Goal: Obtain resource: Download file/media

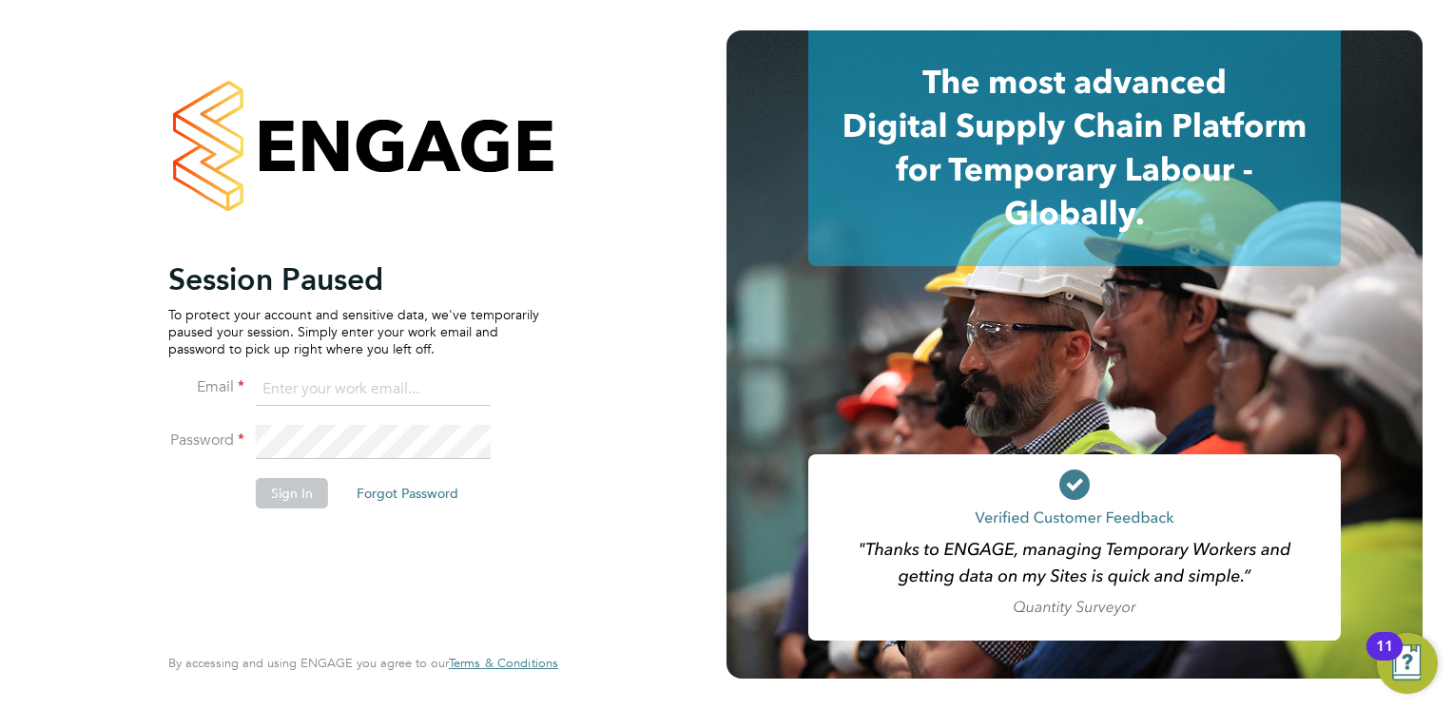
click at [302, 380] on input at bounding box center [373, 390] width 235 height 34
drag, startPoint x: 355, startPoint y: 376, endPoint x: 391, endPoint y: 394, distance: 40.0
click at [356, 376] on input "tom.fenwick@carmichaeluk.com" at bounding box center [373, 390] width 235 height 34
drag, startPoint x: 421, startPoint y: 390, endPoint x: 304, endPoint y: 391, distance: 116.9
click at [304, 391] on input "tom.fenwick@carmichaeluk.com" at bounding box center [373, 390] width 235 height 34
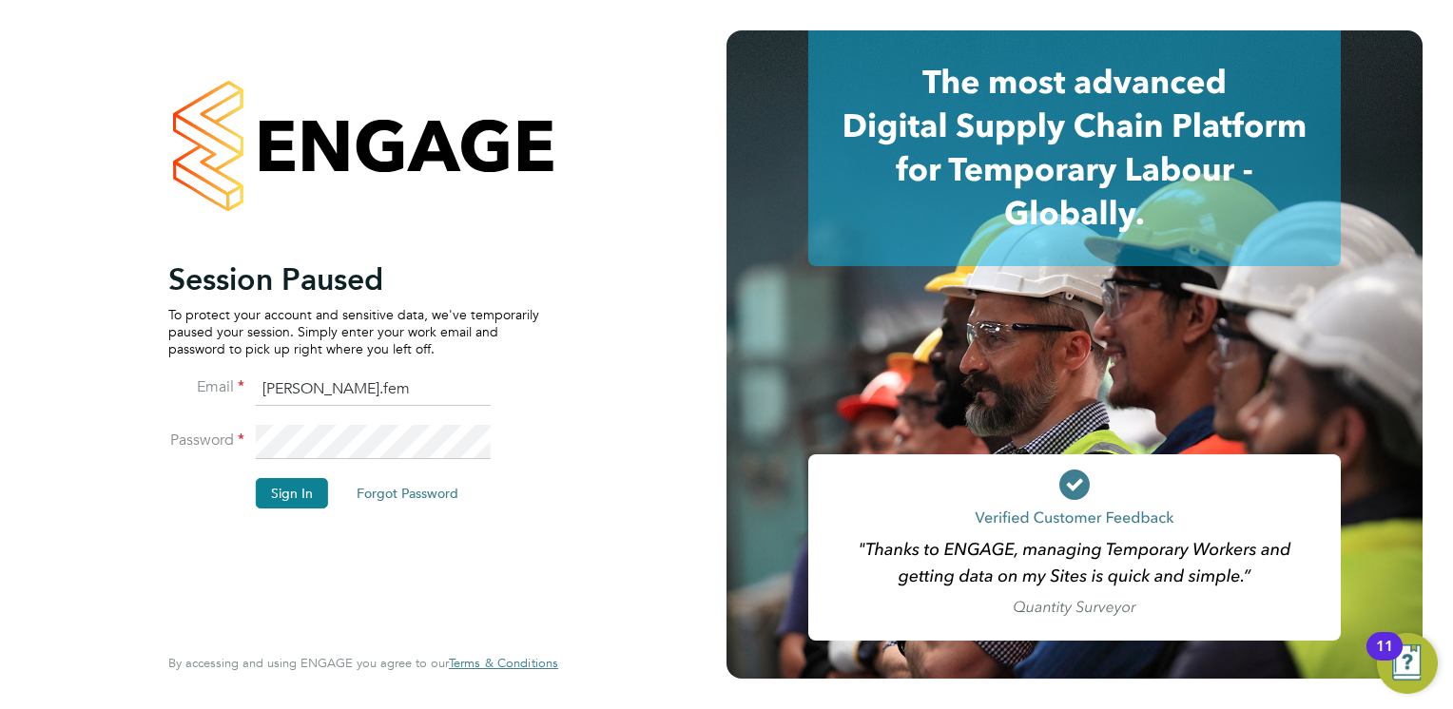
type input "tom.fe"
drag, startPoint x: 361, startPoint y: 392, endPoint x: 192, endPoint y: 383, distance: 169.4
click at [192, 383] on li "Email tom.fe" at bounding box center [353, 399] width 371 height 53
click at [304, 389] on input at bounding box center [373, 390] width 235 height 34
type input "tom.fenwick@carmichaeluk.com"
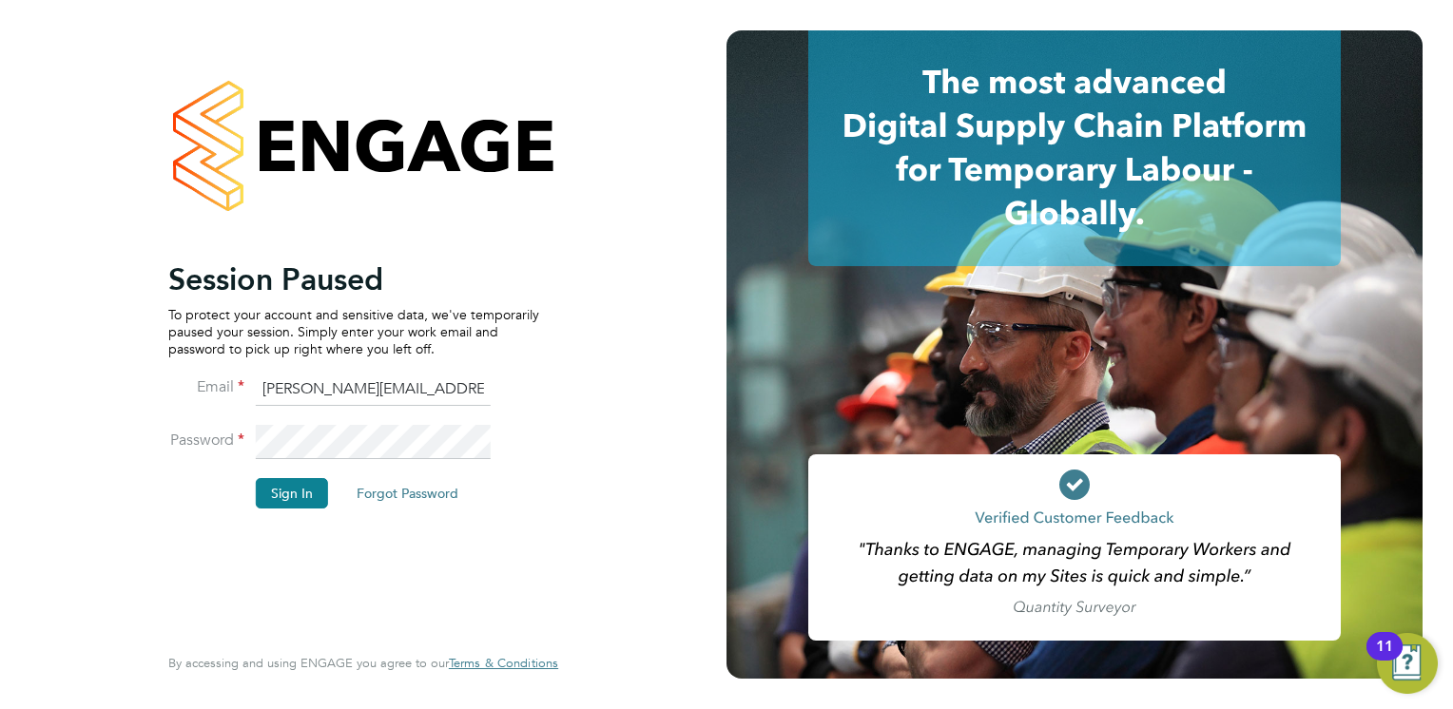
drag, startPoint x: 261, startPoint y: 389, endPoint x: 517, endPoint y: 390, distance: 255.7
click at [516, 390] on li "Email tom.fenwick@carmichaeluk.com" at bounding box center [353, 399] width 371 height 53
click at [296, 400] on input at bounding box center [373, 390] width 235 height 34
drag, startPoint x: 259, startPoint y: 389, endPoint x: 526, endPoint y: 419, distance: 268.8
click at [526, 419] on li "Email tom.fenwick@carmichaeluk.com" at bounding box center [353, 399] width 371 height 53
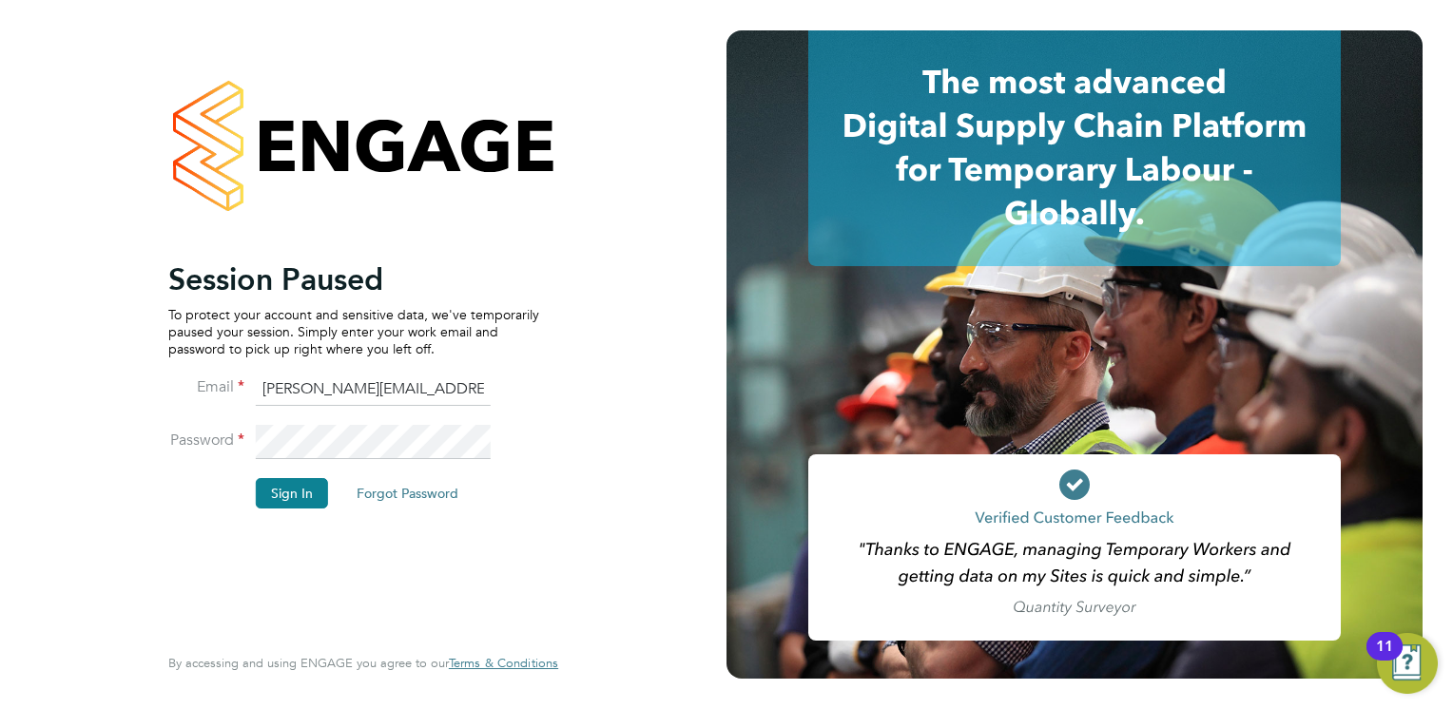
click at [413, 393] on input "tom.fenwick@carmichaeluk.com" at bounding box center [373, 390] width 235 height 34
drag, startPoint x: 253, startPoint y: 385, endPoint x: 446, endPoint y: 386, distance: 193.0
click at [446, 386] on li "Email tom.fenwick@carmichaeluk.com" at bounding box center [353, 399] width 371 height 53
drag, startPoint x: 257, startPoint y: 384, endPoint x: 676, endPoint y: 388, distance: 419.2
click at [668, 388] on div "Session Paused To protect your account and sensitive data, we've temporarily pa…" at bounding box center [363, 354] width 726 height 709
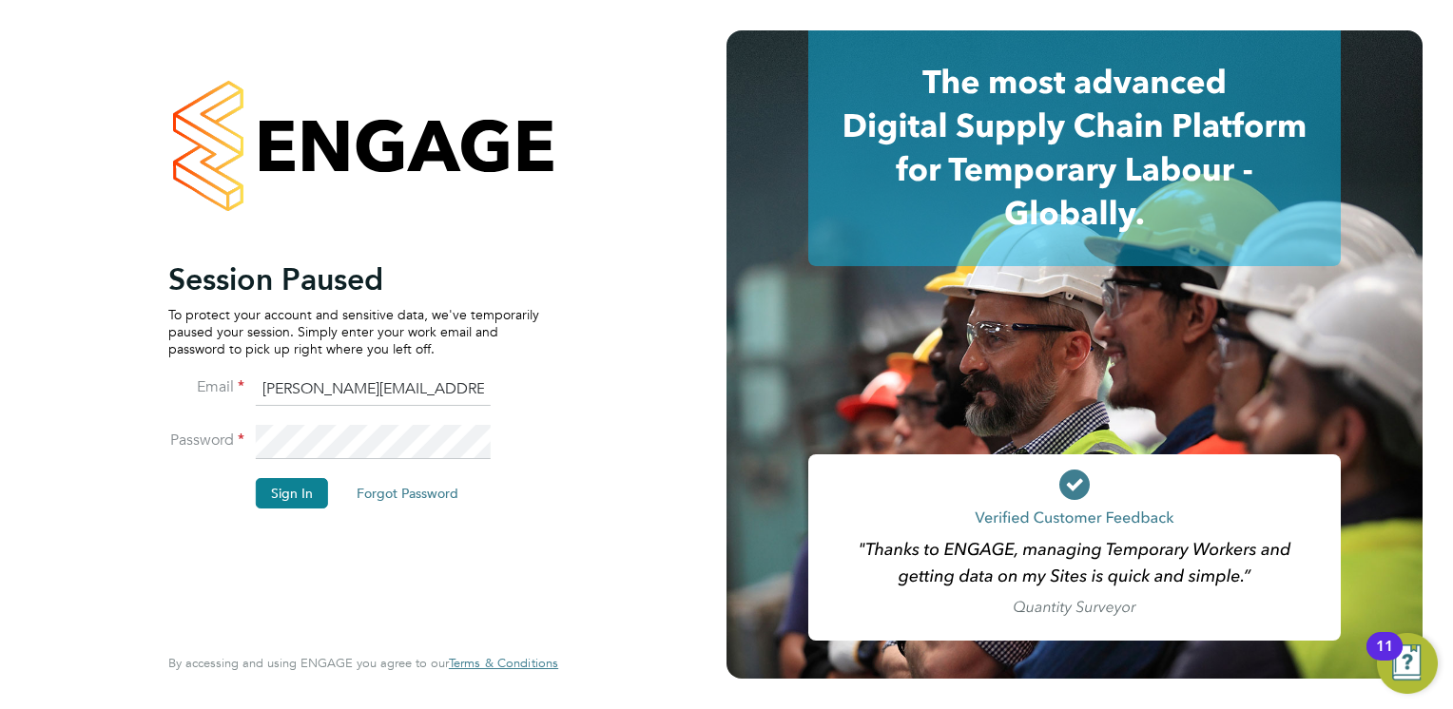
paste input "alexandra.dlustus@carmichaeluk.com"
click at [131, 436] on div "Session Paused To protect your account and sensitive data, we've temporarily pa…" at bounding box center [363, 354] width 466 height 709
click at [319, 542] on div "Session Paused To protect your account and sensitive data, we've temporarily pa…" at bounding box center [353, 449] width 371 height 378
click at [295, 492] on button "Sign In" at bounding box center [292, 493] width 72 height 30
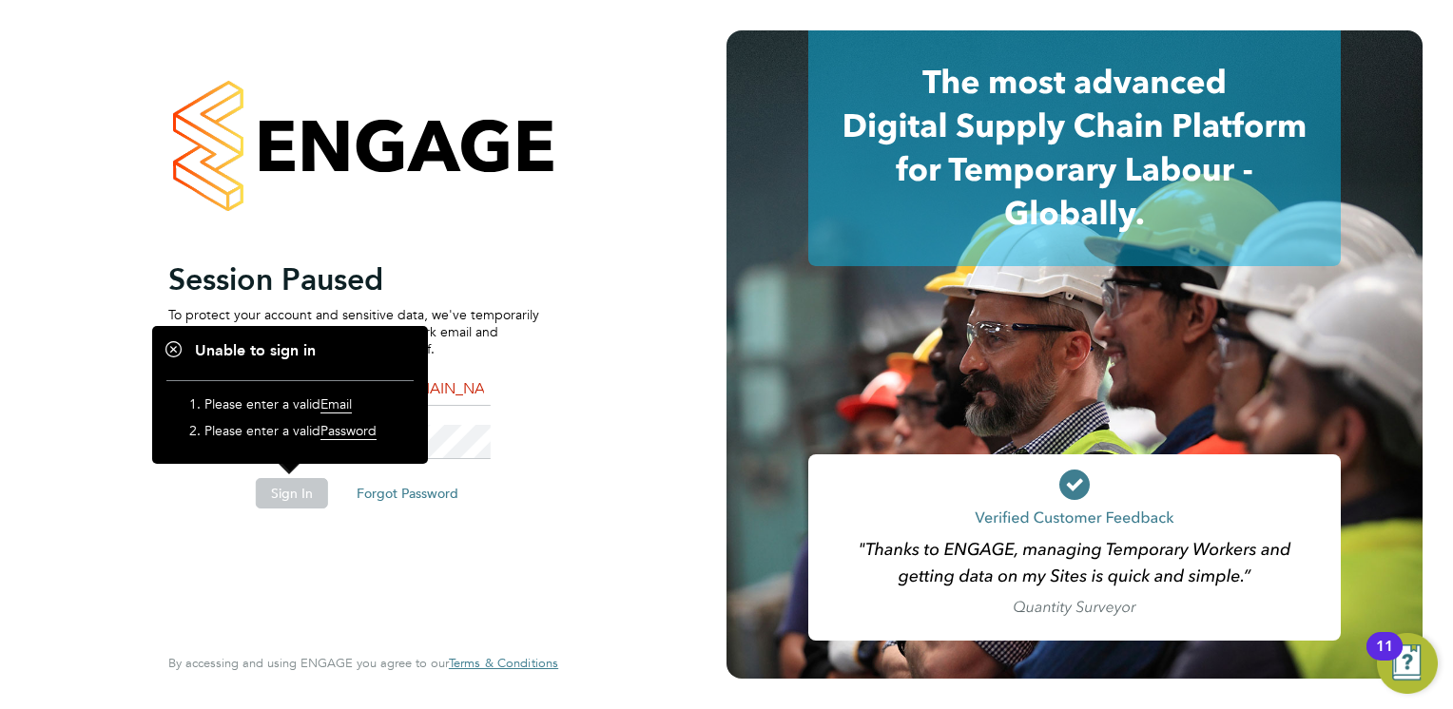
click at [334, 535] on div "Session Paused To protect your account and sensitive data, we've temporarily pa…" at bounding box center [353, 449] width 371 height 378
click at [375, 551] on div "Session Paused To protect your account and sensitive data, we've temporarily pa…" at bounding box center [353, 449] width 371 height 378
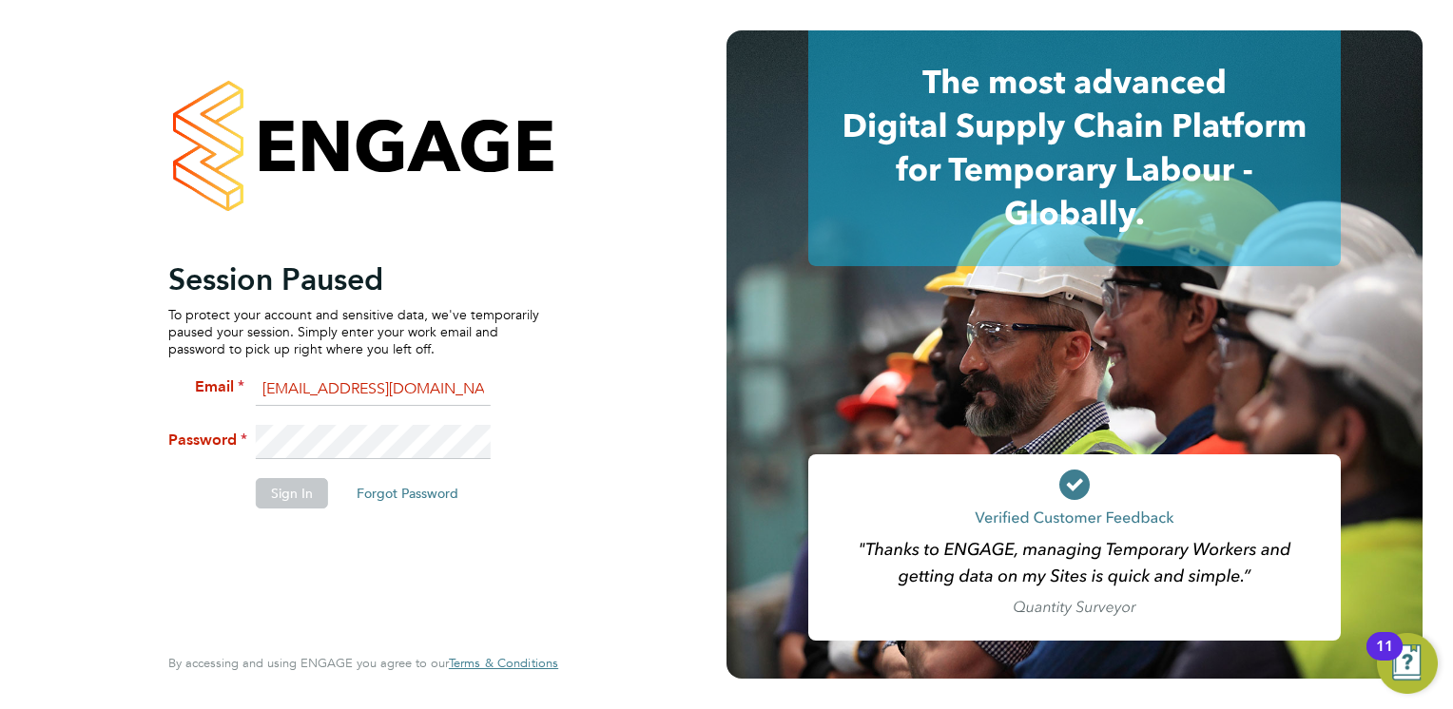
click at [554, 339] on div "Session Paused To protect your account and sensitive data, we've temporarily pa…" at bounding box center [363, 350] width 390 height 641
click at [207, 438] on li "Password" at bounding box center [353, 451] width 371 height 53
click at [246, 438] on li "Password" at bounding box center [353, 451] width 371 height 53
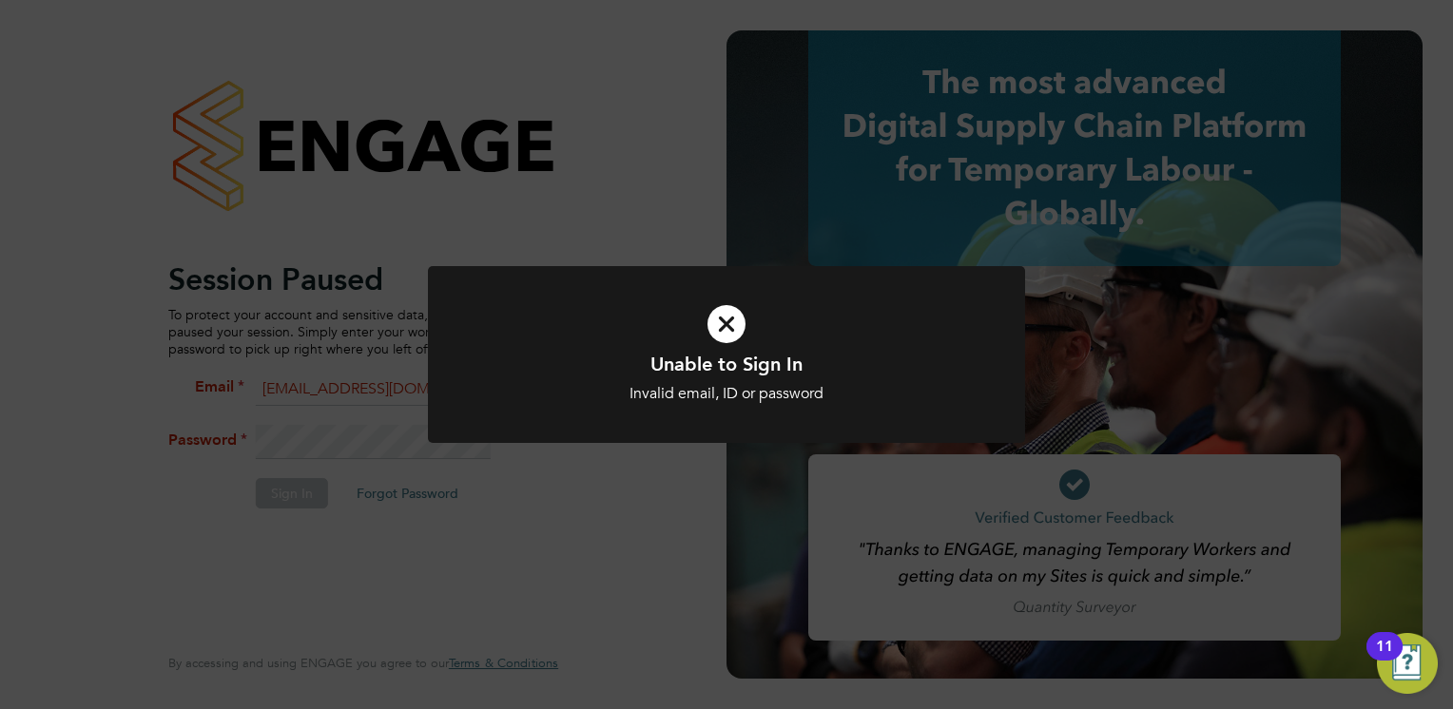
click at [600, 503] on div "Unable to Sign In Invalid email, ID or password Cancel Okay" at bounding box center [726, 354] width 1453 height 709
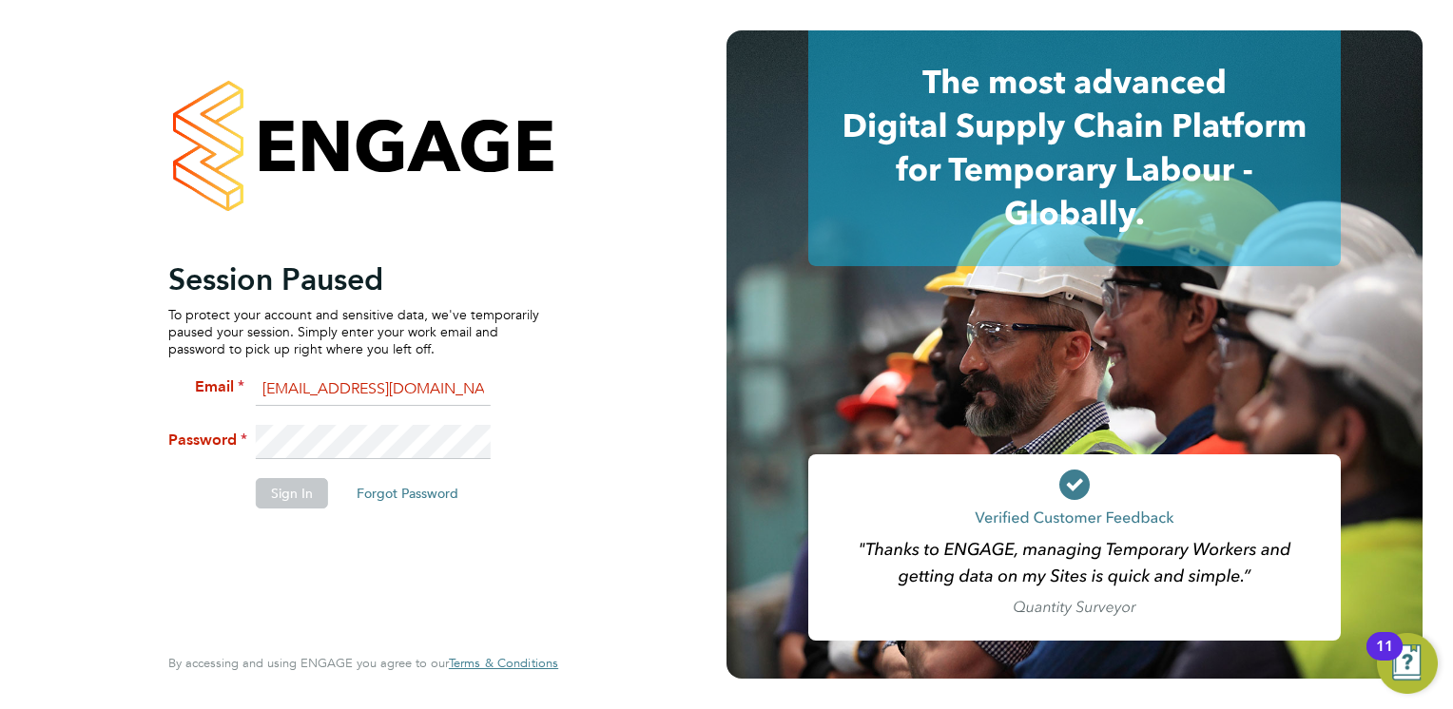
scroll to position [0, 72]
drag, startPoint x: 261, startPoint y: 389, endPoint x: 508, endPoint y: 398, distance: 246.4
click at [508, 400] on li "Email alexandra.dlustus@carmichaeluk.comk.com" at bounding box center [353, 399] width 371 height 53
click at [446, 385] on input "alexandra.dlustus@carmichaeluk.comk.com" at bounding box center [373, 390] width 235 height 34
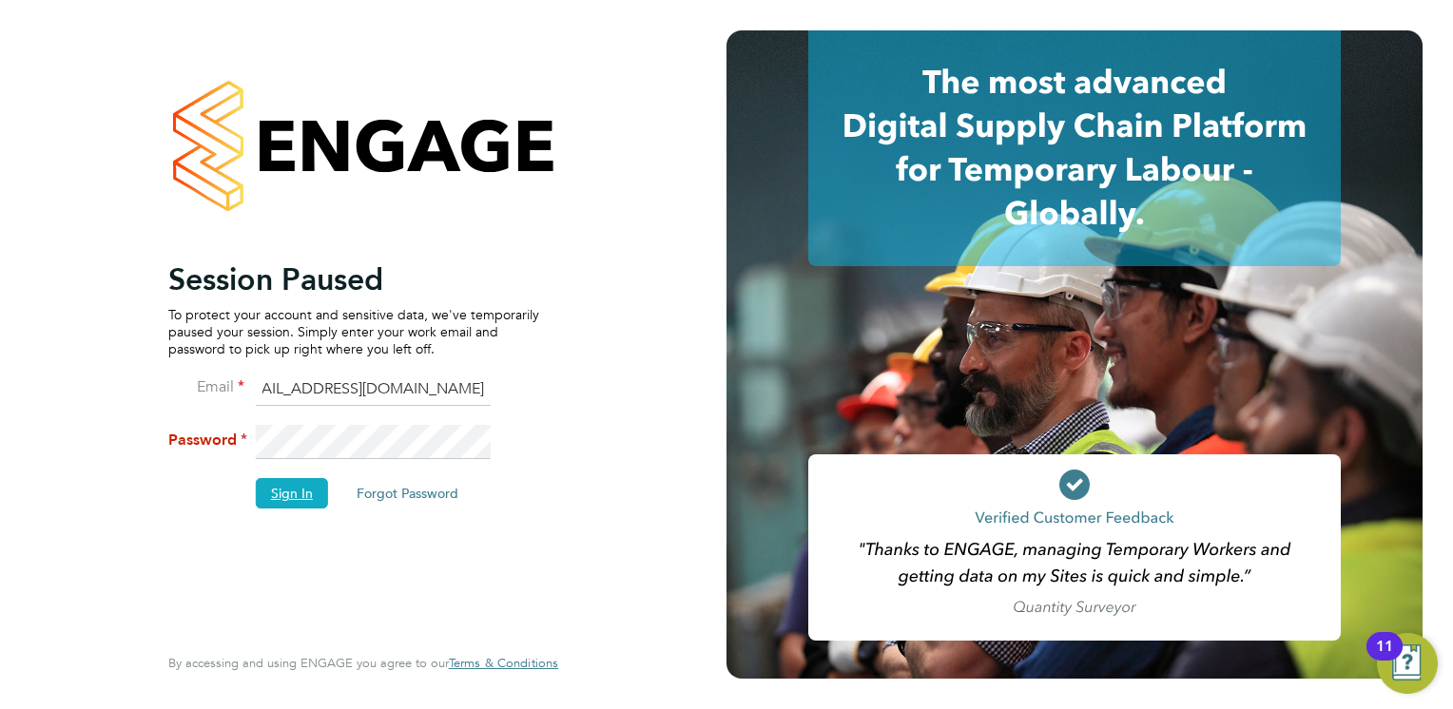
click at [283, 495] on button "Sign In" at bounding box center [292, 493] width 72 height 30
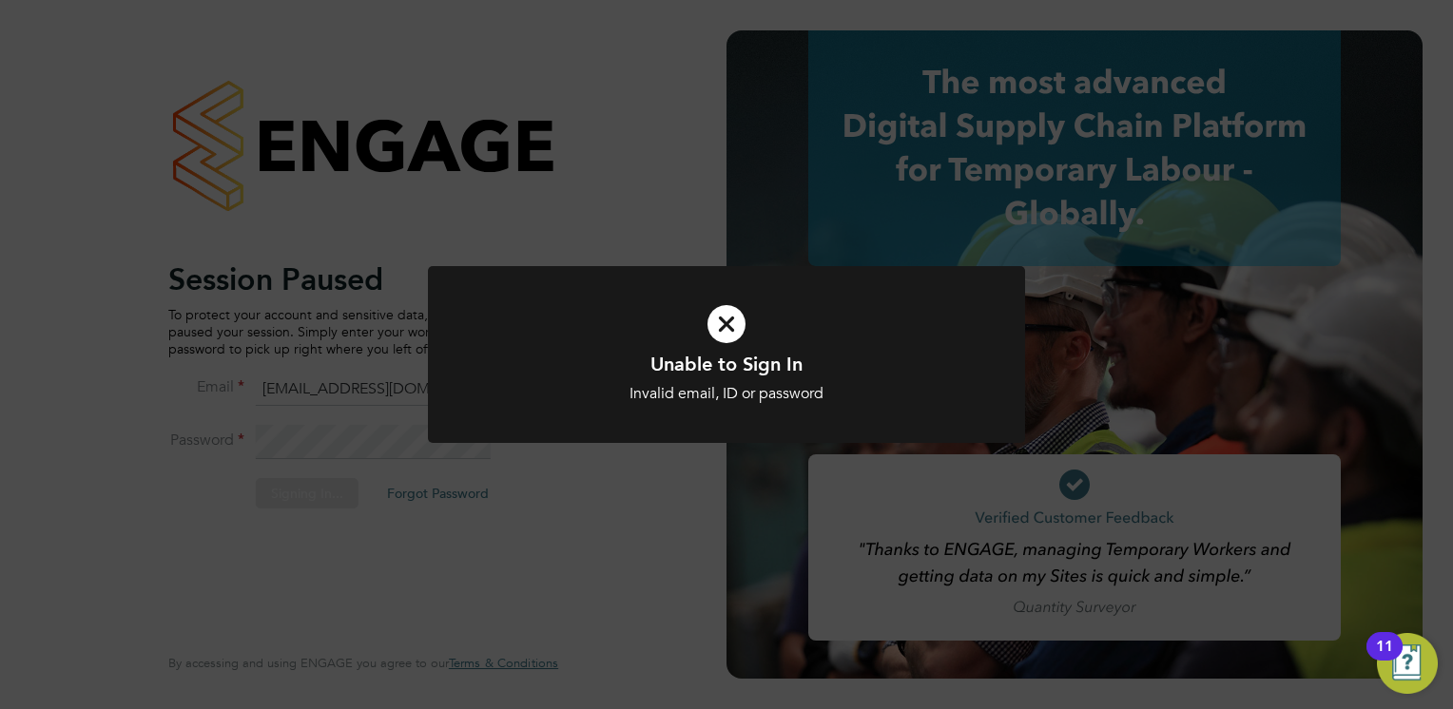
click at [541, 505] on div "Unable to Sign In Invalid email, ID or password Cancel Okay" at bounding box center [726, 354] width 1453 height 709
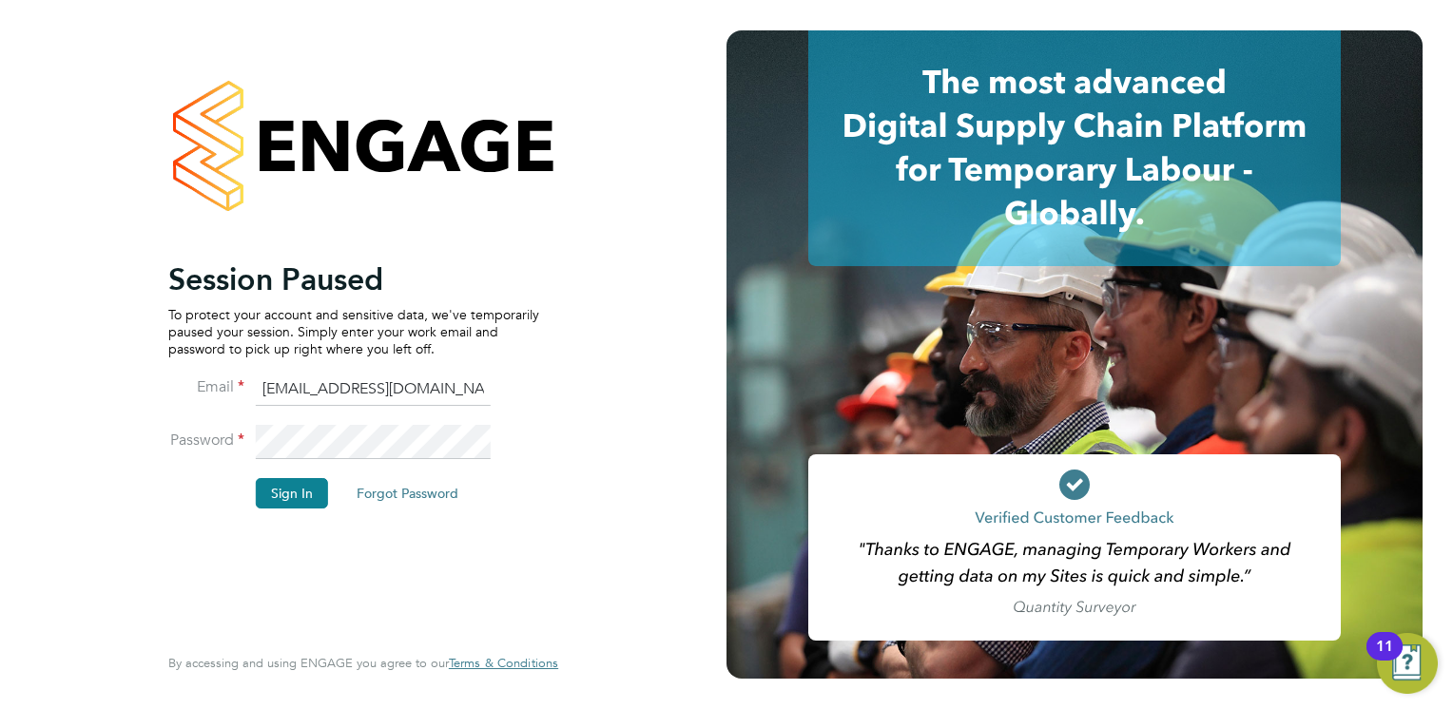
click at [410, 385] on input "alexandra.dlustus@carmichaeluk.com.com" at bounding box center [373, 390] width 235 height 34
click at [440, 387] on input "alexandra.dlustus@carmichaeluk.com.com" at bounding box center [373, 390] width 235 height 34
drag, startPoint x: 449, startPoint y: 386, endPoint x: 519, endPoint y: 379, distance: 70.7
click at [519, 379] on li "Email alexandra.dlustus@carmichaeluk.com.com" at bounding box center [353, 399] width 371 height 53
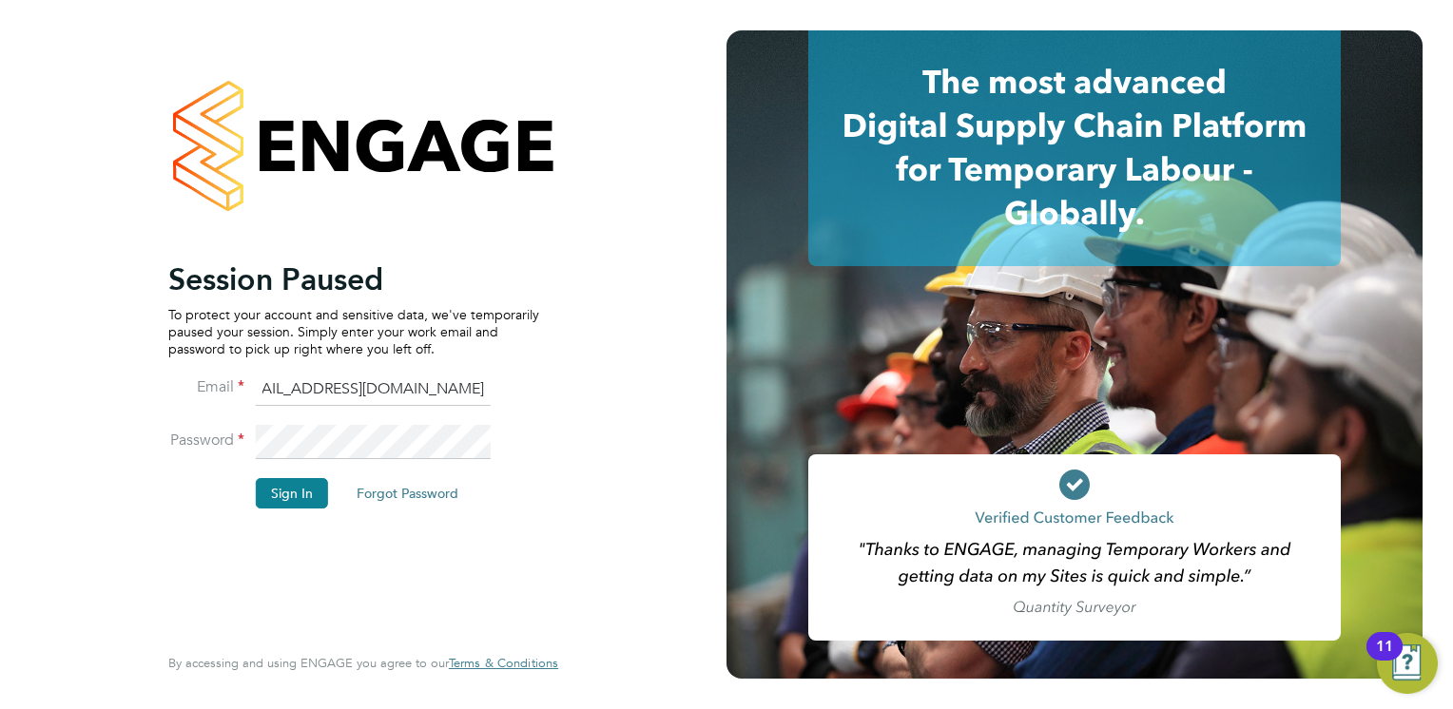
click at [447, 385] on input "alexandra.dlustus@carmichaeluk.com.com" at bounding box center [373, 390] width 235 height 34
type input "alexandra.dlustus@carmichaeluk.com"
click at [294, 488] on button "Sign In" at bounding box center [292, 493] width 72 height 30
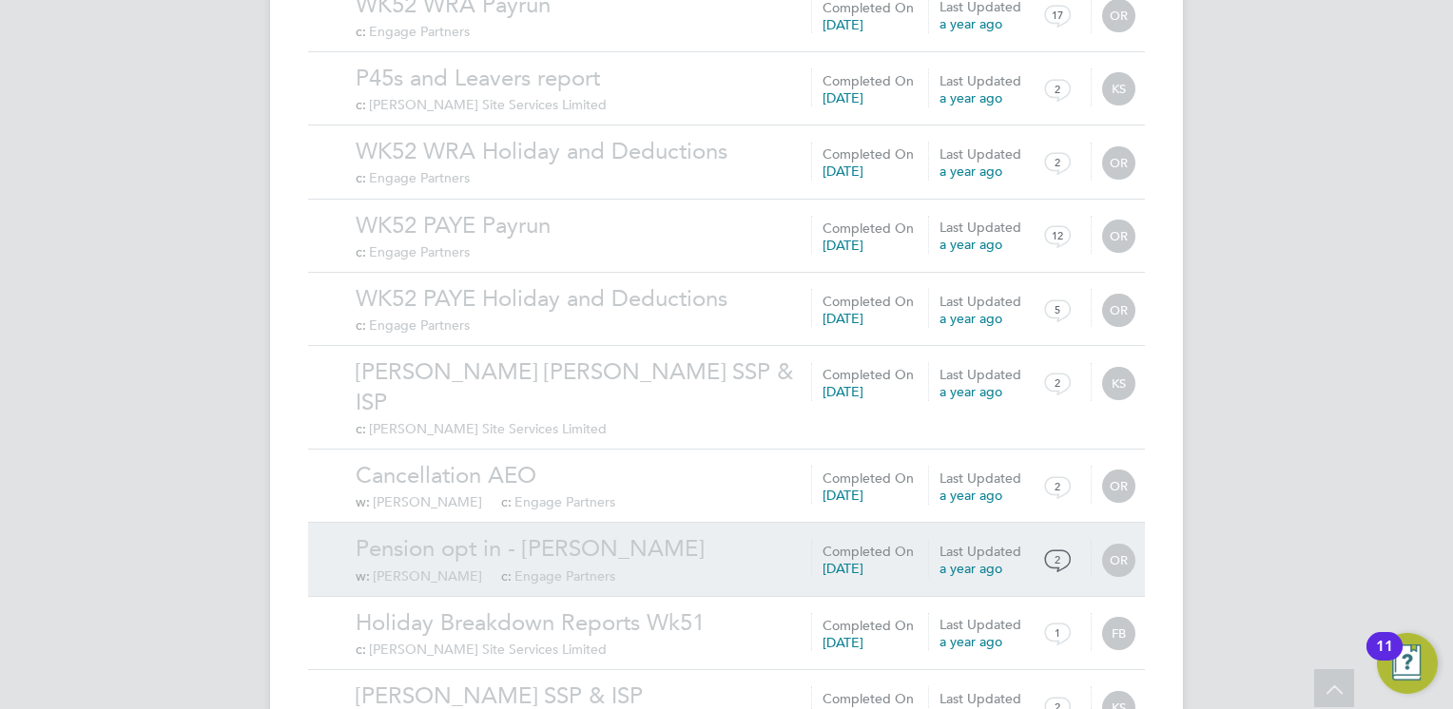
scroll to position [2031, 0]
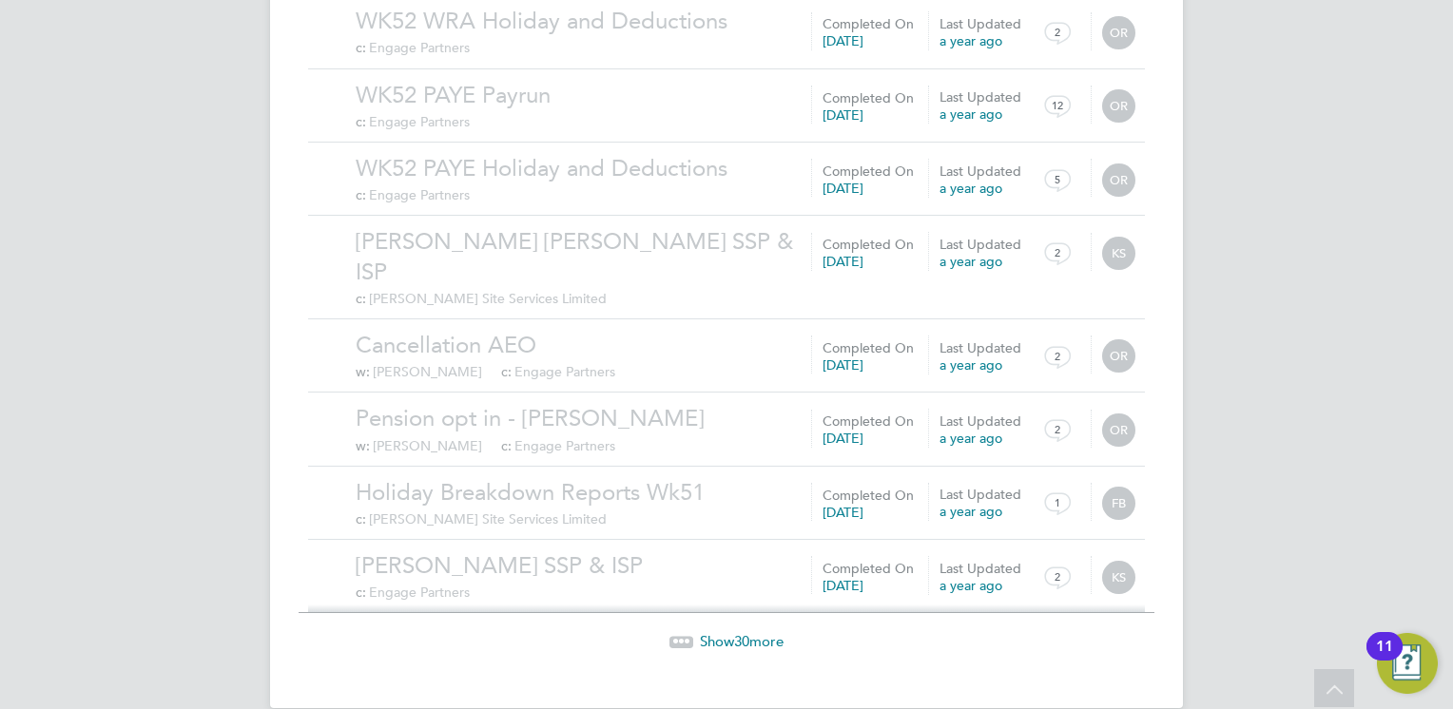
click at [735, 632] on span "30" at bounding box center [741, 641] width 15 height 18
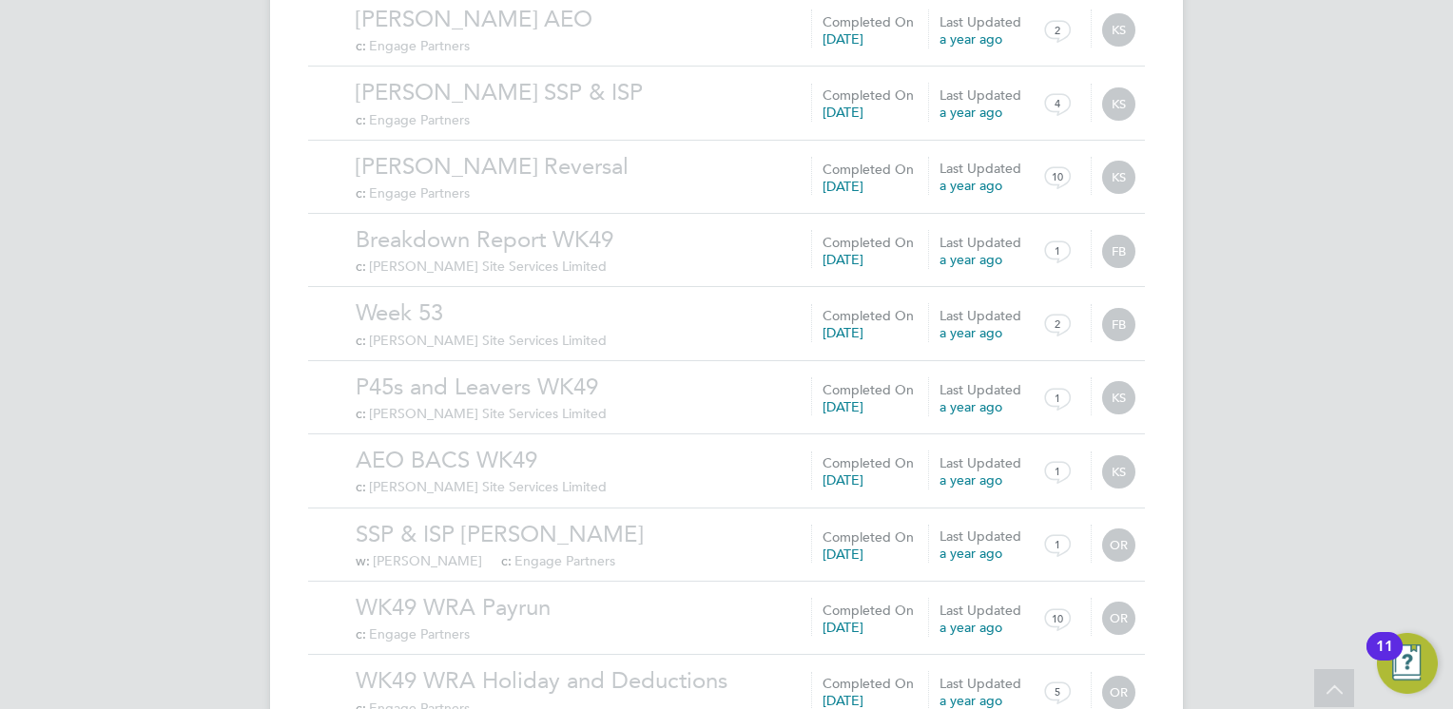
scroll to position [4238, 0]
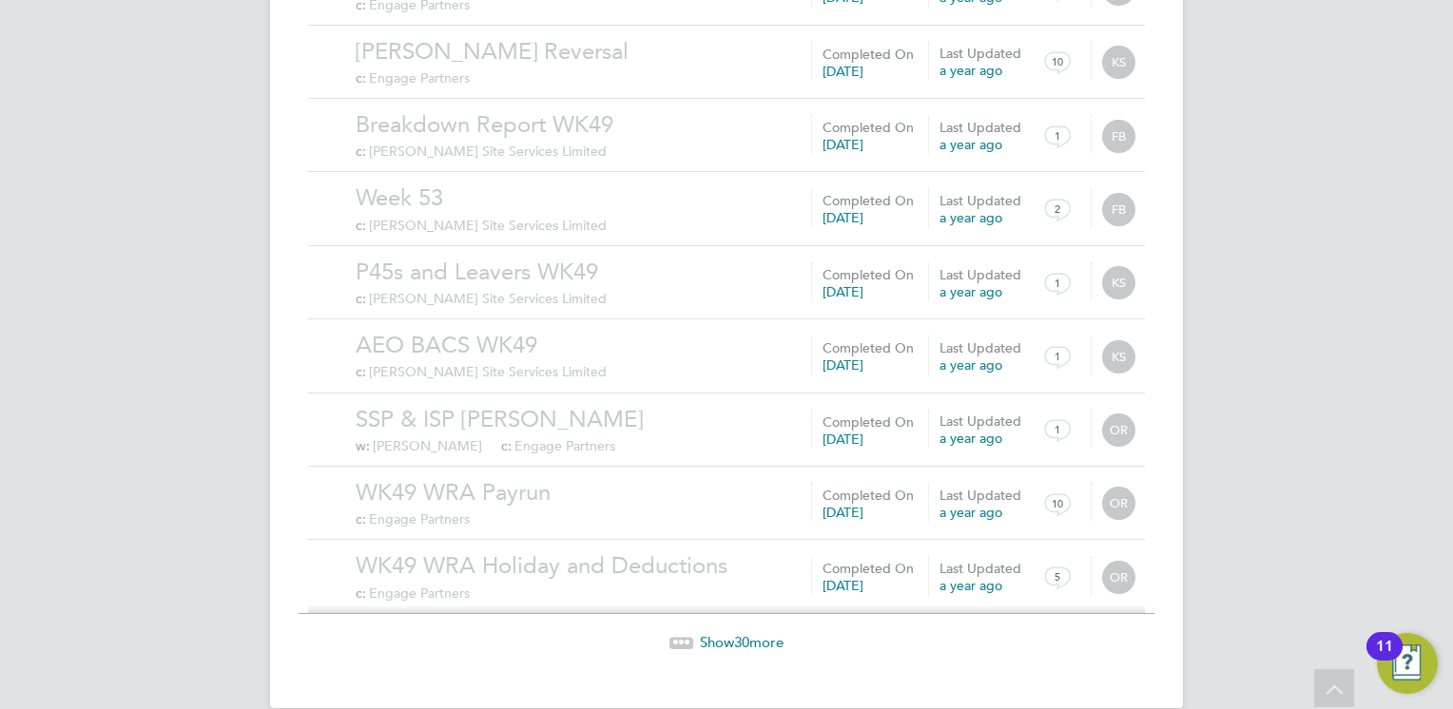
click at [741, 633] on span "30" at bounding box center [741, 642] width 15 height 18
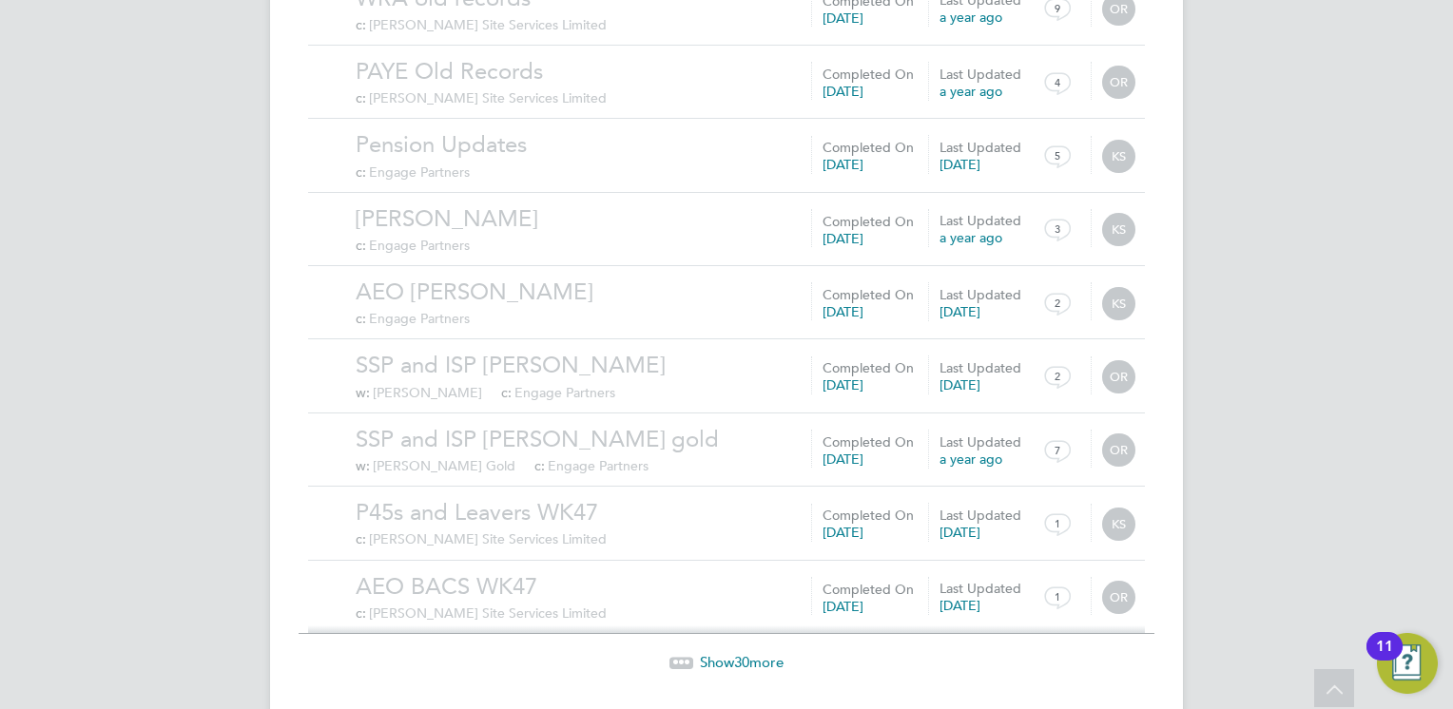
scroll to position [6444, 0]
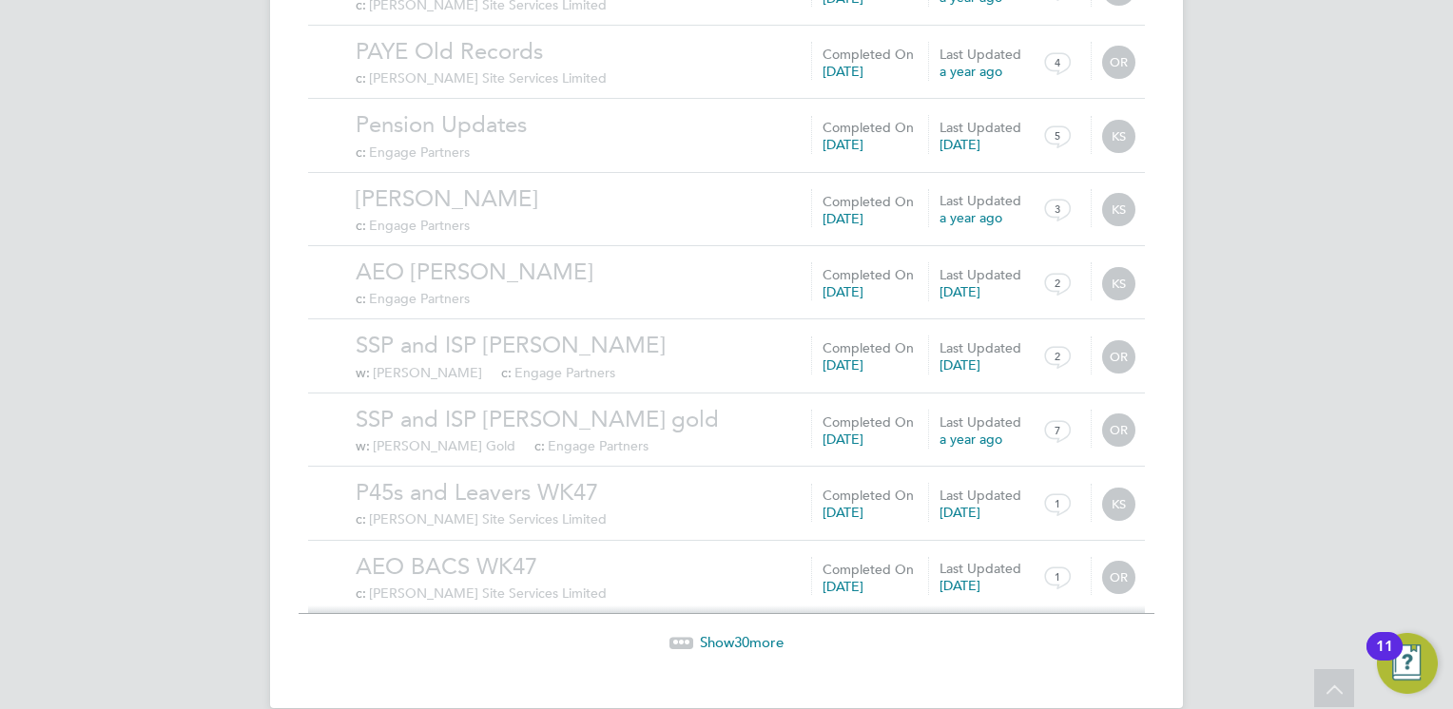
click at [742, 633] on span "30" at bounding box center [741, 642] width 15 height 18
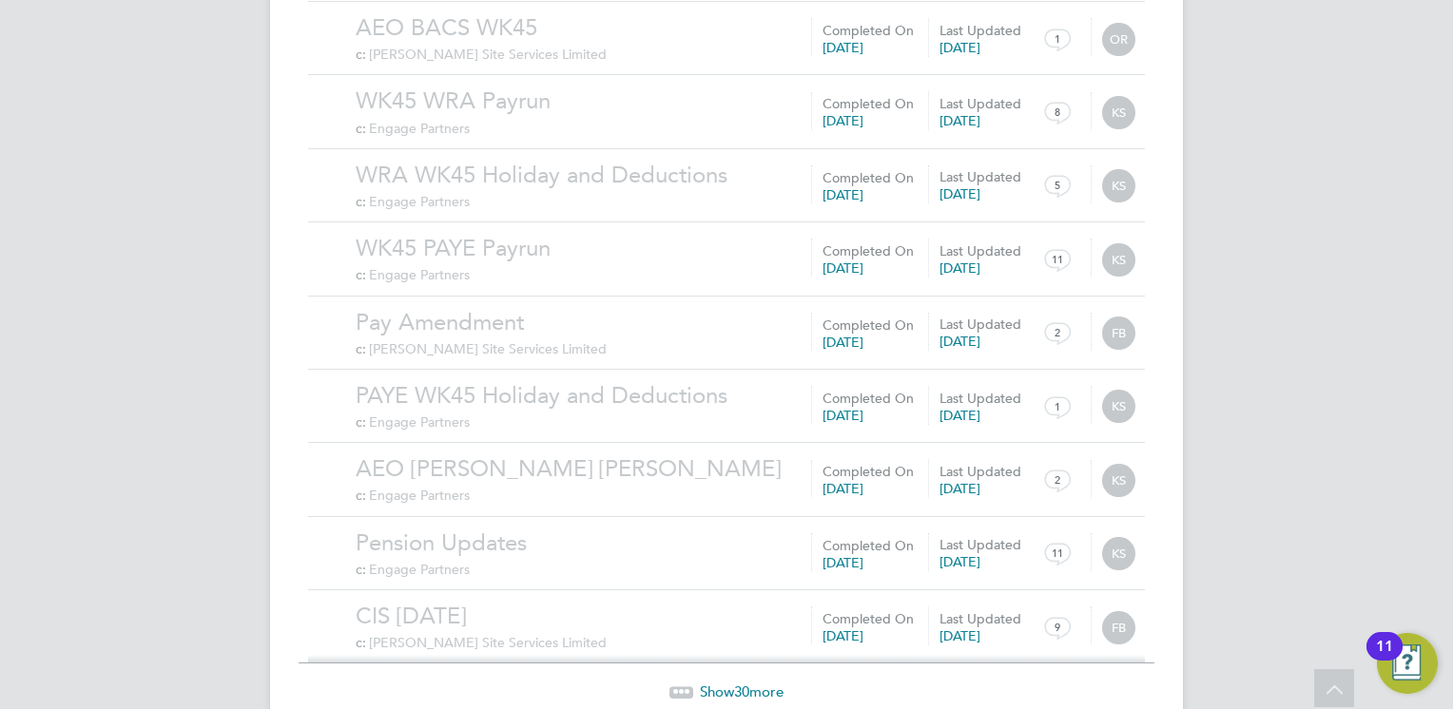
scroll to position [8651, 0]
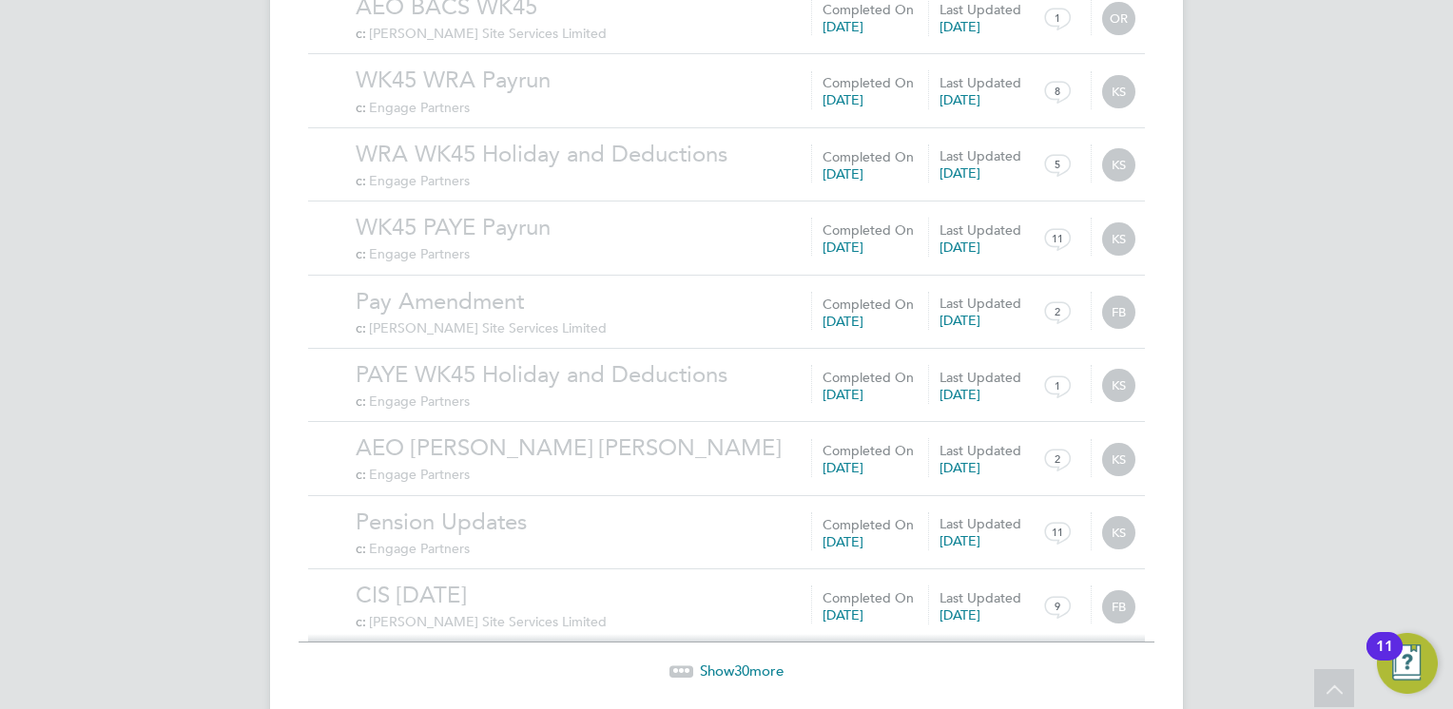
click at [752, 662] on span "Show 30 more" at bounding box center [742, 671] width 84 height 18
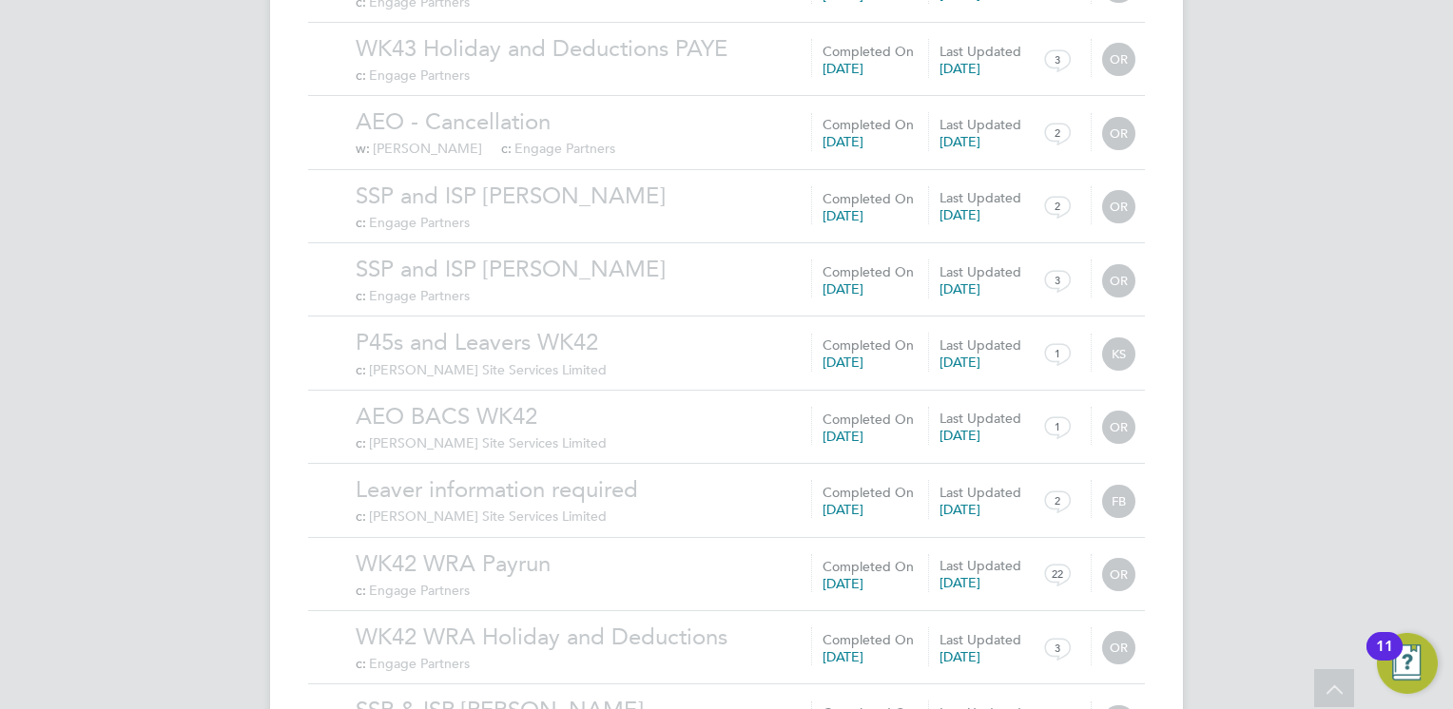
scroll to position [10858, 0]
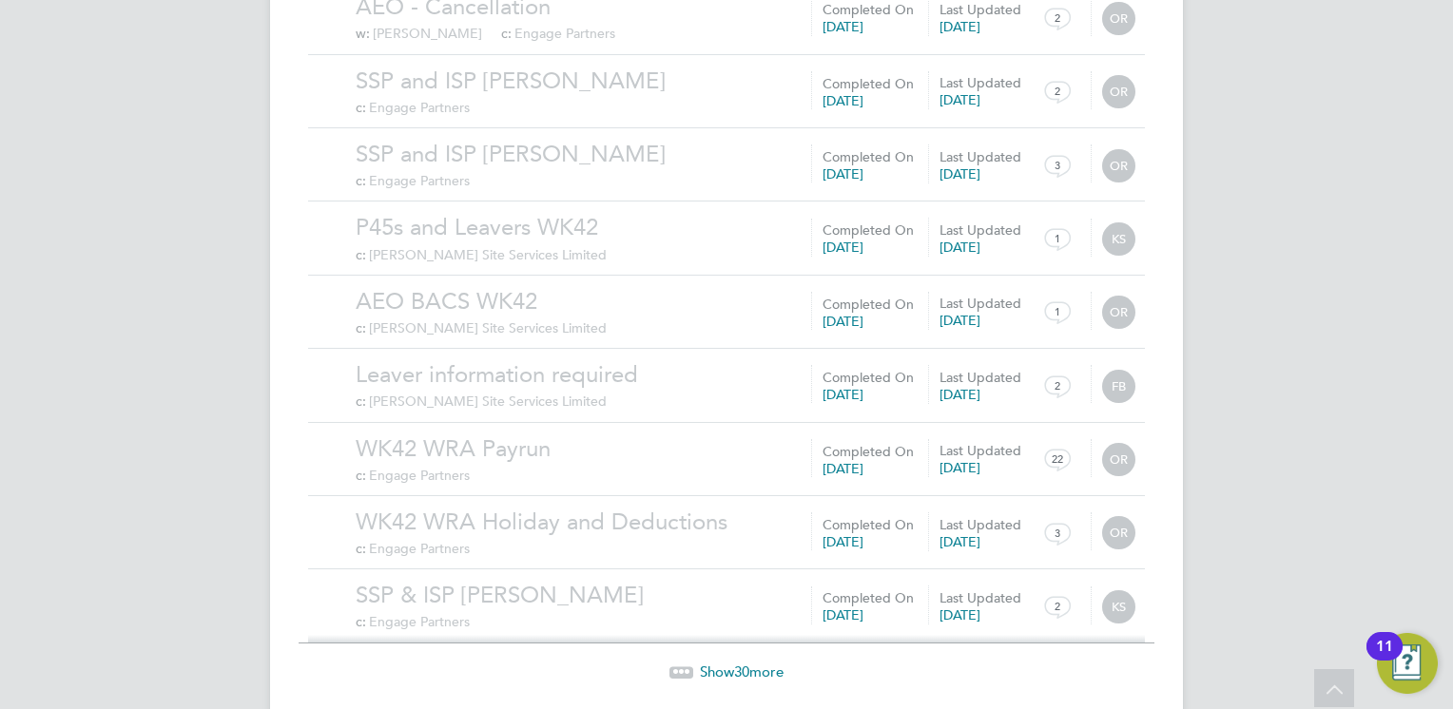
click at [744, 663] on span "30" at bounding box center [741, 672] width 15 height 18
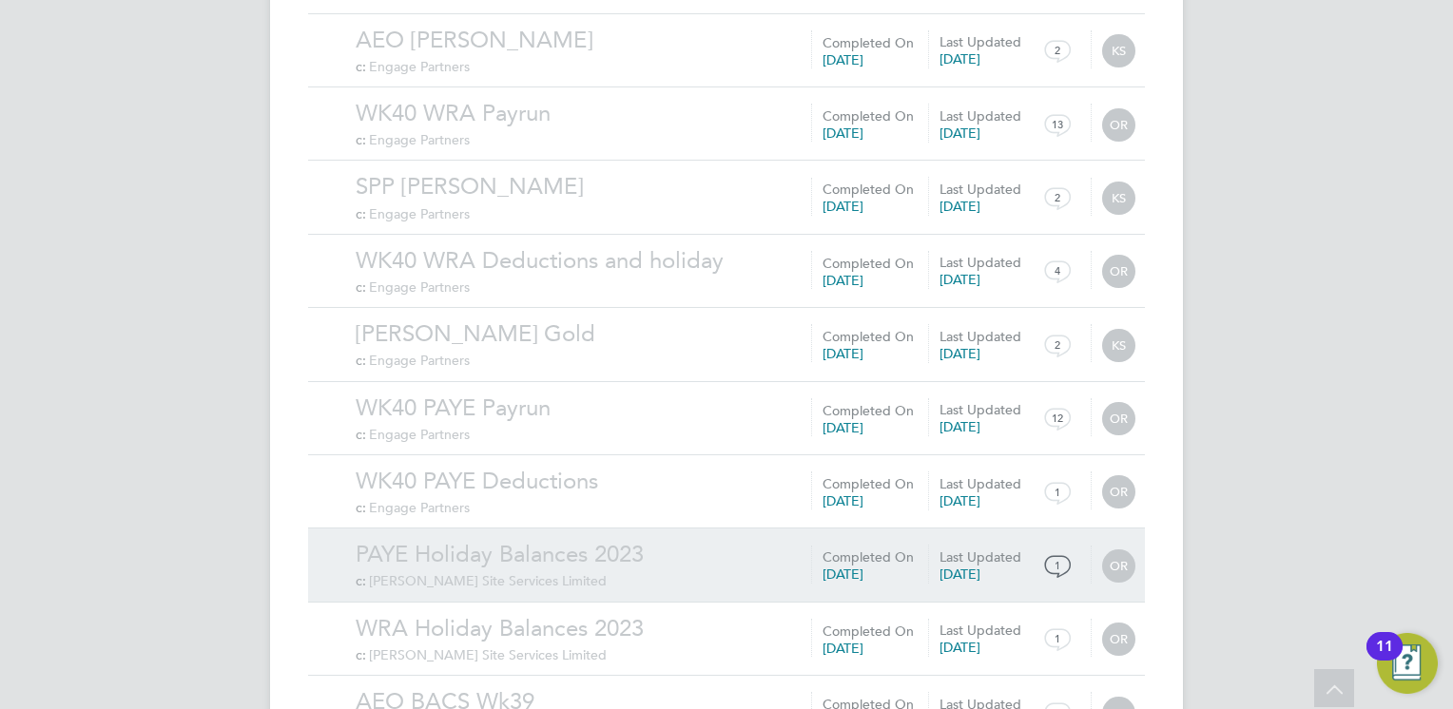
scroll to position [13064, 0]
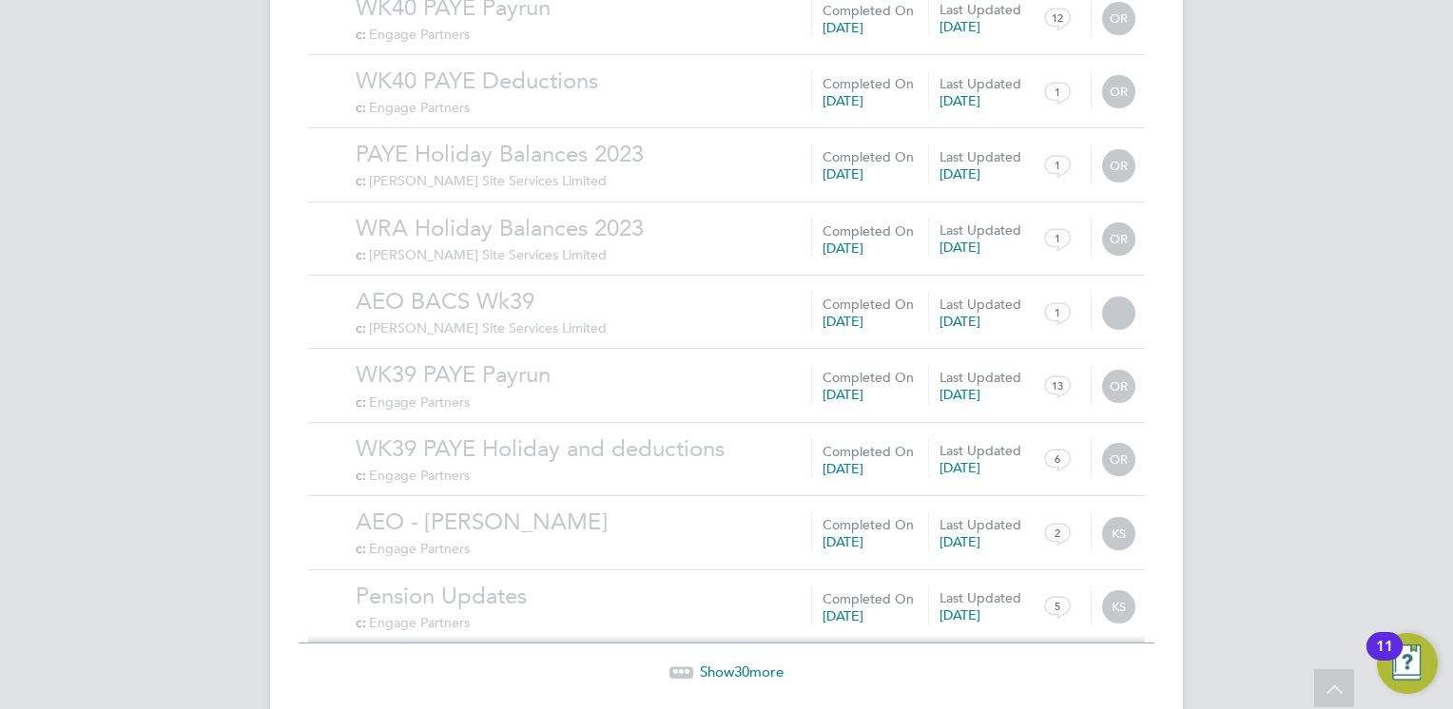
click at [739, 663] on span "30" at bounding box center [741, 672] width 15 height 18
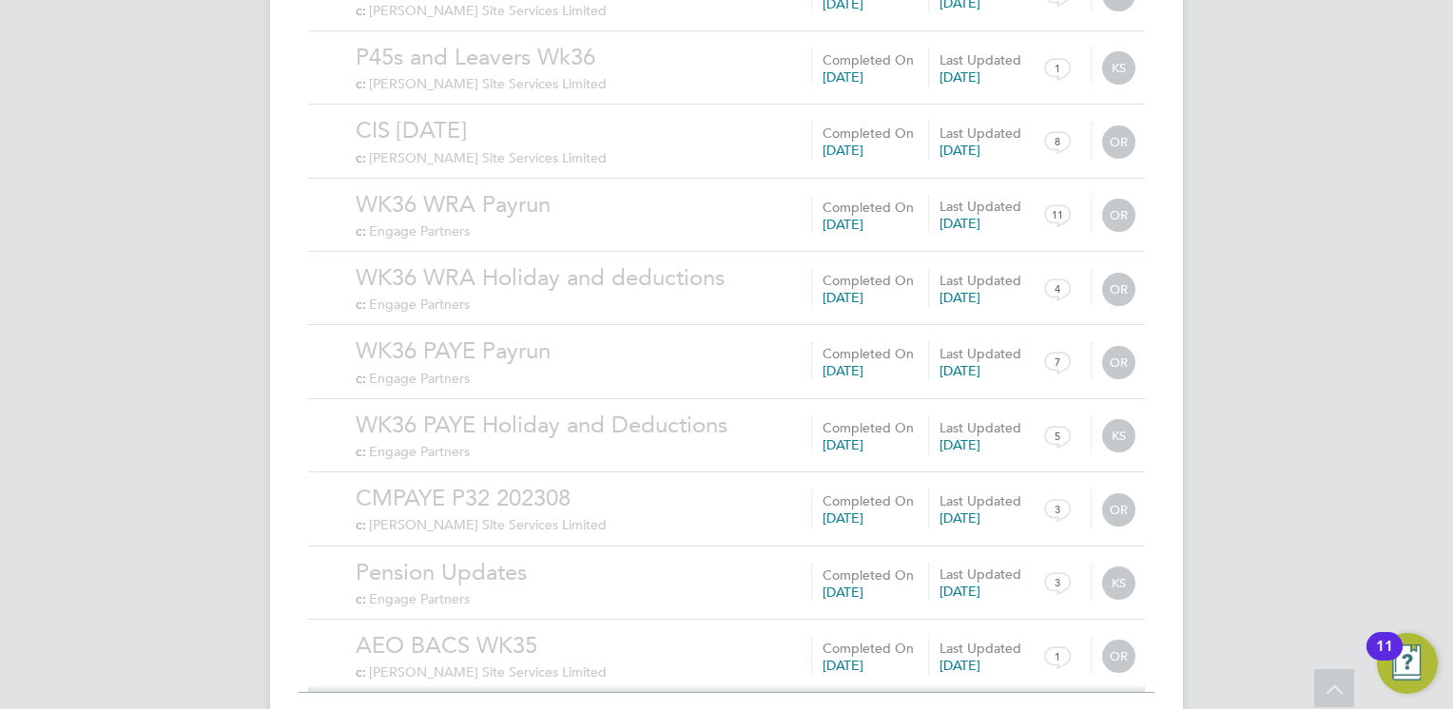
scroll to position [15270, 0]
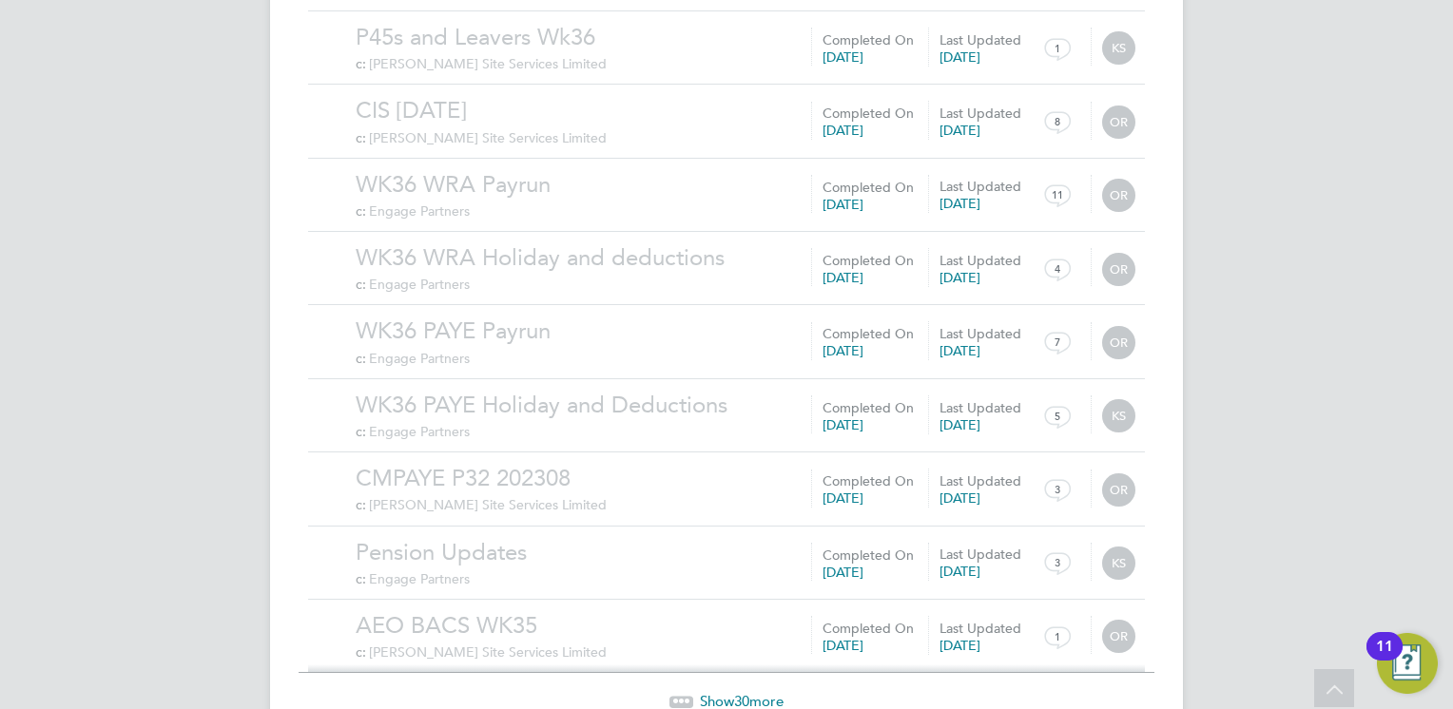
click at [739, 692] on span "30" at bounding box center [741, 701] width 15 height 18
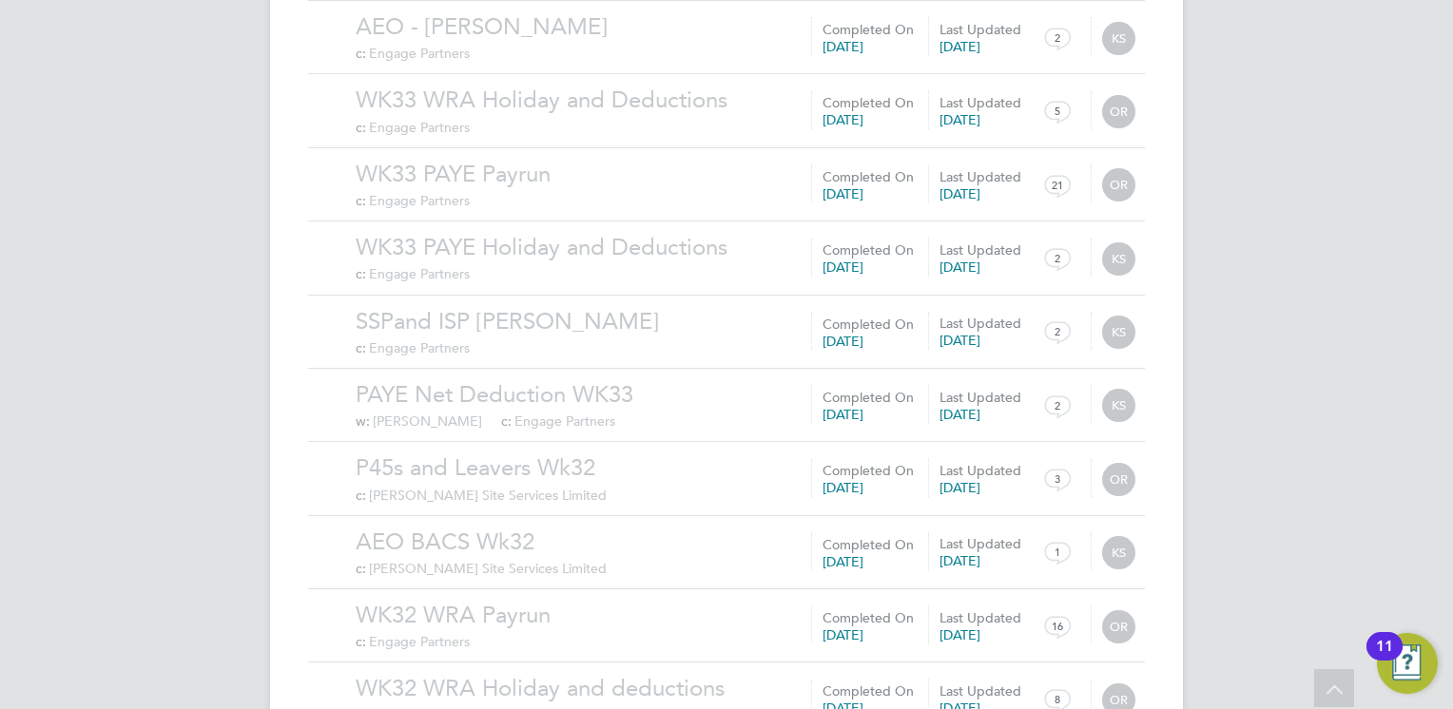
scroll to position [17478, 0]
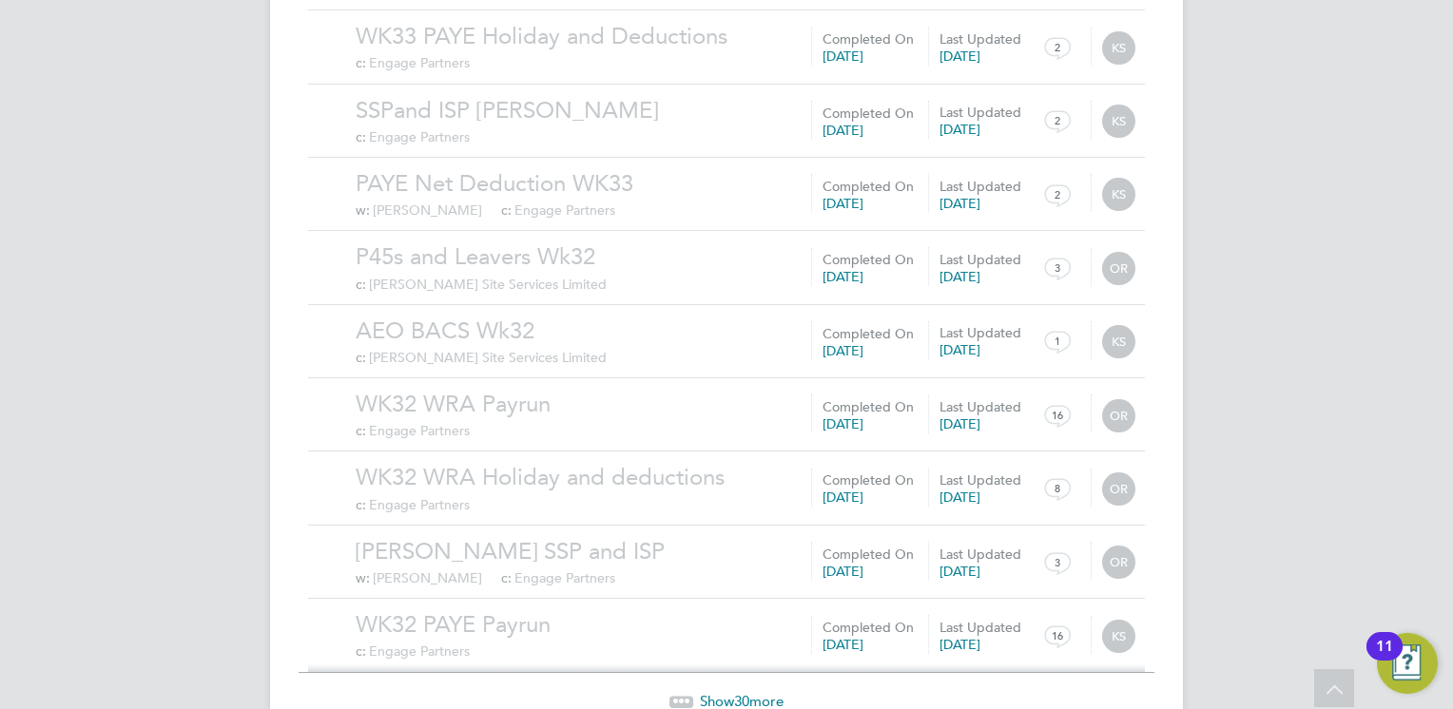
click at [737, 692] on span "30" at bounding box center [741, 701] width 15 height 18
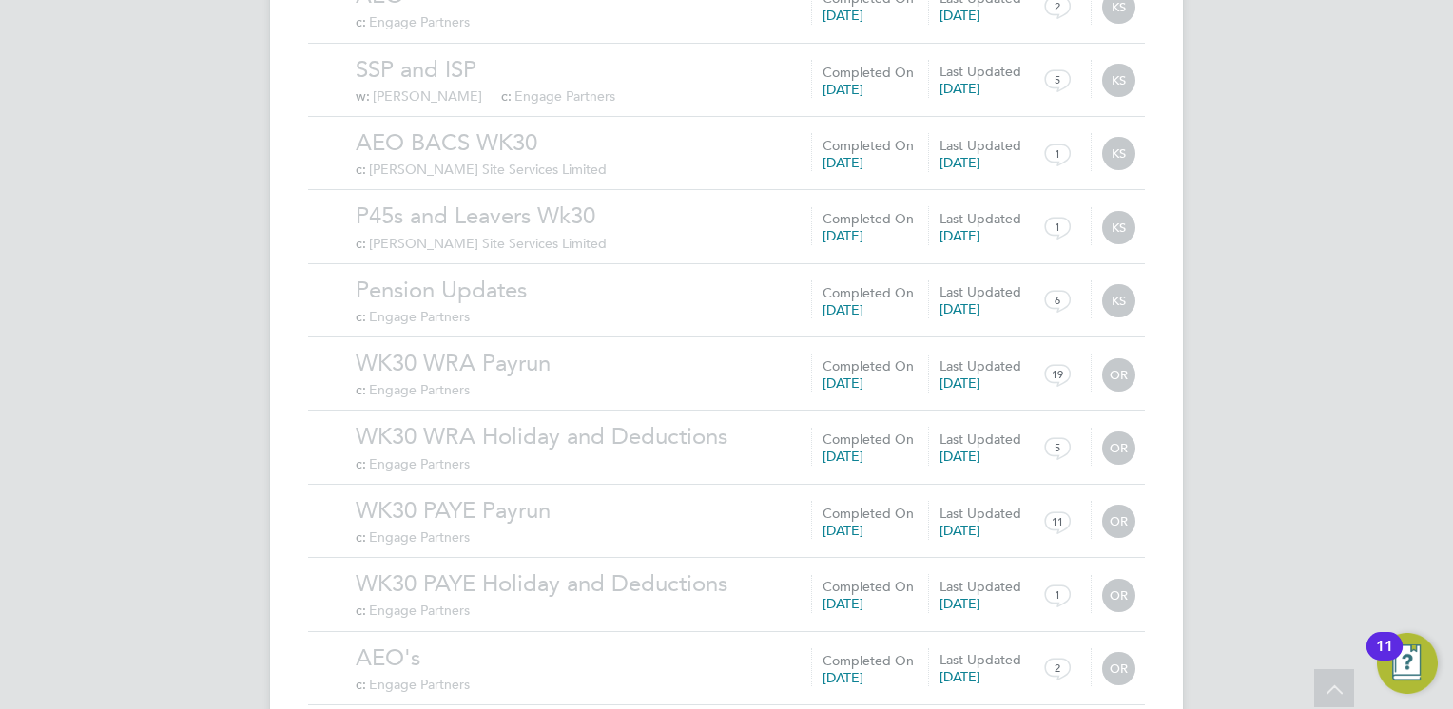
scroll to position [19684, 0]
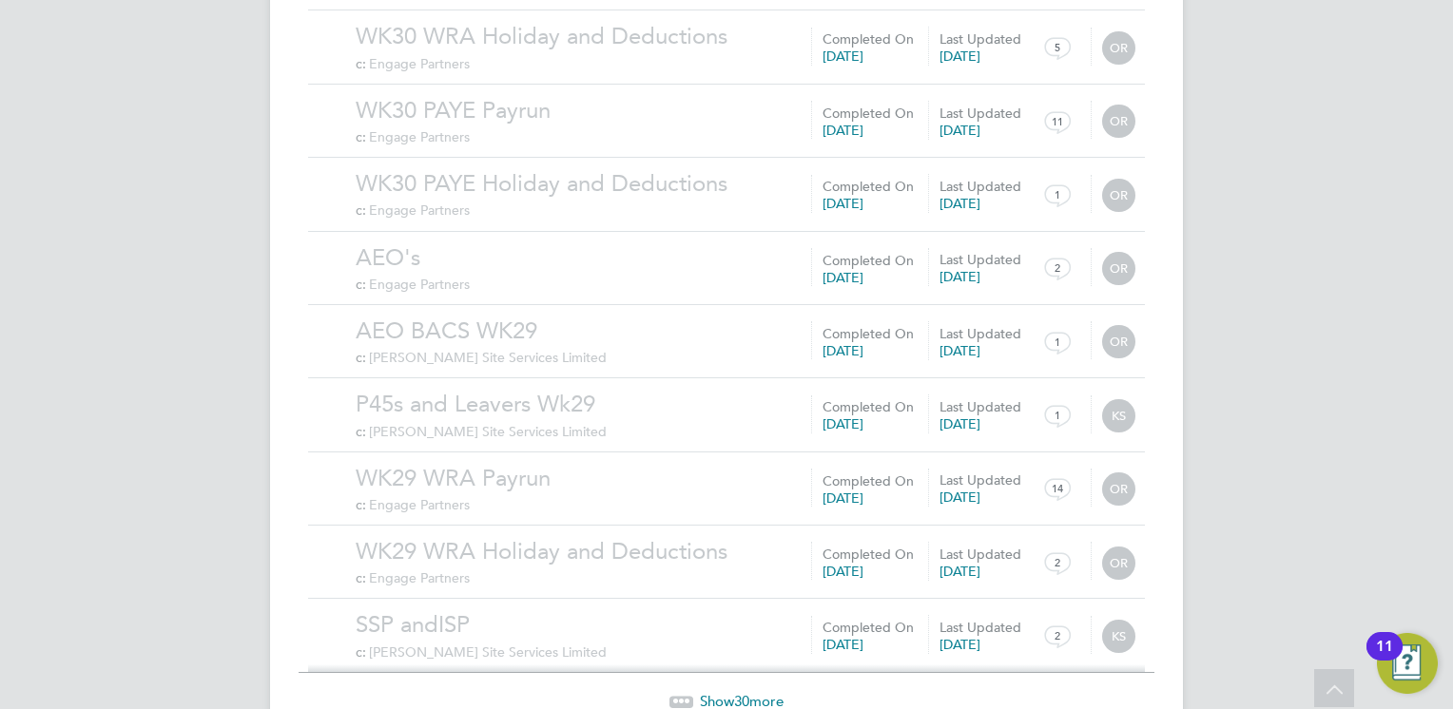
click at [737, 692] on span "30" at bounding box center [741, 701] width 15 height 18
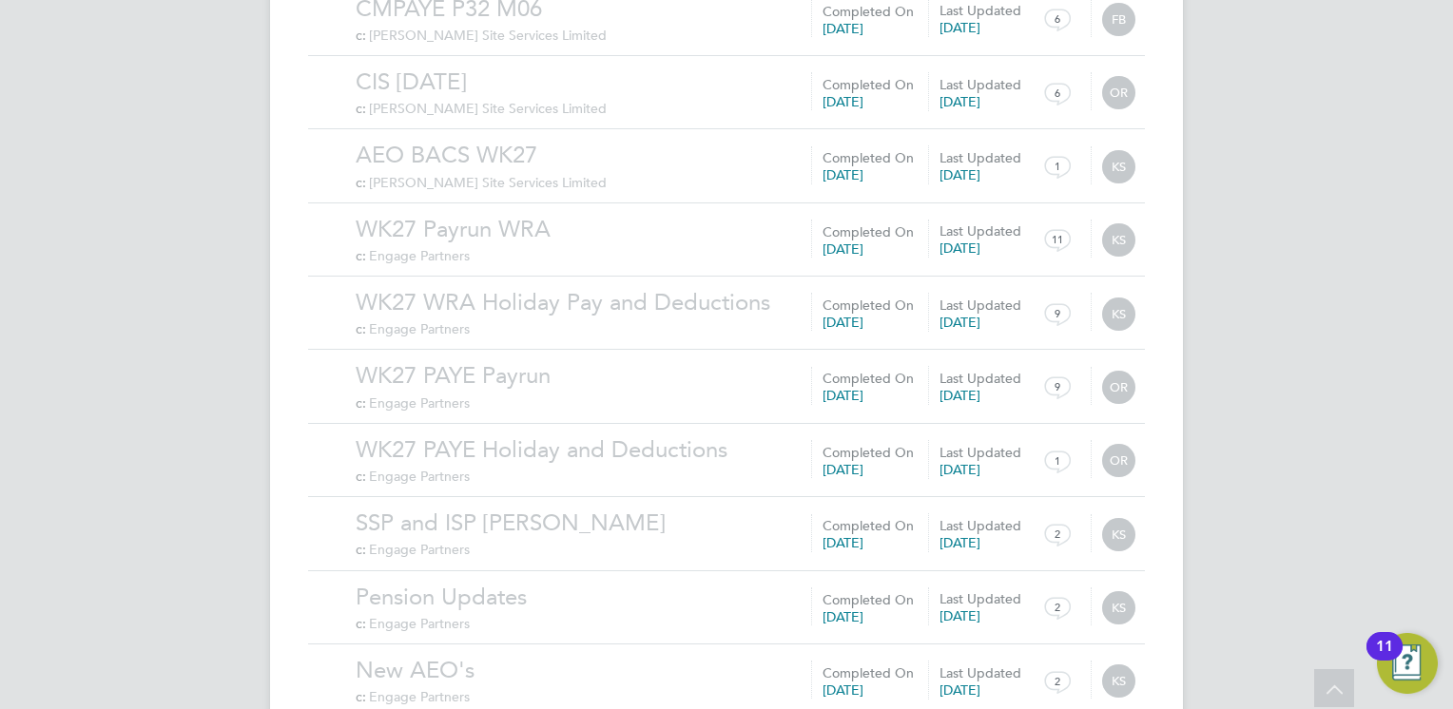
scroll to position [21890, 0]
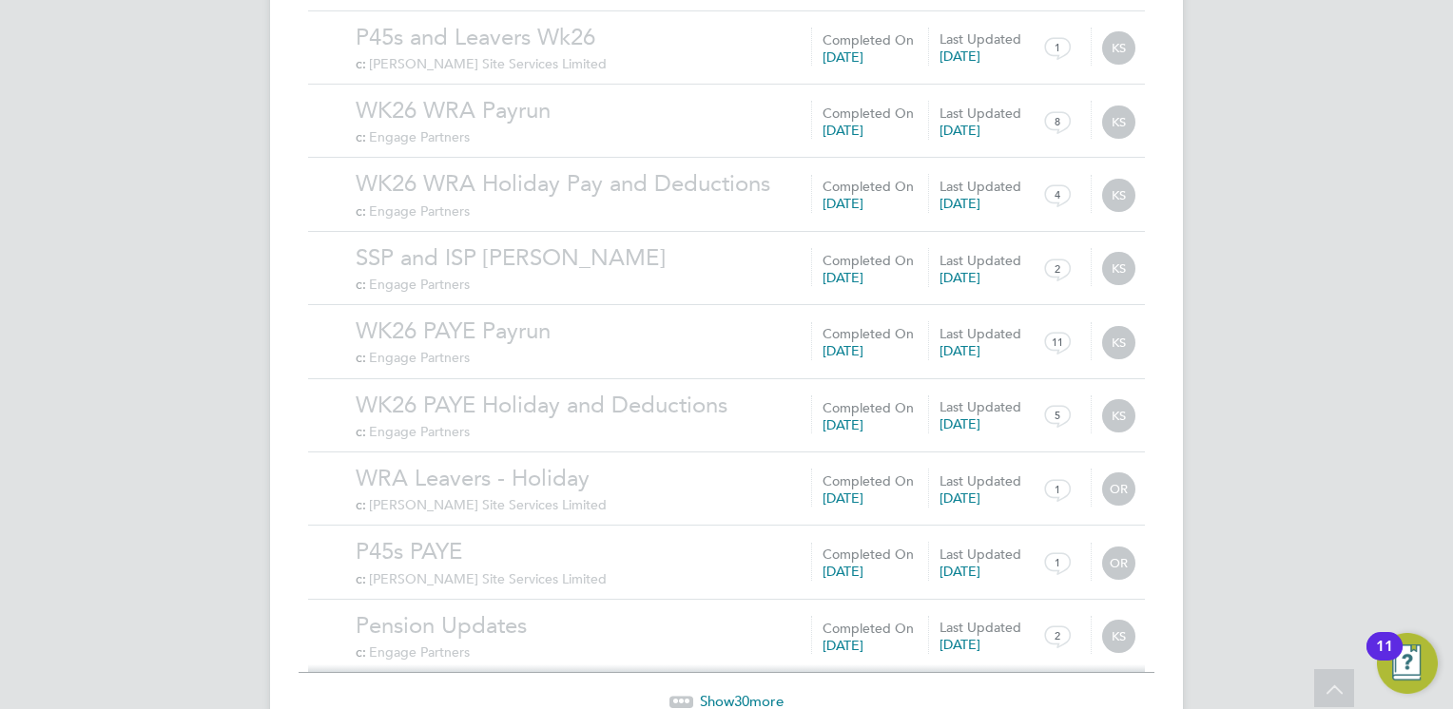
click at [749, 692] on span "30" at bounding box center [741, 701] width 15 height 18
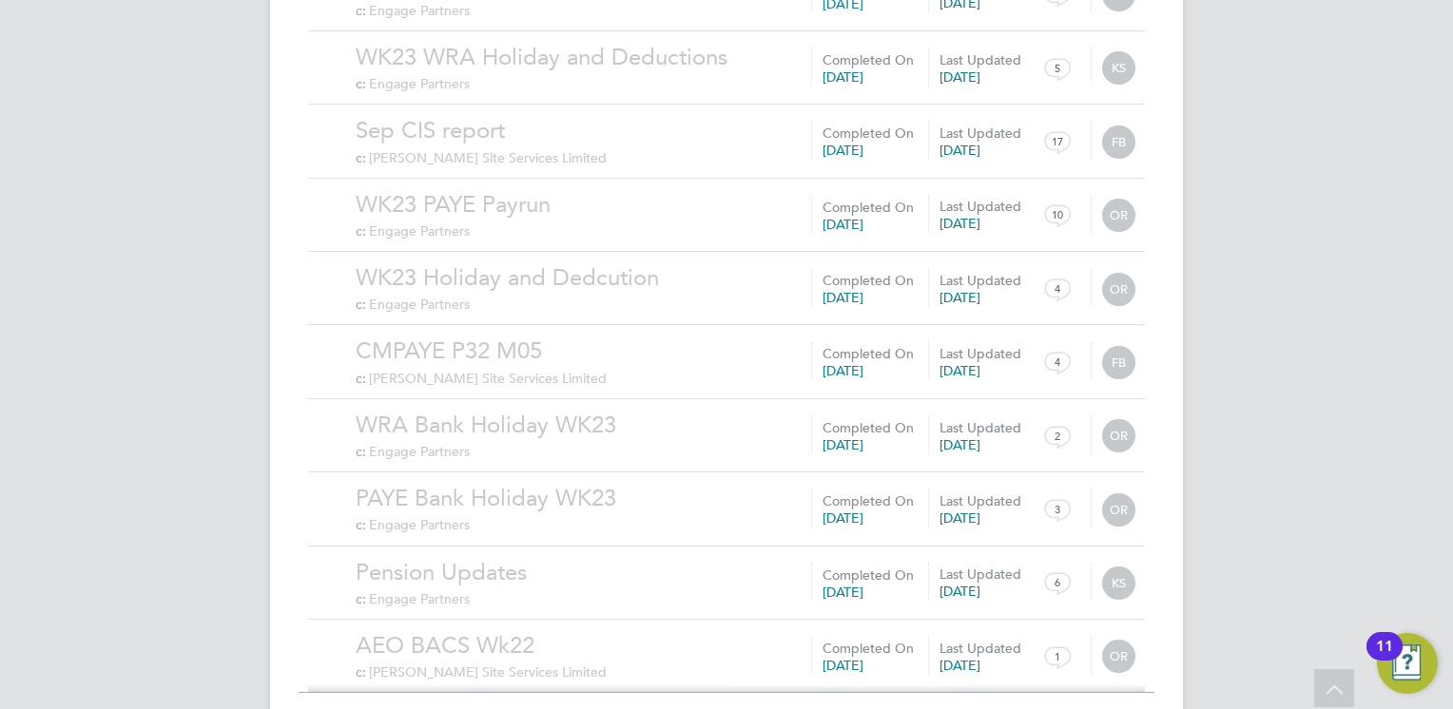
scroll to position [24097, 0]
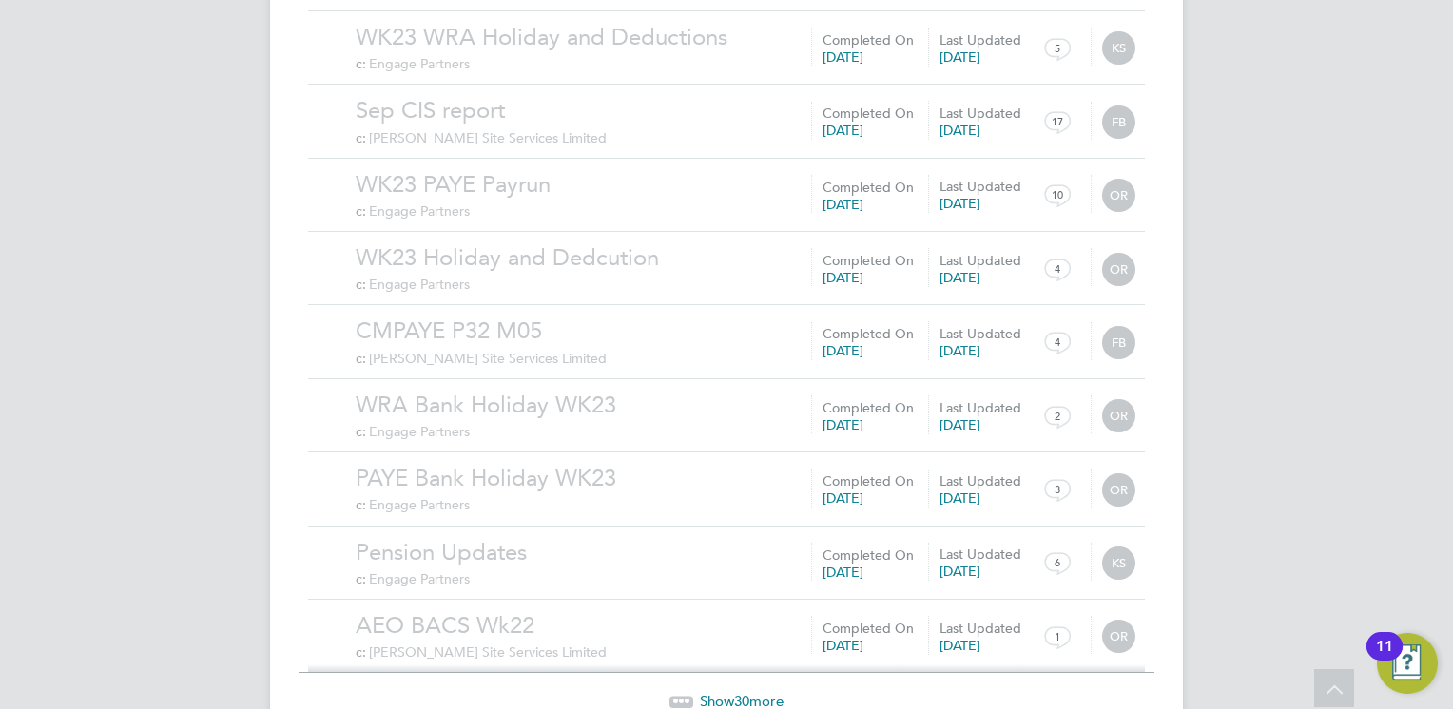
click at [749, 692] on span "30" at bounding box center [741, 701] width 15 height 18
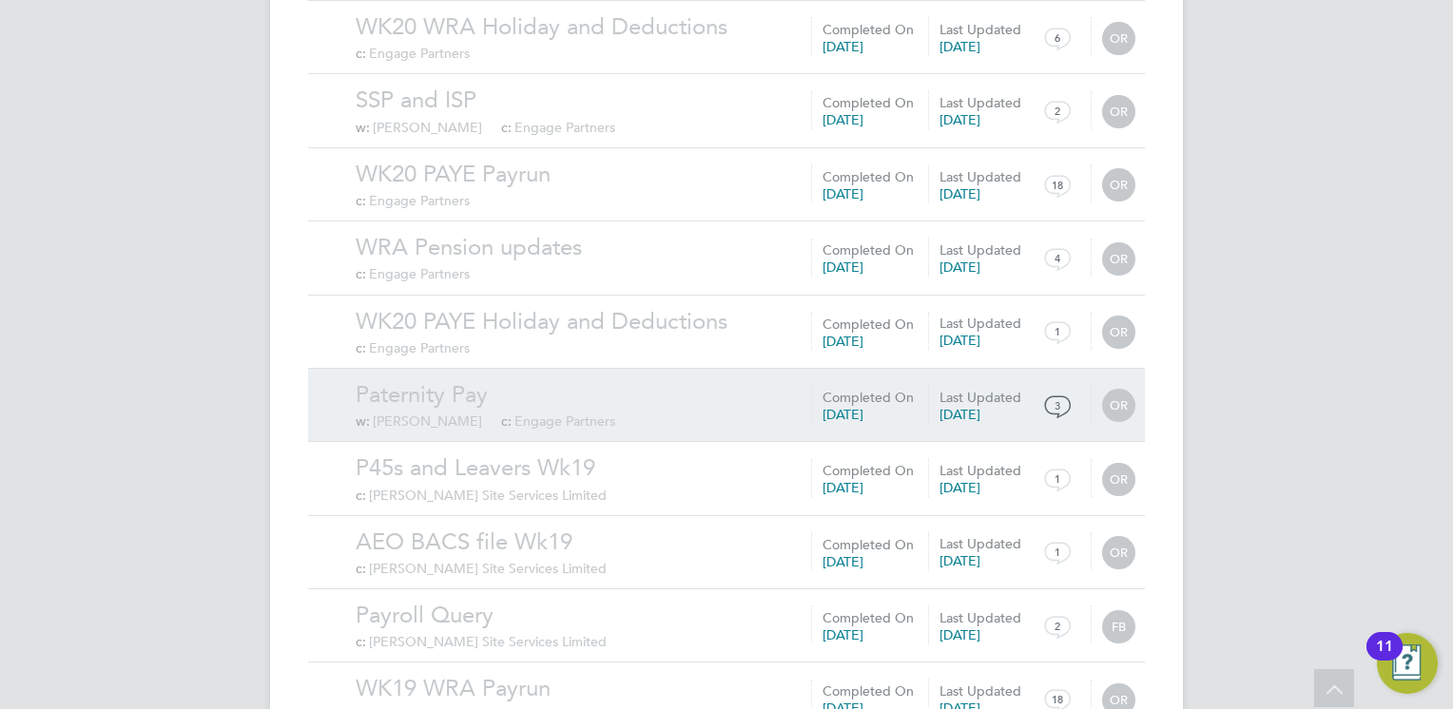
scroll to position [26304, 0]
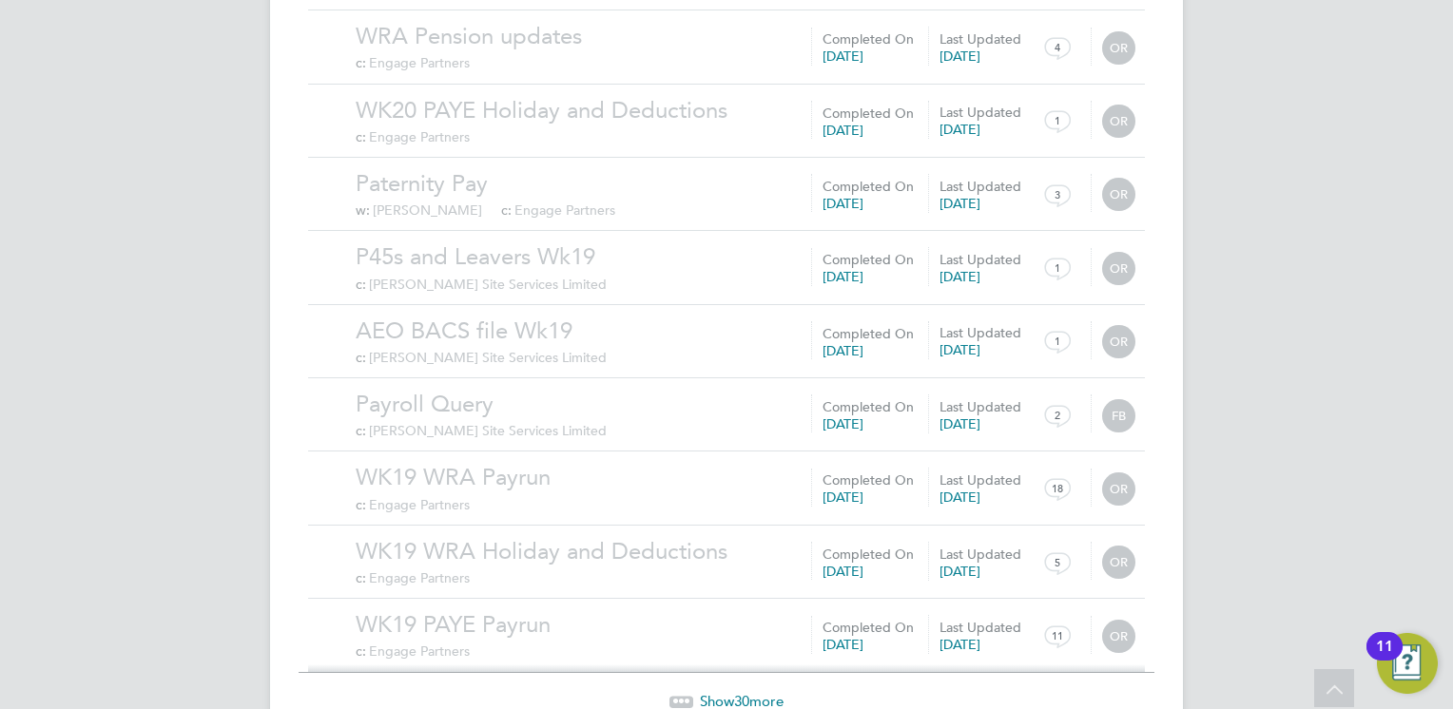
click at [703, 692] on span "Show 30 more" at bounding box center [742, 701] width 84 height 18
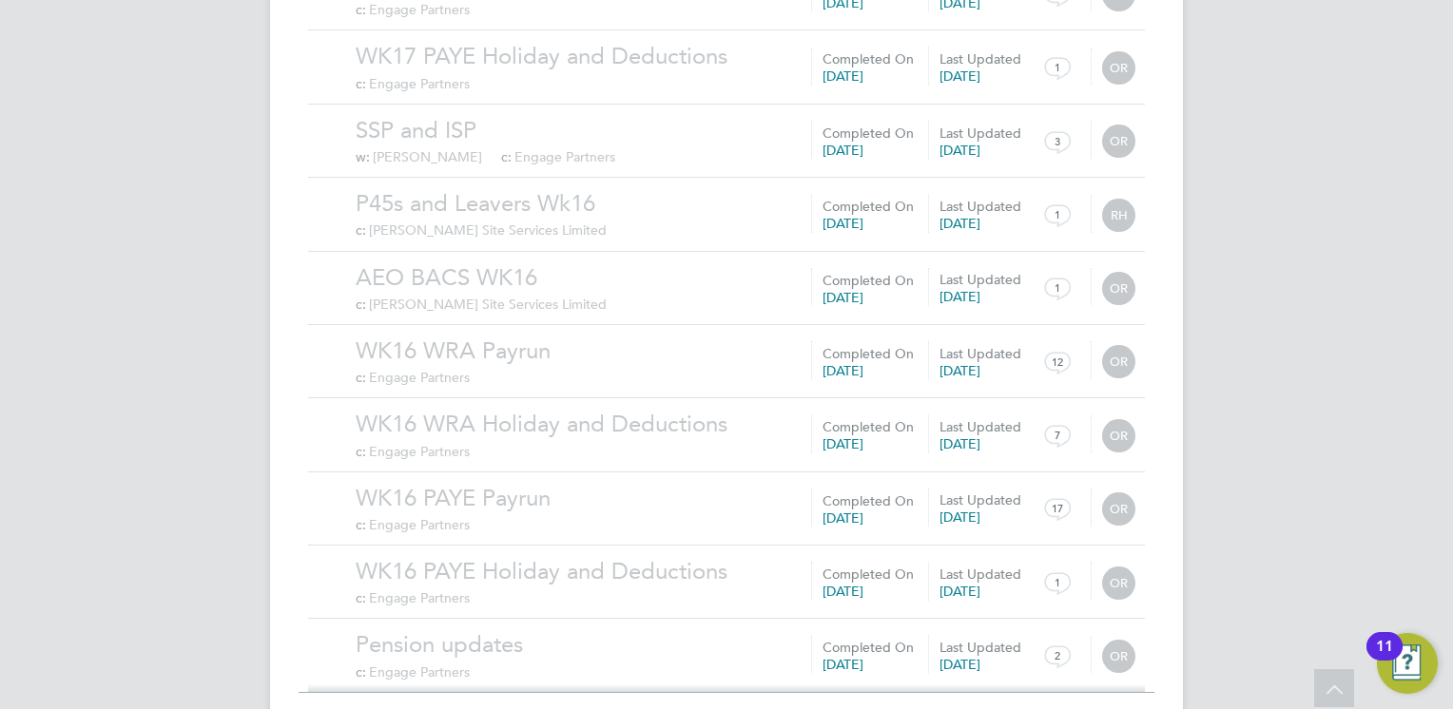
scroll to position [28510, 0]
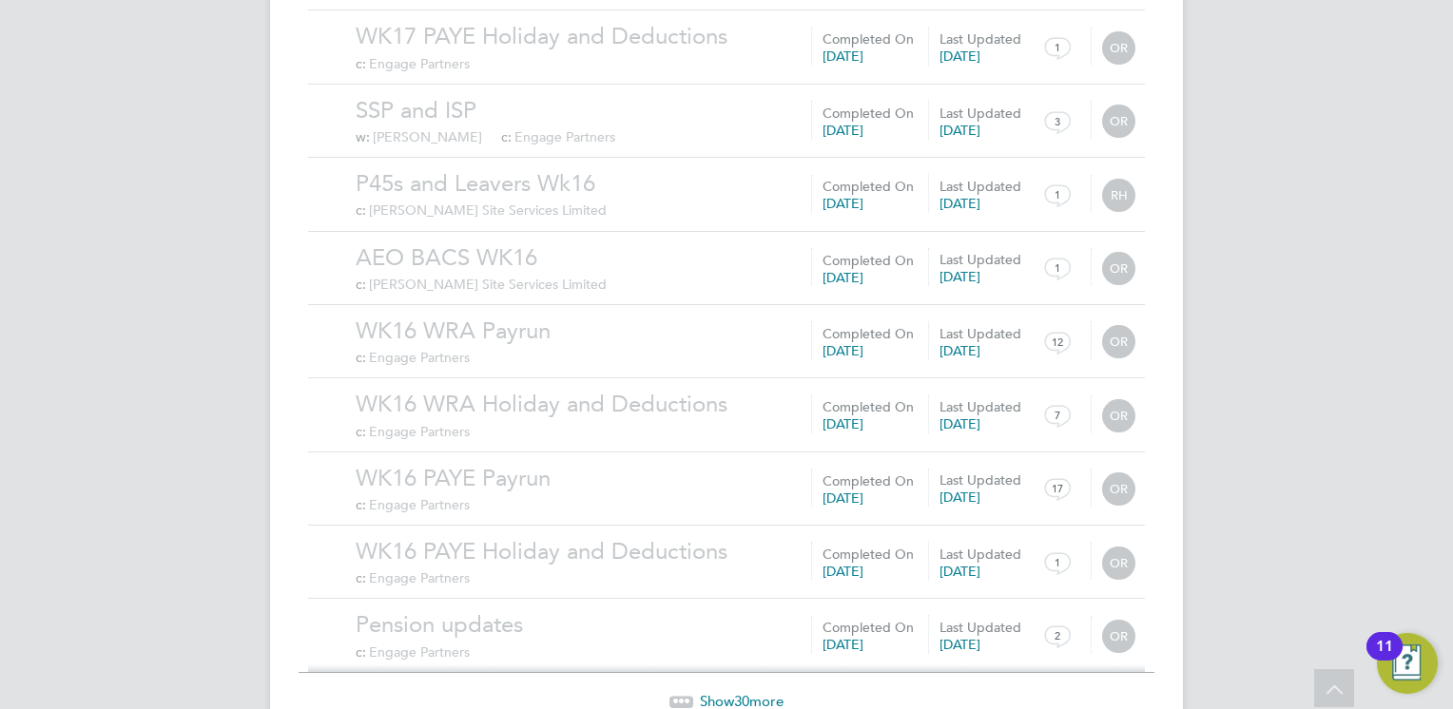
click at [750, 692] on span "Show 30 more" at bounding box center [742, 701] width 84 height 18
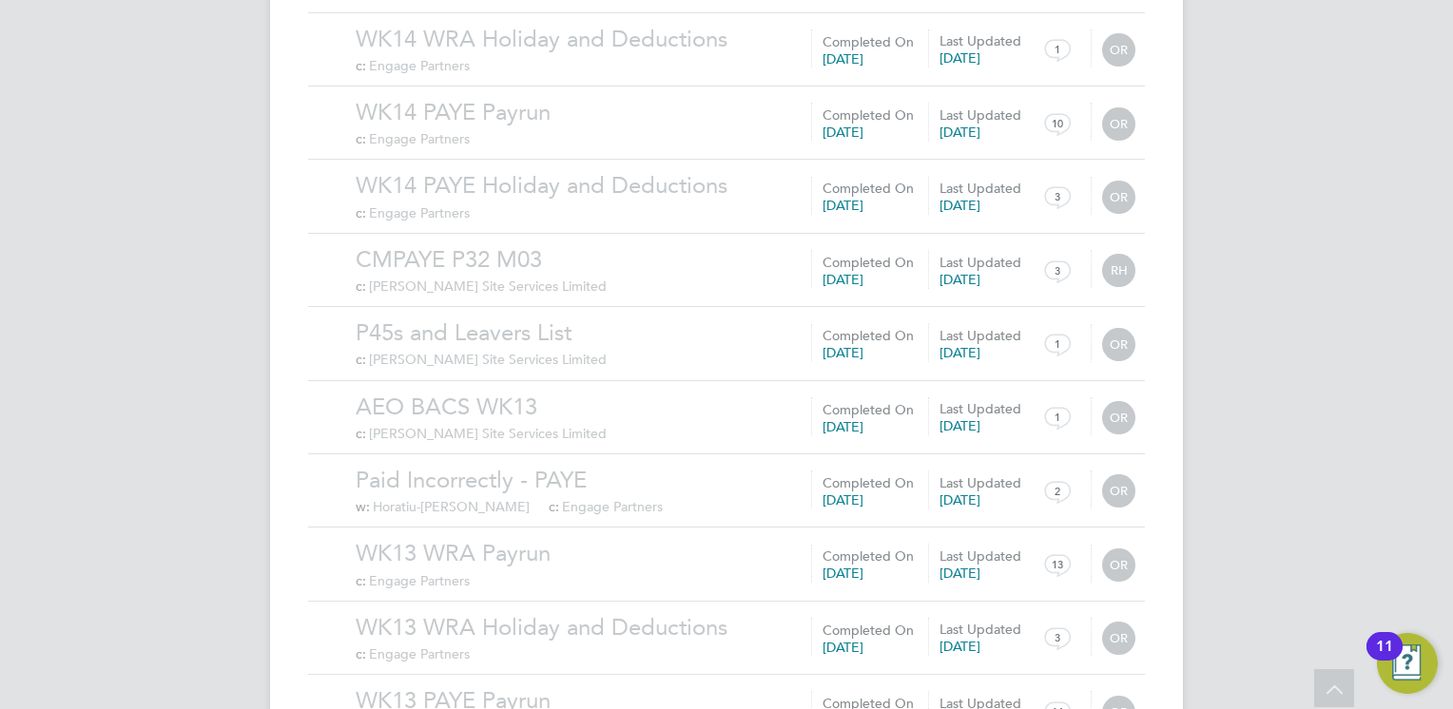
scroll to position [30716, 0]
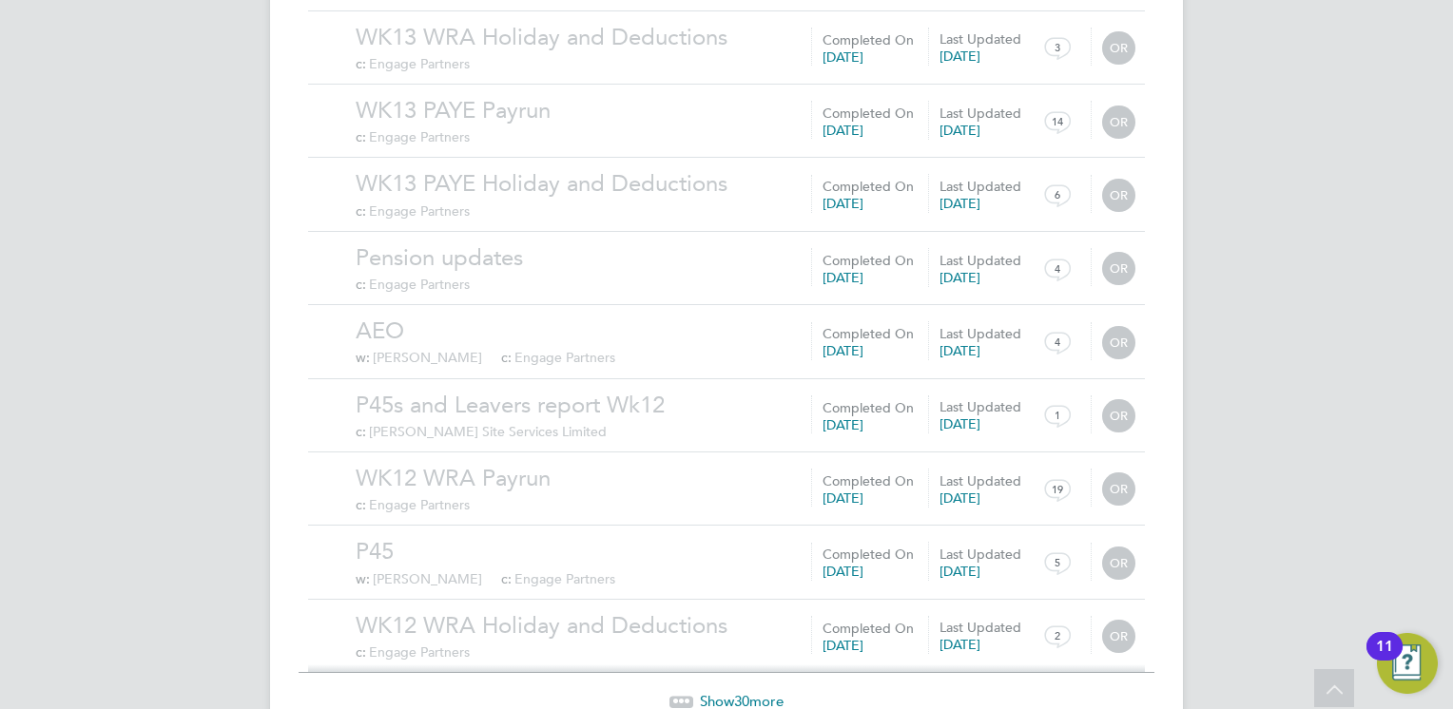
click at [732, 692] on span "Show 30 more" at bounding box center [742, 701] width 84 height 18
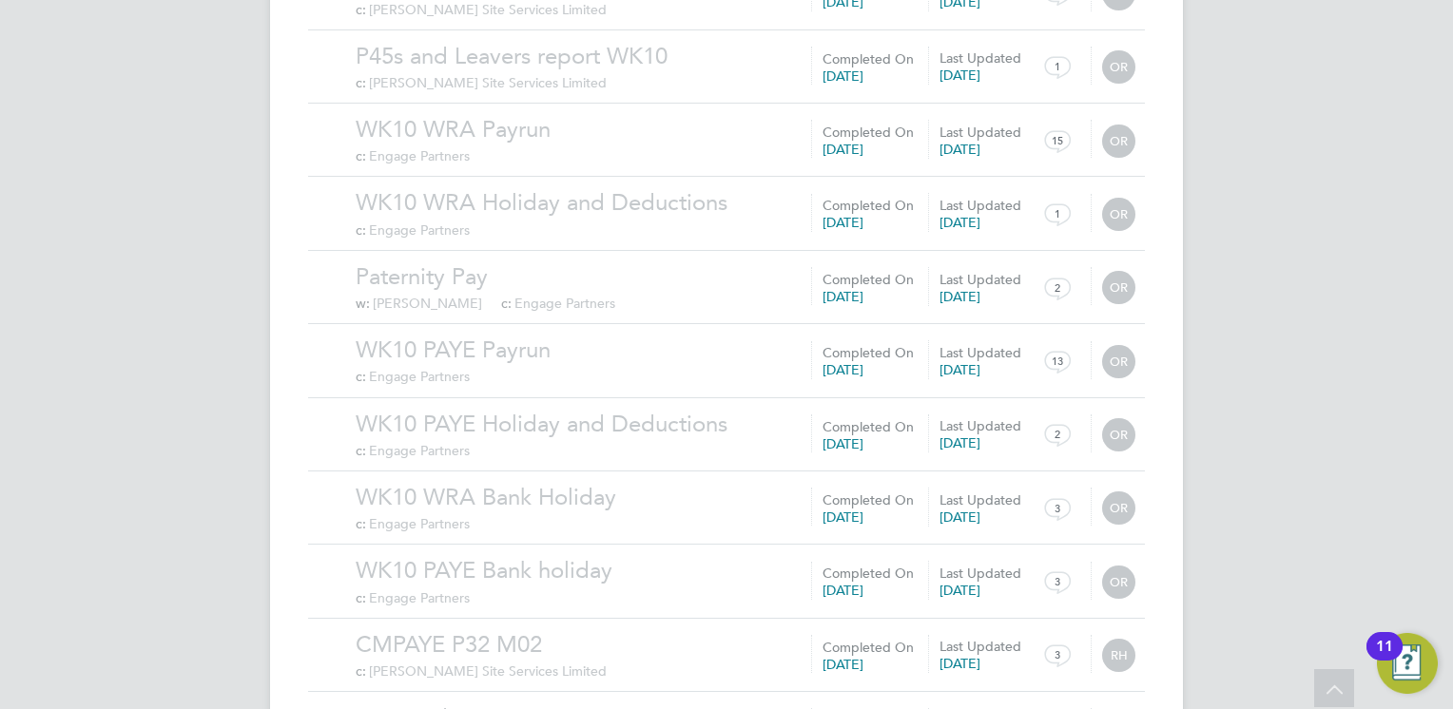
scroll to position [32910, 0]
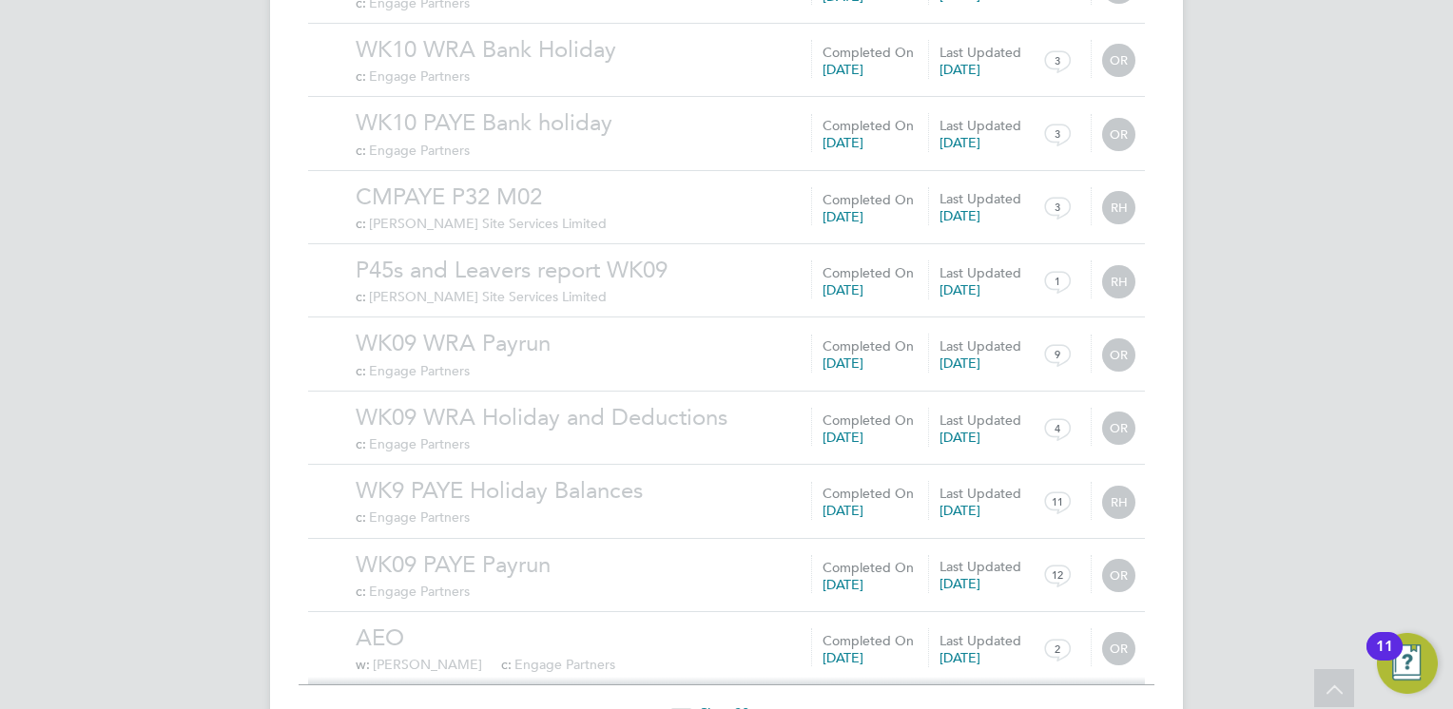
click at [722, 704] on span "Show 30 more" at bounding box center [742, 713] width 84 height 18
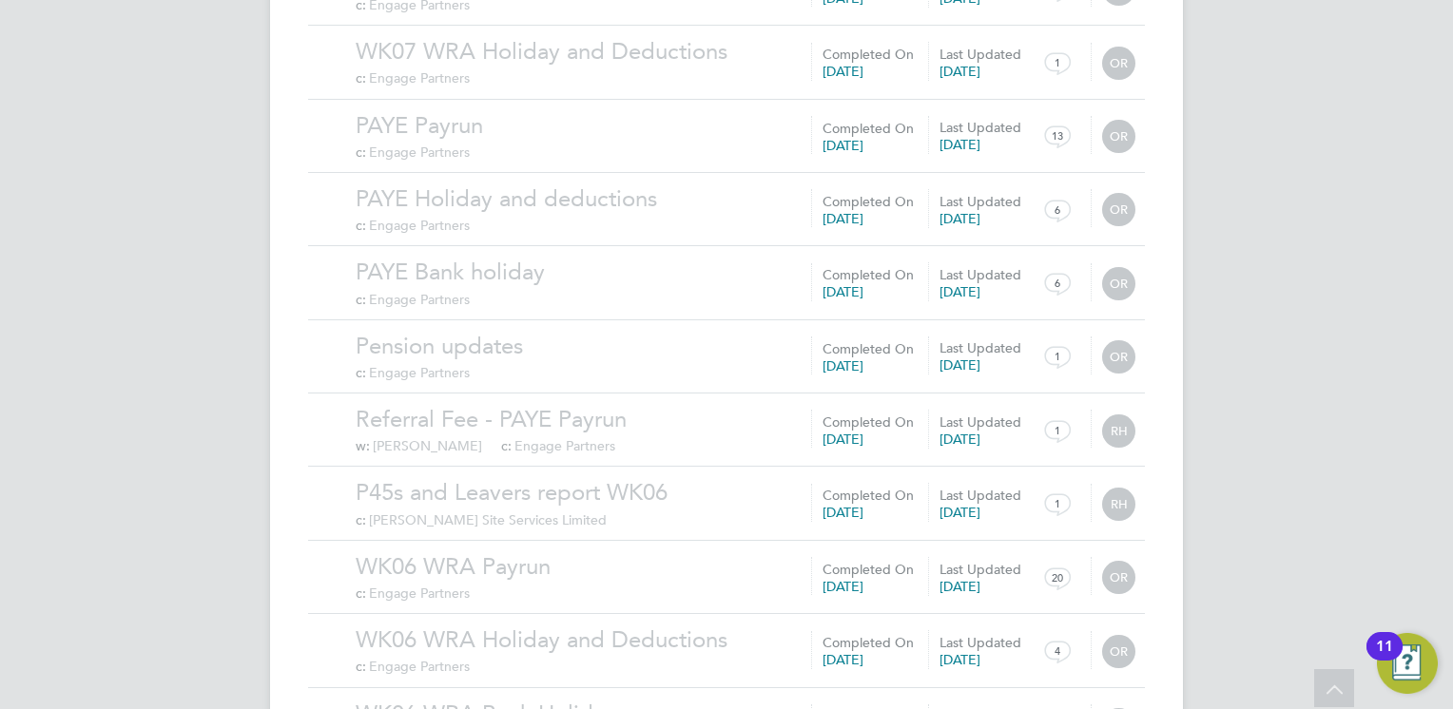
scroll to position [35130, 0]
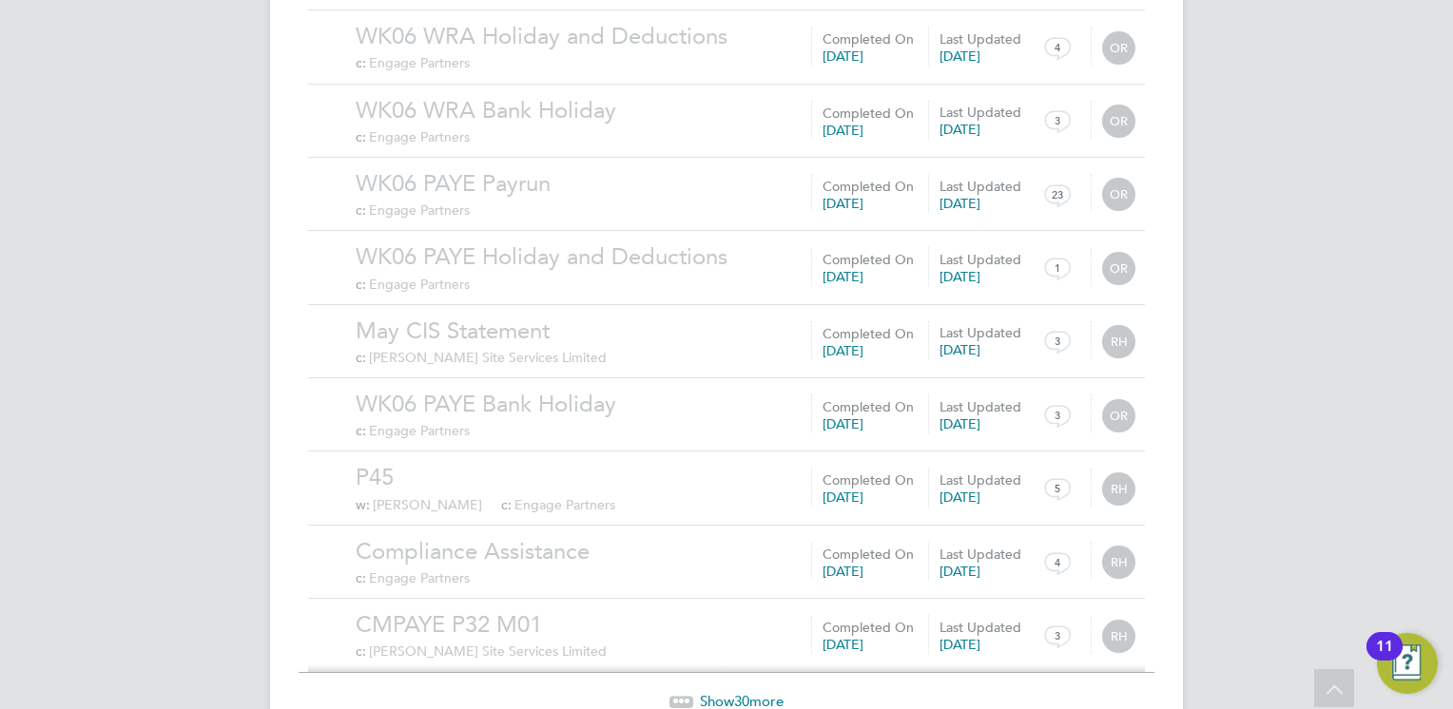
click at [728, 692] on span "Show 30 more" at bounding box center [742, 701] width 84 height 18
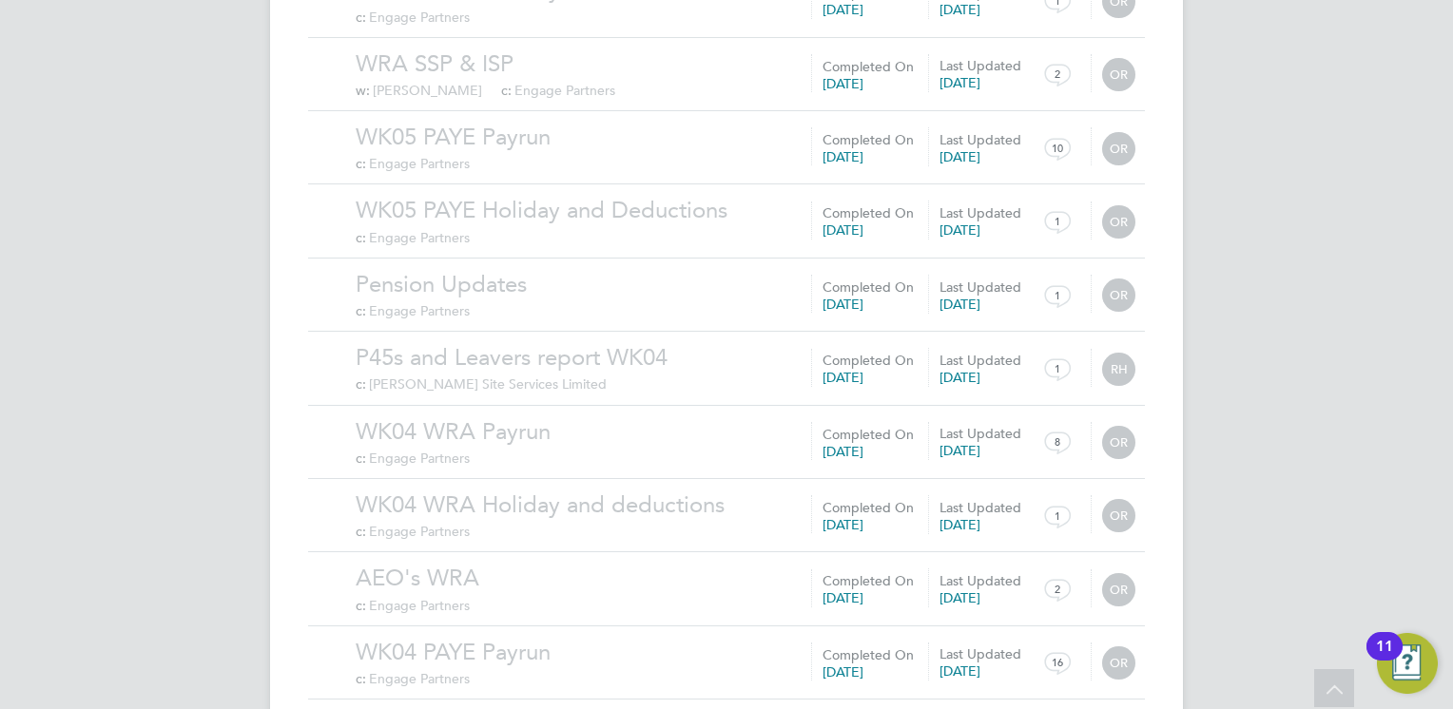
scroll to position [37336, 0]
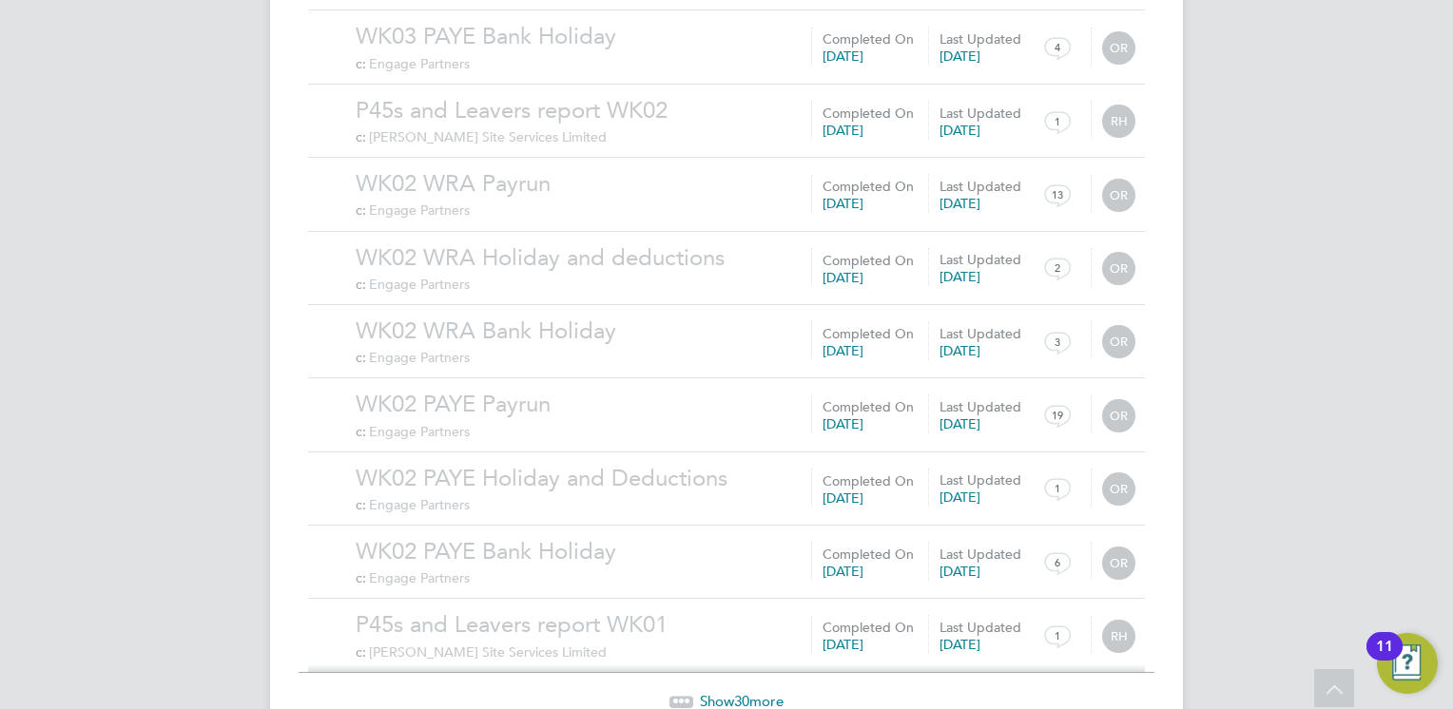
click at [739, 692] on span "30" at bounding box center [741, 701] width 15 height 18
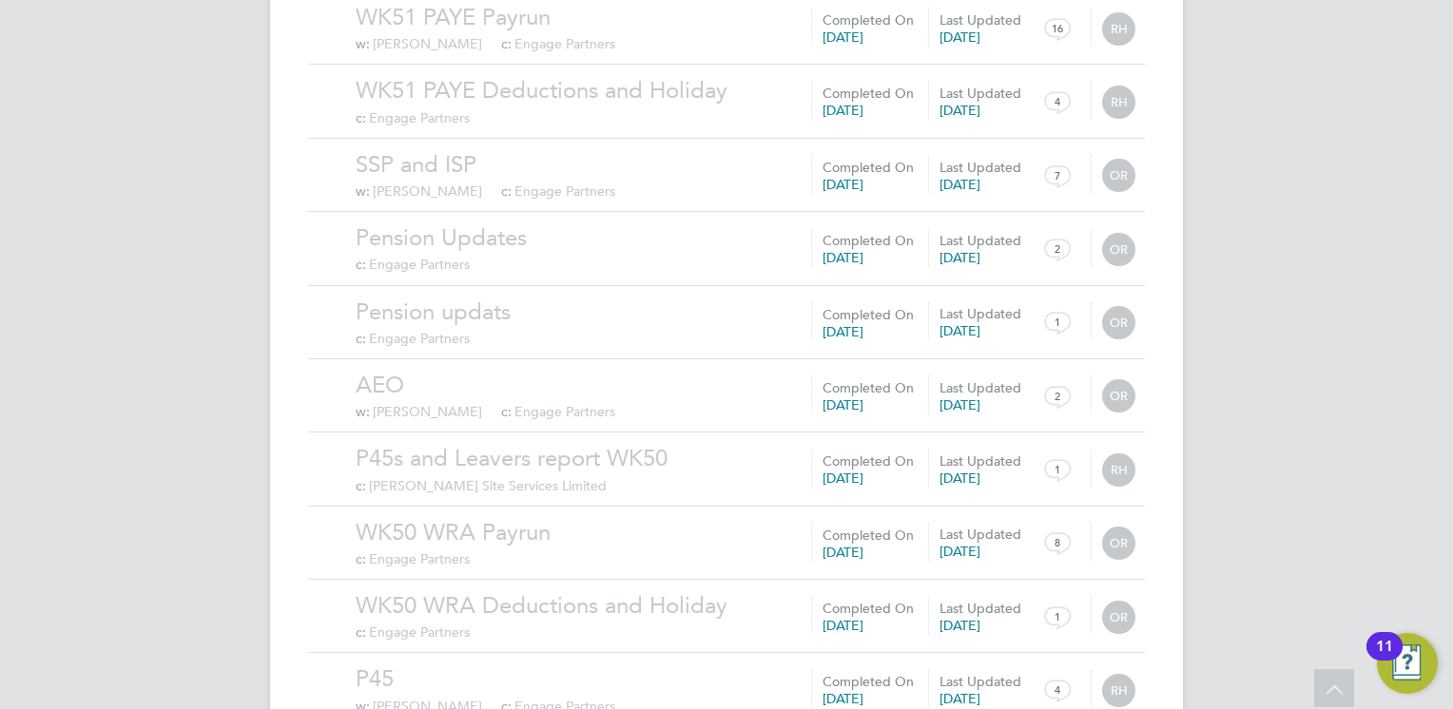
scroll to position [39543, 0]
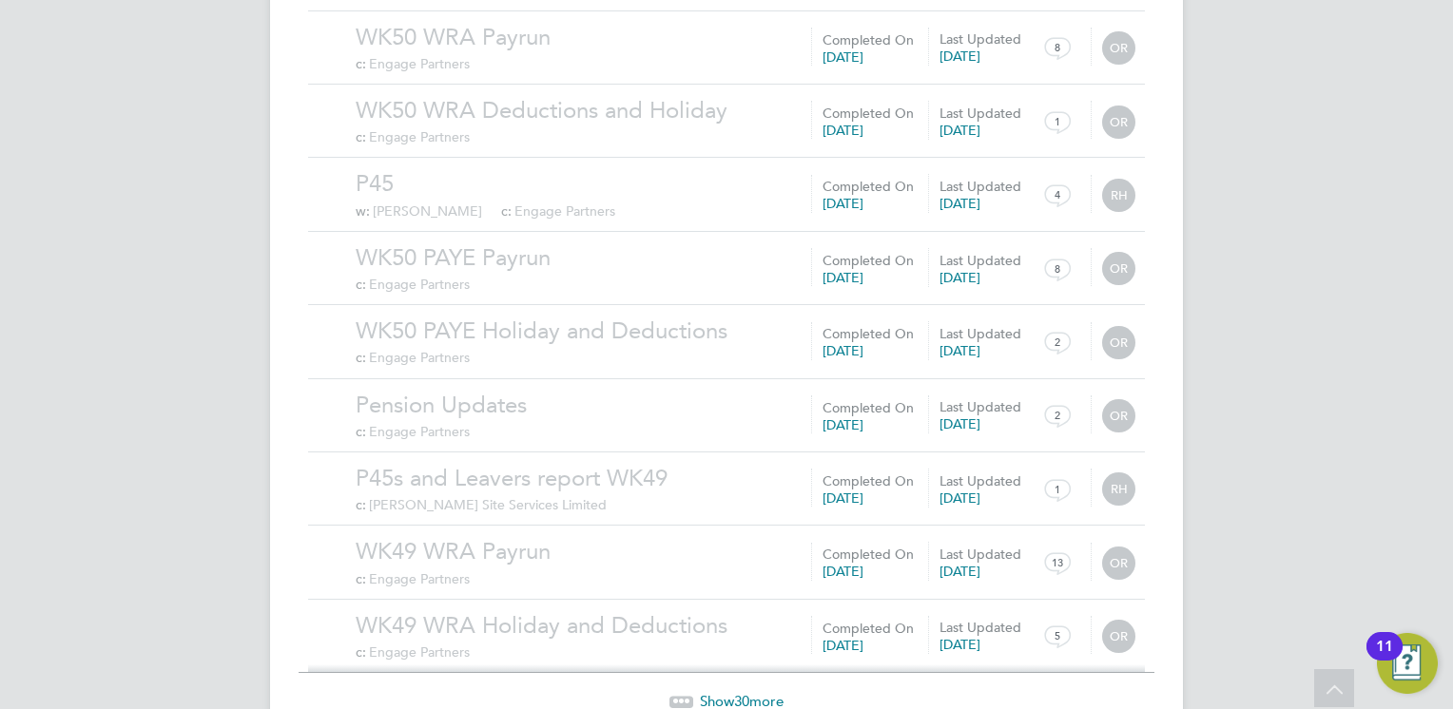
click at [738, 692] on span "30" at bounding box center [741, 701] width 15 height 18
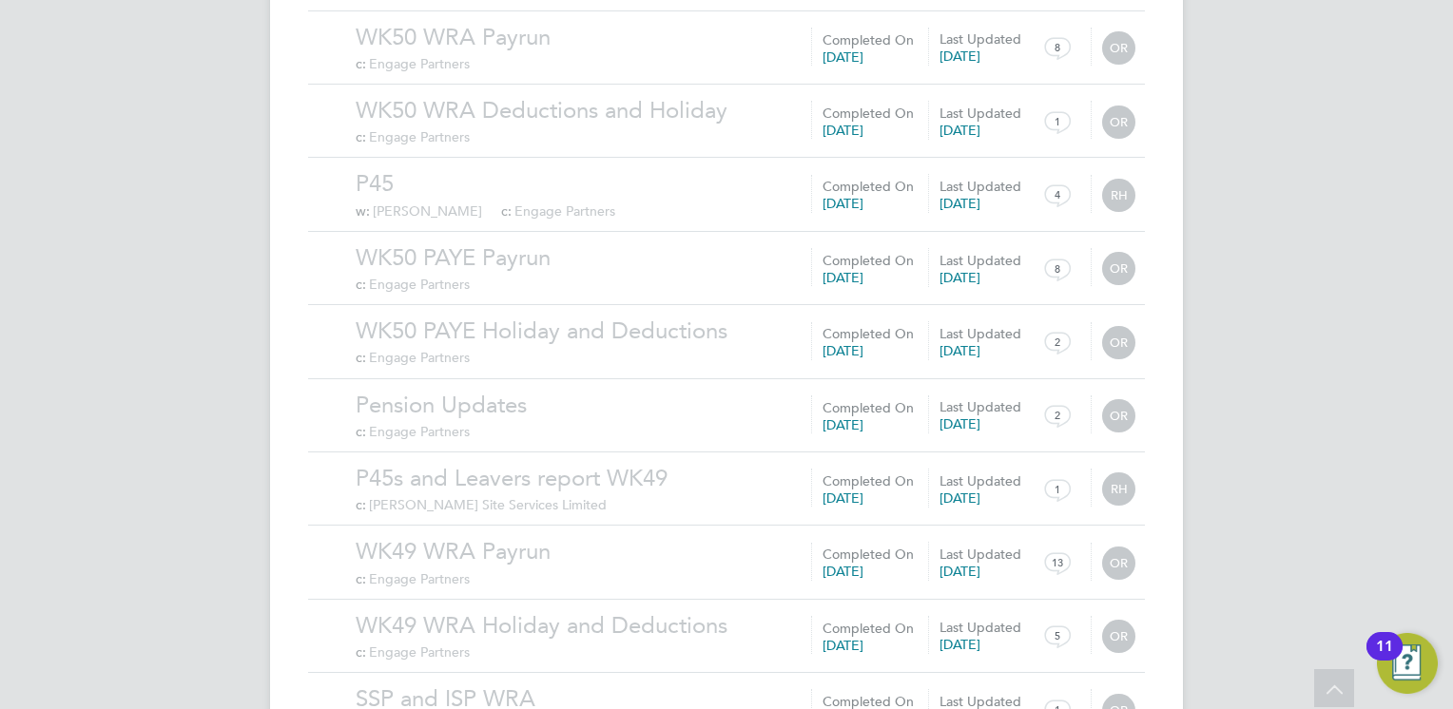
scroll to position [40398, 0]
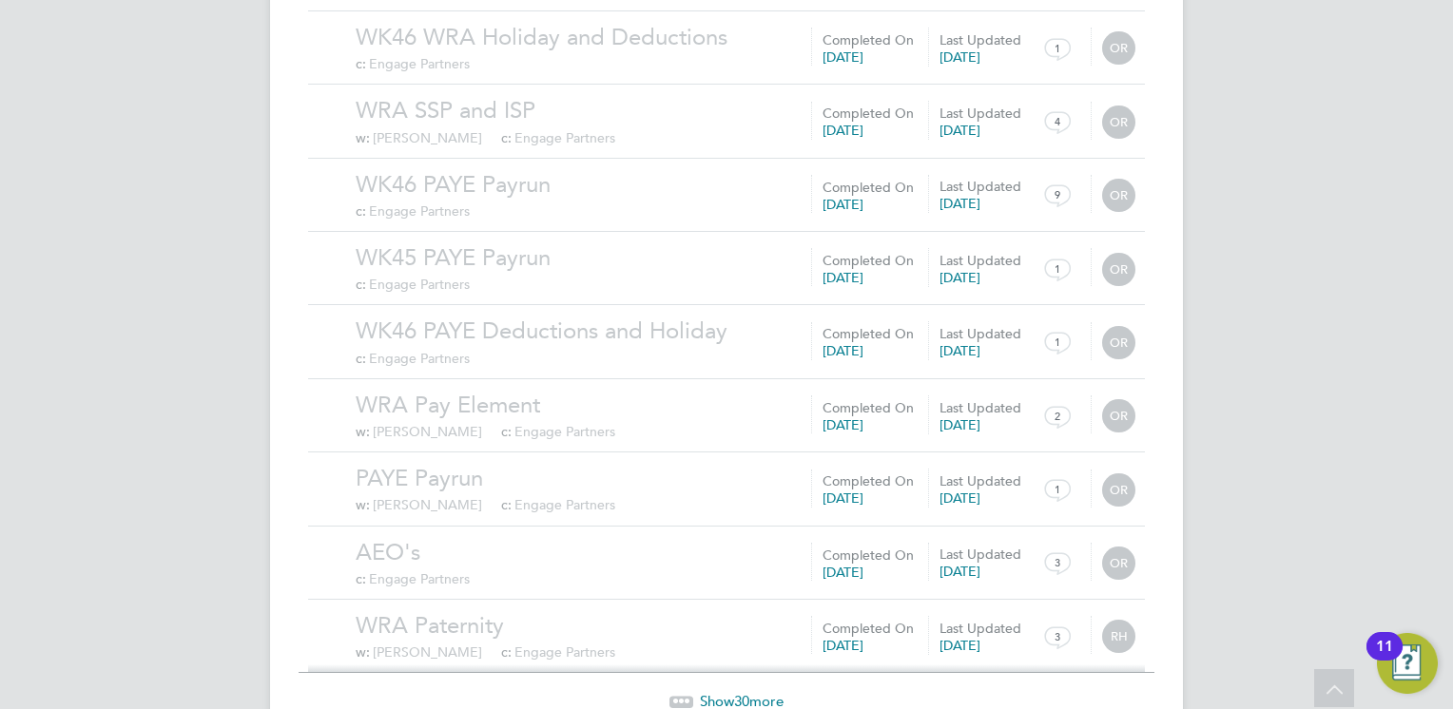
click at [738, 692] on span "30" at bounding box center [741, 701] width 15 height 18
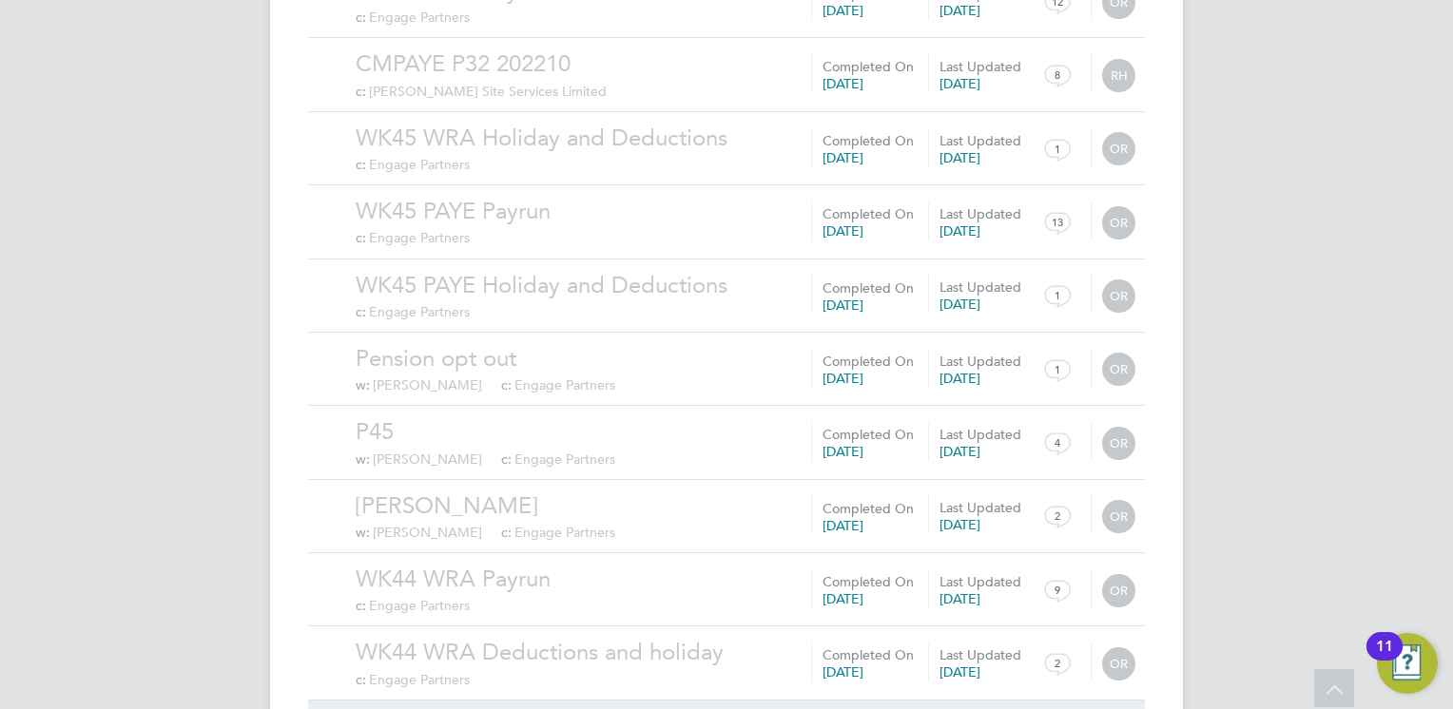
scroll to position [43956, 0]
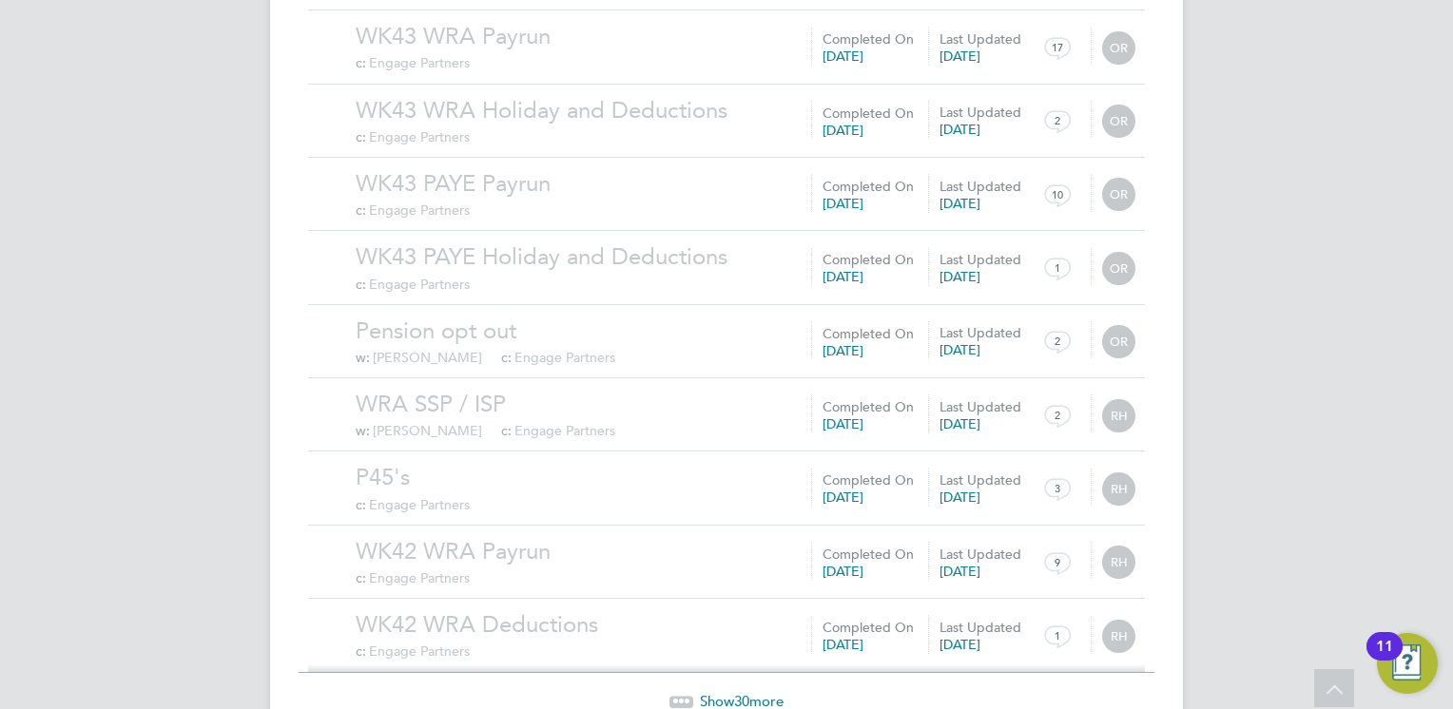
click at [742, 692] on span "30" at bounding box center [741, 701] width 15 height 18
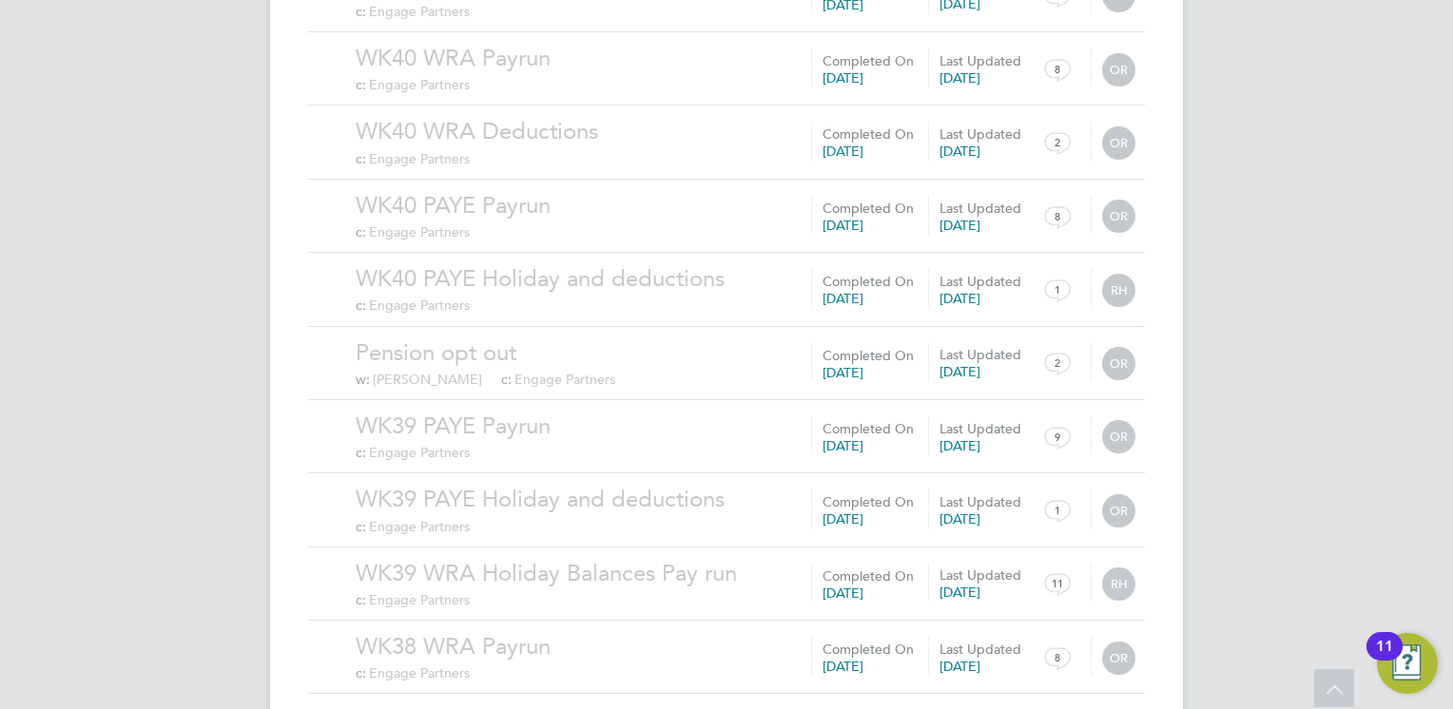
scroll to position [46163, 0]
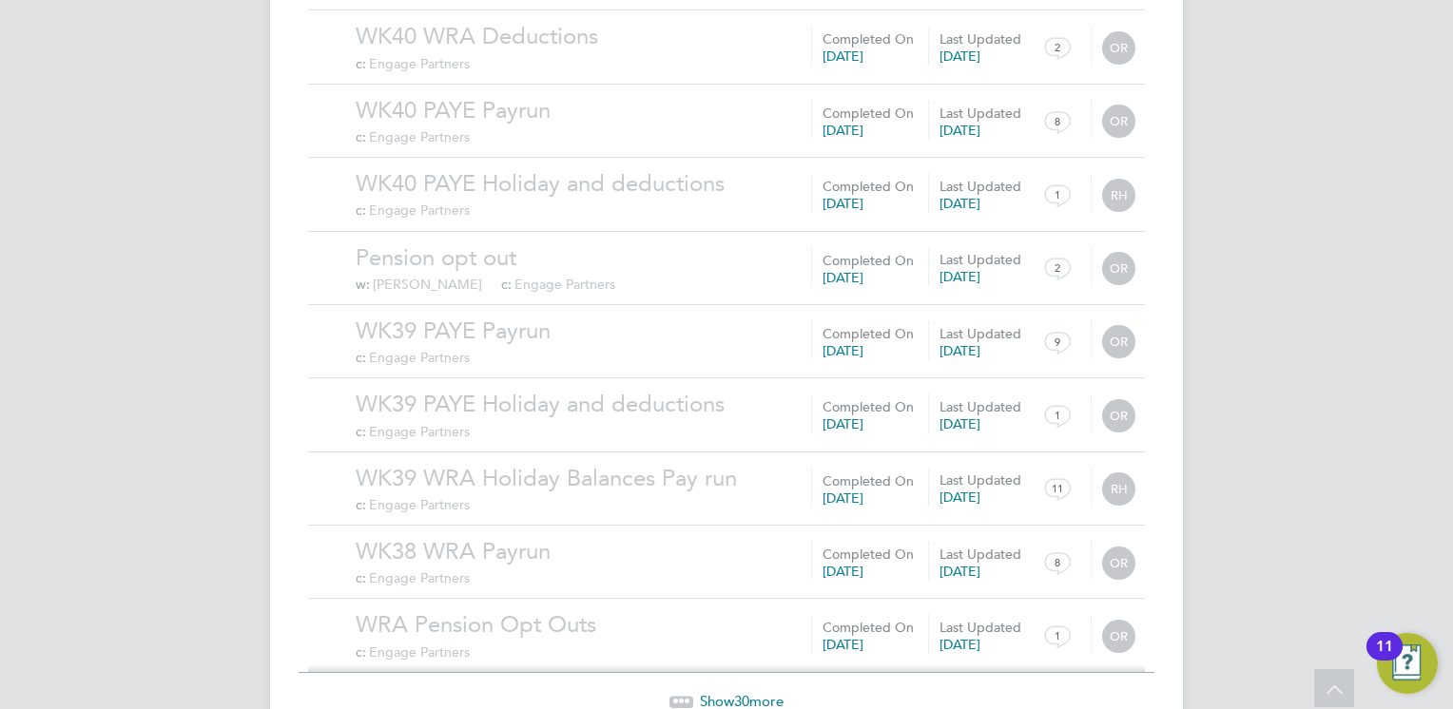
click at [742, 692] on span "30" at bounding box center [741, 701] width 15 height 18
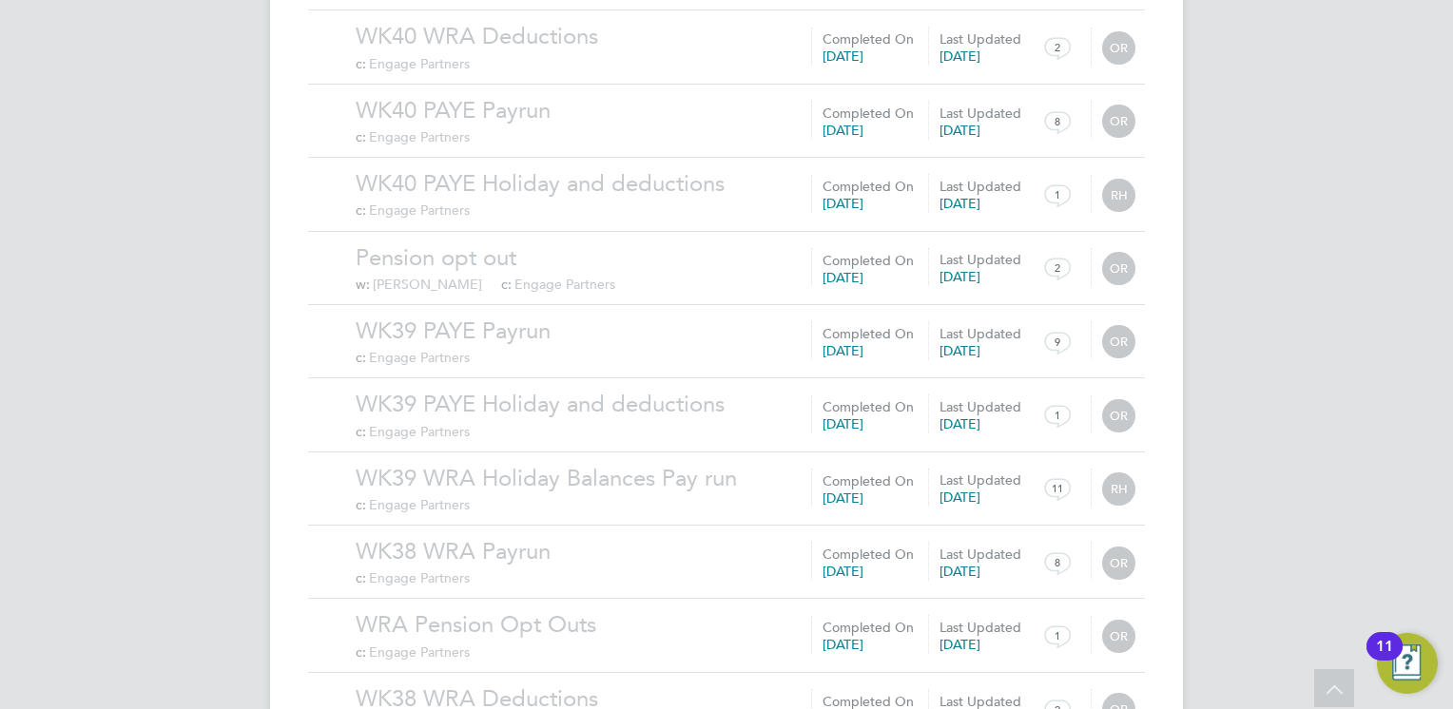
scroll to position [46923, 0]
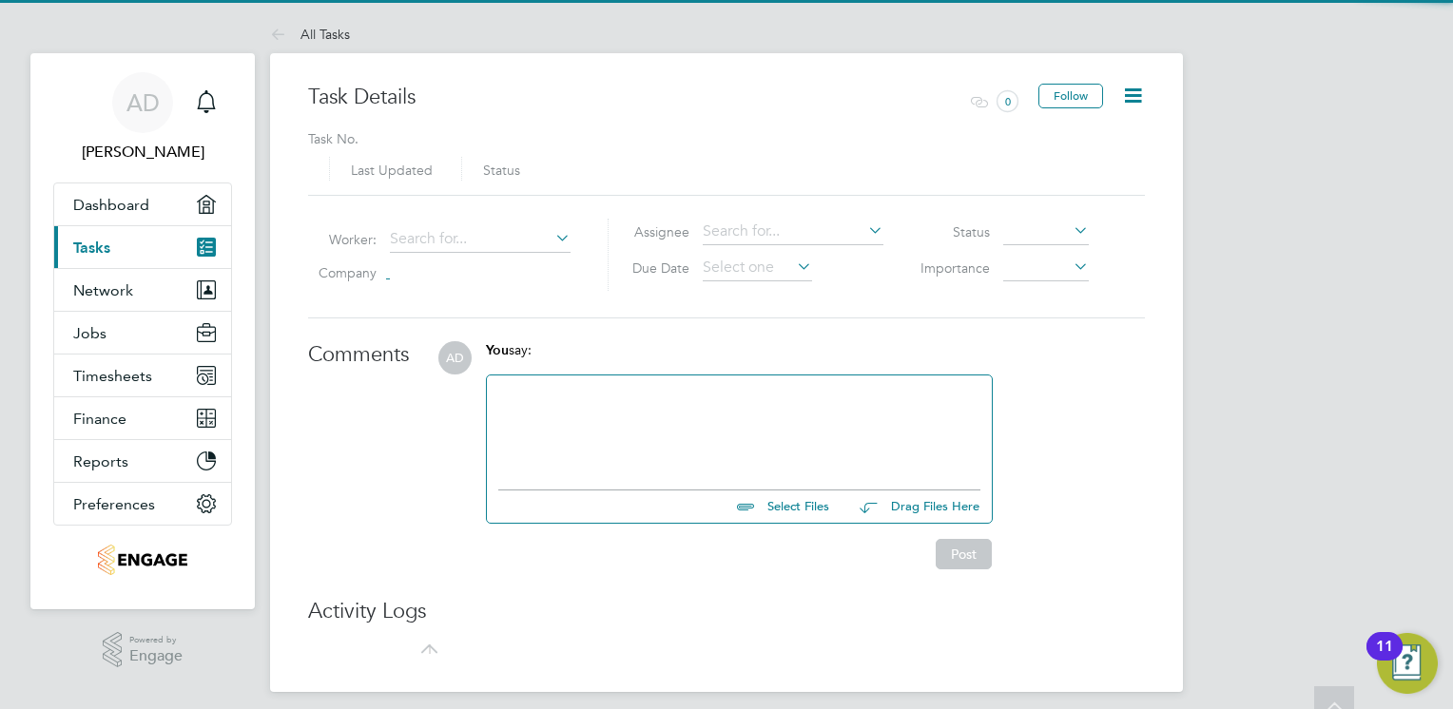
type input "[DATE]"
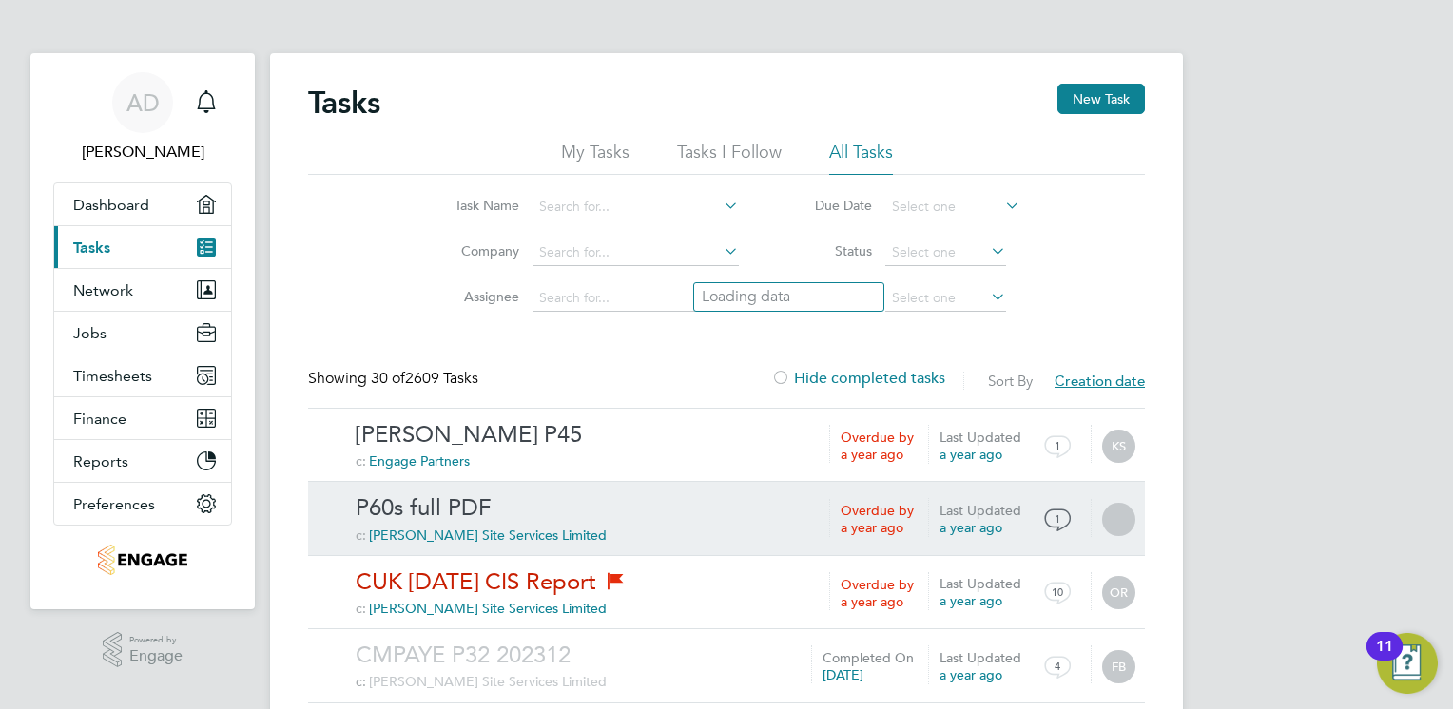
scroll to position [95, 0]
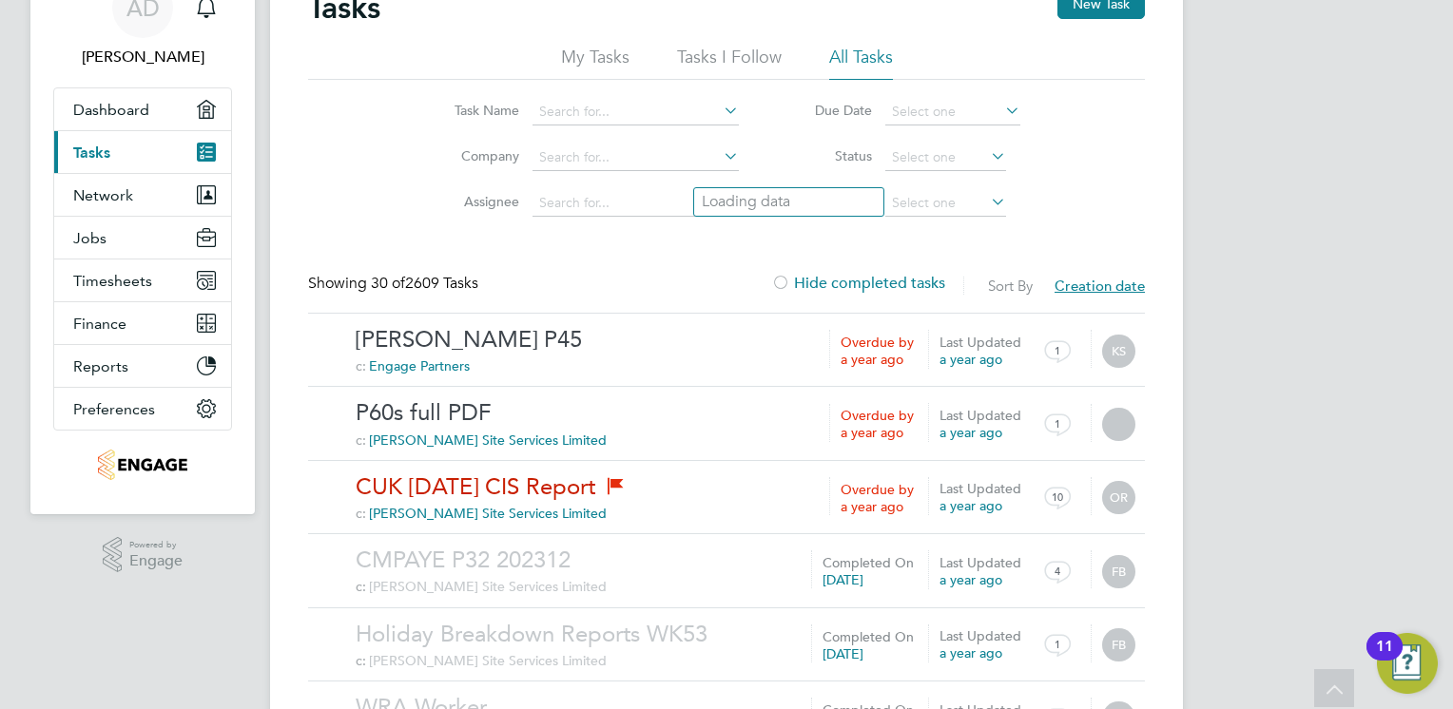
click at [1100, 290] on span "Creation date" at bounding box center [1099, 286] width 90 height 18
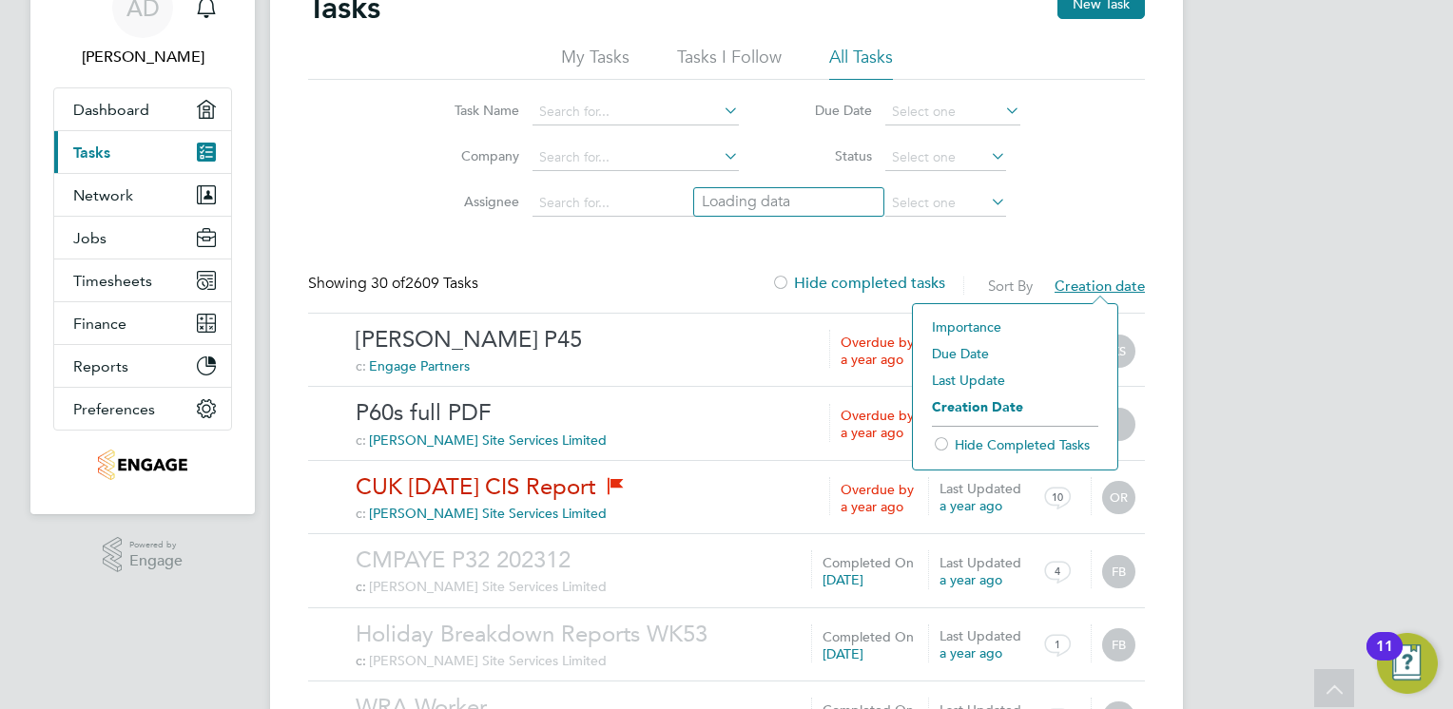
click at [1100, 290] on span "Creation date" at bounding box center [1099, 286] width 90 height 18
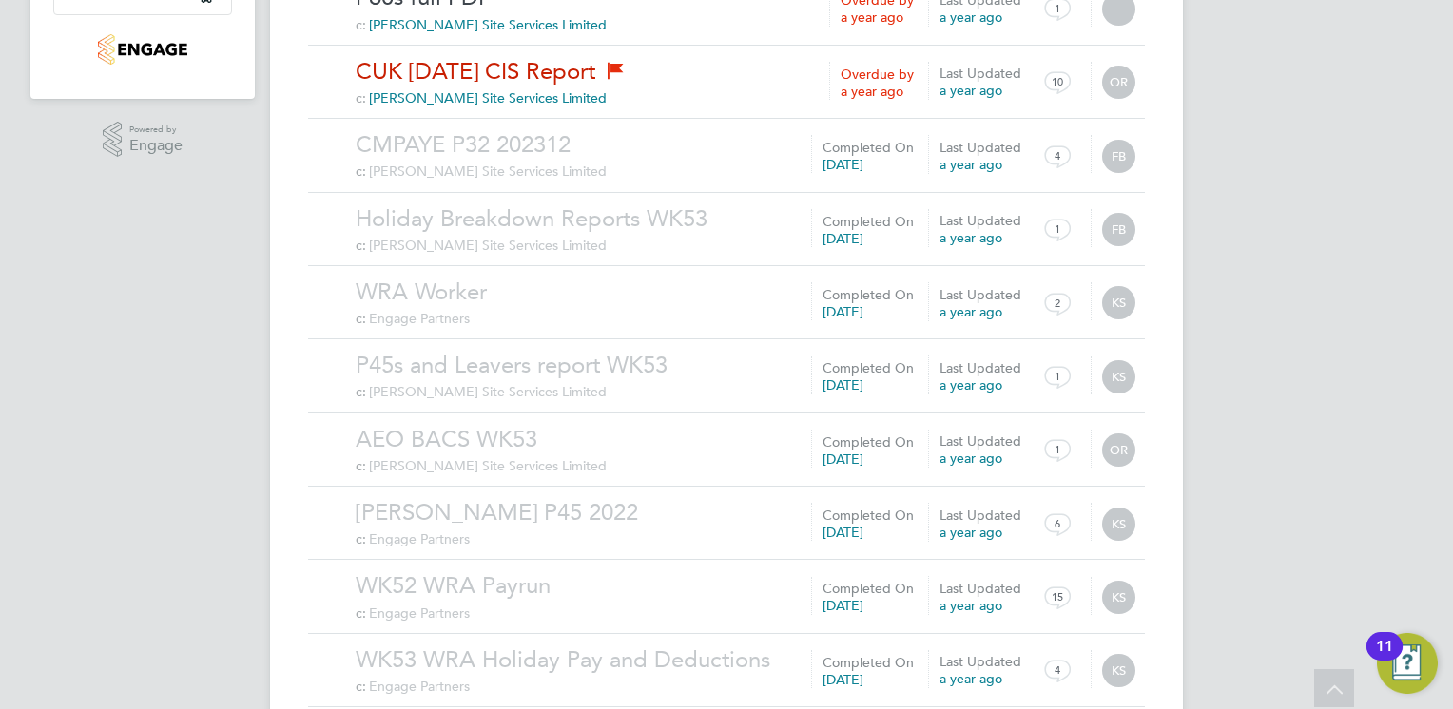
scroll to position [0, 0]
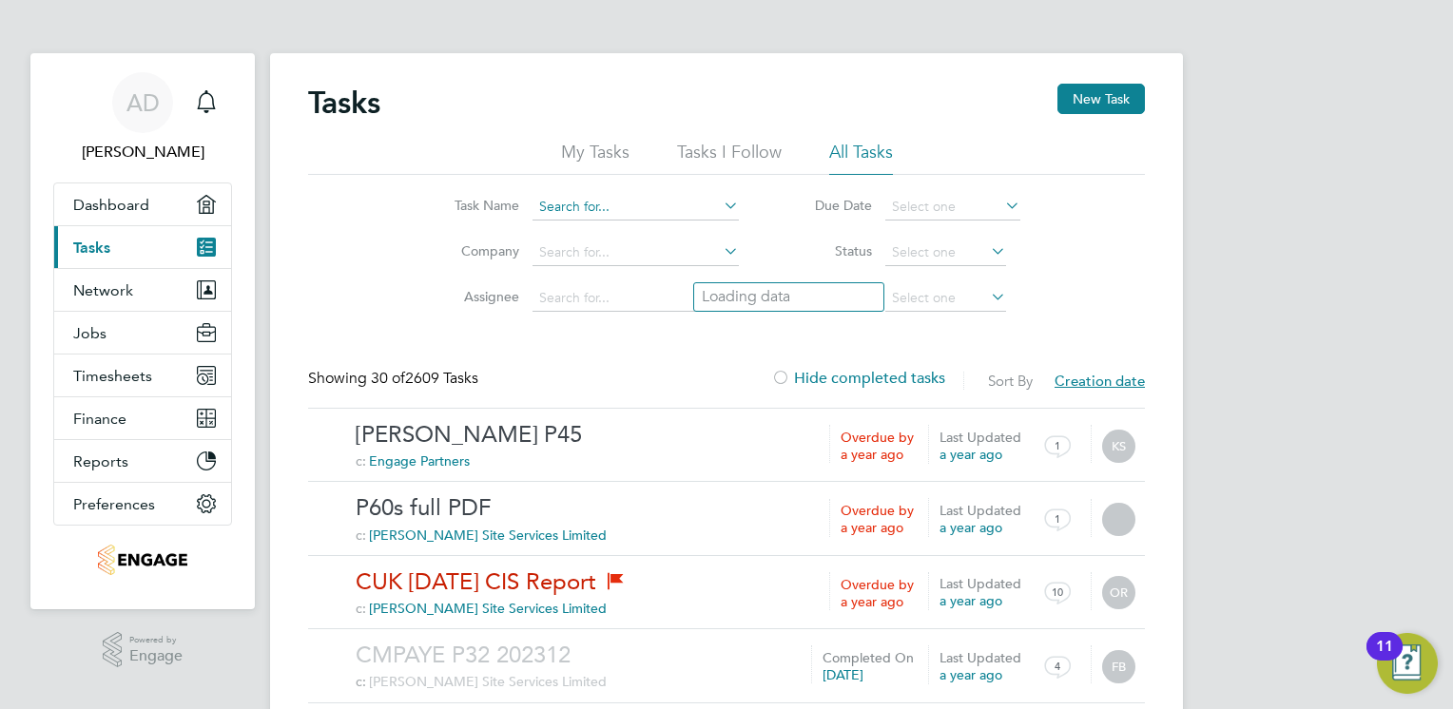
click at [611, 202] on input at bounding box center [635, 207] width 206 height 27
type input "p32"
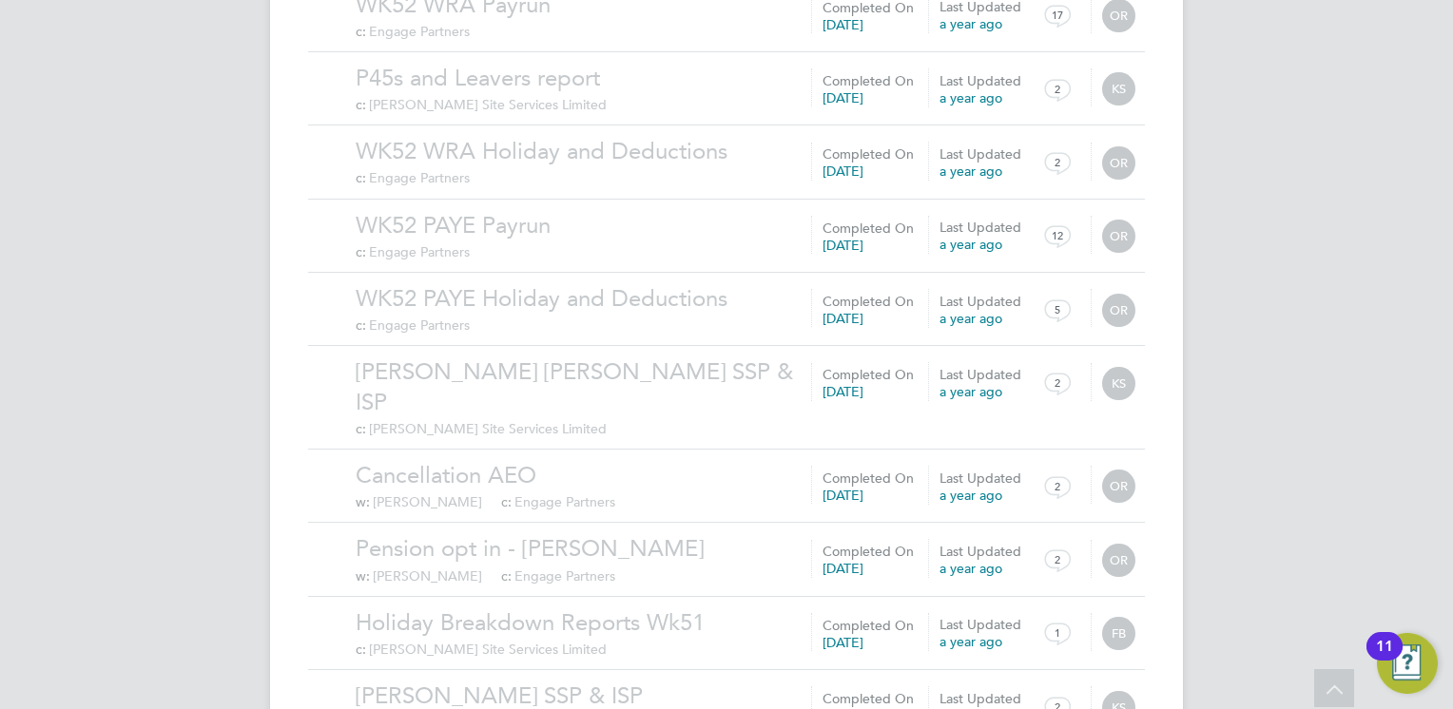
scroll to position [2031, 0]
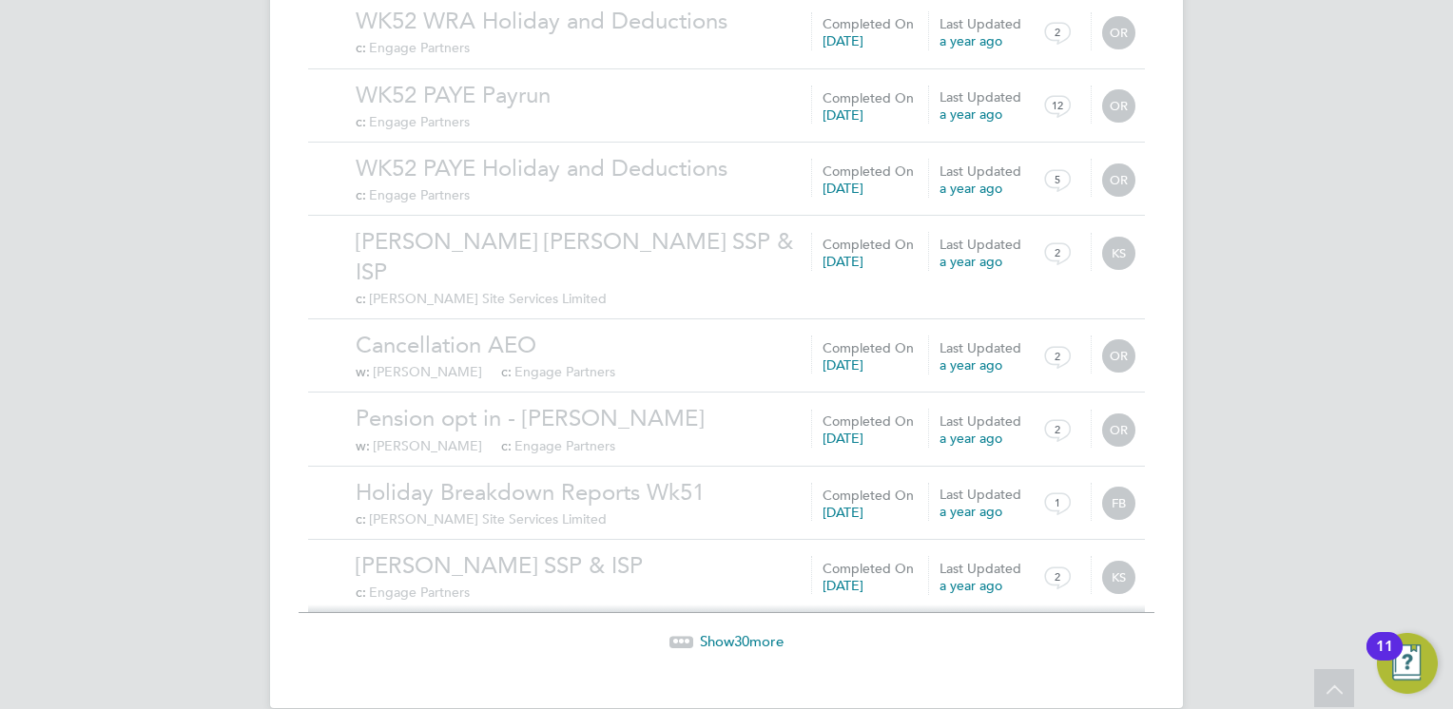
click at [750, 632] on span "Show 30 more" at bounding box center [742, 641] width 84 height 18
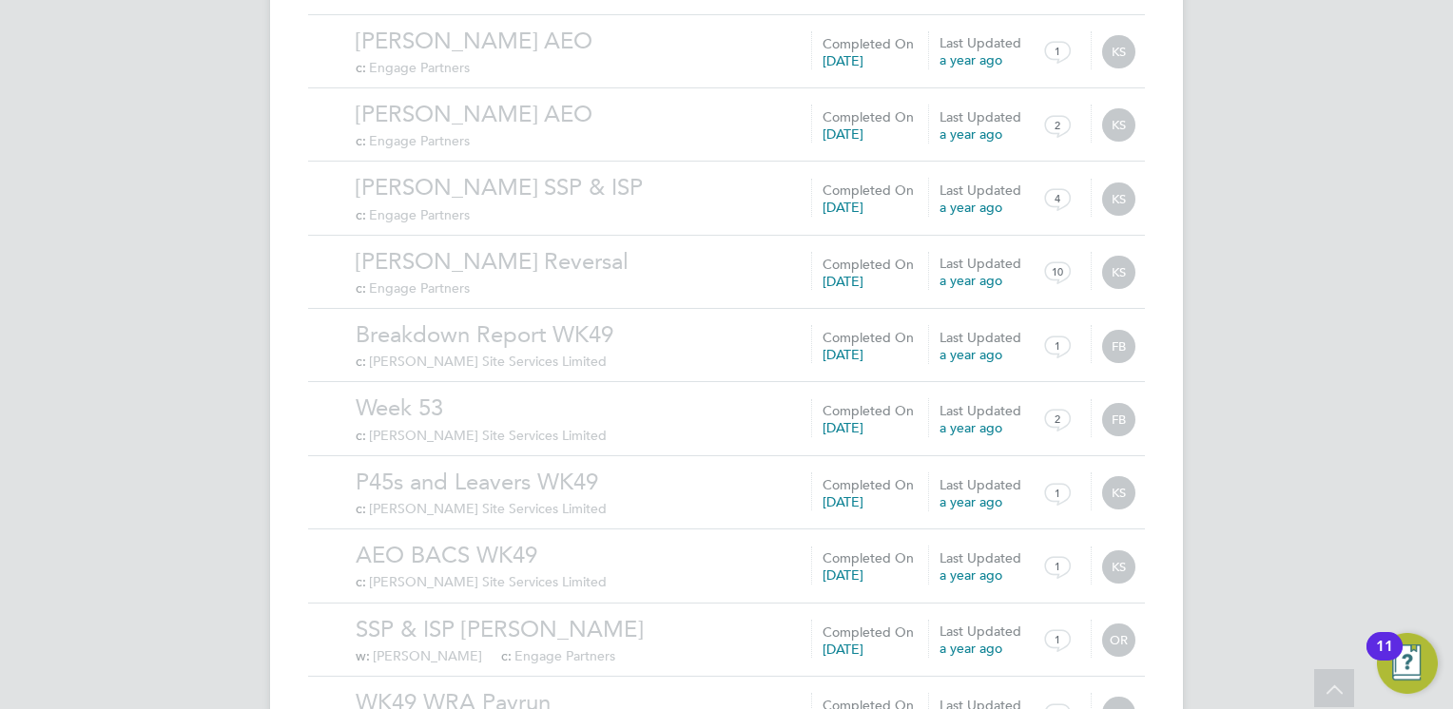
scroll to position [4238, 0]
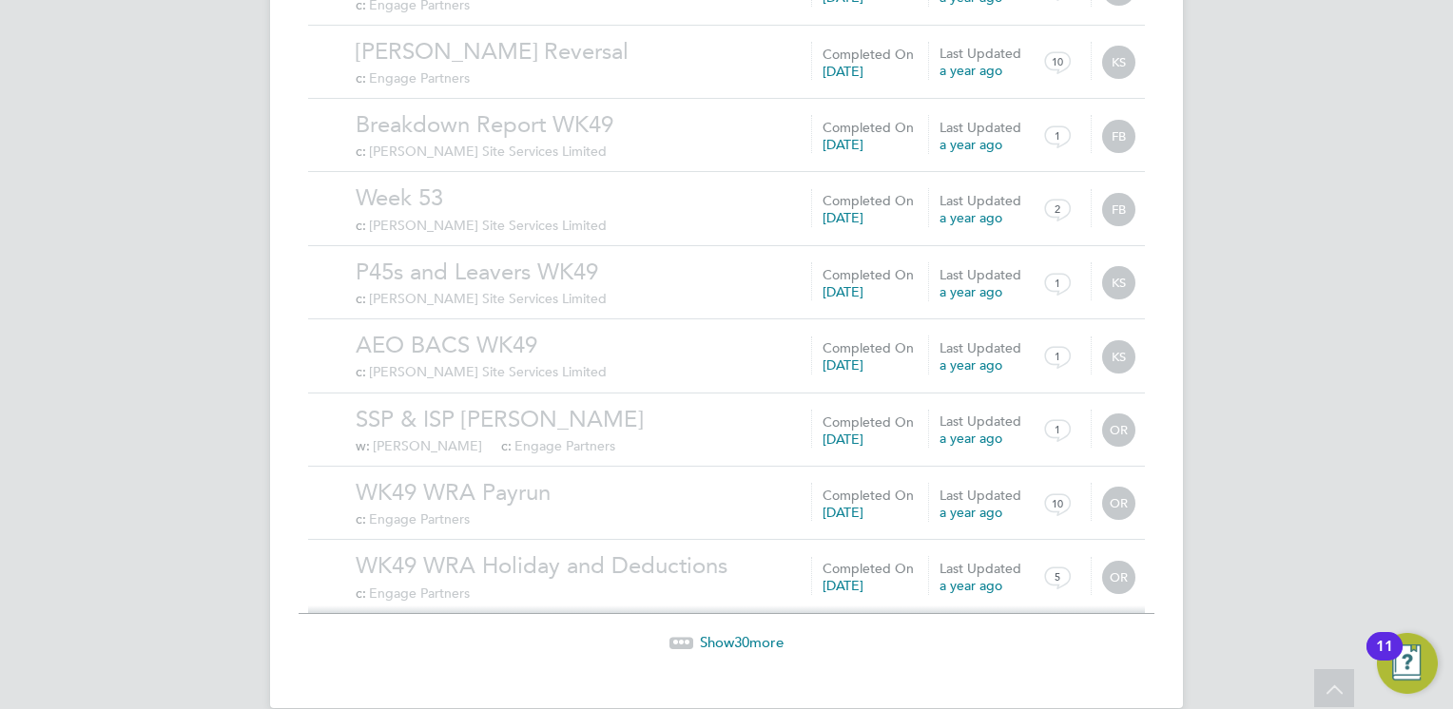
click at [750, 633] on span "Show 30 more" at bounding box center [742, 642] width 84 height 18
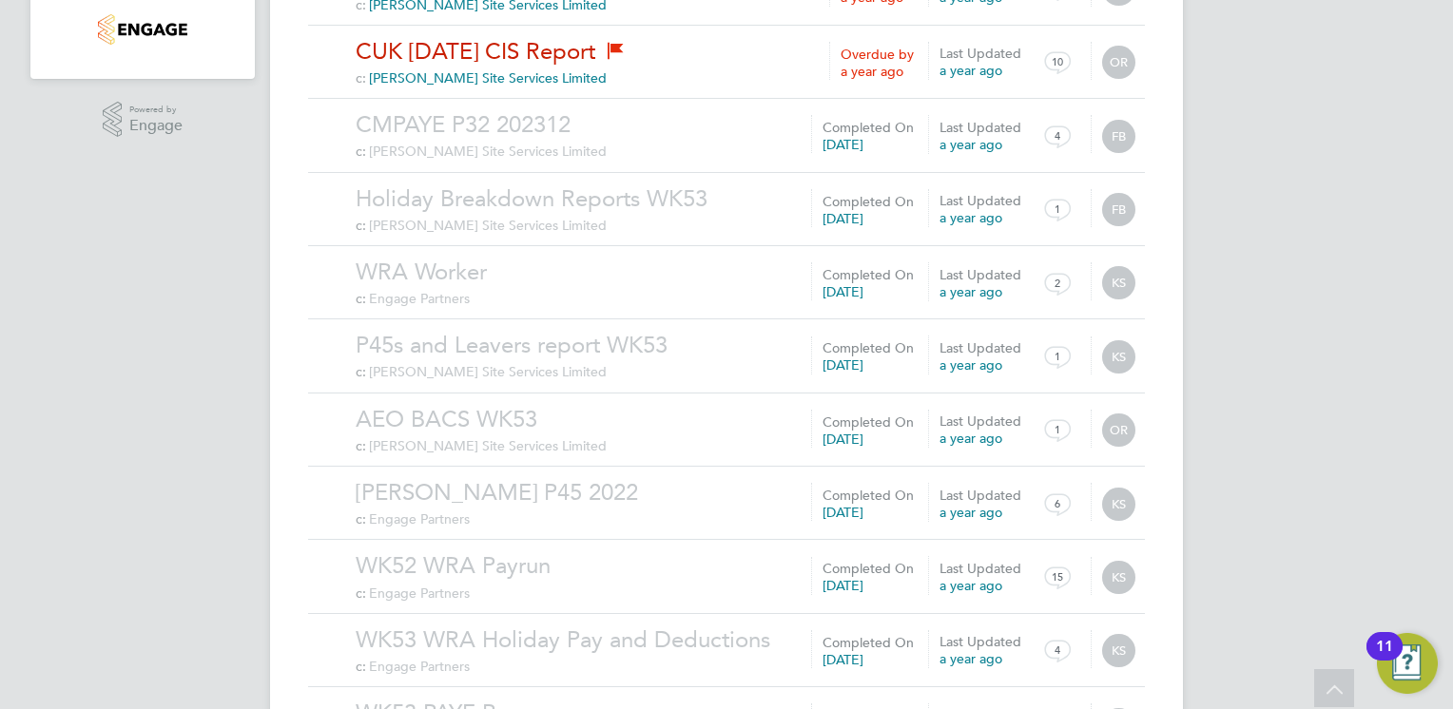
scroll to position [0, 0]
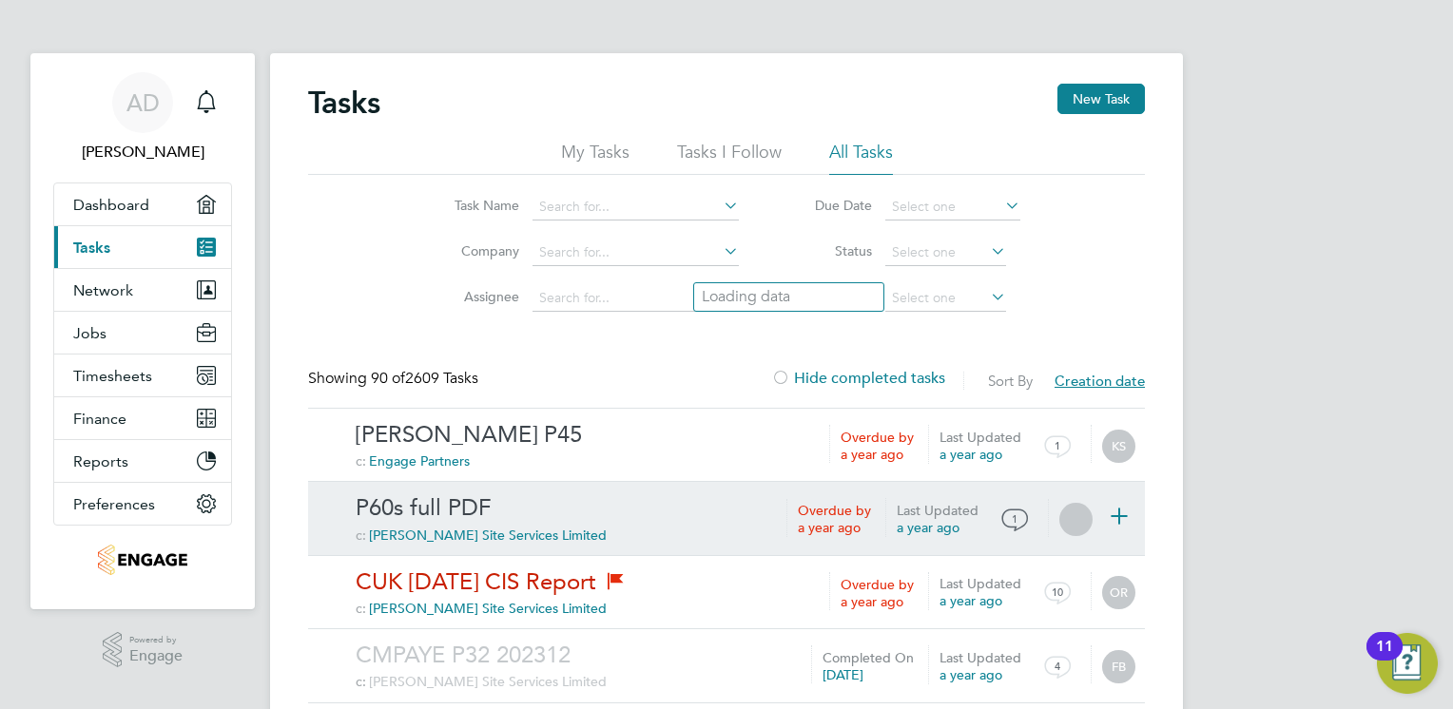
scroll to position [190, 0]
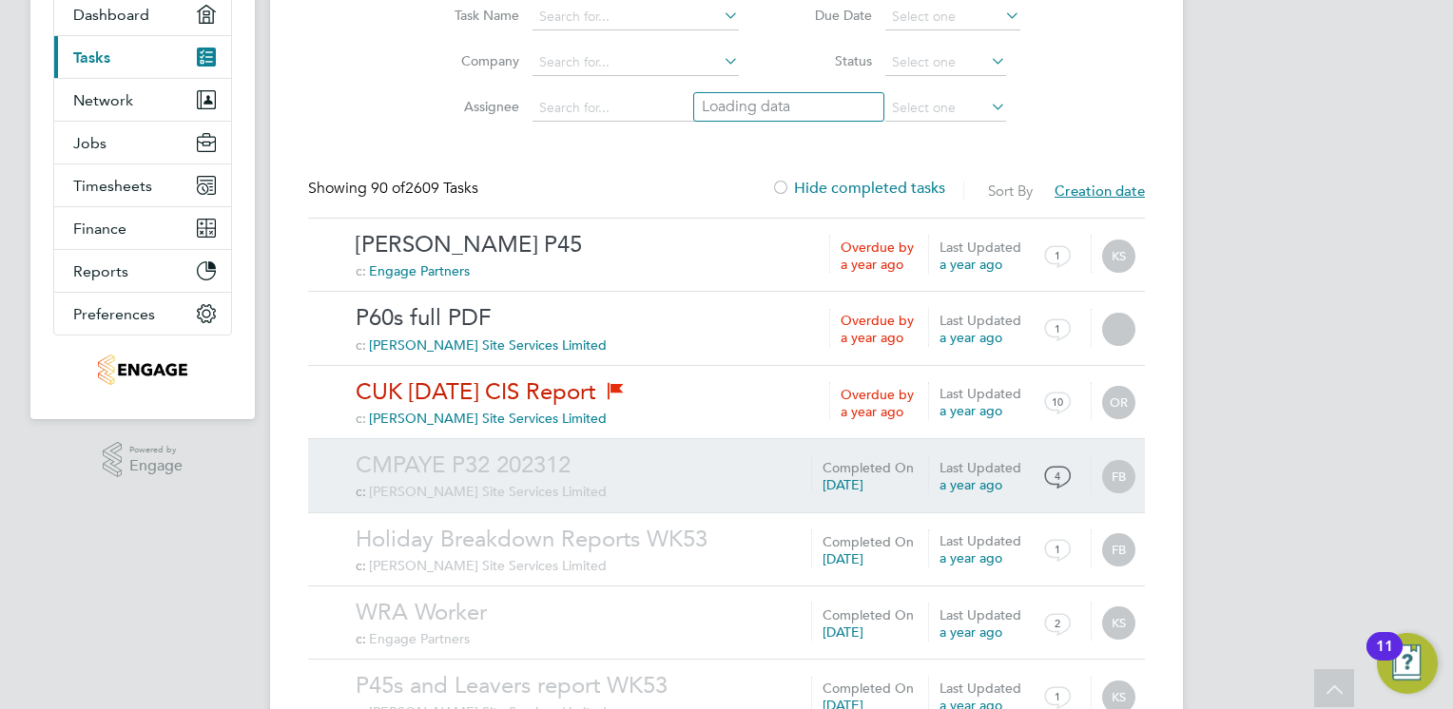
click at [471, 480] on link "CMPAYE P32 202312" at bounding box center [745, 465] width 779 height 29
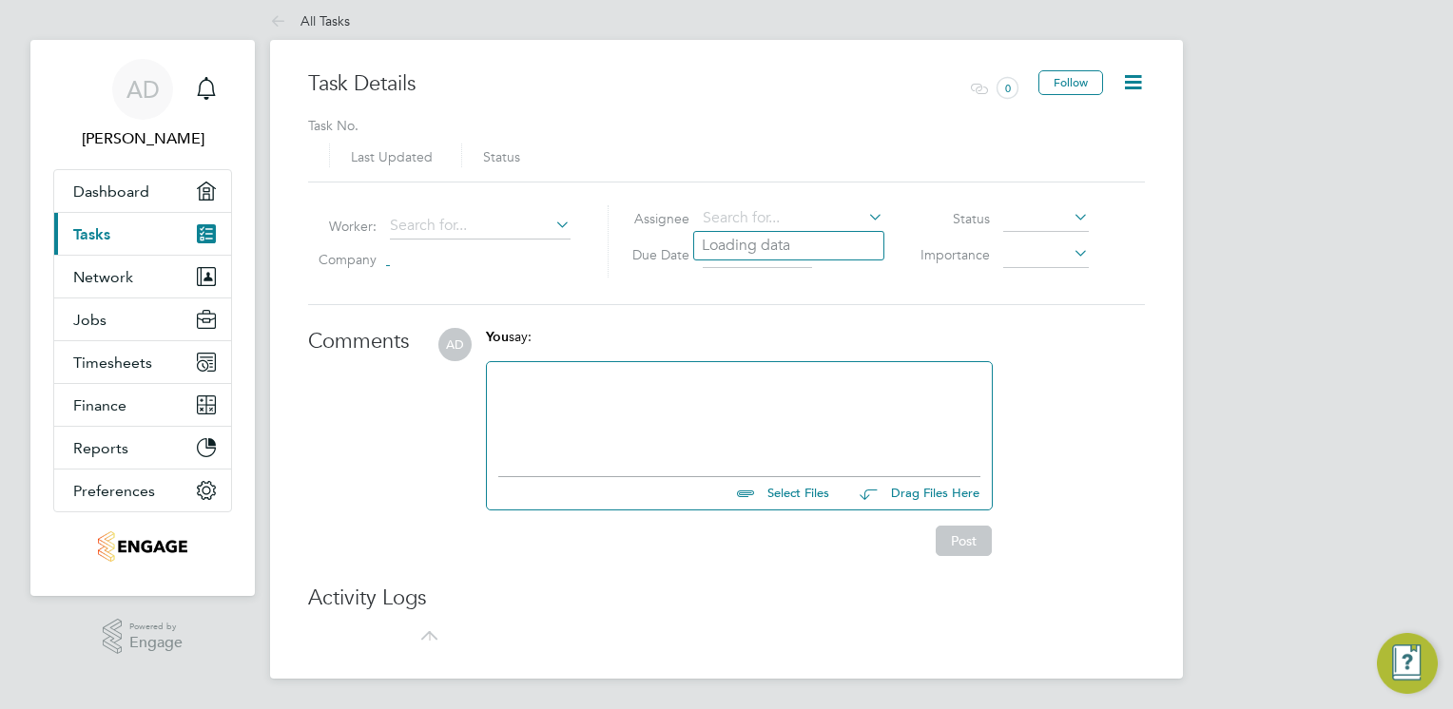
type input "[DATE]"
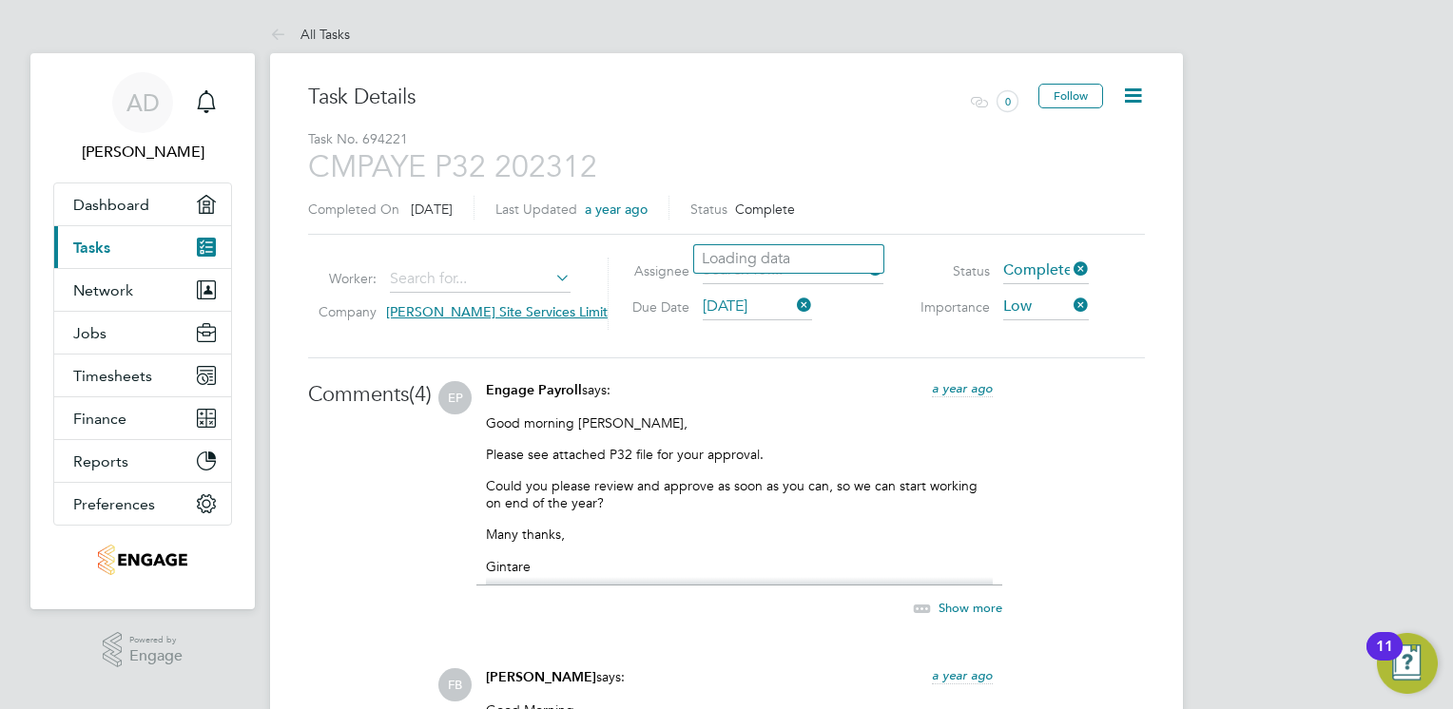
click at [1139, 92] on icon at bounding box center [1133, 96] width 24 height 24
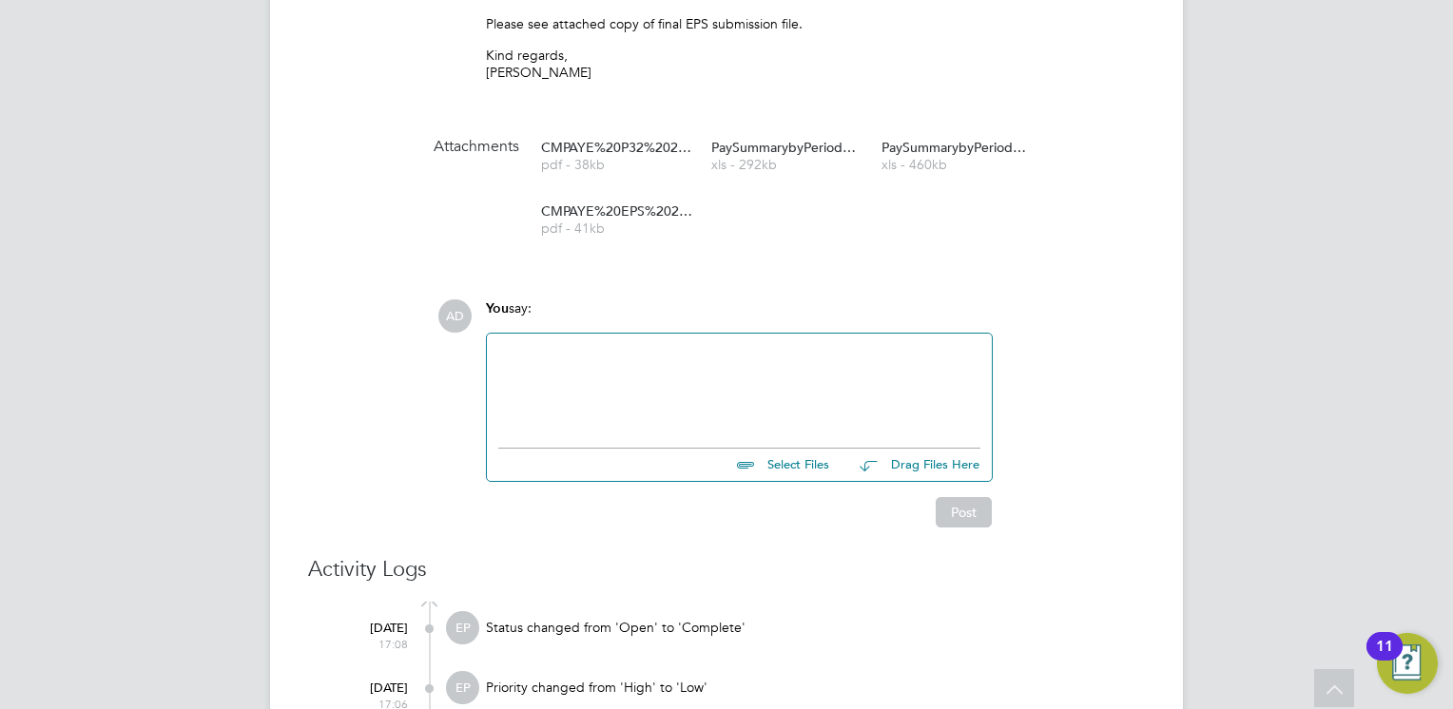
scroll to position [857, 0]
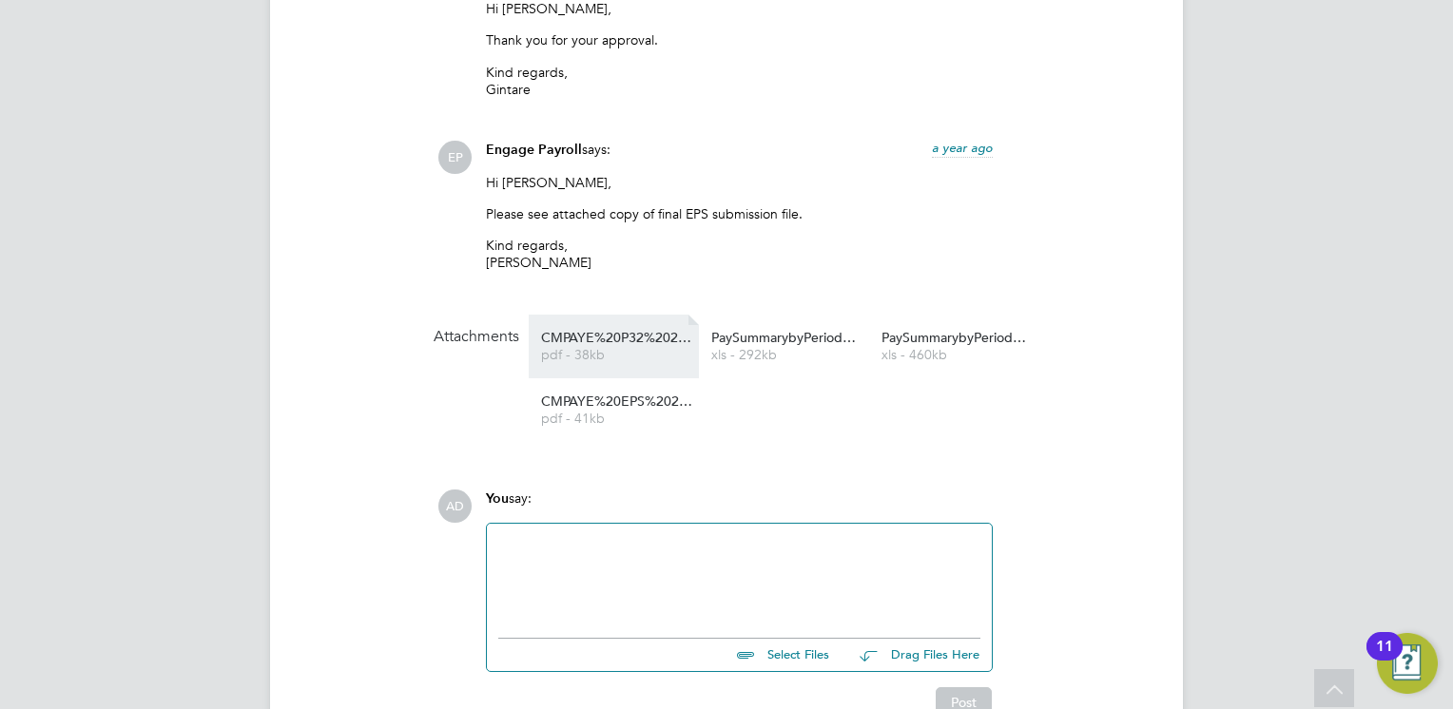
click at [617, 351] on span "pdf - 38kb" at bounding box center [617, 355] width 152 height 14
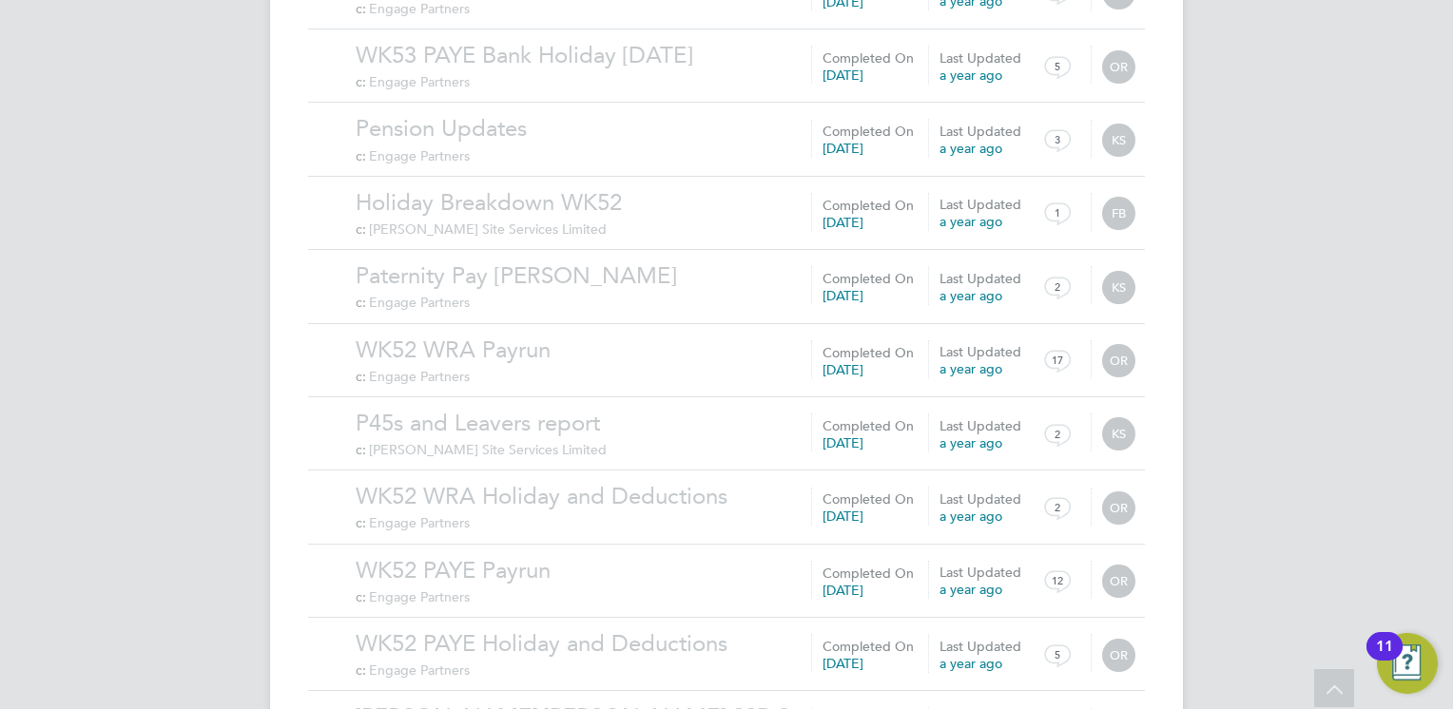
scroll to position [2031, 0]
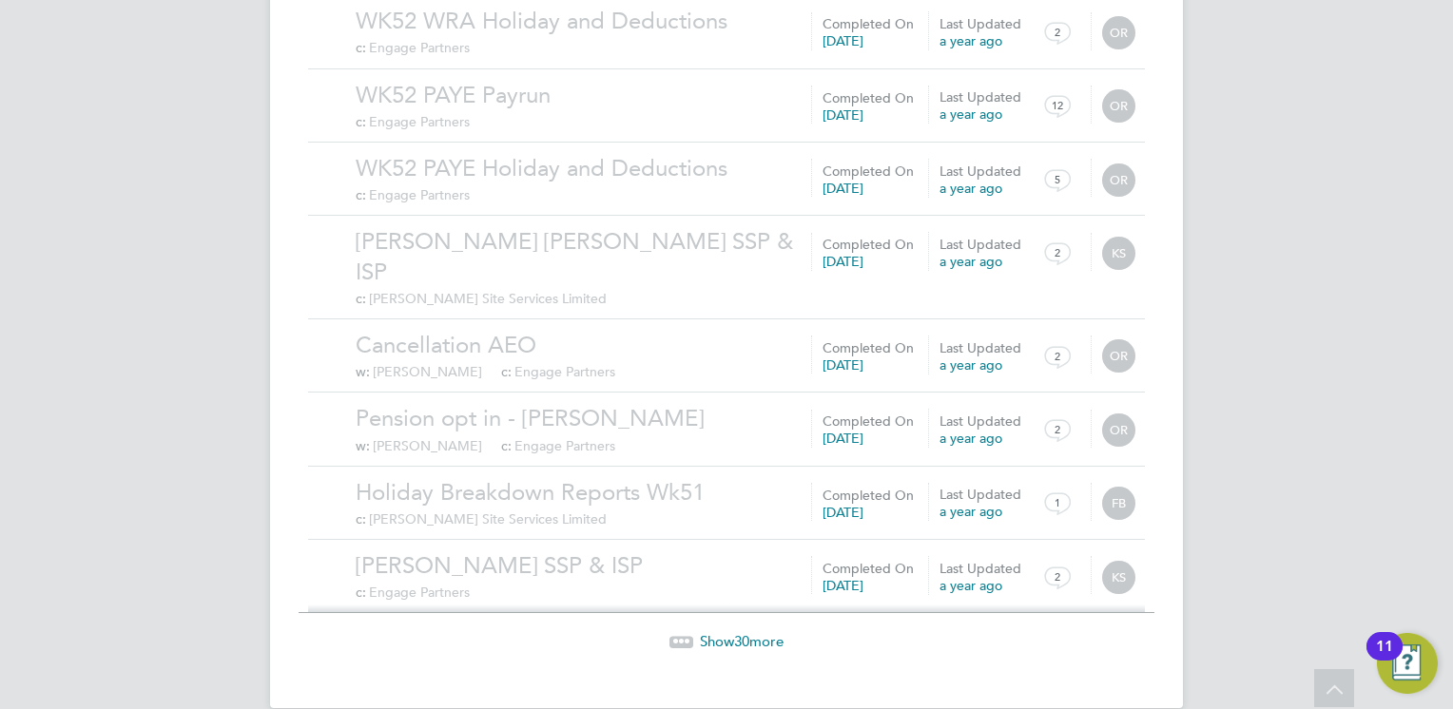
click at [741, 632] on span "30" at bounding box center [741, 641] width 15 height 18
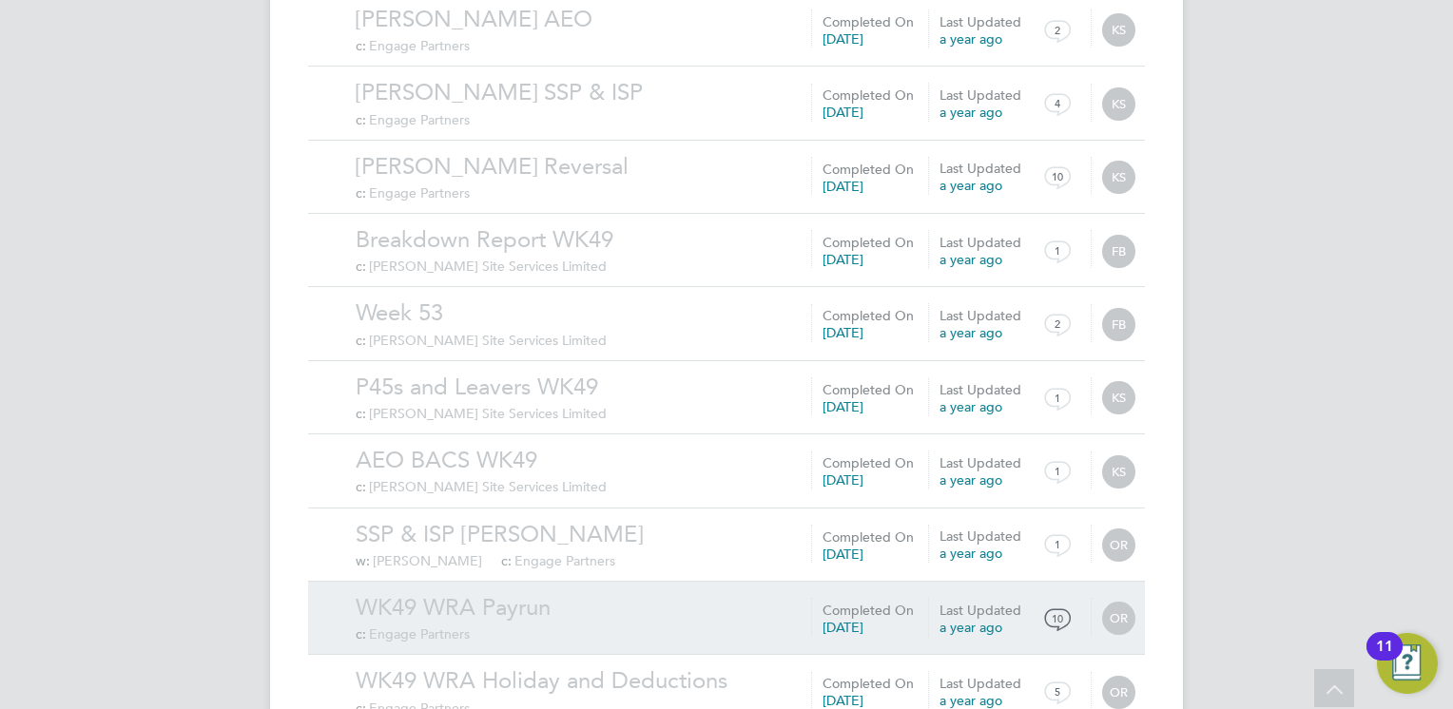
scroll to position [4238, 0]
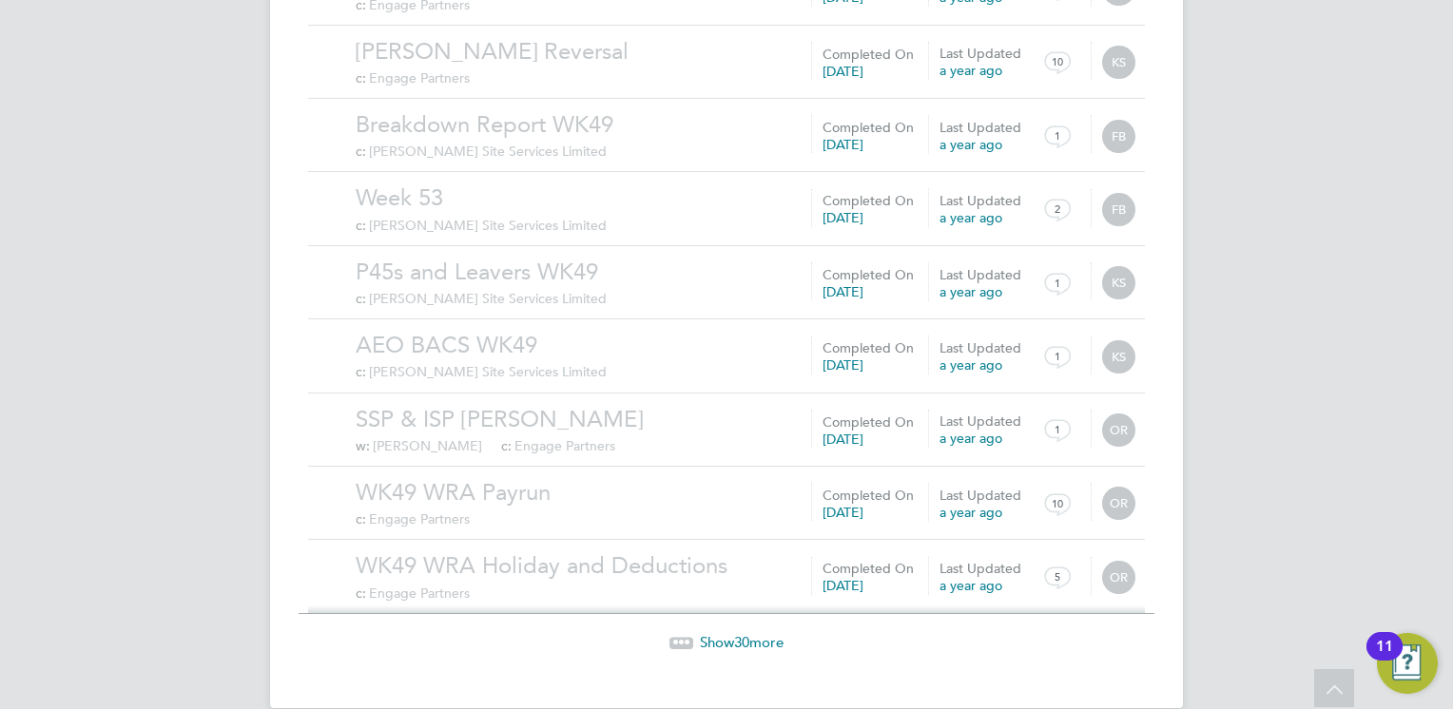
click at [749, 633] on span "30" at bounding box center [741, 642] width 15 height 18
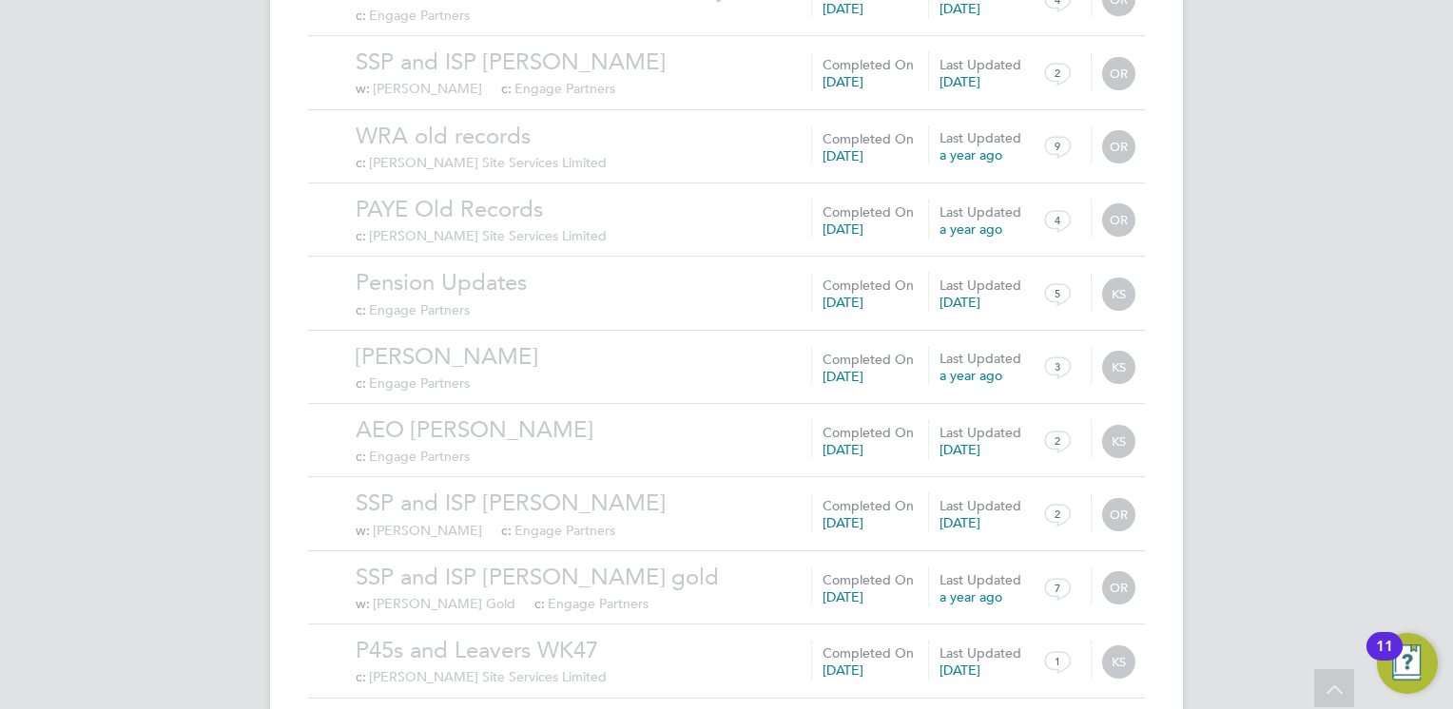
scroll to position [6444, 0]
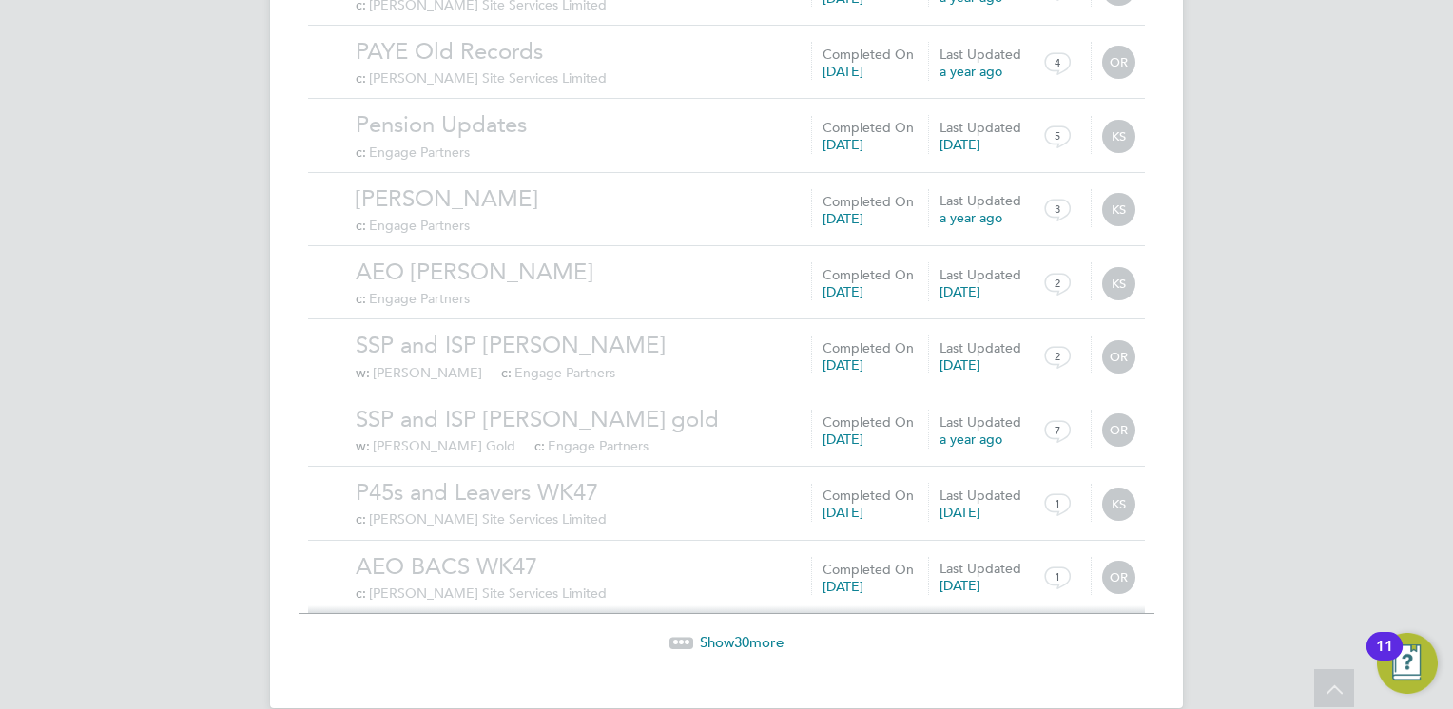
click at [741, 633] on span "30" at bounding box center [741, 642] width 15 height 18
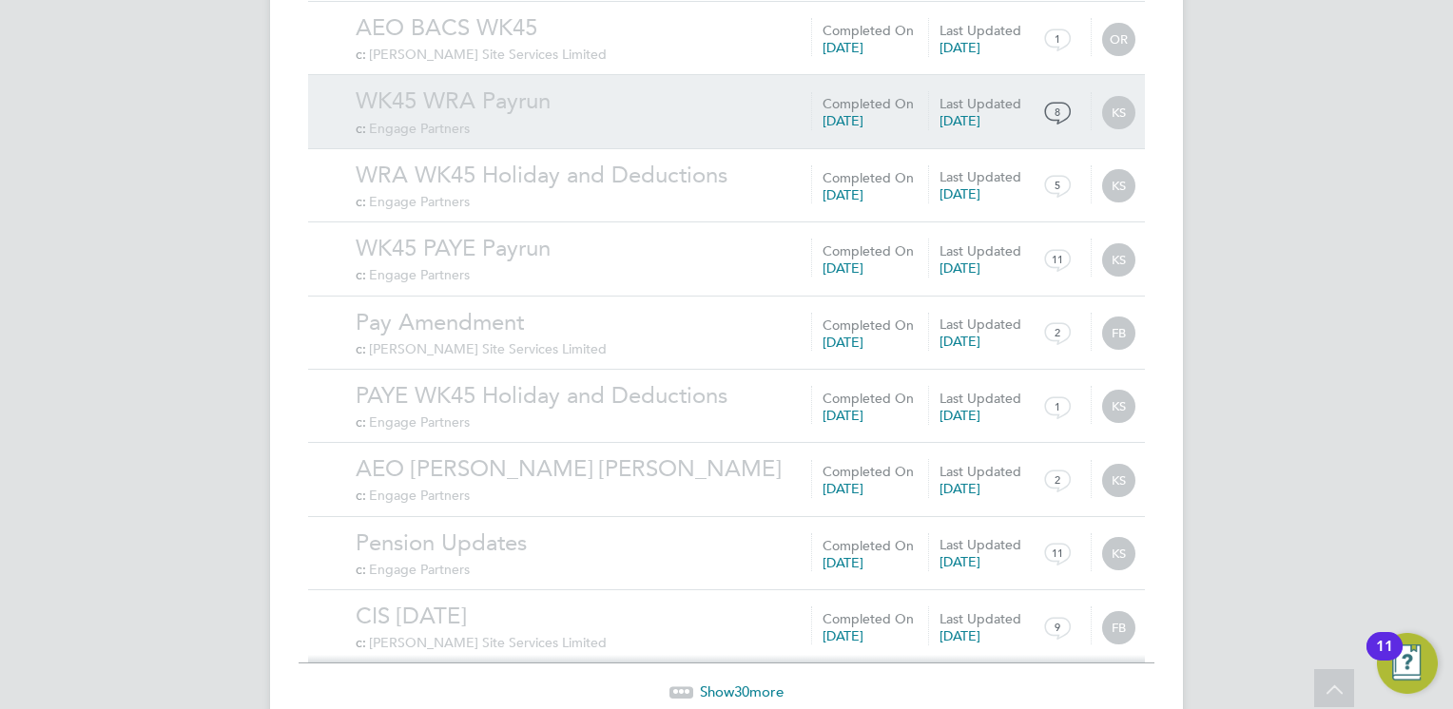
scroll to position [8651, 0]
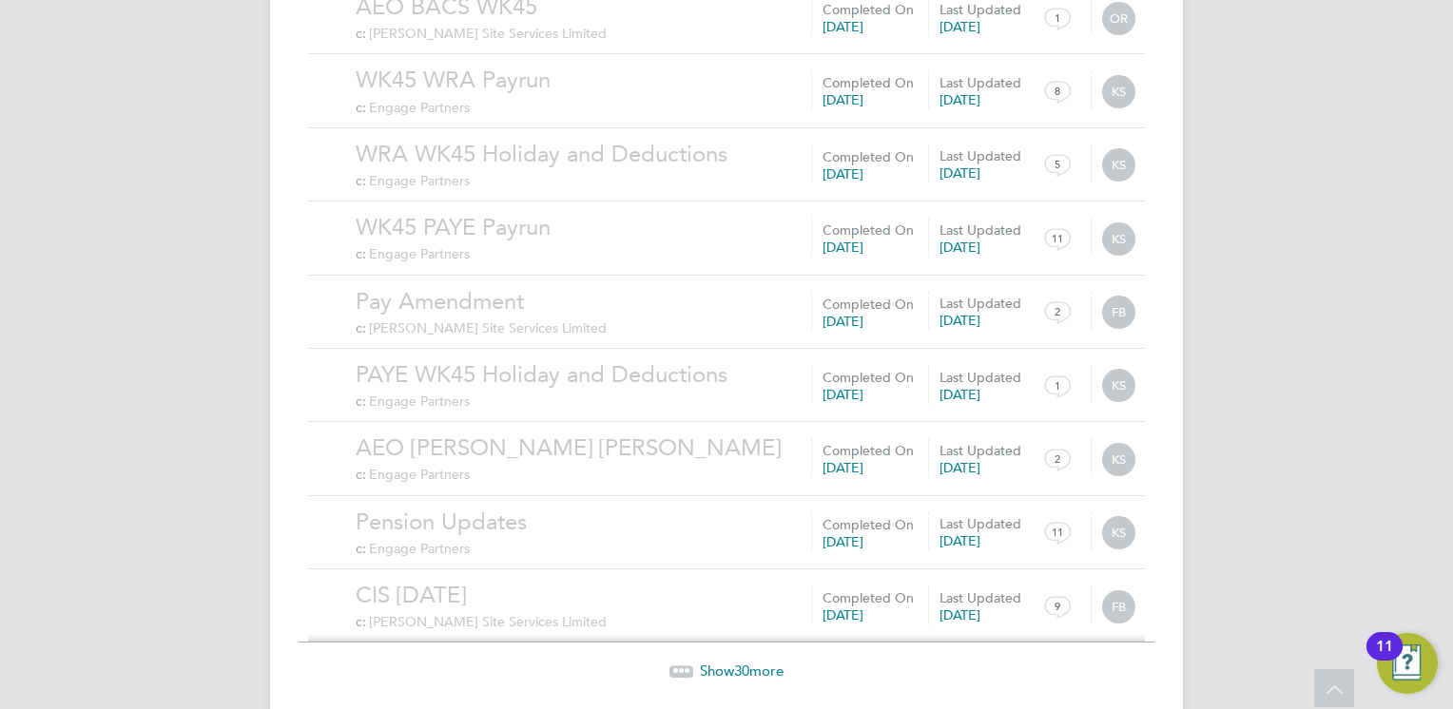
click at [729, 662] on span "Show 30 more" at bounding box center [742, 671] width 84 height 18
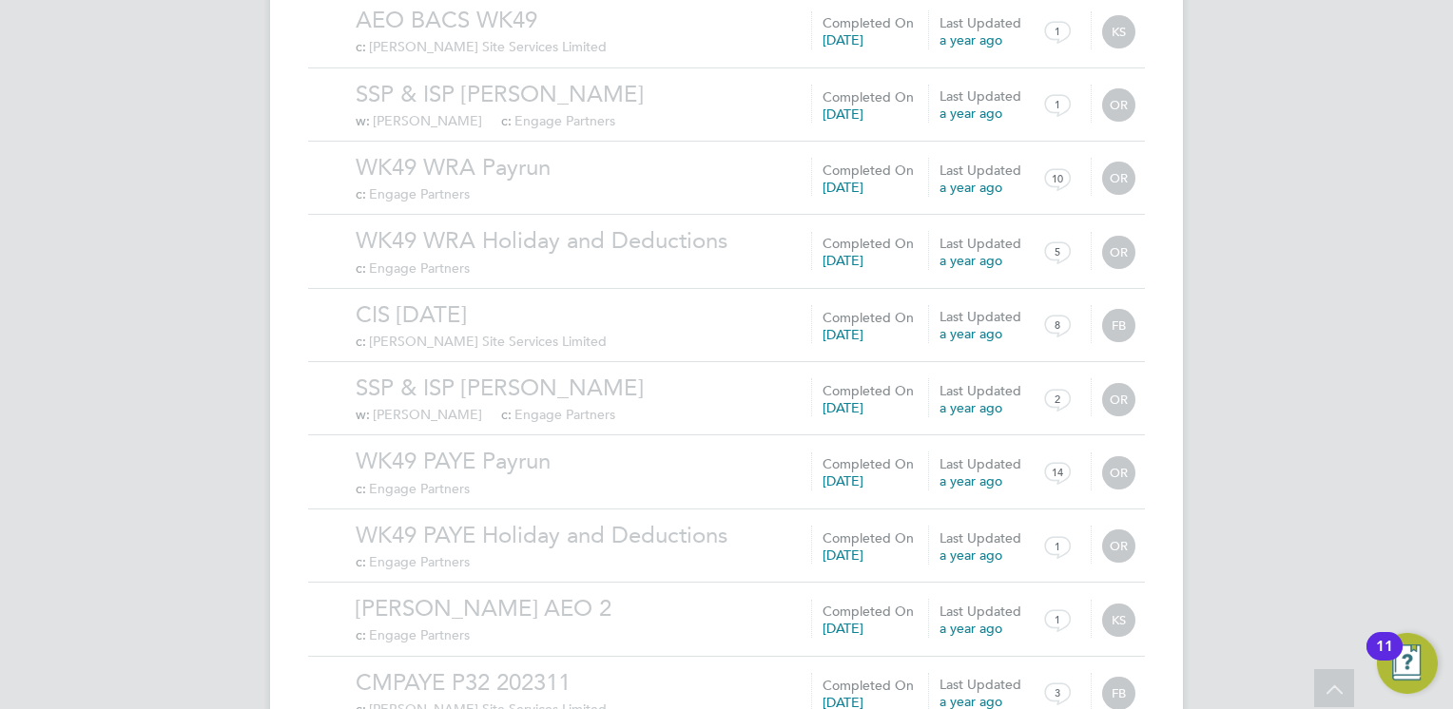
scroll to position [4848, 0]
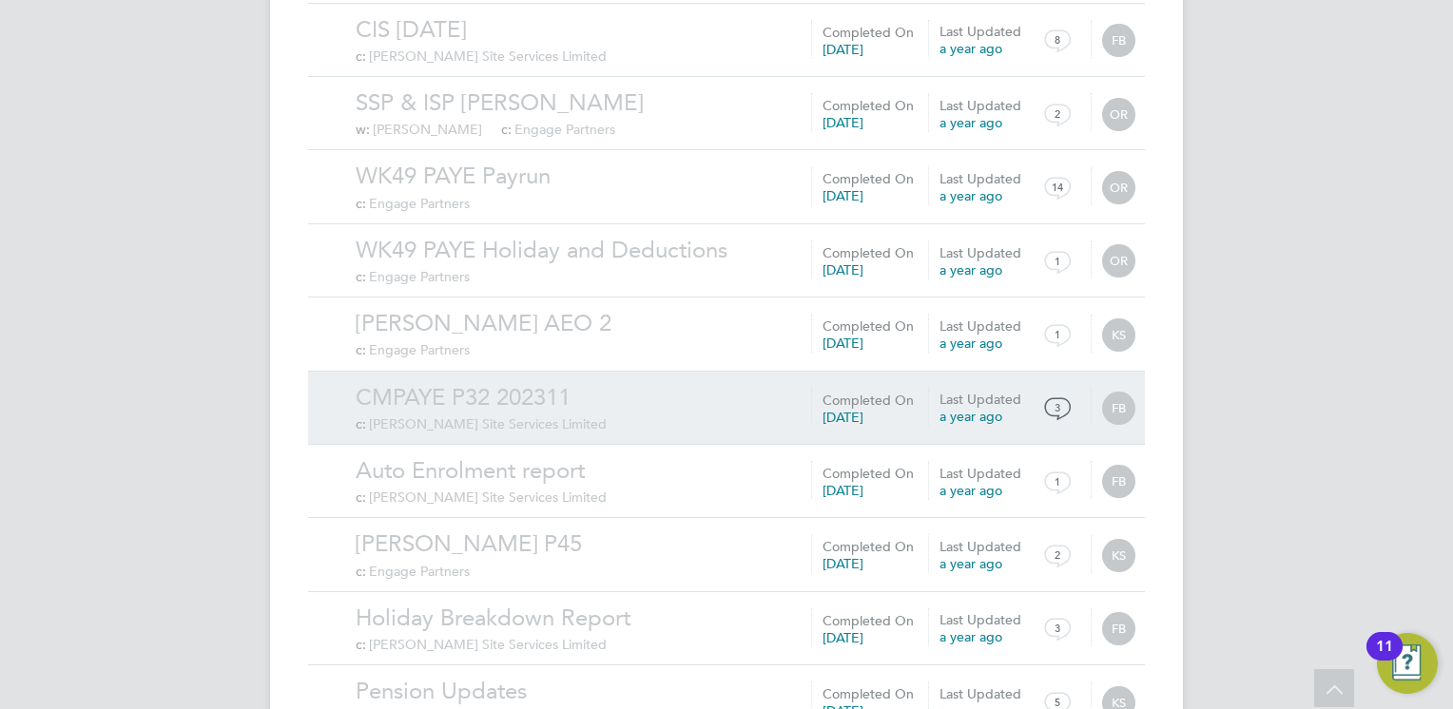
click at [538, 383] on link "CMPAYE P32 202311" at bounding box center [745, 397] width 779 height 29
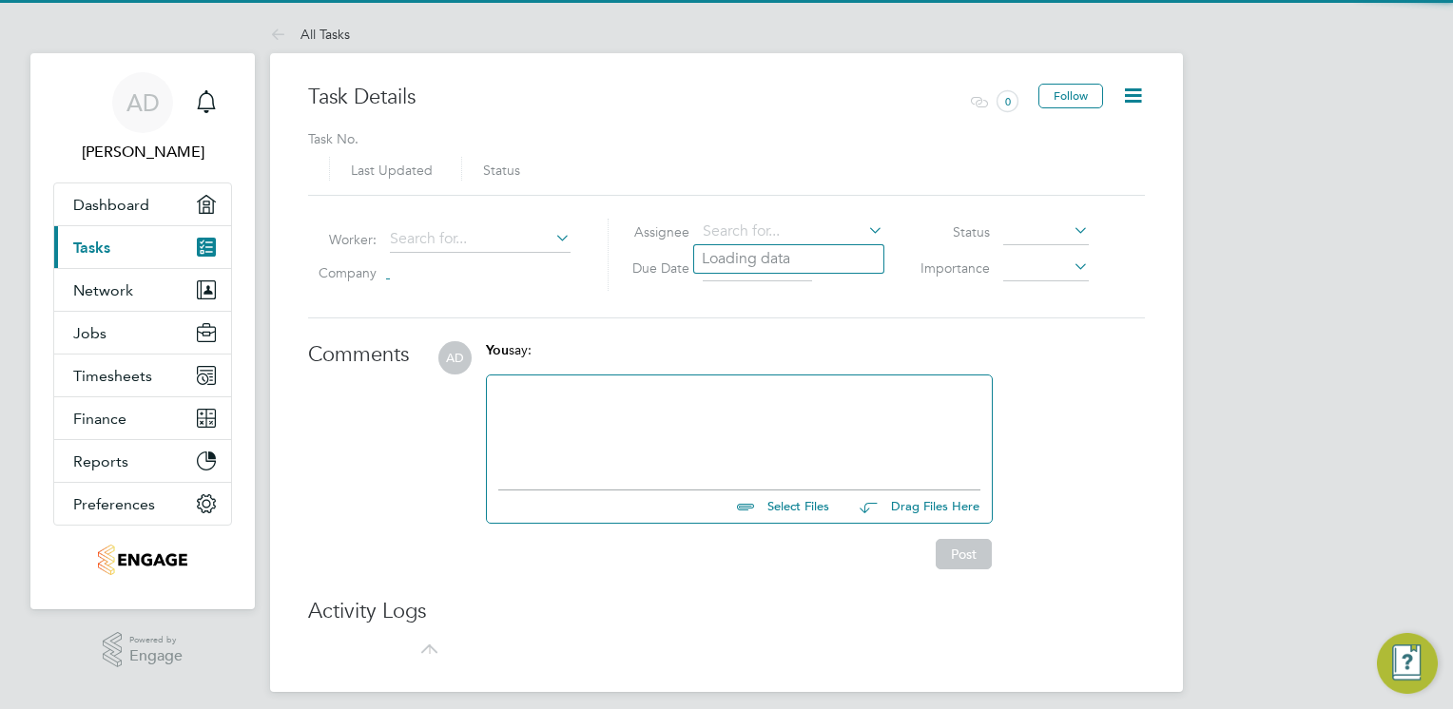
type input "[DATE]"
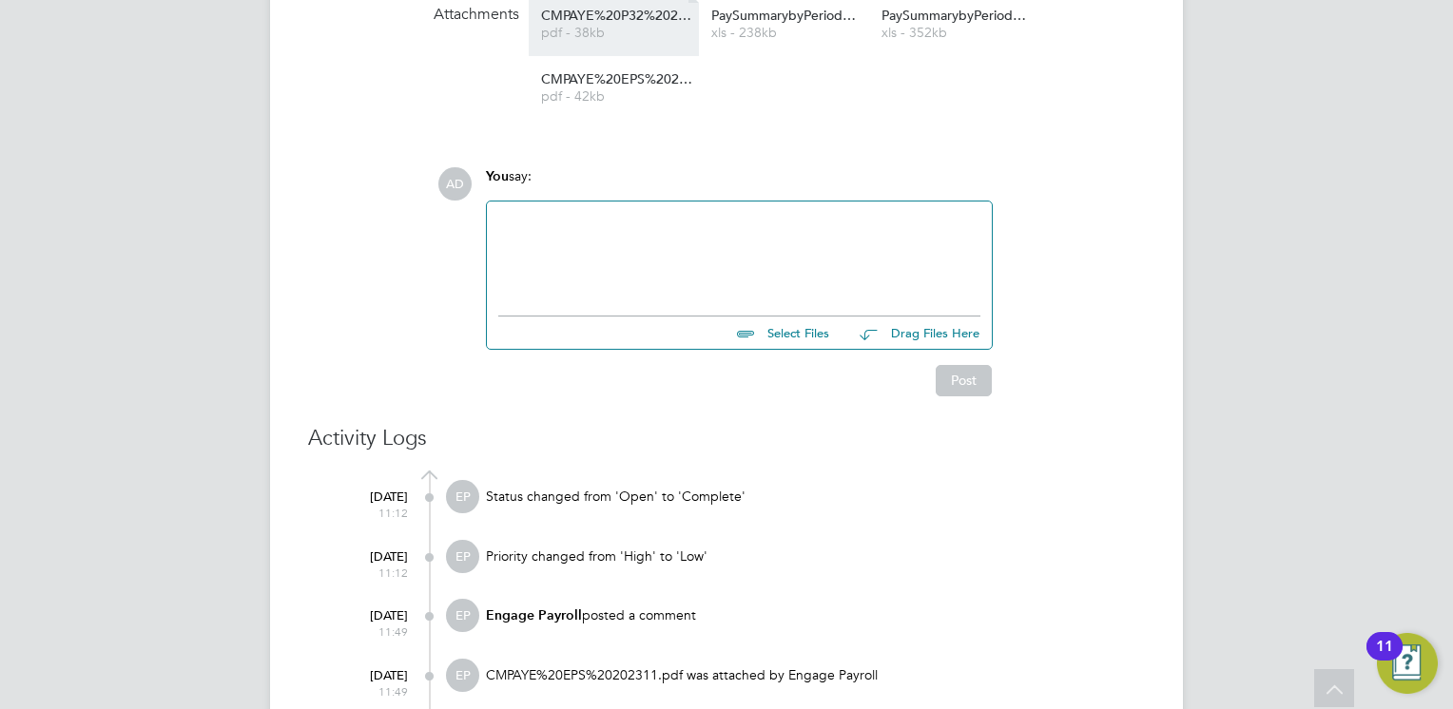
scroll to position [779, 0]
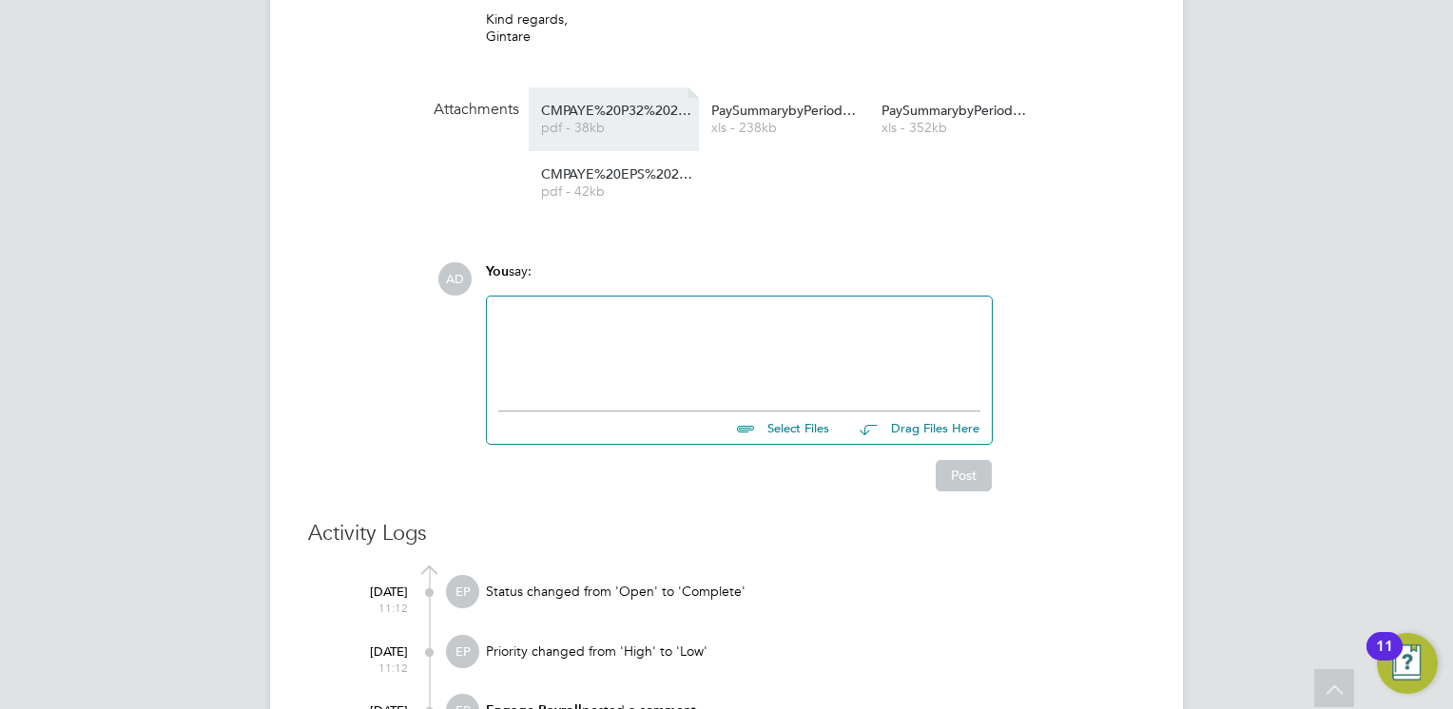
click at [625, 106] on span "CMPAYE%20P32%20202311" at bounding box center [617, 111] width 152 height 14
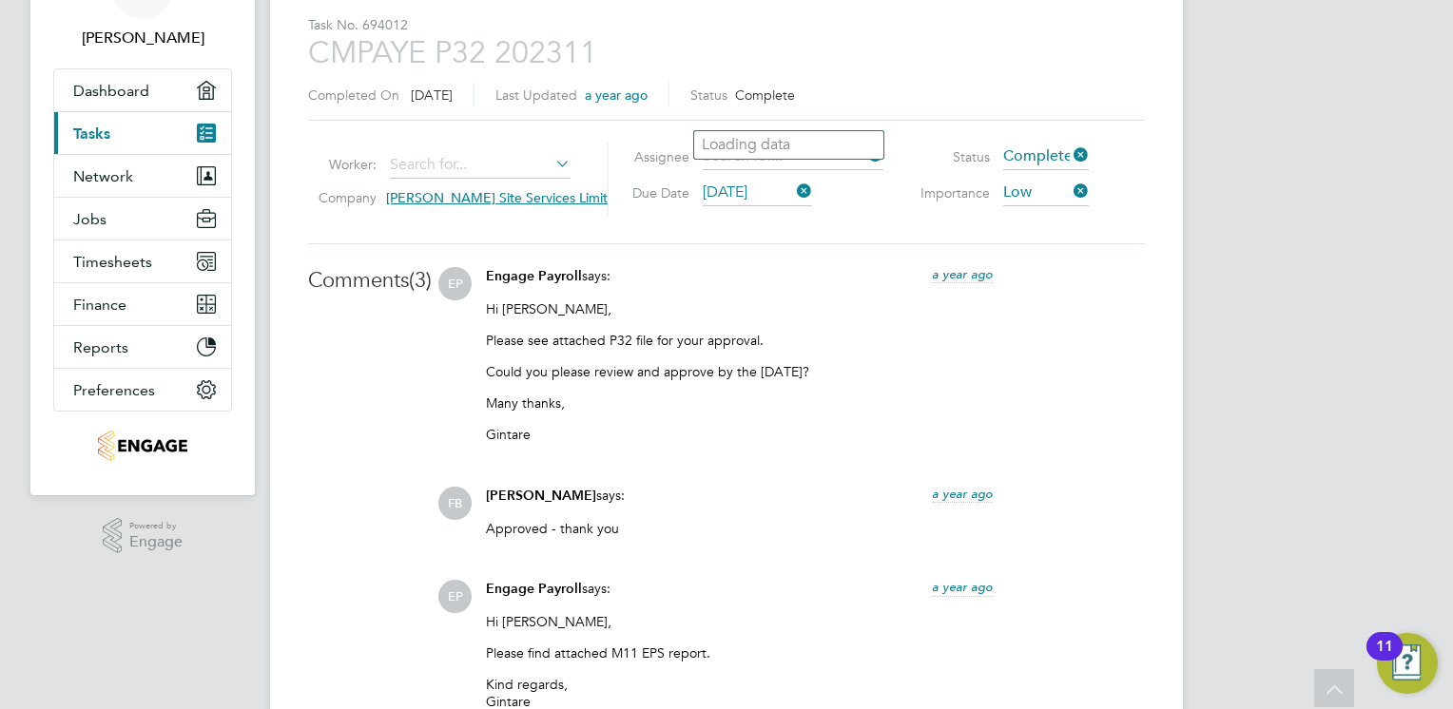
scroll to position [0, 0]
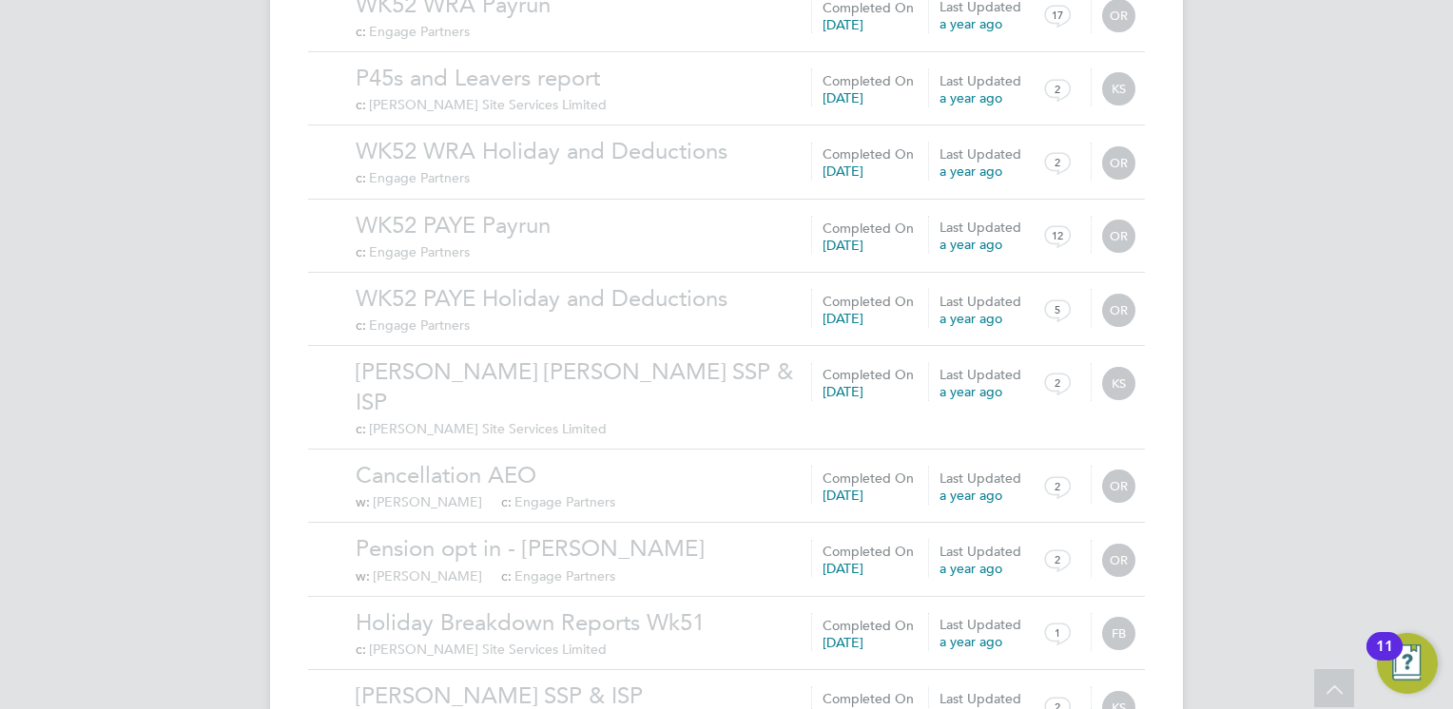
scroll to position [2031, 0]
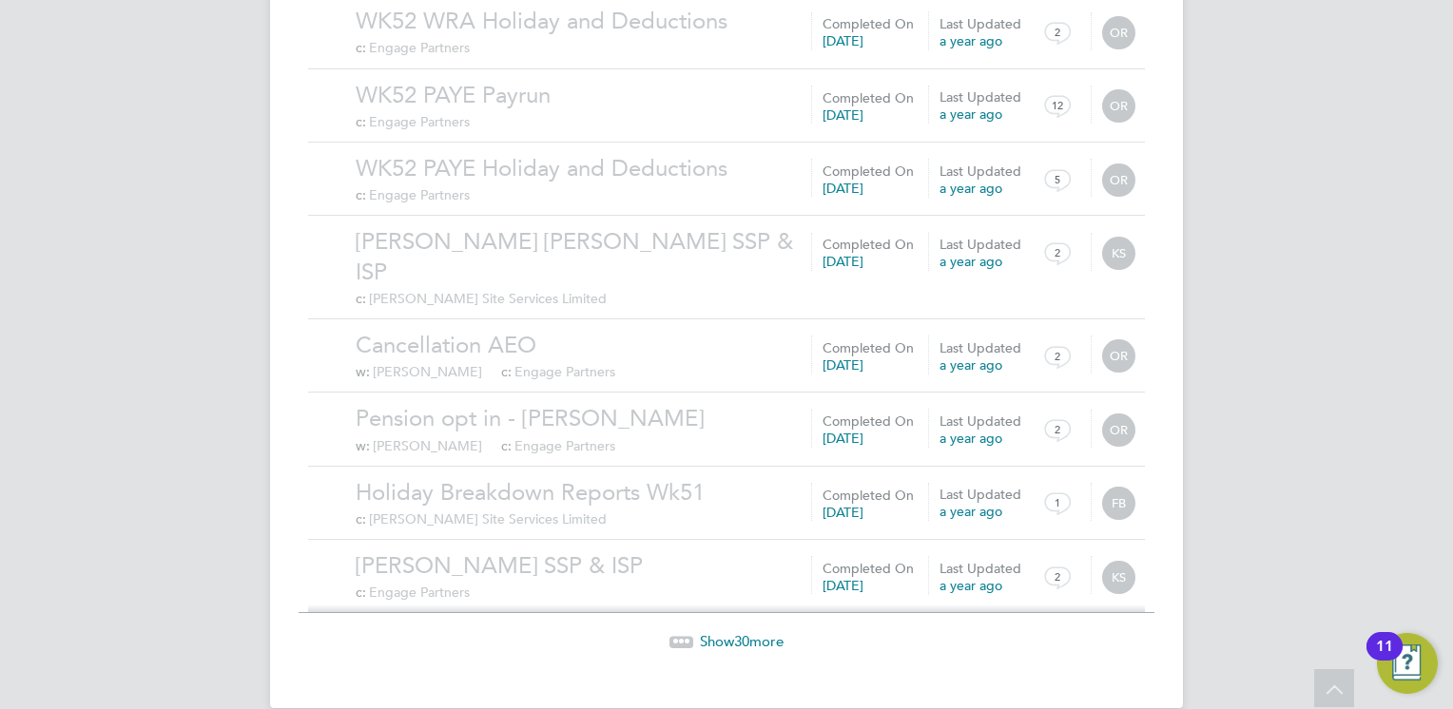
click at [753, 632] on span "Show 30 more" at bounding box center [742, 641] width 84 height 18
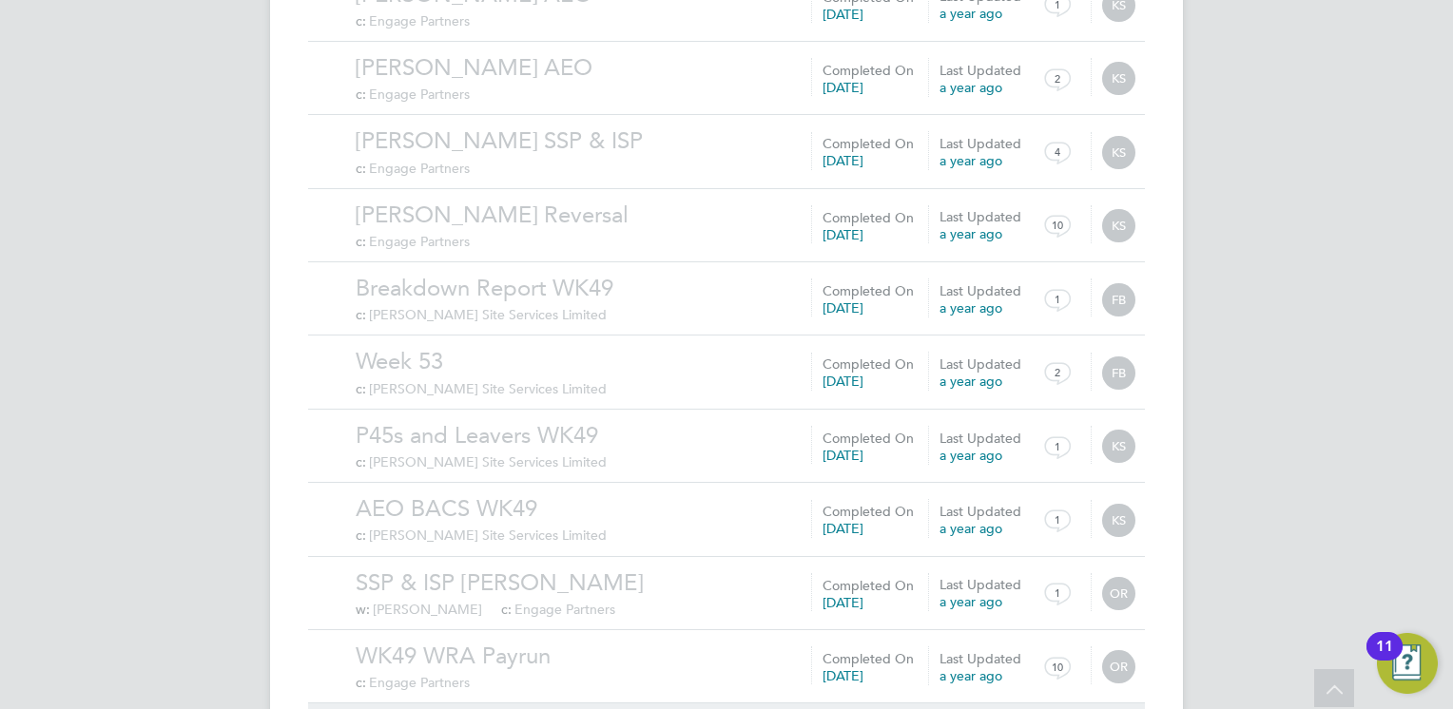
scroll to position [4238, 0]
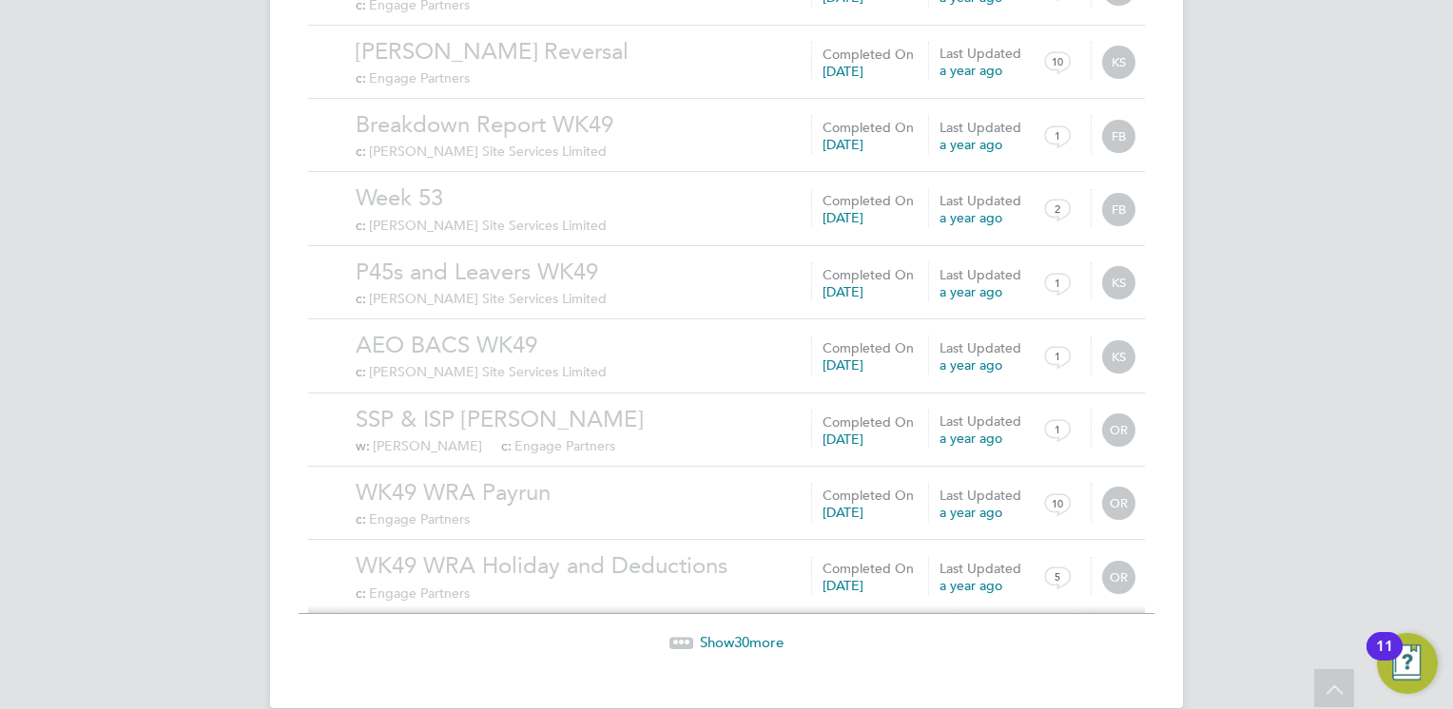
click at [737, 633] on span "30" at bounding box center [741, 642] width 15 height 18
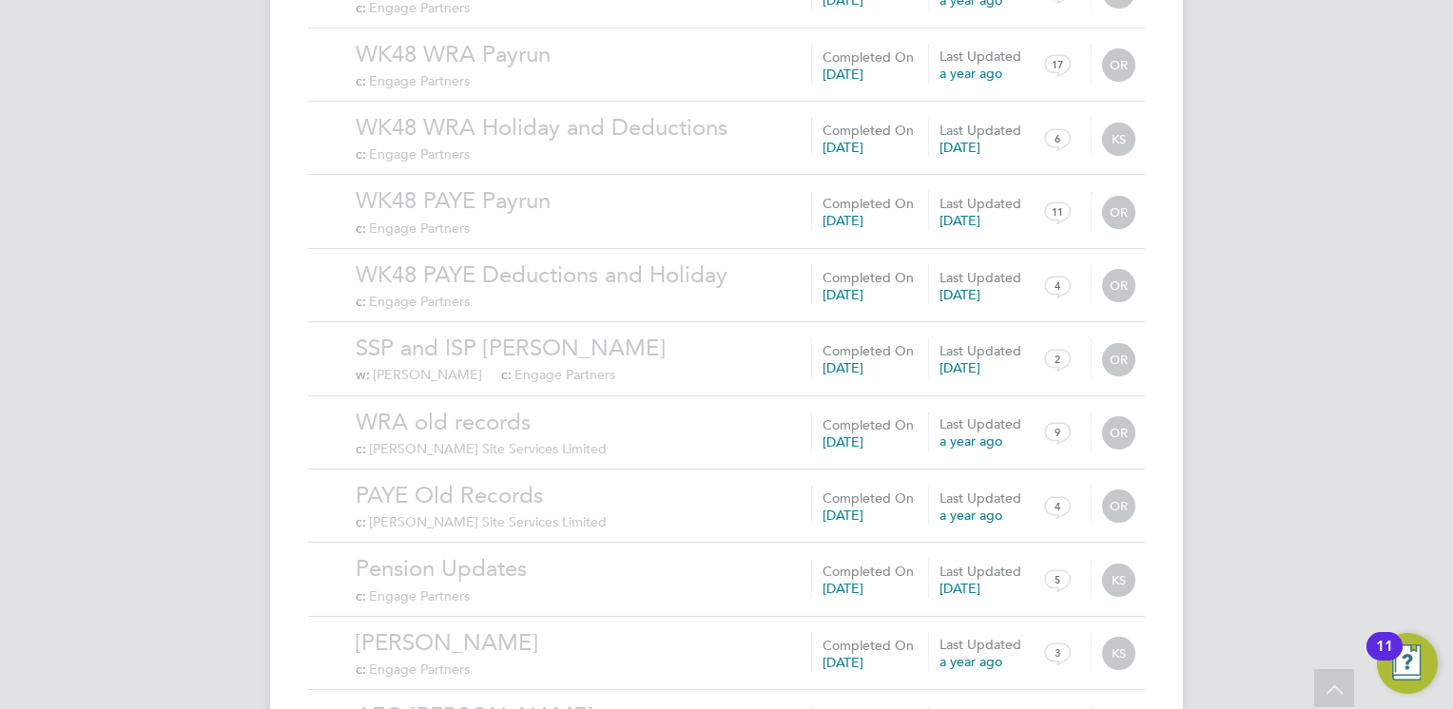
scroll to position [6444, 0]
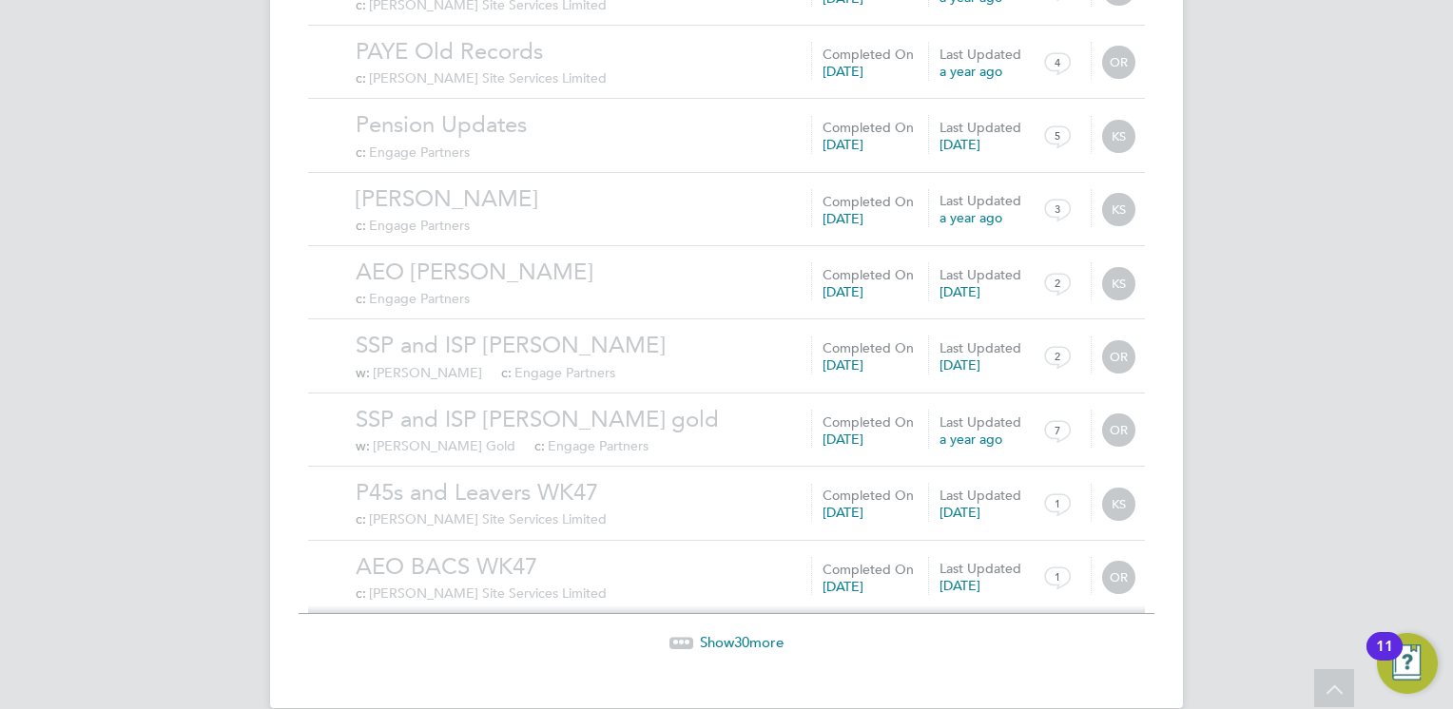
click at [726, 633] on span "Show 30 more" at bounding box center [742, 642] width 84 height 18
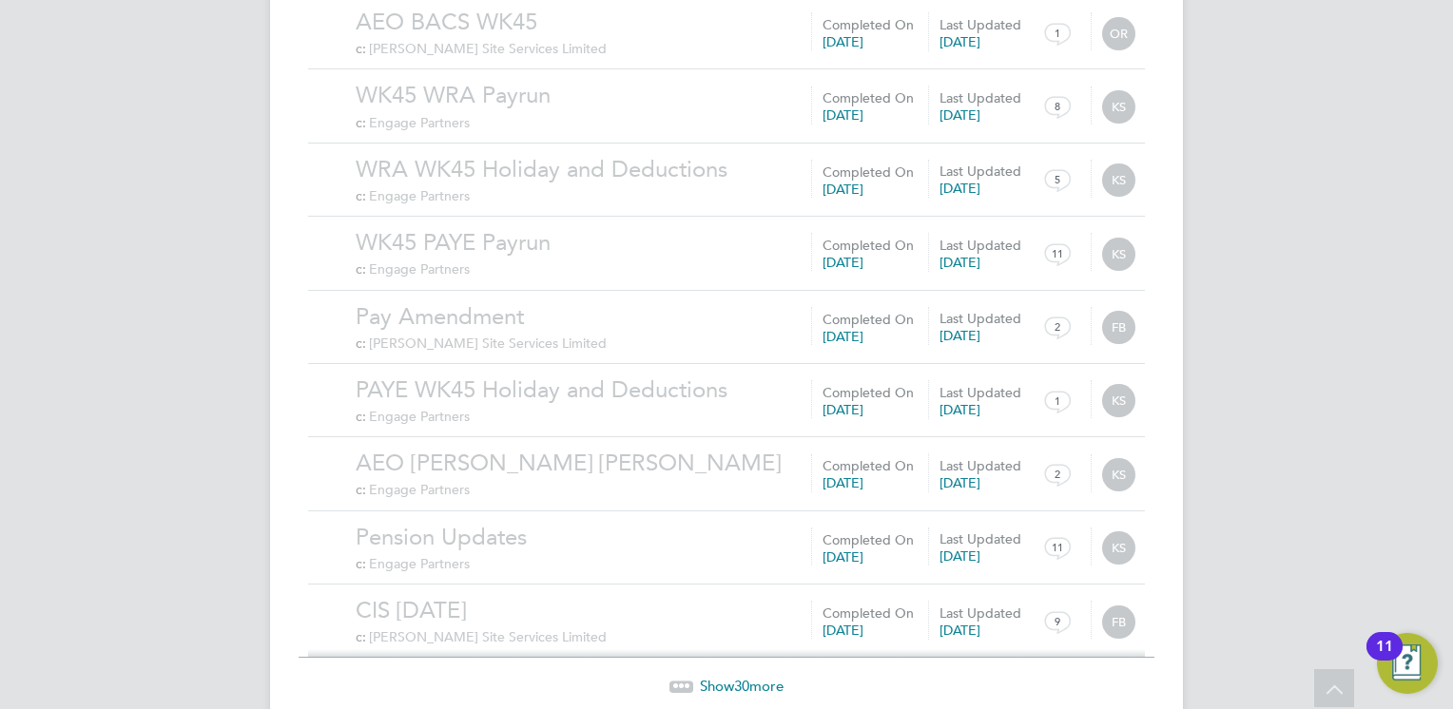
scroll to position [8651, 0]
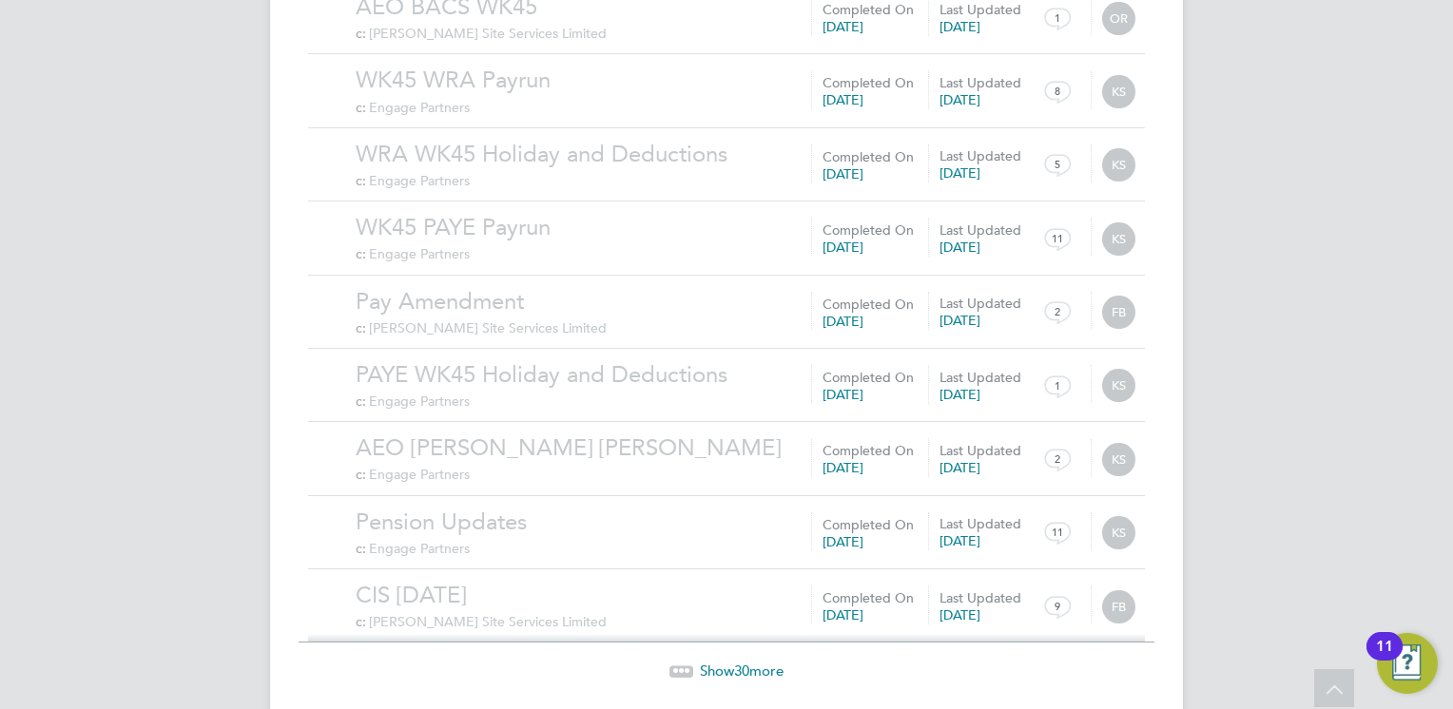
click at [732, 662] on span "Show 30 more" at bounding box center [742, 671] width 84 height 18
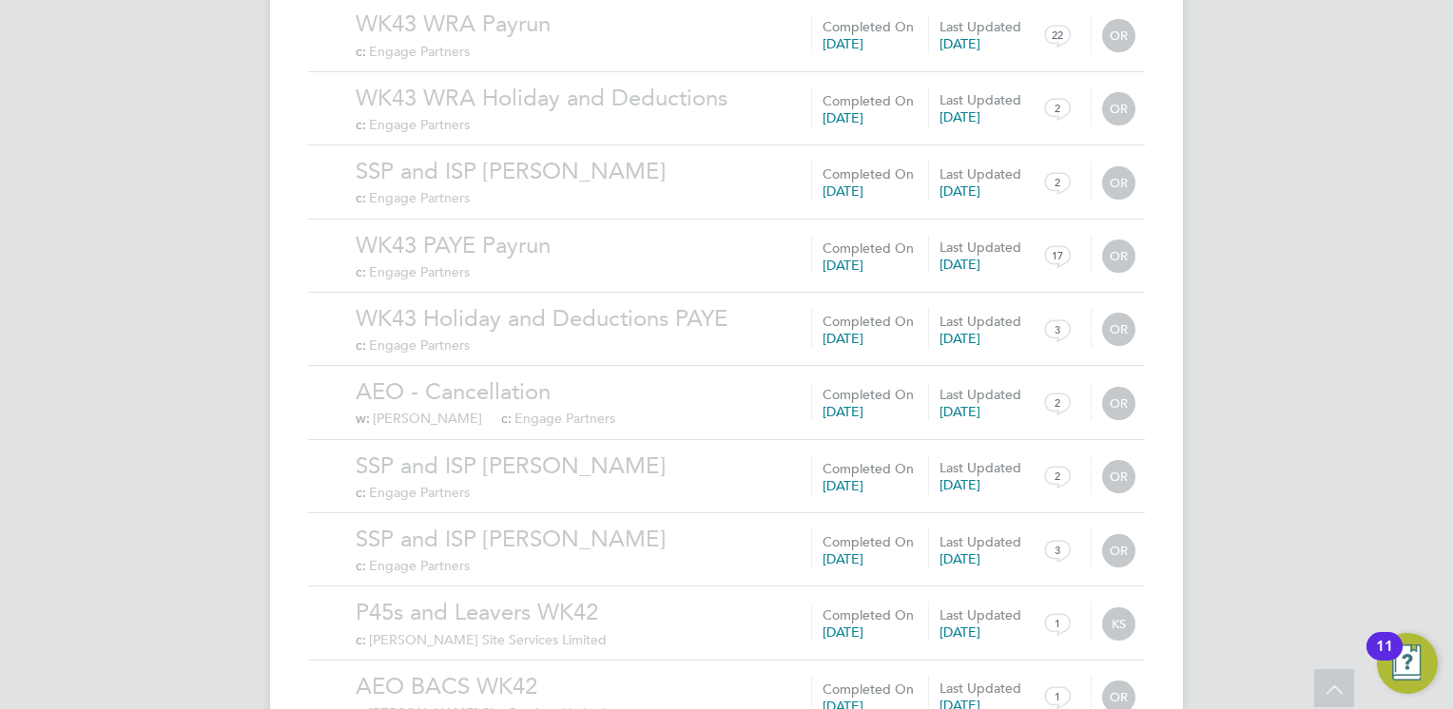
scroll to position [10858, 0]
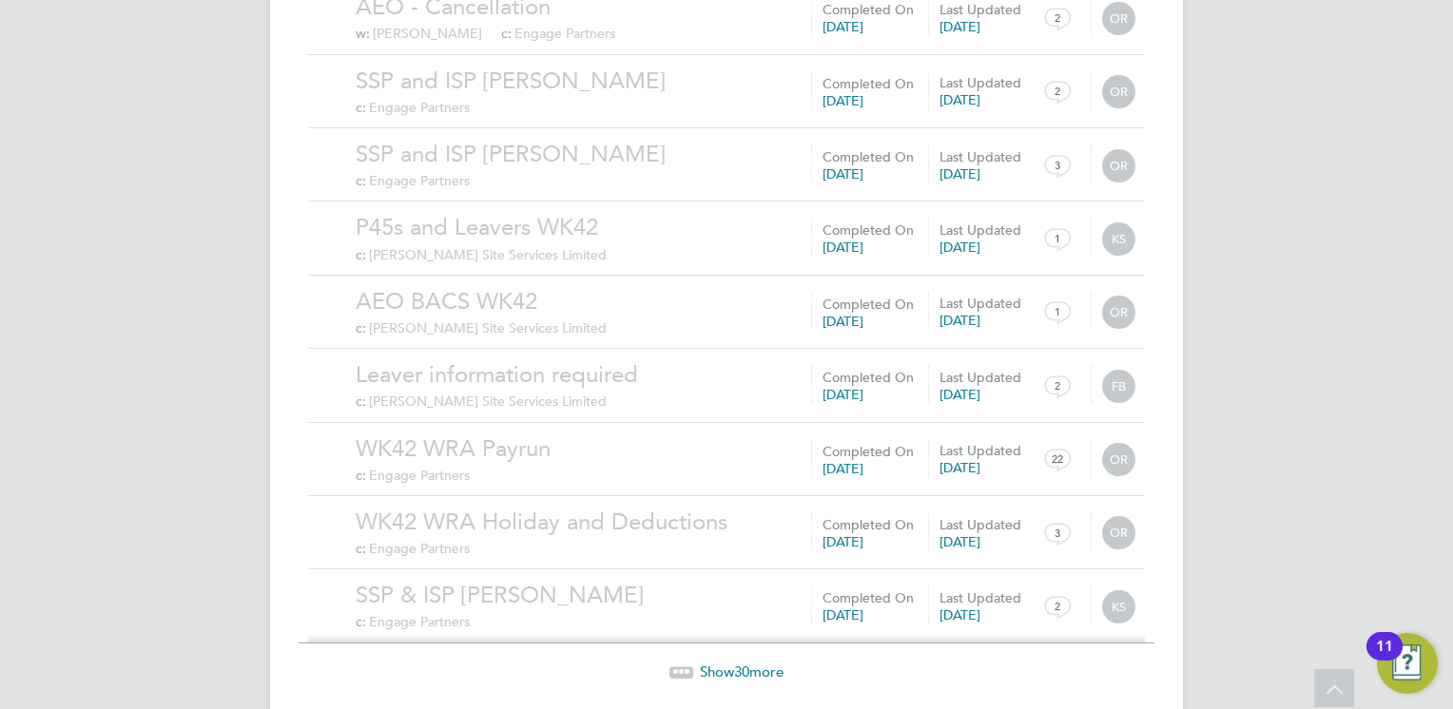
click at [725, 663] on span "Show 30 more" at bounding box center [742, 672] width 84 height 18
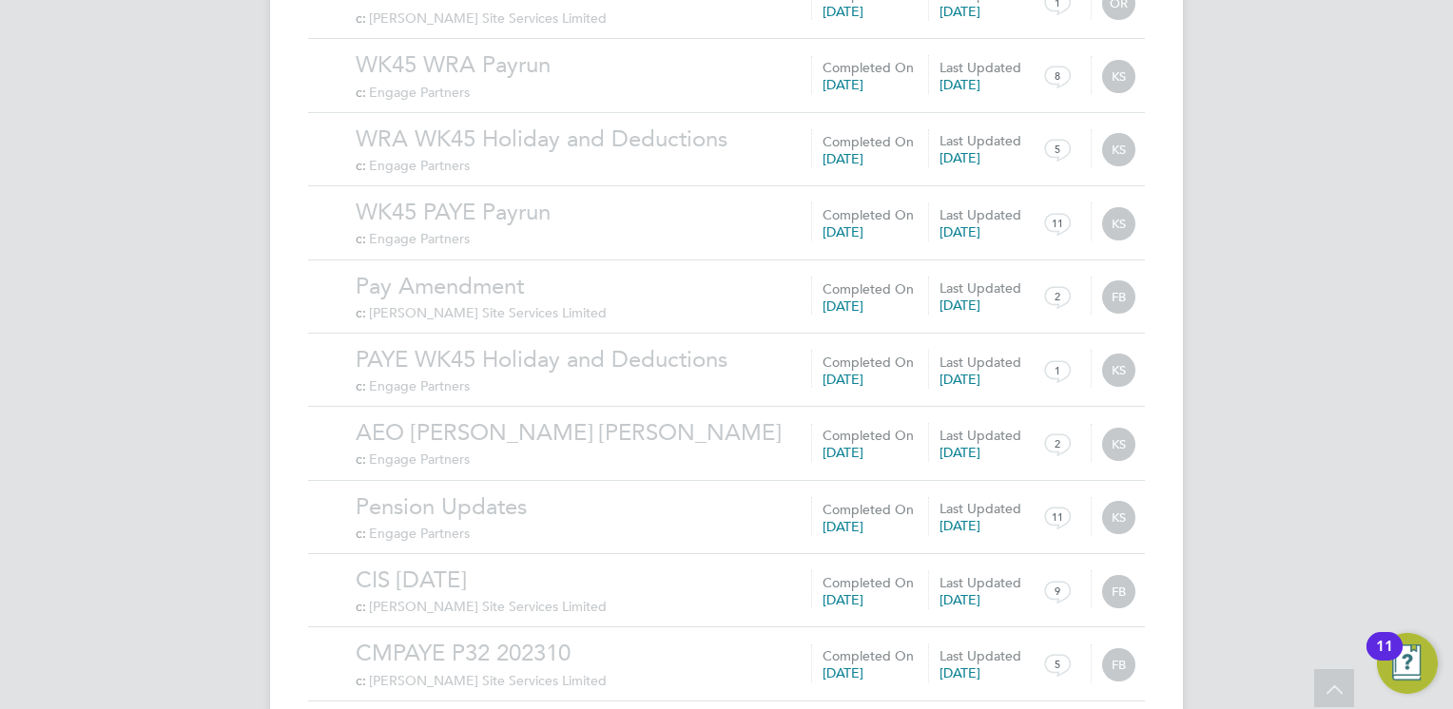
scroll to position [8857, 0]
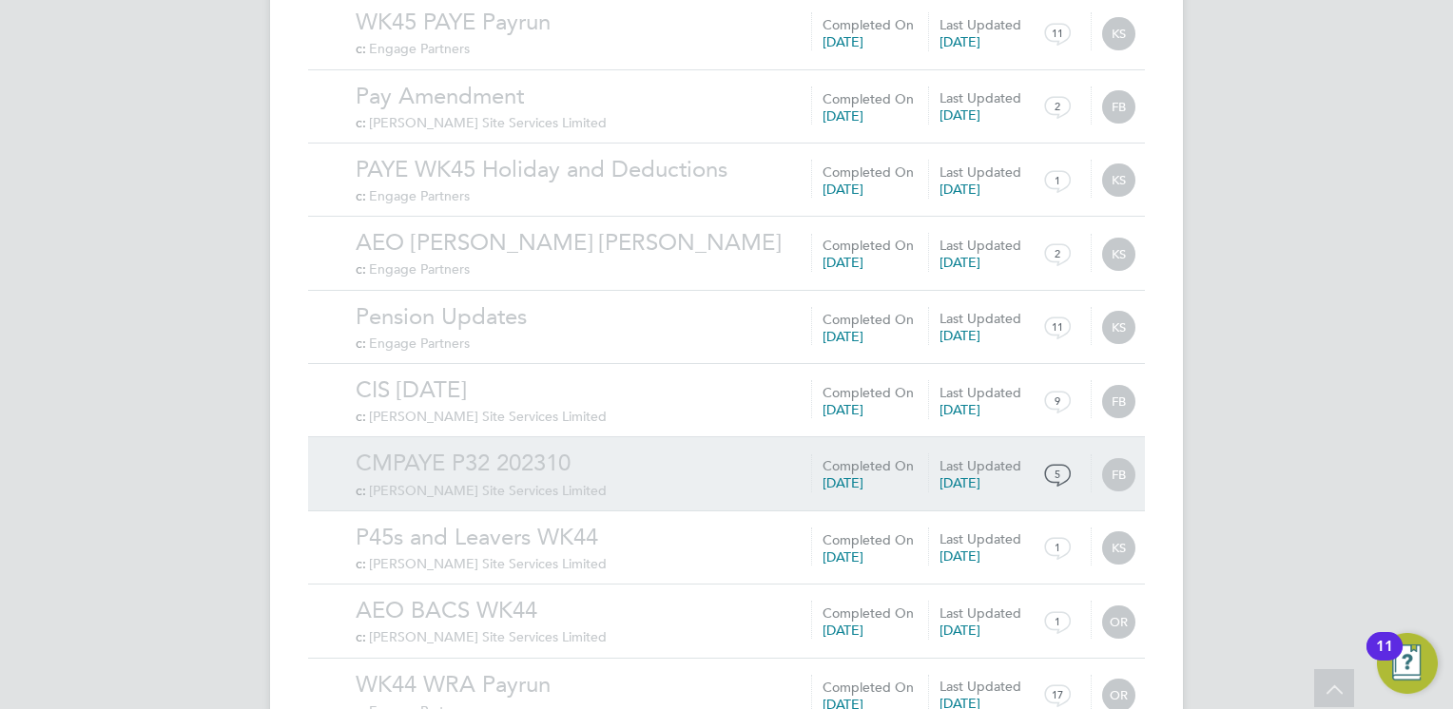
click at [489, 449] on link "CMPAYE P32 202310" at bounding box center [745, 463] width 779 height 29
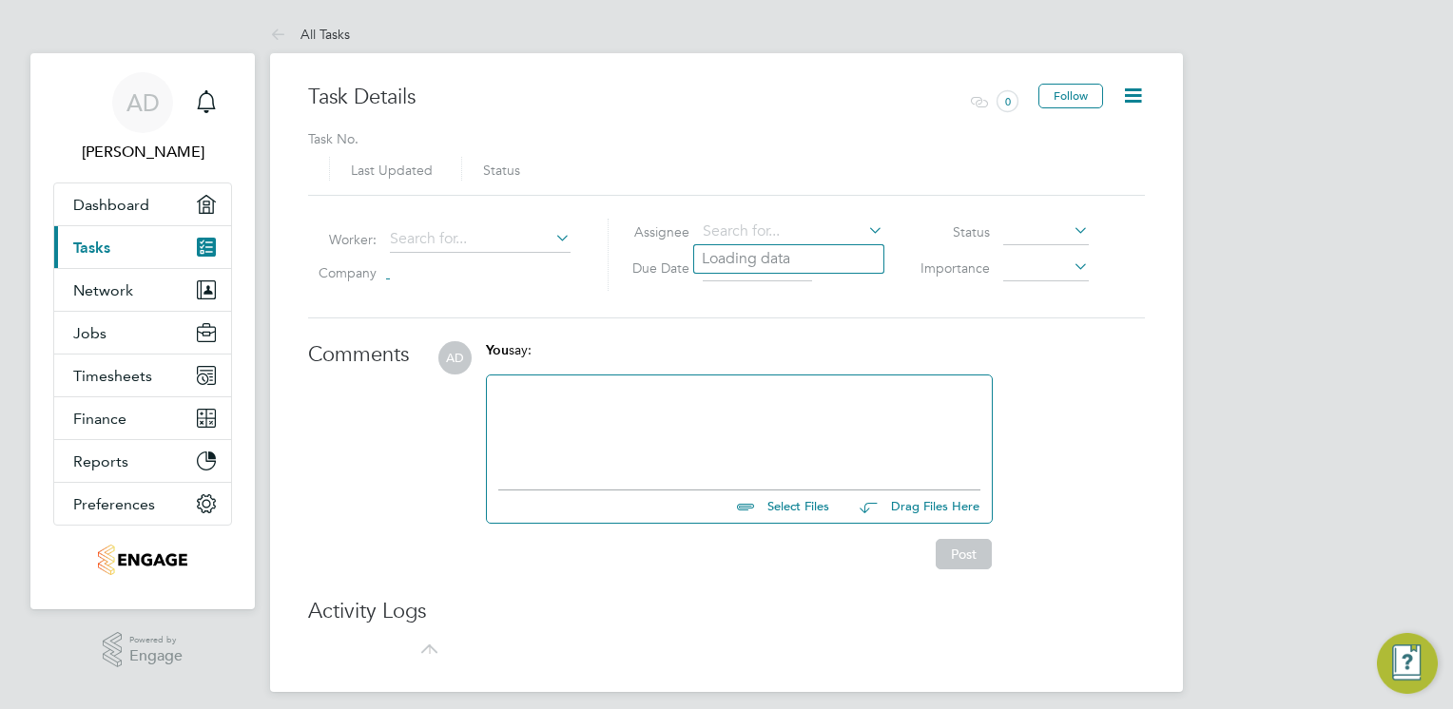
type input "[DATE]"
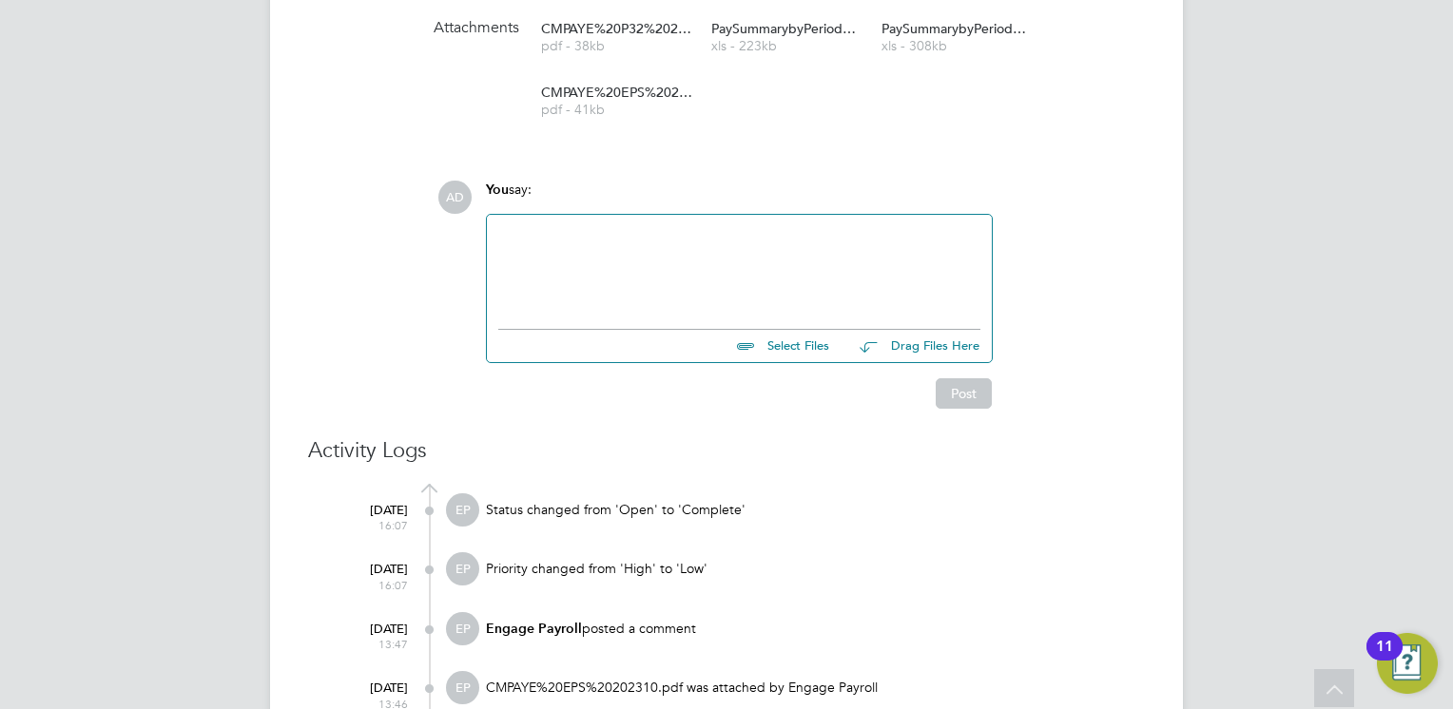
scroll to position [893, 0]
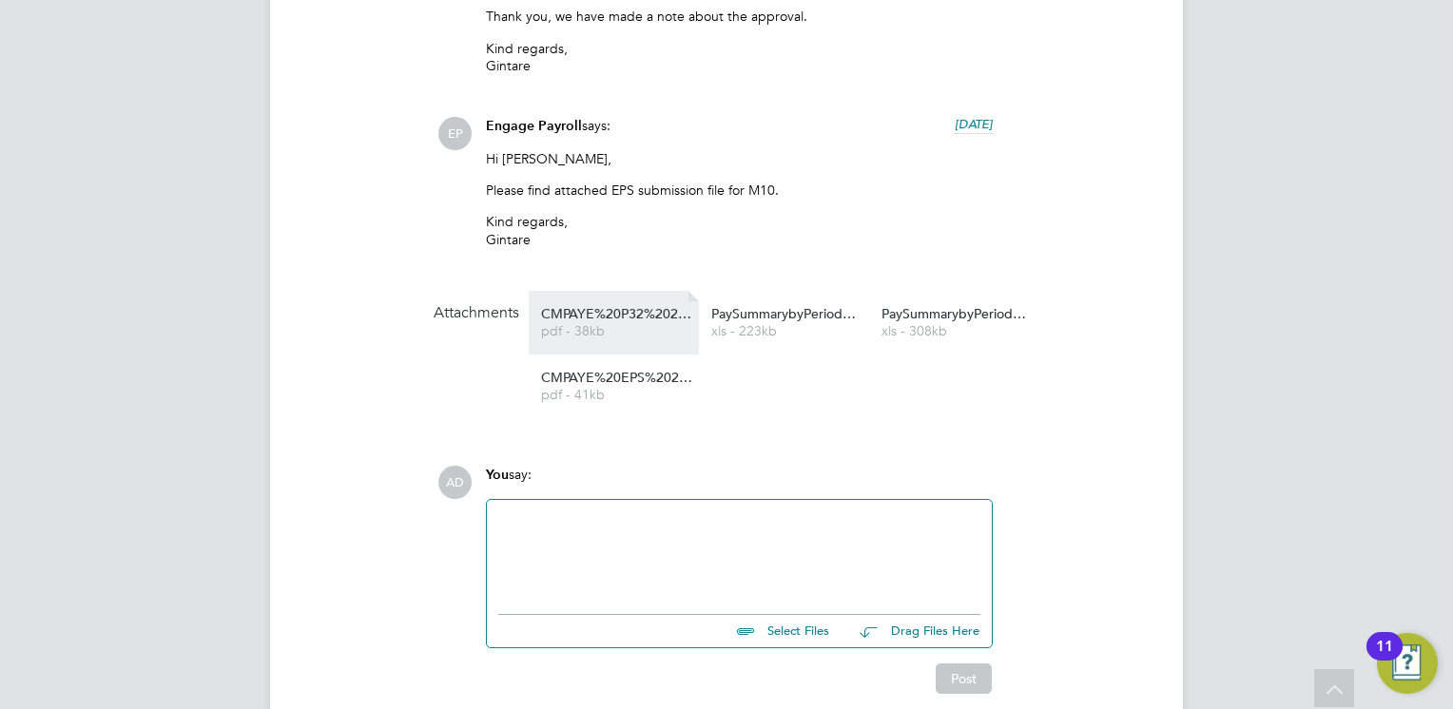
click at [626, 335] on span "pdf - 38kb" at bounding box center [617, 331] width 152 height 14
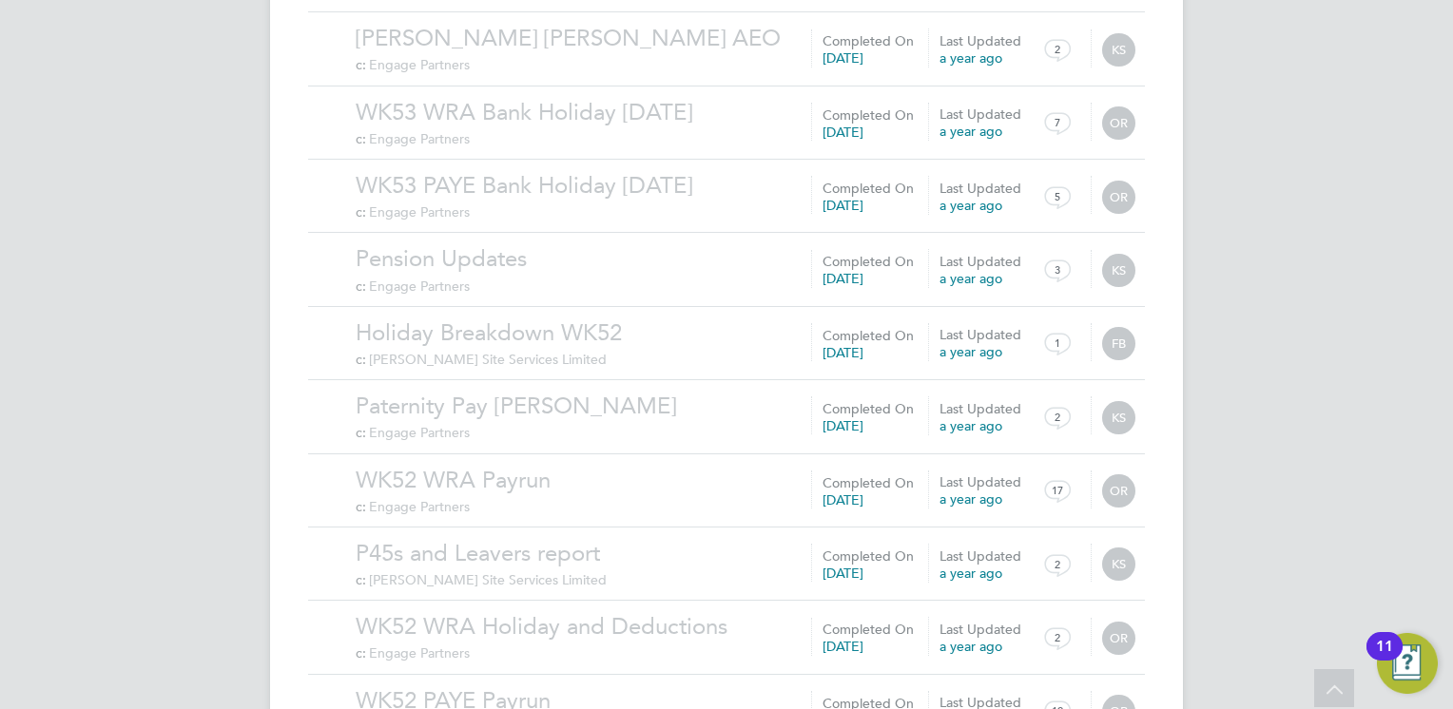
scroll to position [2031, 0]
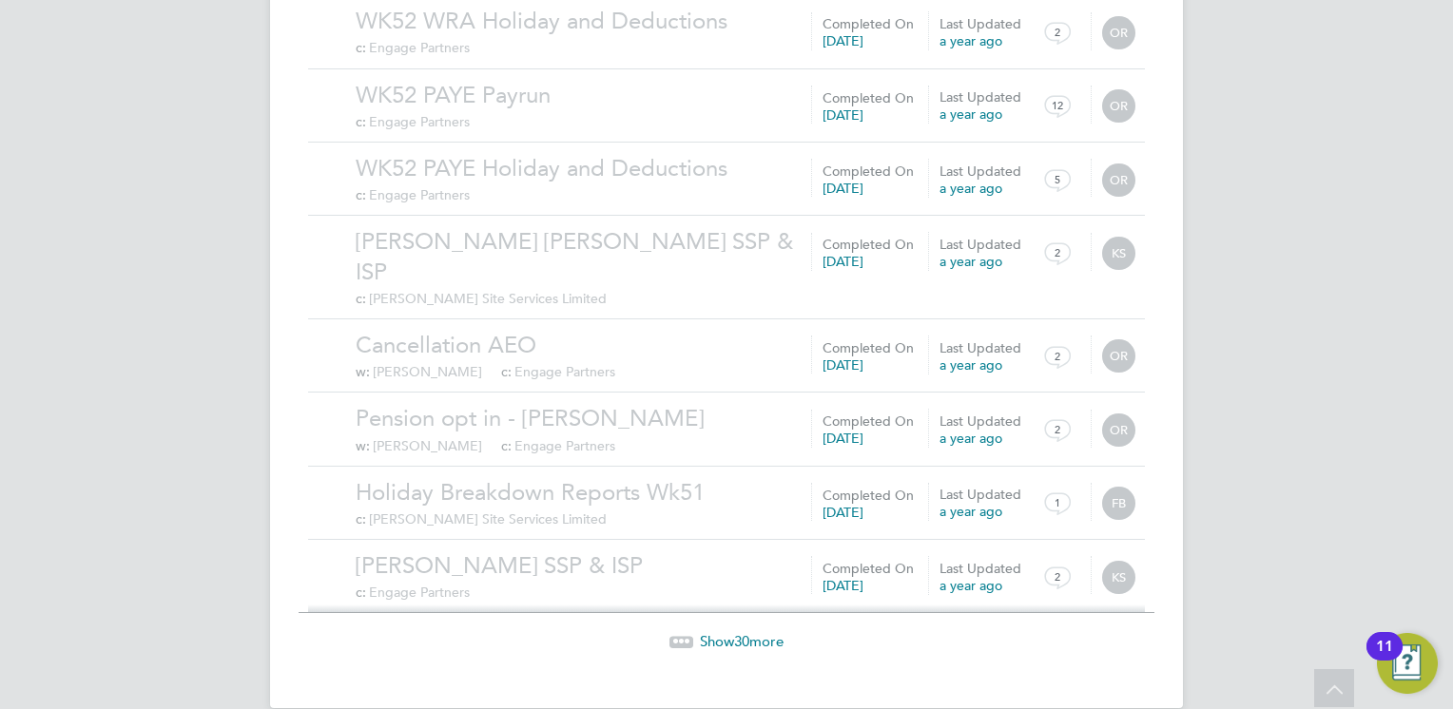
click at [738, 632] on span "30" at bounding box center [741, 641] width 15 height 18
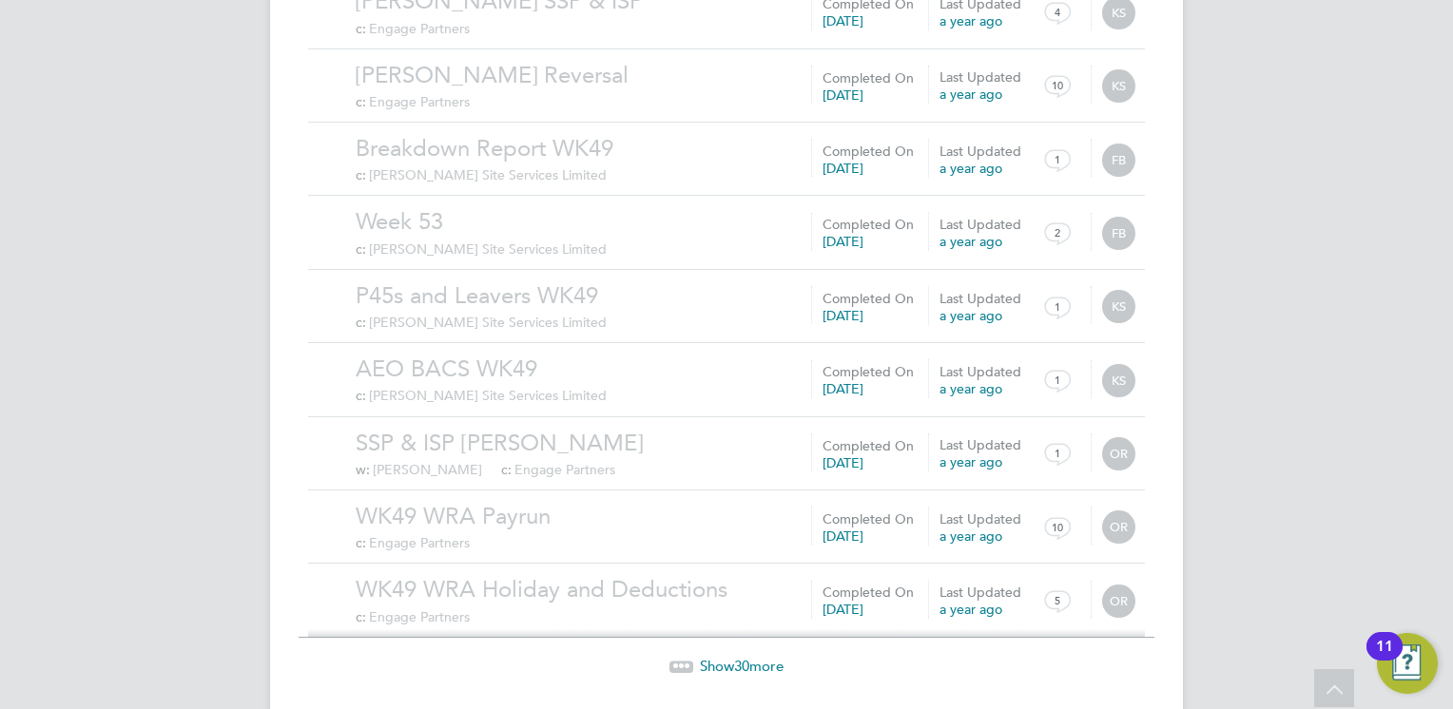
scroll to position [4238, 0]
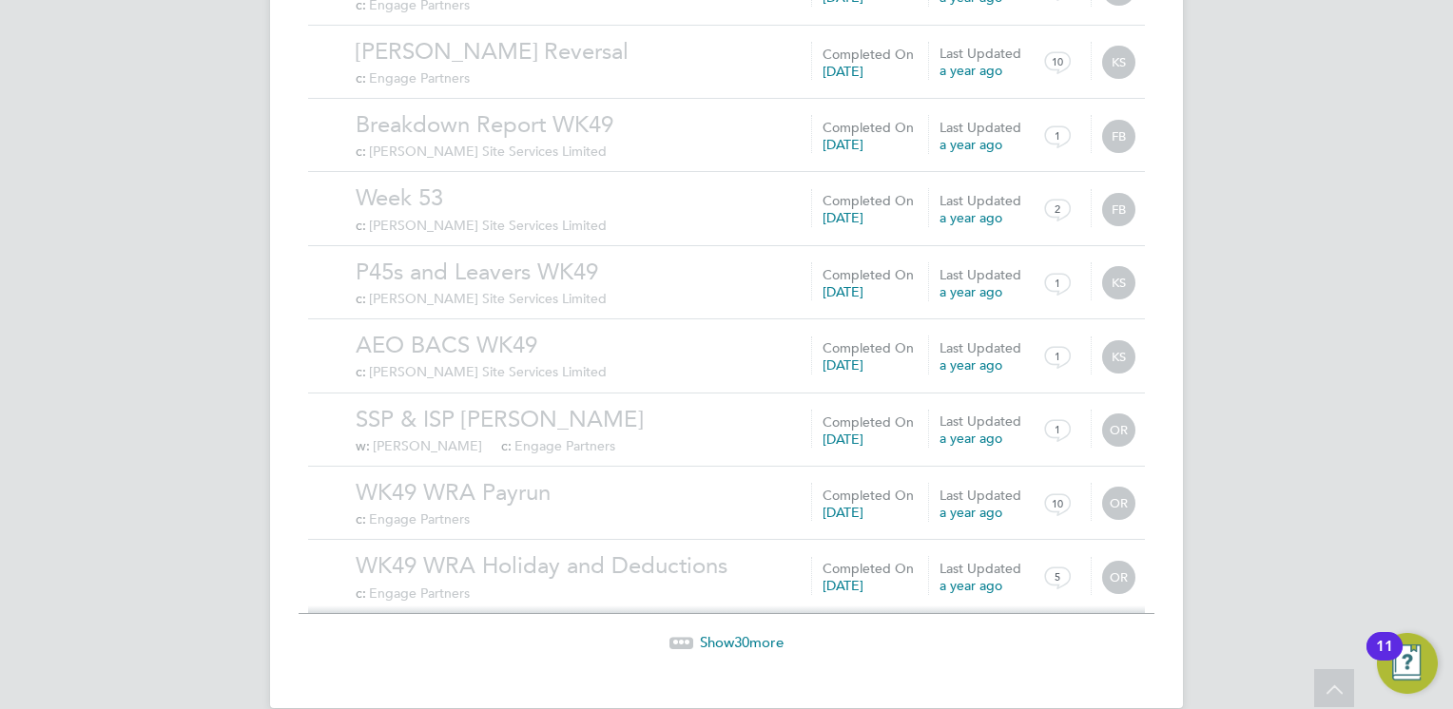
click at [751, 633] on span "Show 30 more" at bounding box center [742, 642] width 84 height 18
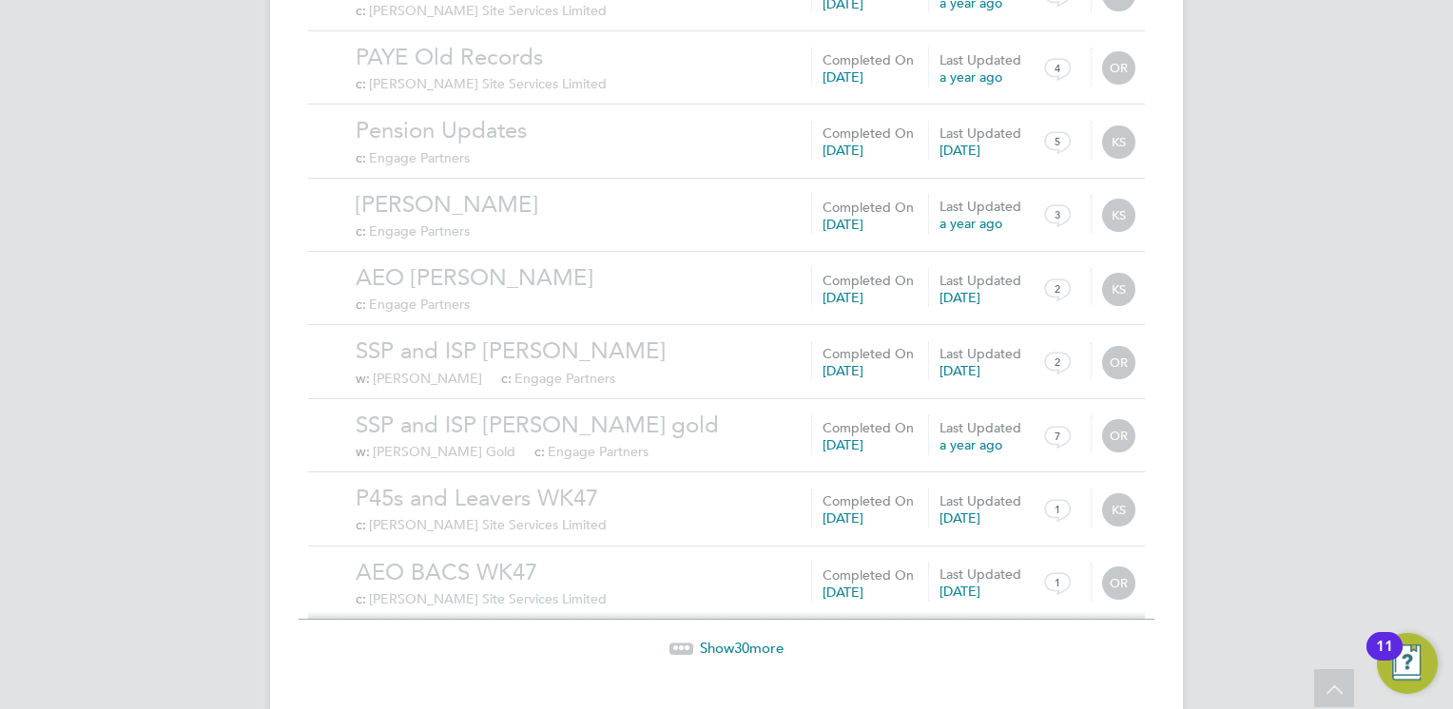
scroll to position [6444, 0]
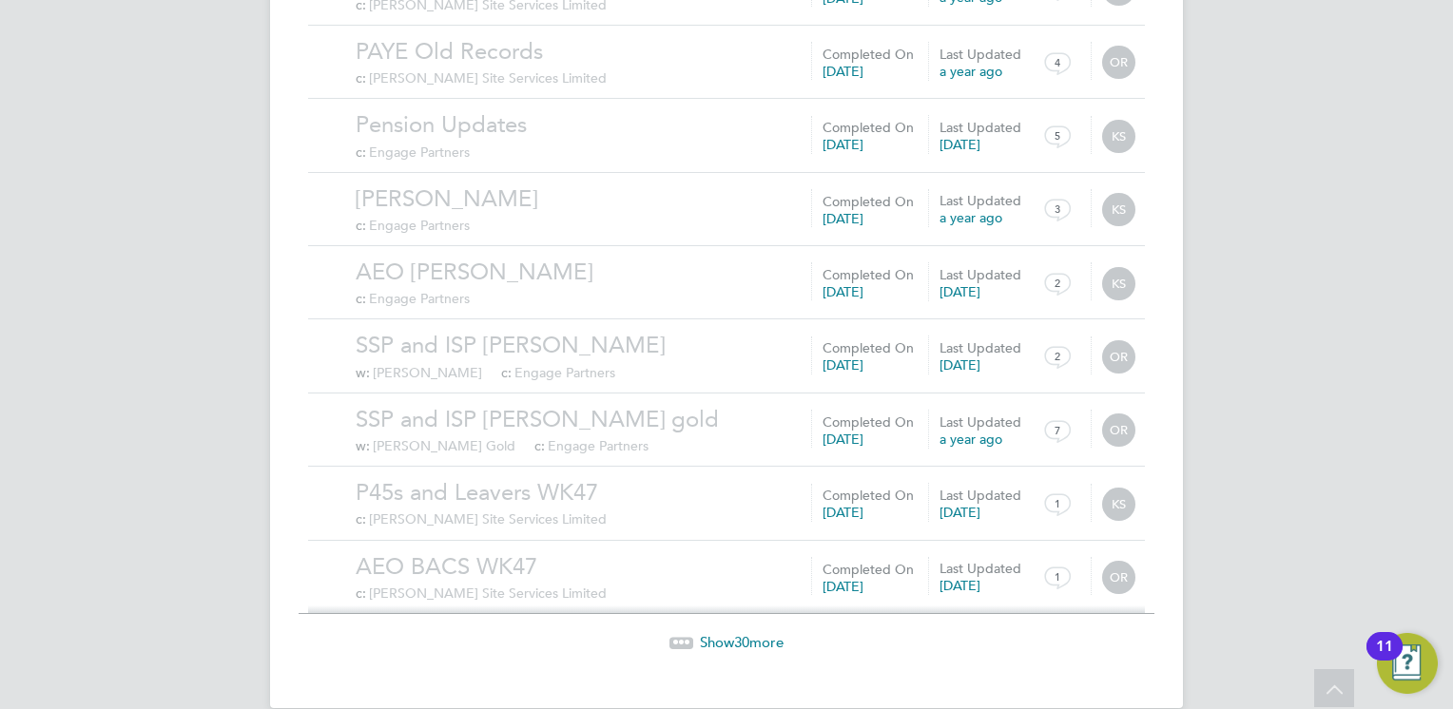
click at [748, 633] on span "30" at bounding box center [741, 642] width 15 height 18
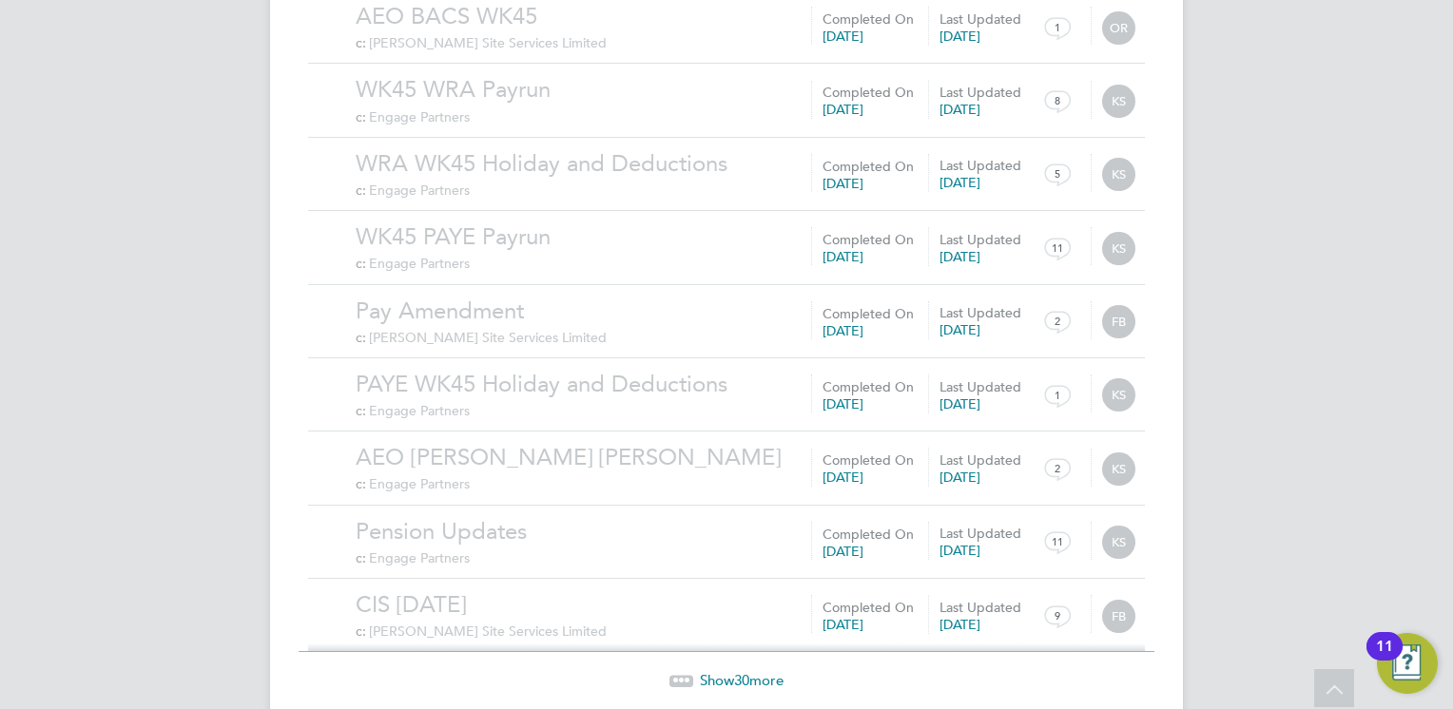
scroll to position [8651, 0]
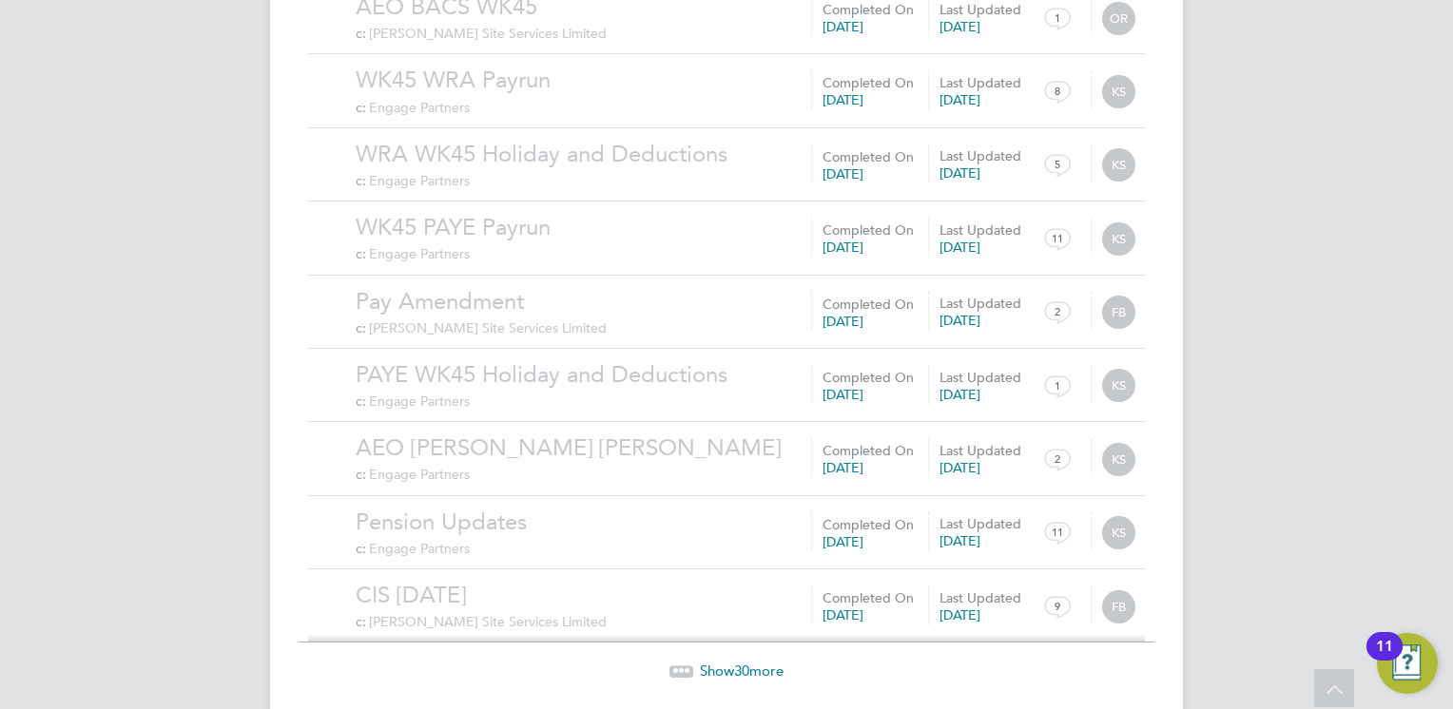
click at [751, 662] on span "Show 30 more" at bounding box center [742, 671] width 84 height 18
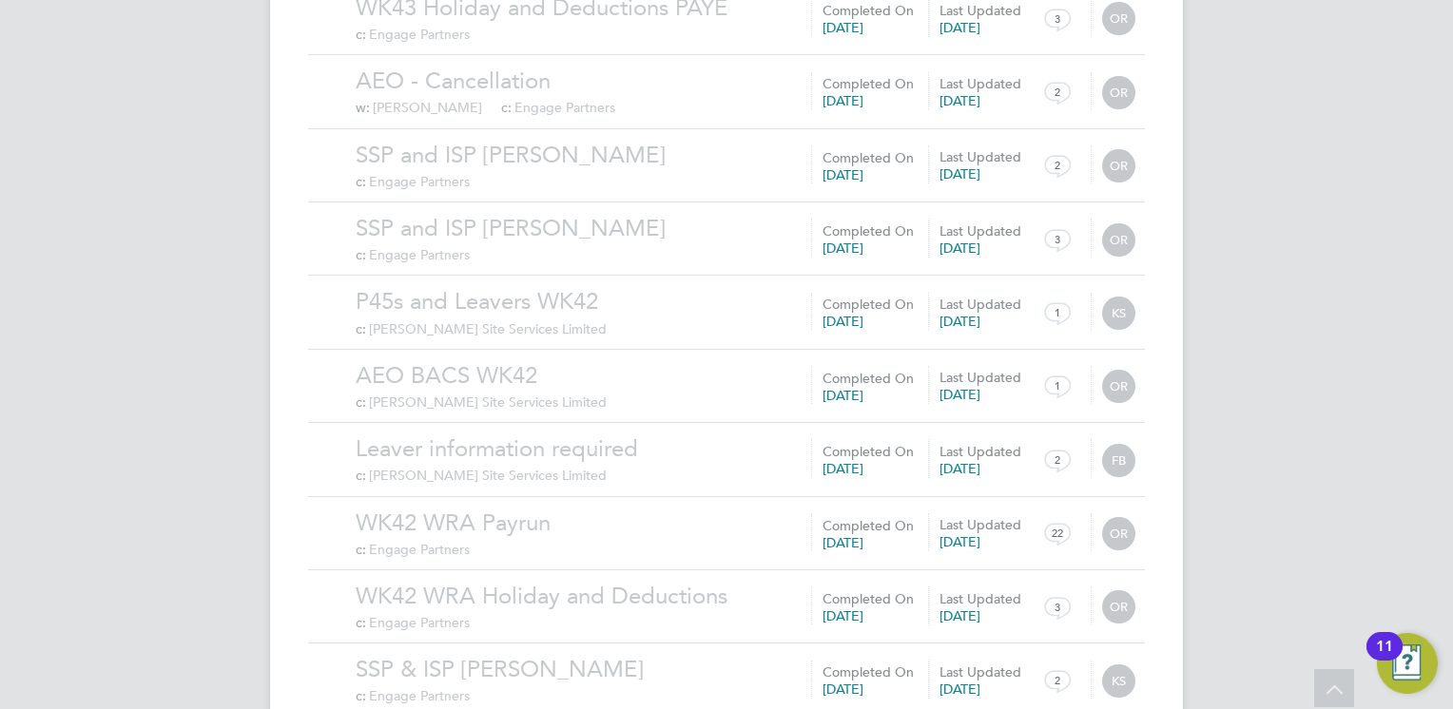
scroll to position [10858, 0]
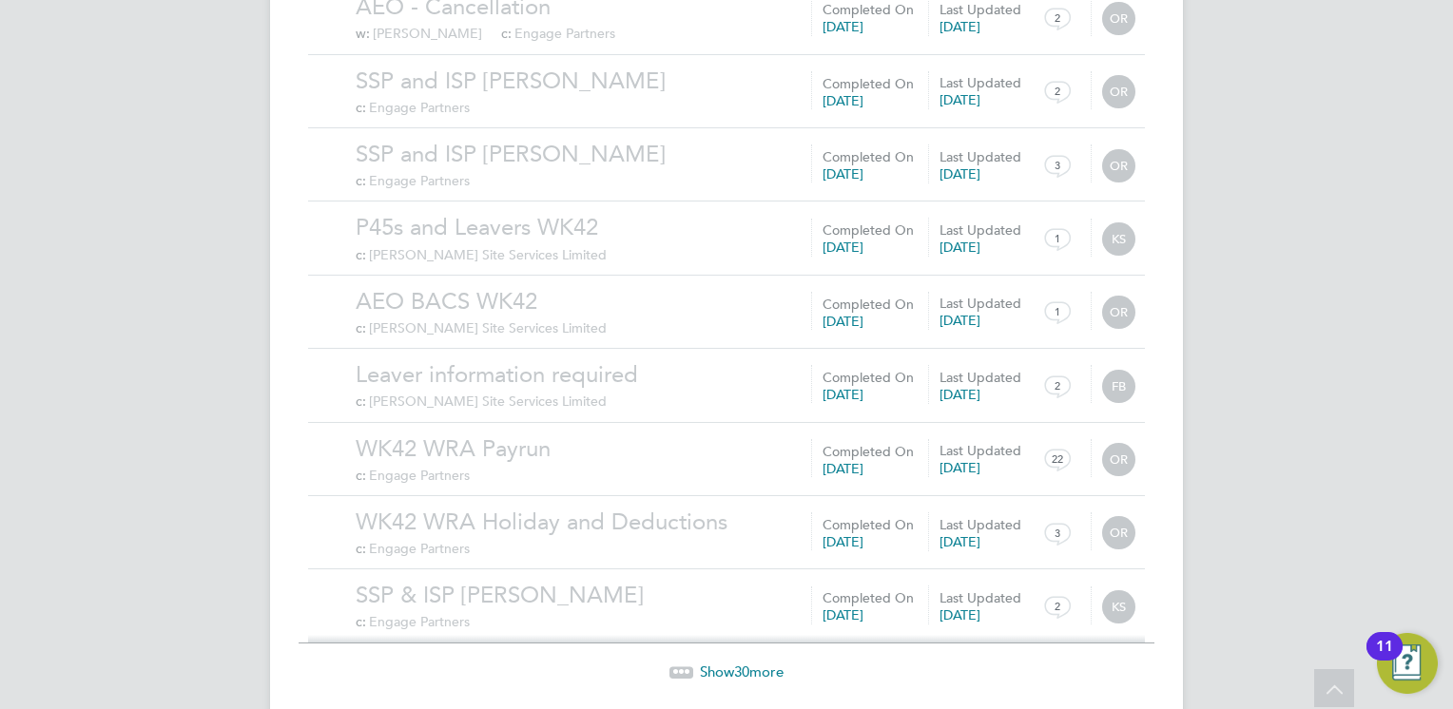
click at [726, 663] on span "Show 30 more" at bounding box center [742, 672] width 84 height 18
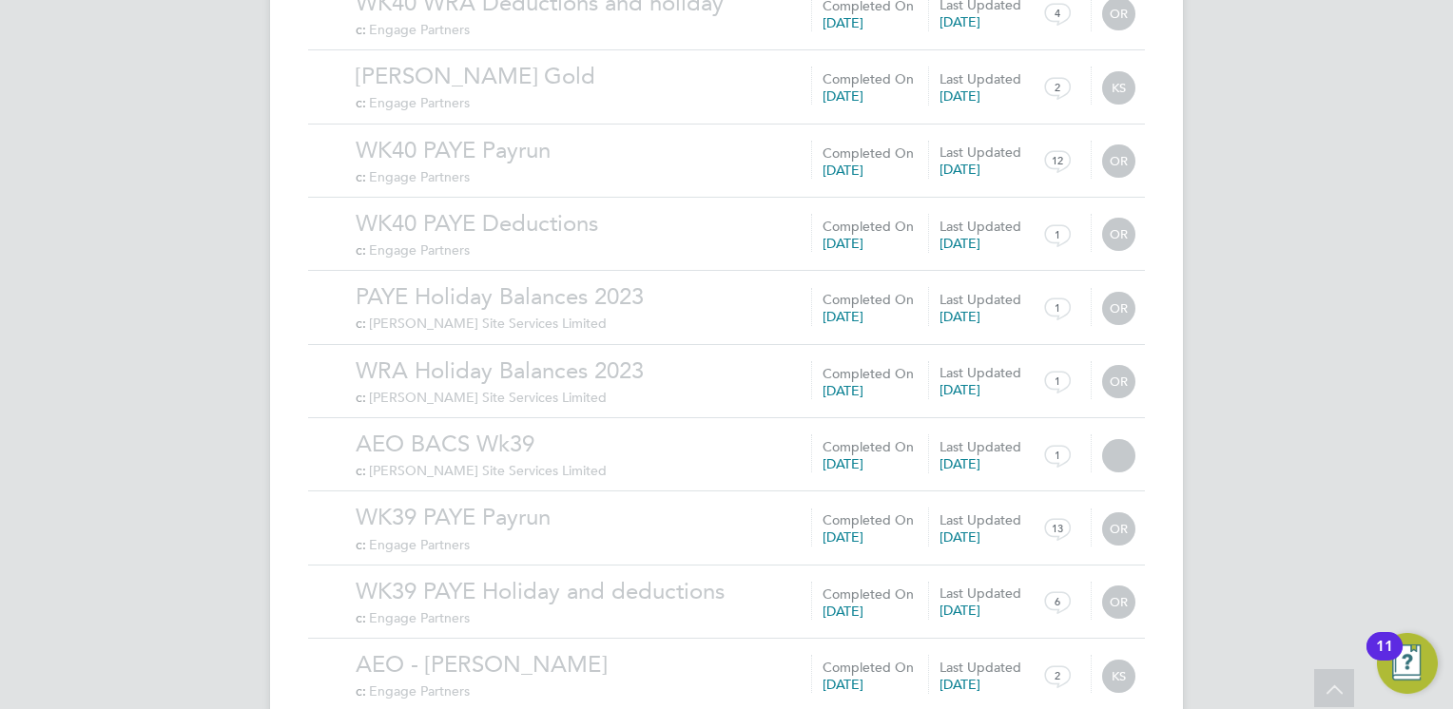
scroll to position [13064, 0]
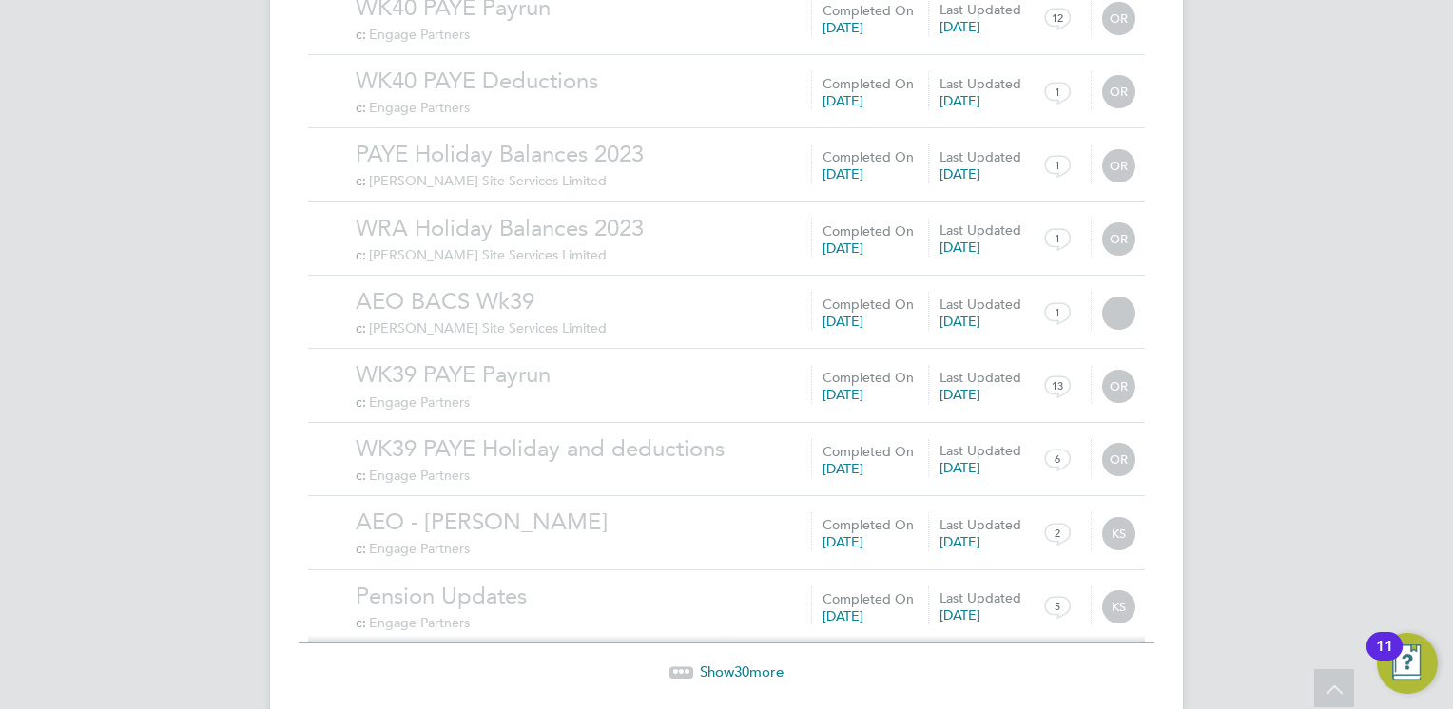
click at [741, 663] on span "30" at bounding box center [741, 672] width 15 height 18
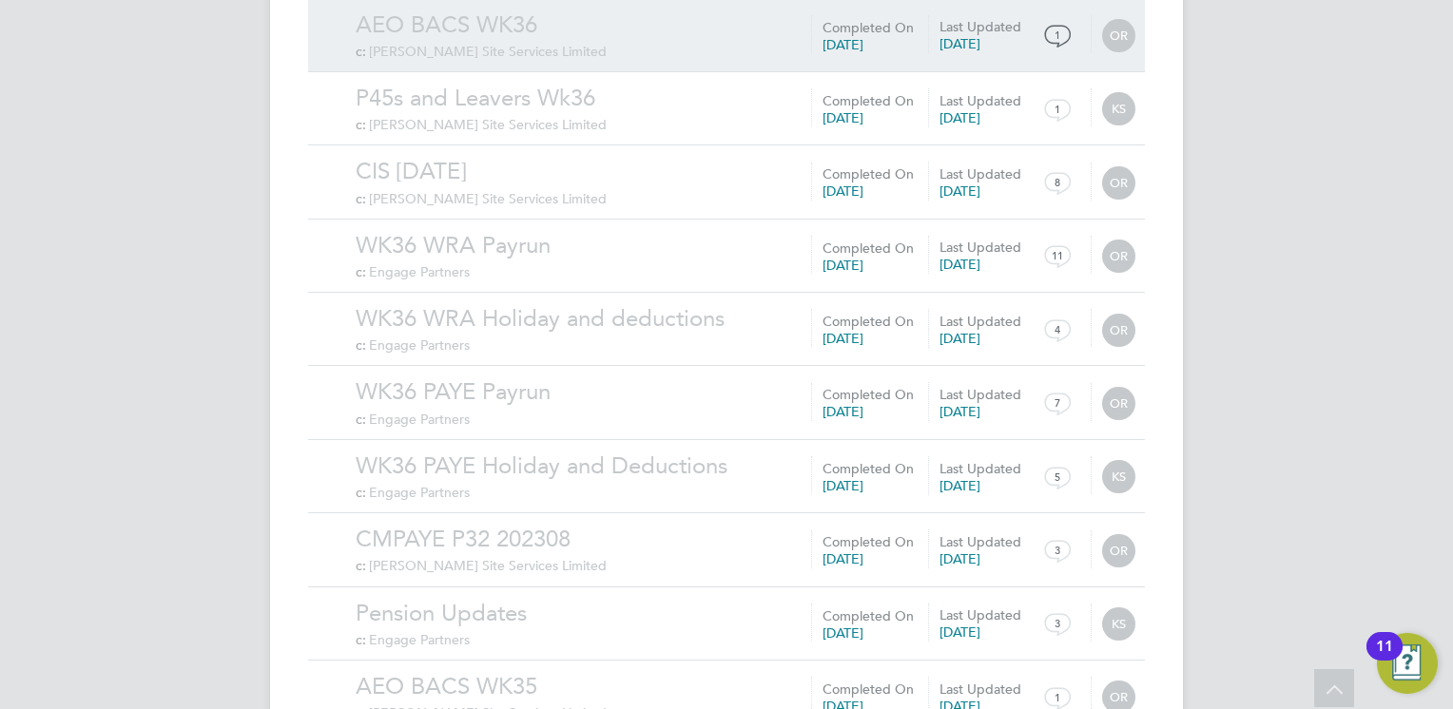
scroll to position [15270, 0]
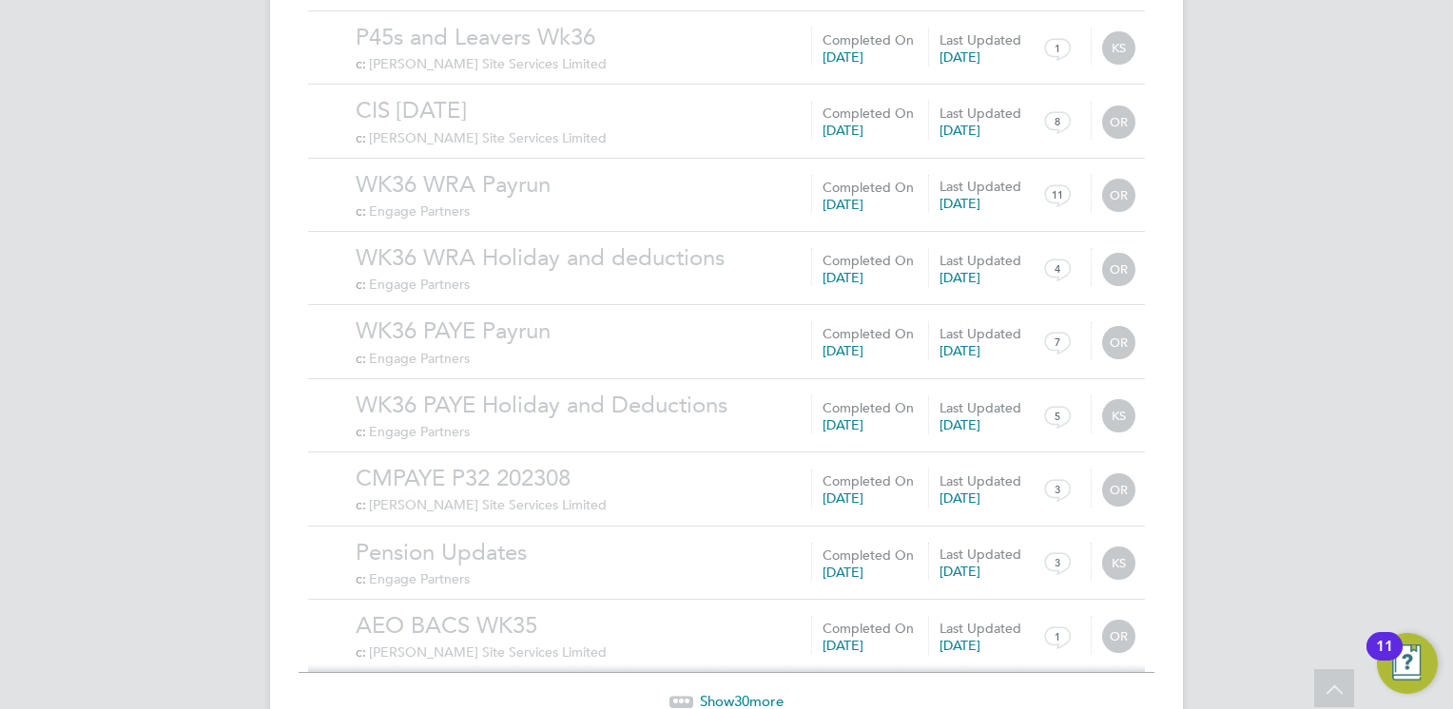
click at [762, 692] on span "Show 30 more" at bounding box center [742, 701] width 84 height 18
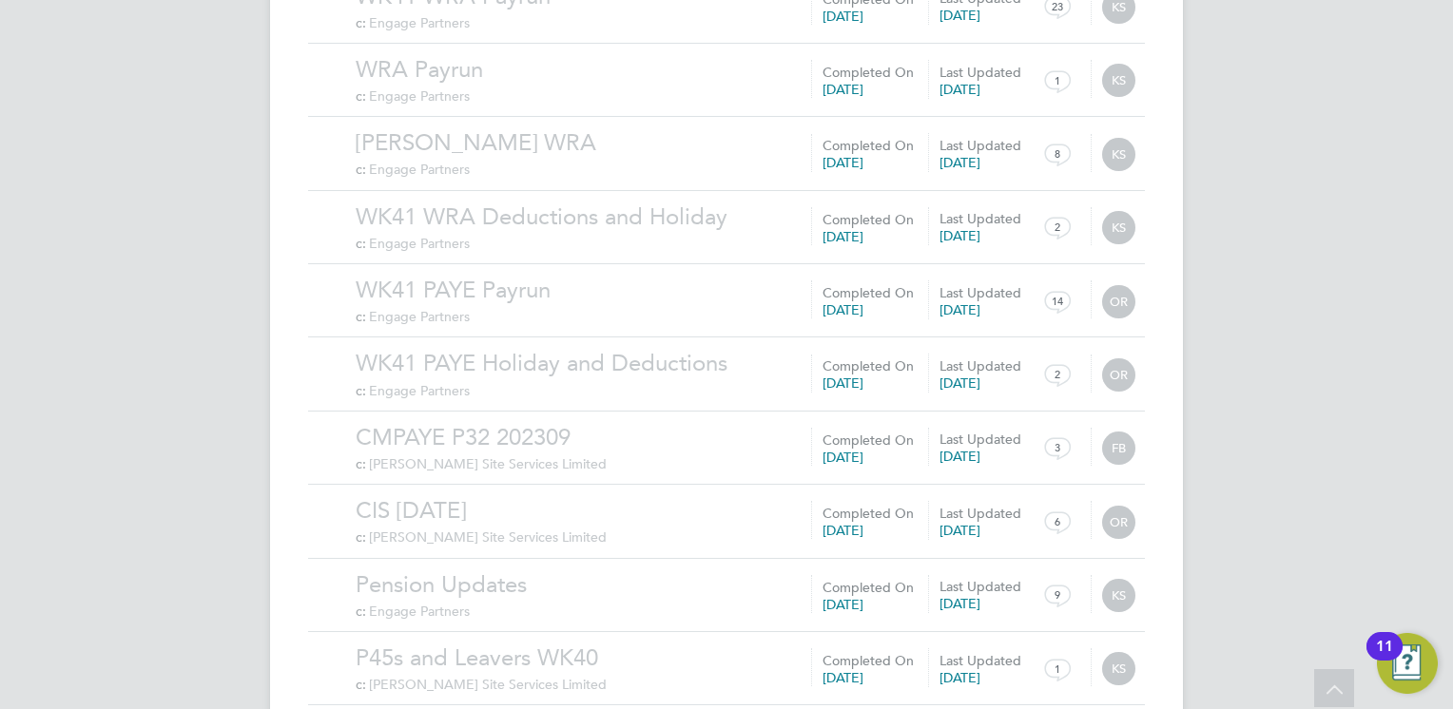
scroll to position [11994, 0]
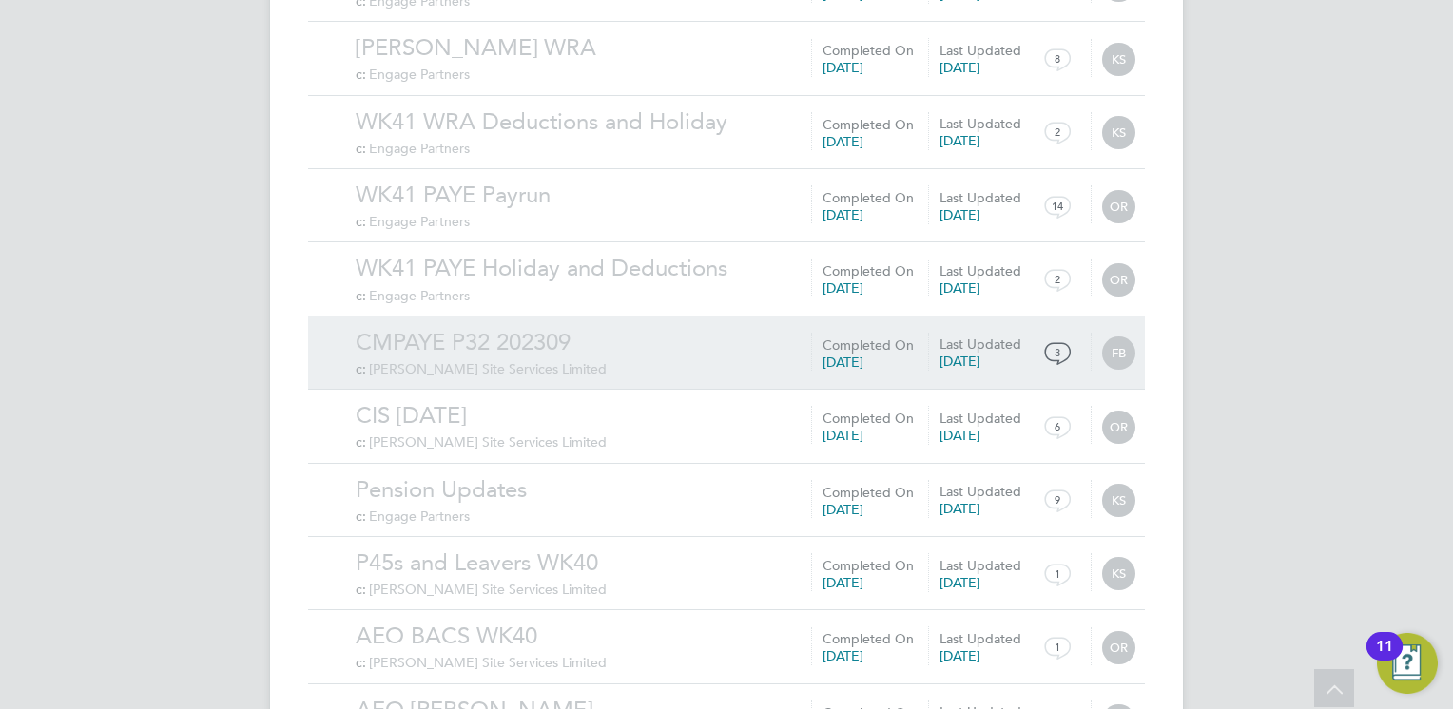
click at [519, 328] on link "CMPAYE P32 202309" at bounding box center [745, 342] width 779 height 29
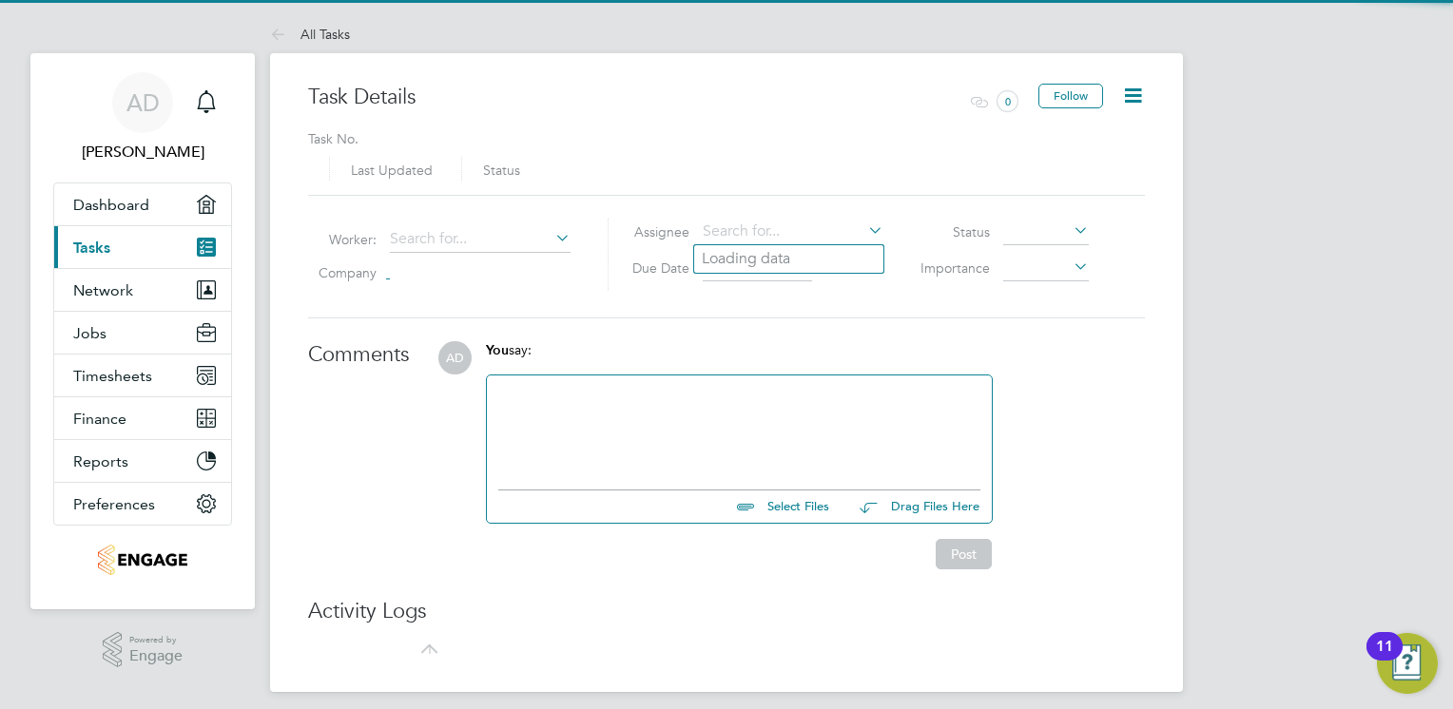
type input "[DATE]"
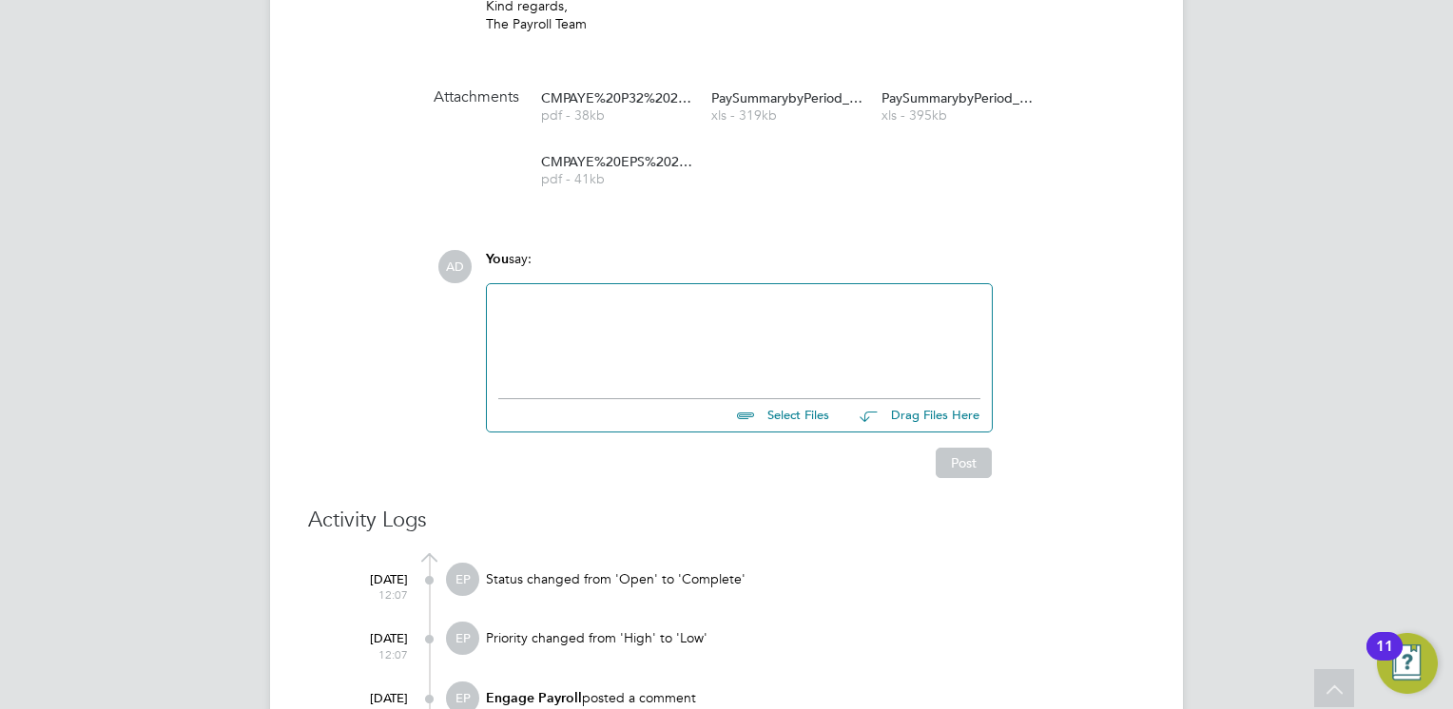
scroll to position [665, 0]
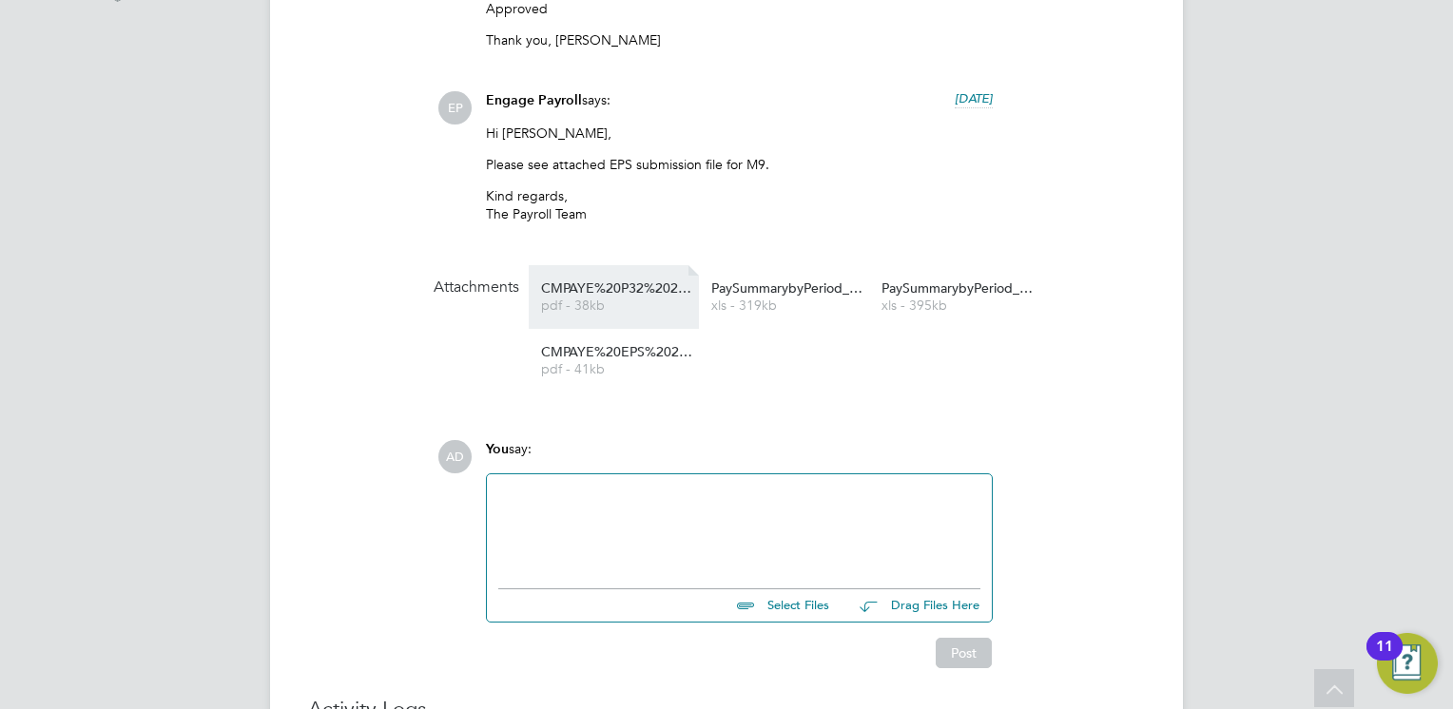
click at [585, 296] on span "CMPAYE%20P32%20202309" at bounding box center [617, 288] width 152 height 14
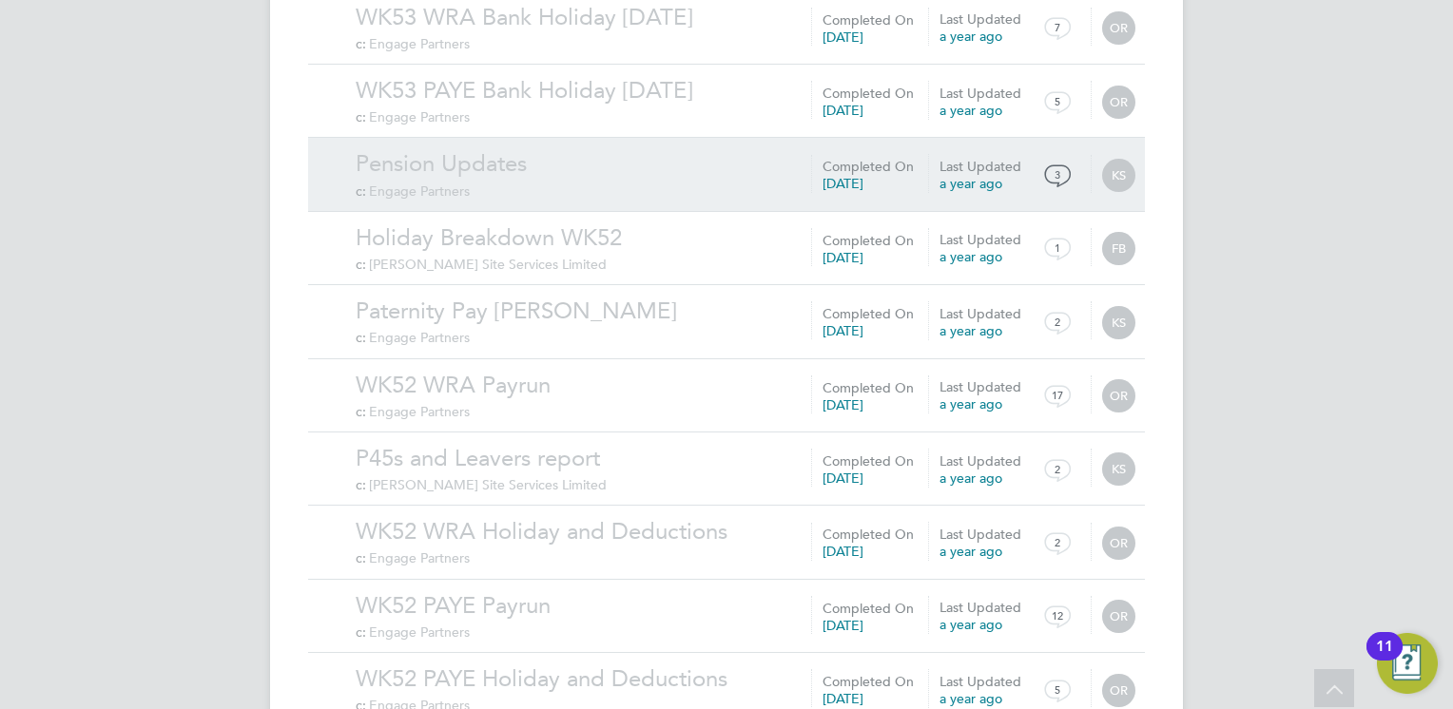
scroll to position [2031, 0]
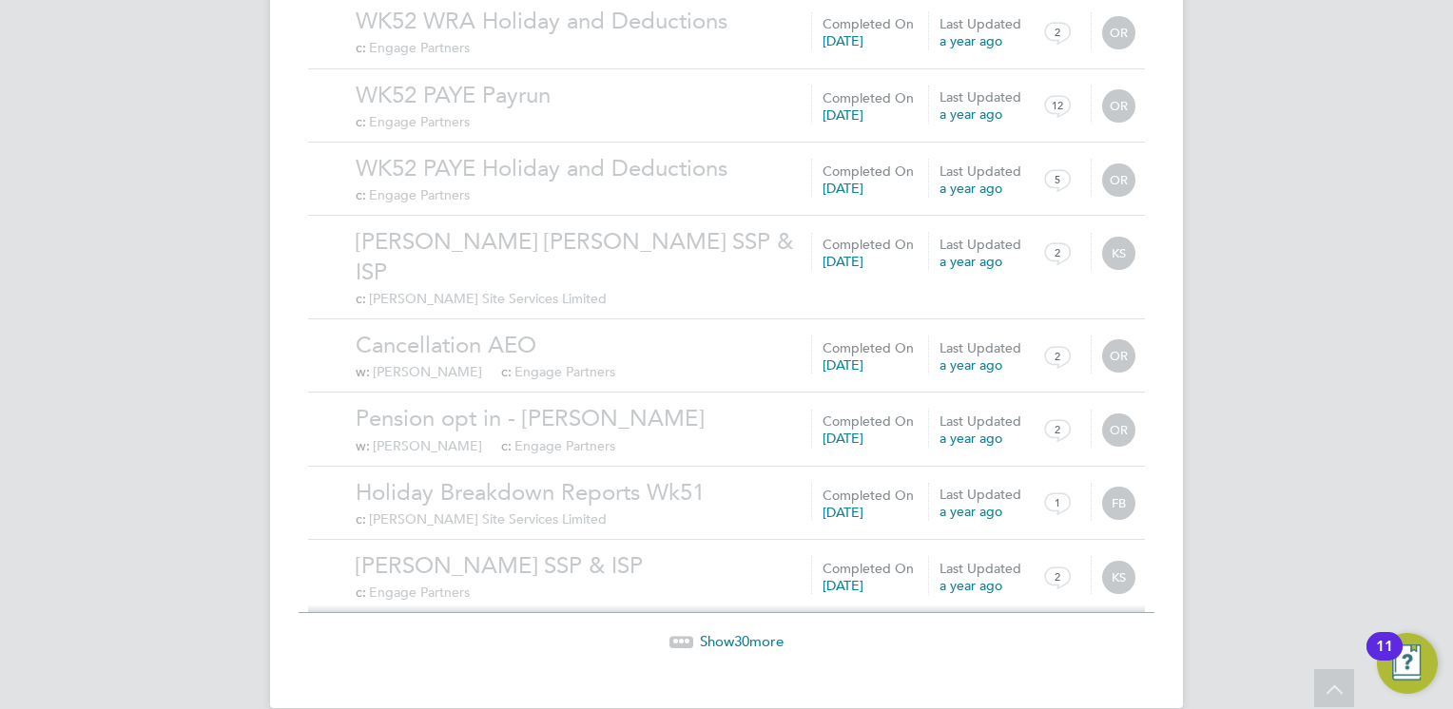
click at [740, 632] on span "30" at bounding box center [741, 641] width 15 height 18
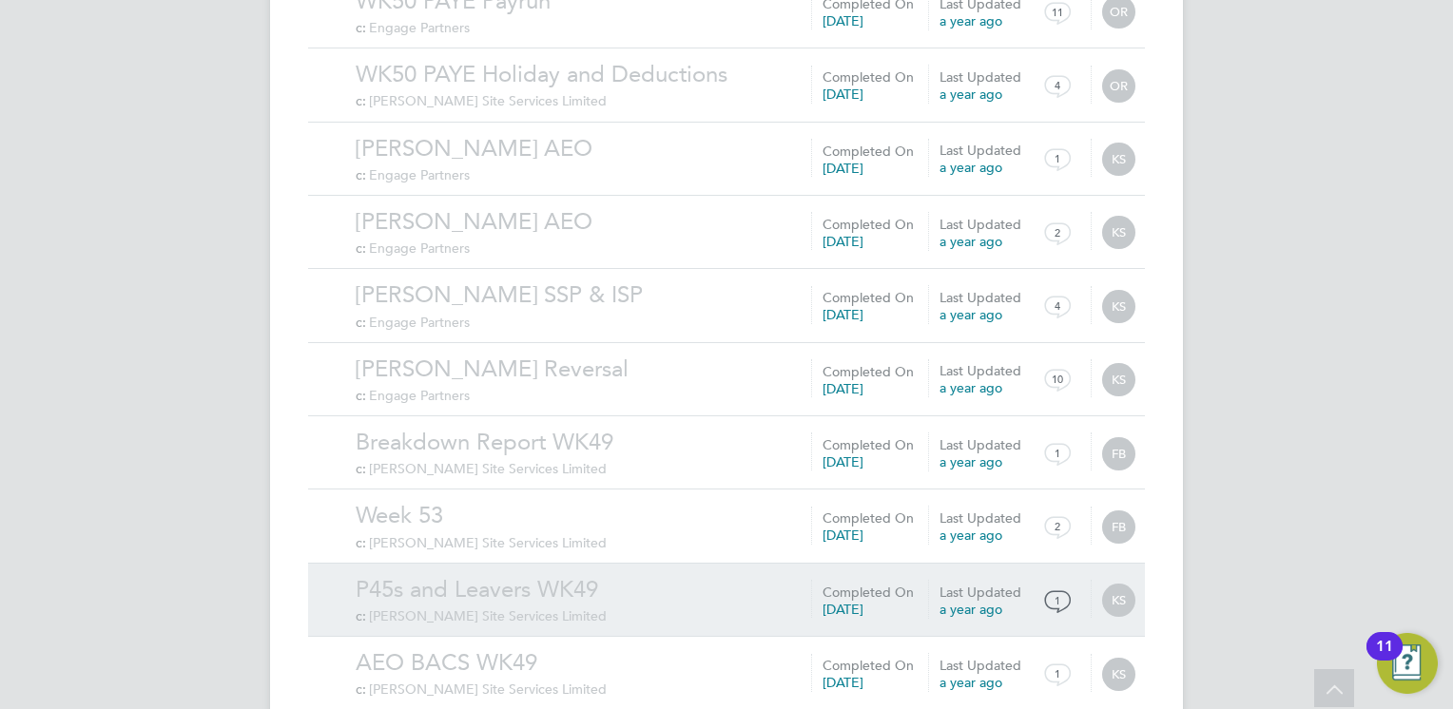
scroll to position [4238, 0]
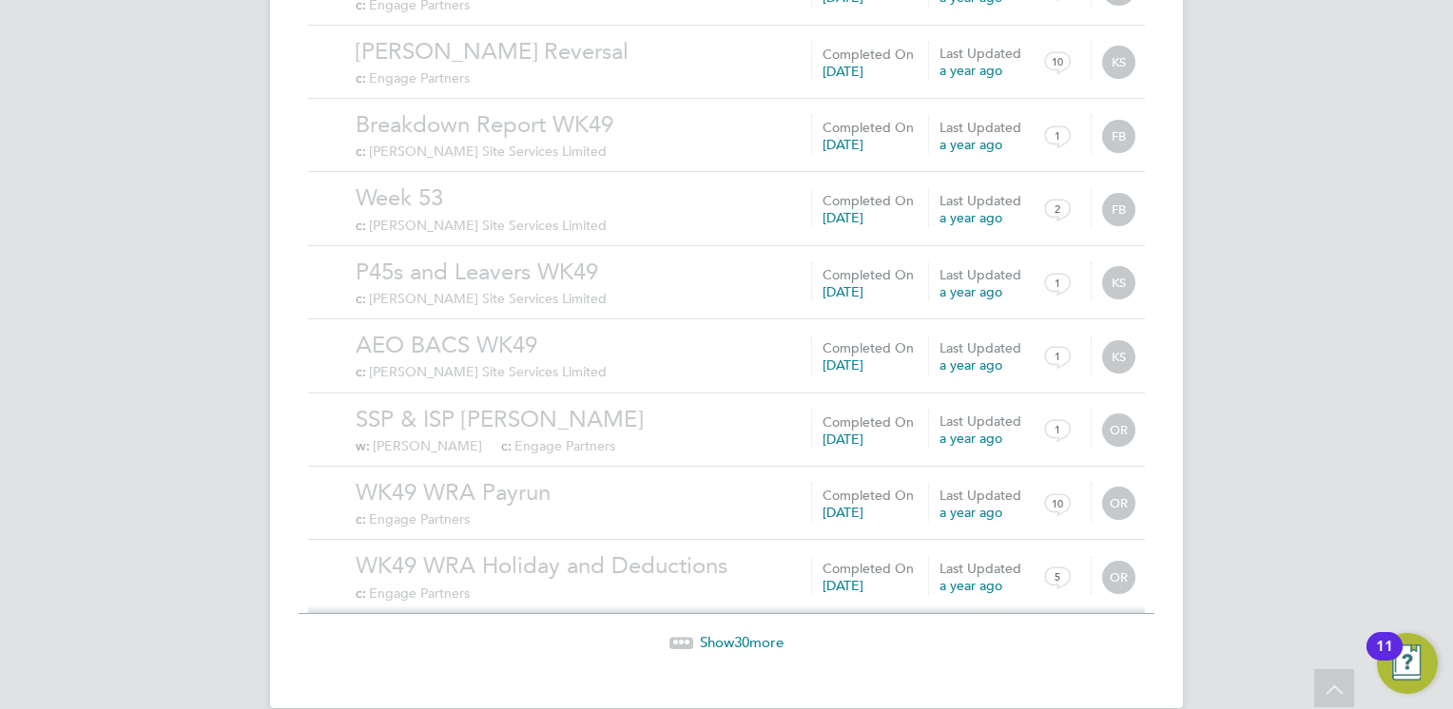
click at [743, 633] on span "30" at bounding box center [741, 642] width 15 height 18
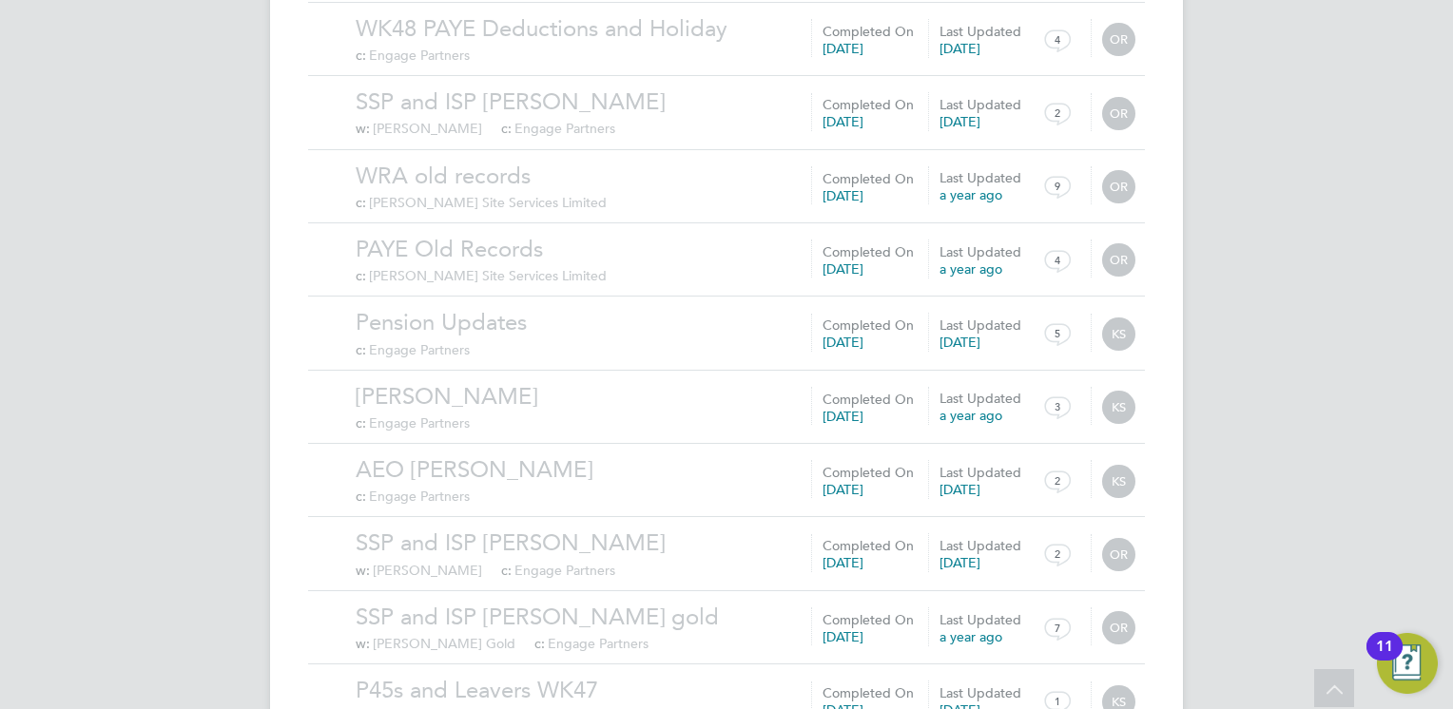
scroll to position [6444, 0]
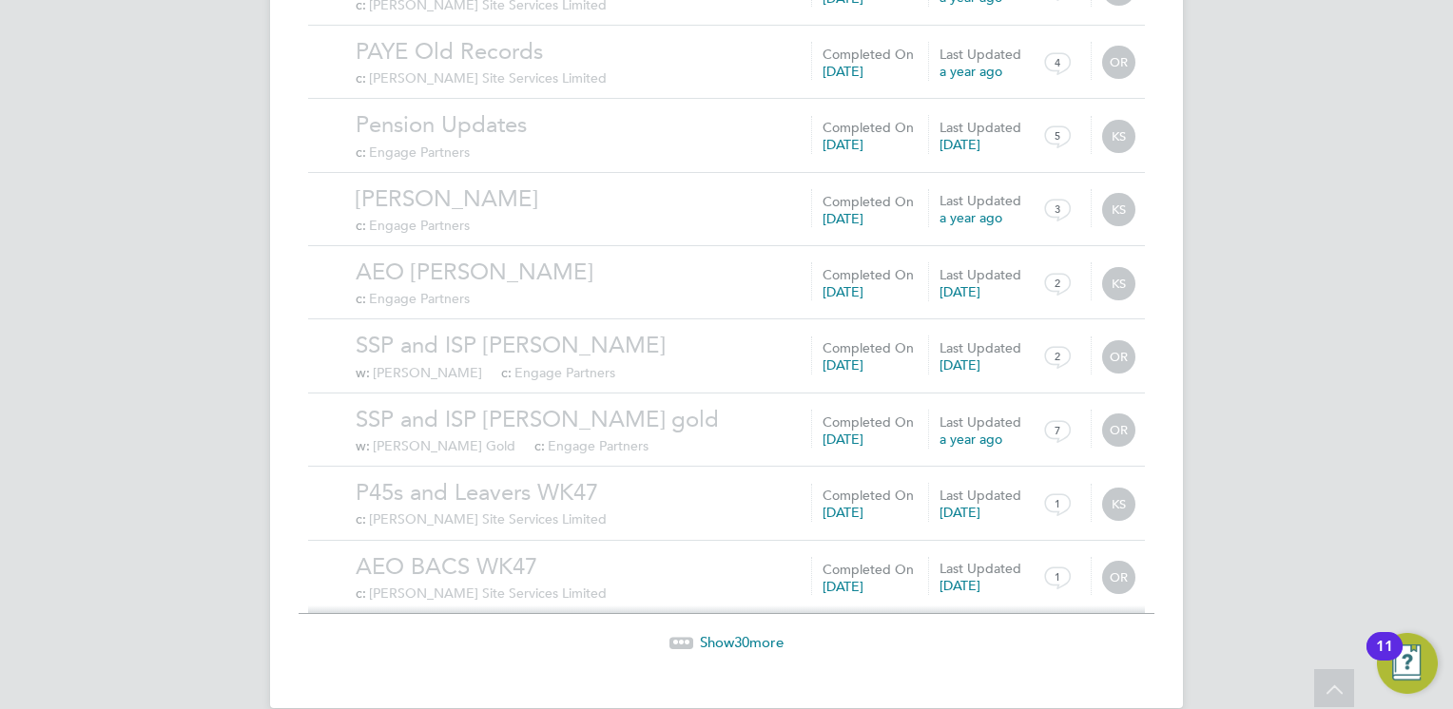
click at [733, 633] on span "Show 30 more" at bounding box center [742, 642] width 84 height 18
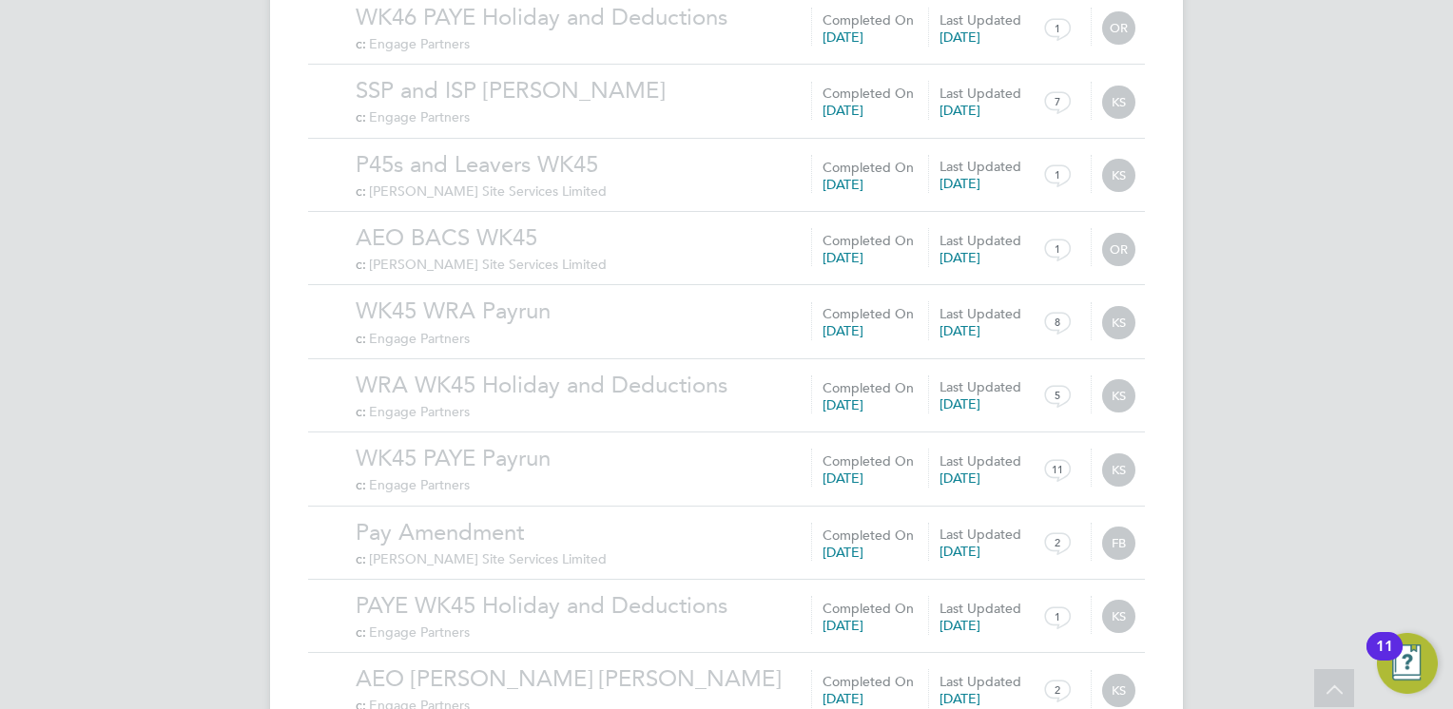
scroll to position [8651, 0]
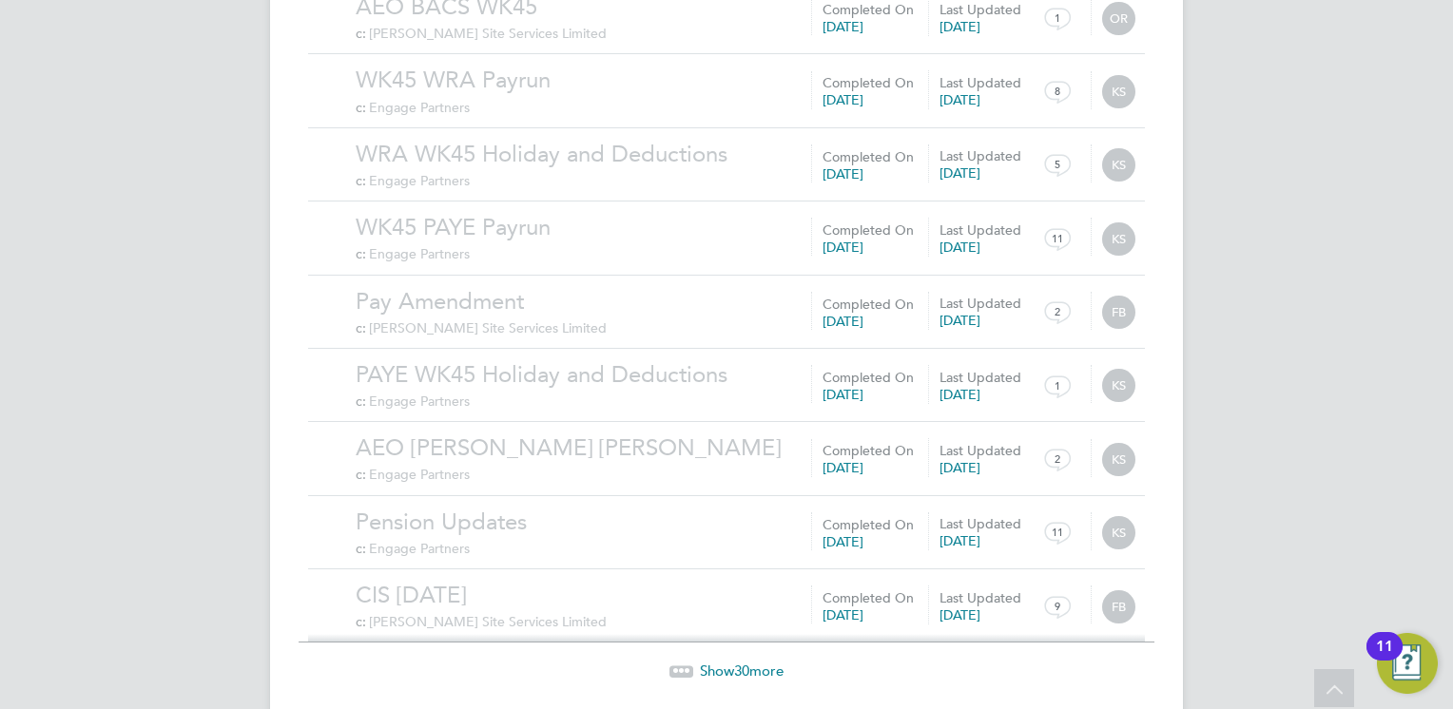
click at [758, 662] on span "Show 30 more" at bounding box center [742, 671] width 84 height 18
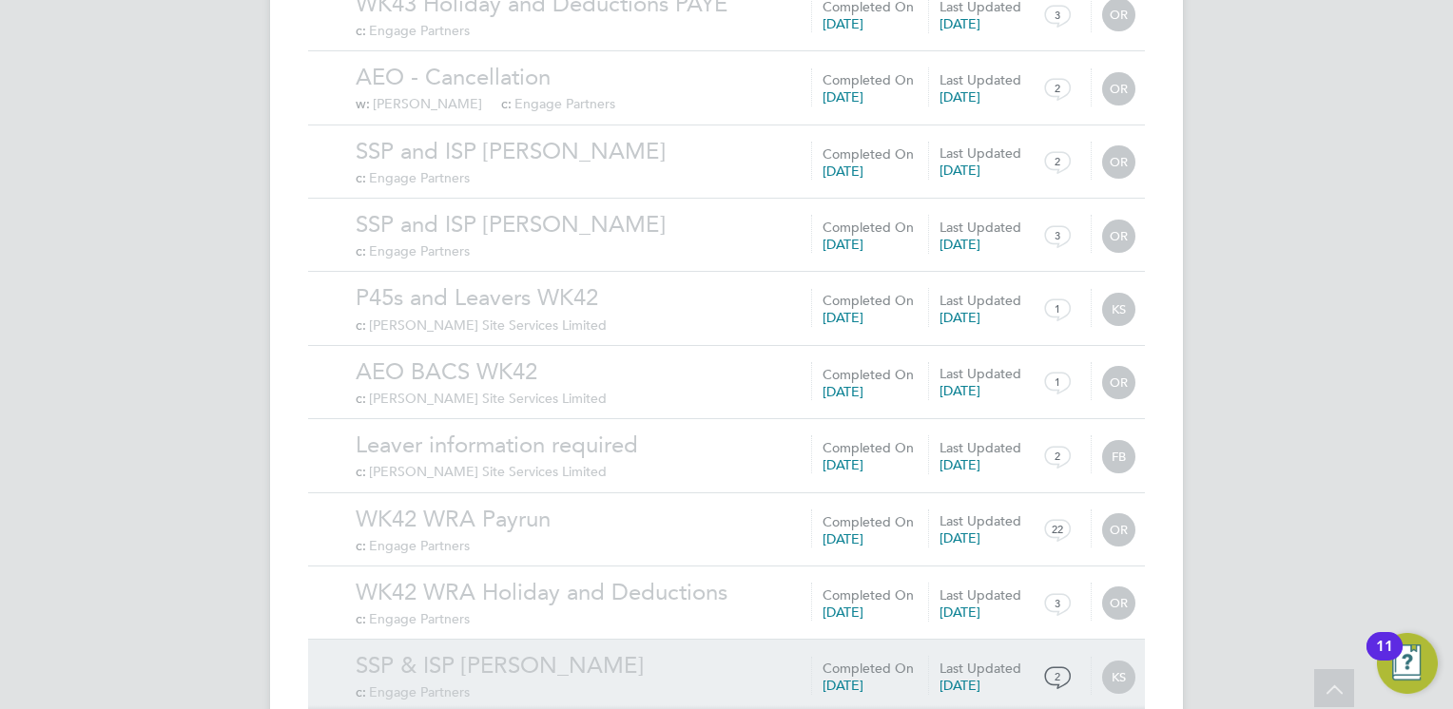
scroll to position [10858, 0]
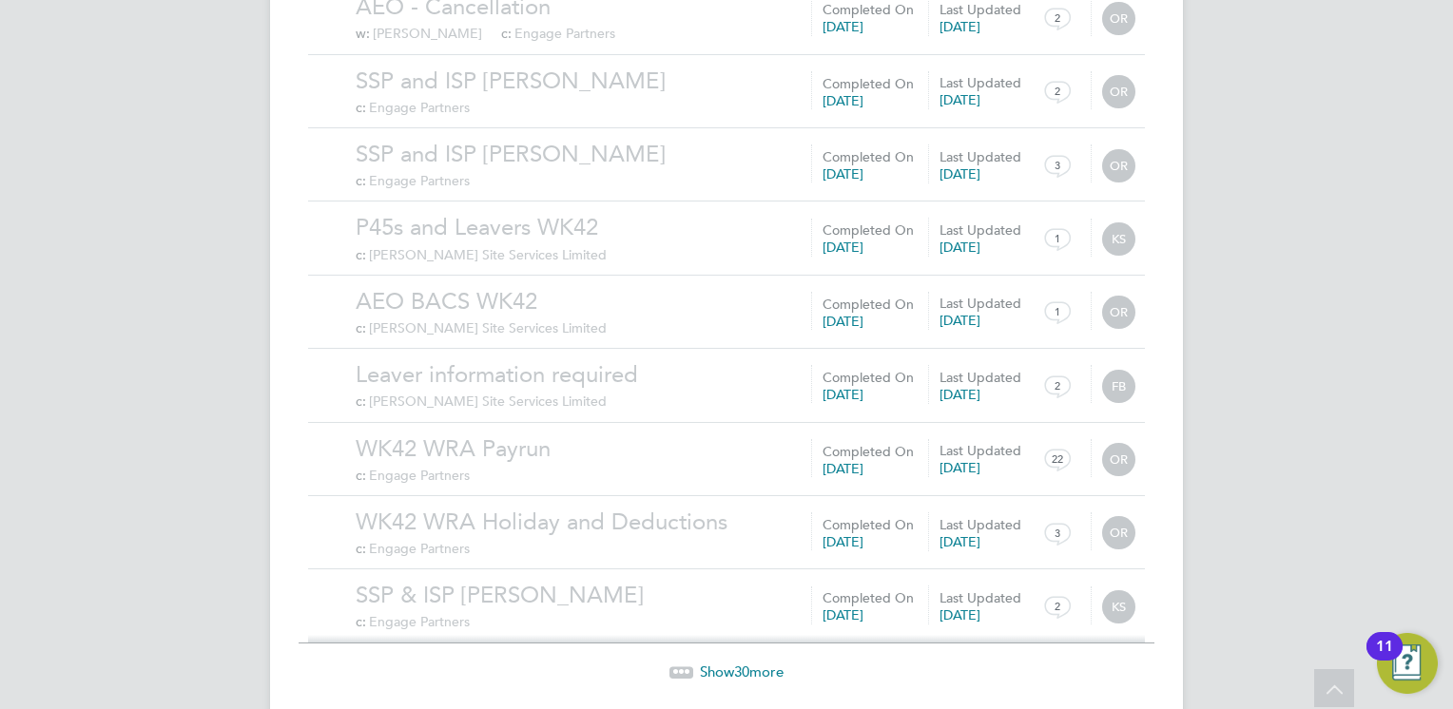
click at [727, 663] on span "Show 30 more" at bounding box center [742, 672] width 84 height 18
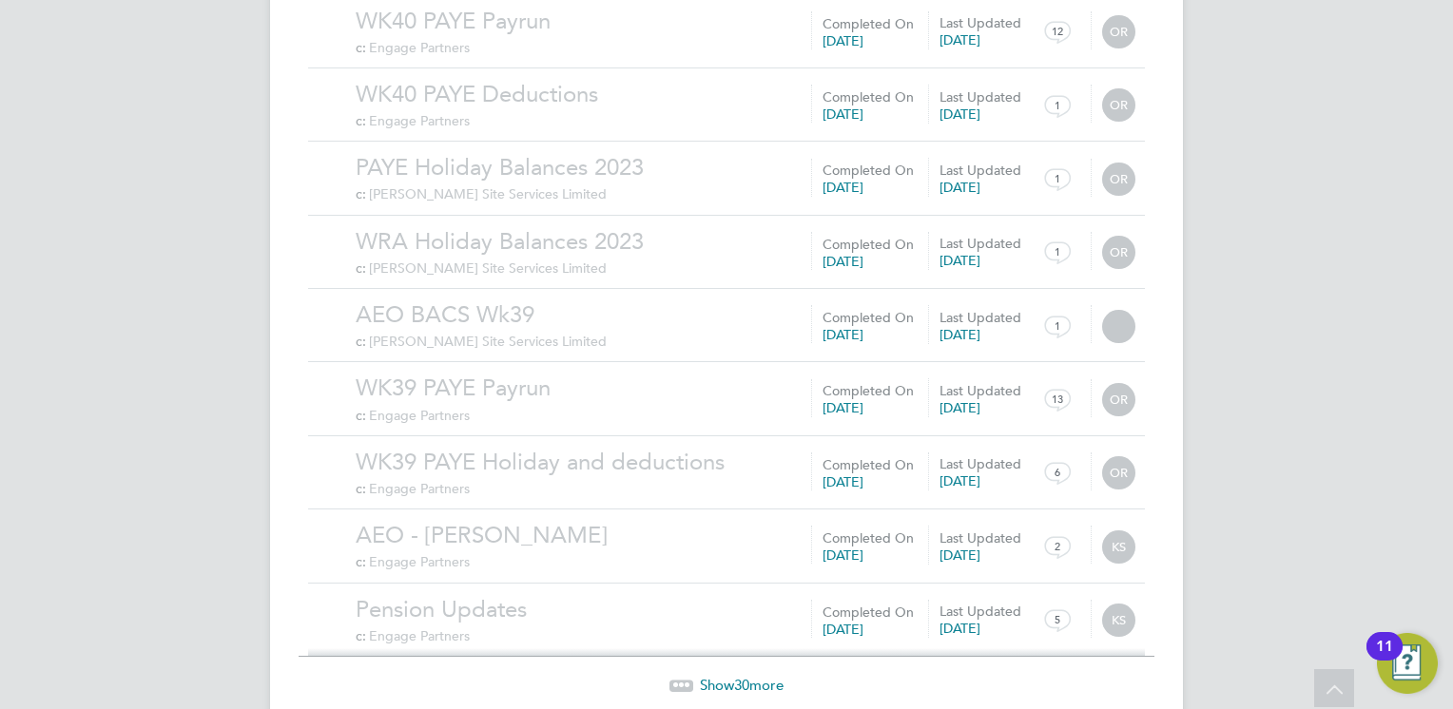
scroll to position [13064, 0]
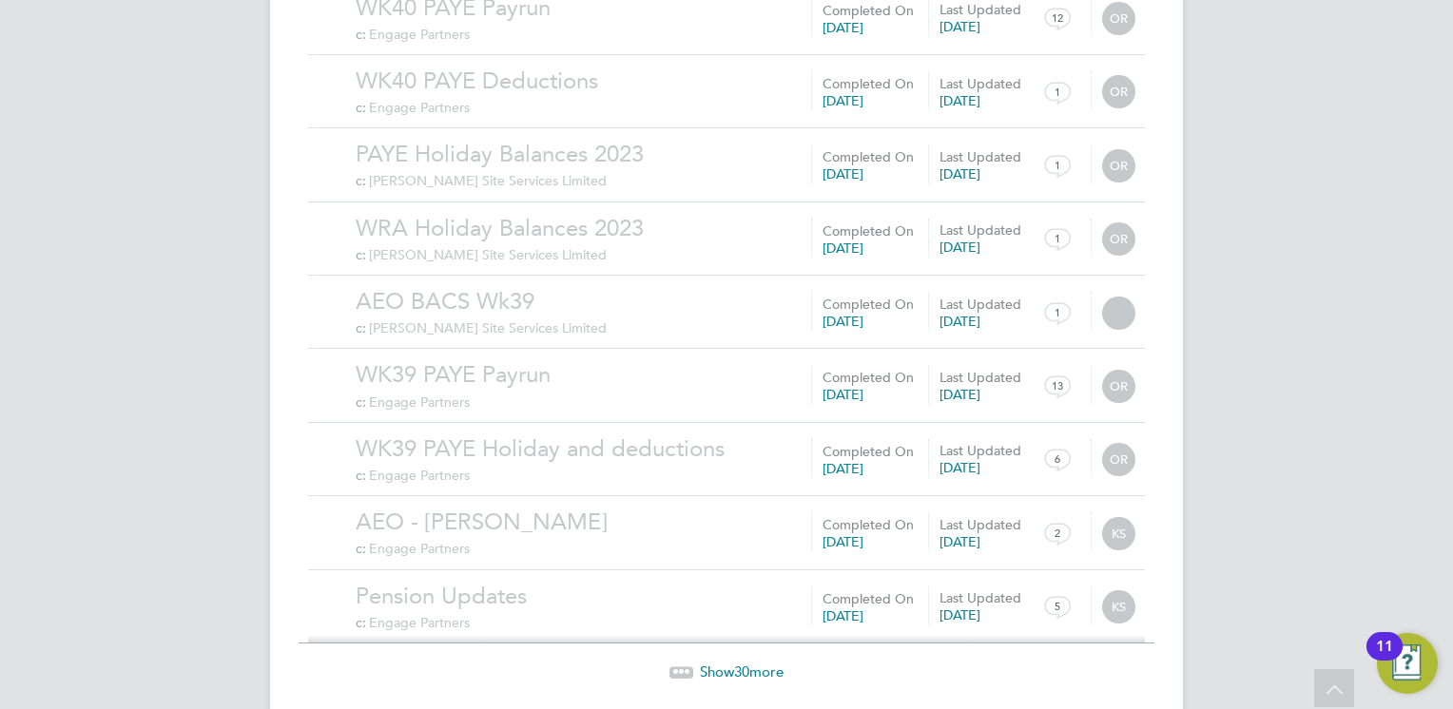
click at [719, 663] on span "Show 30 more" at bounding box center [742, 672] width 84 height 18
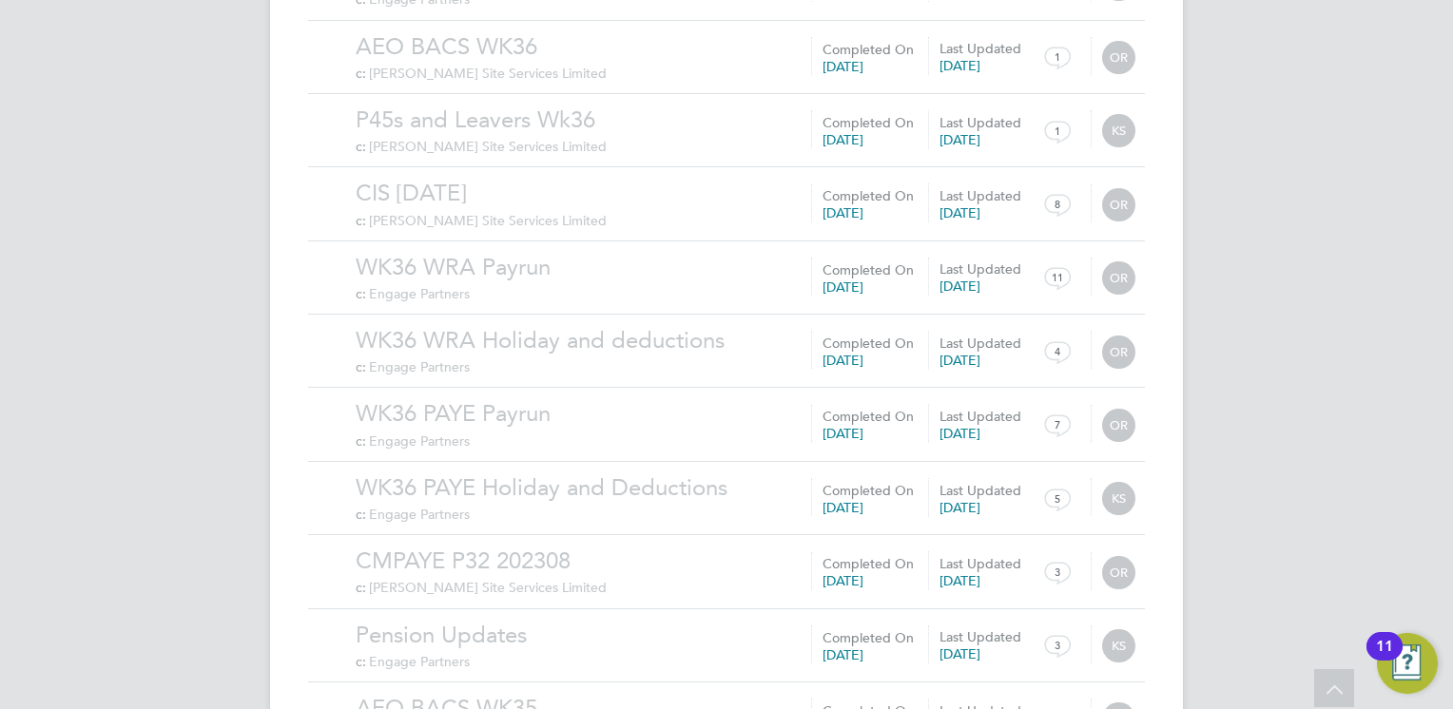
scroll to position [15270, 0]
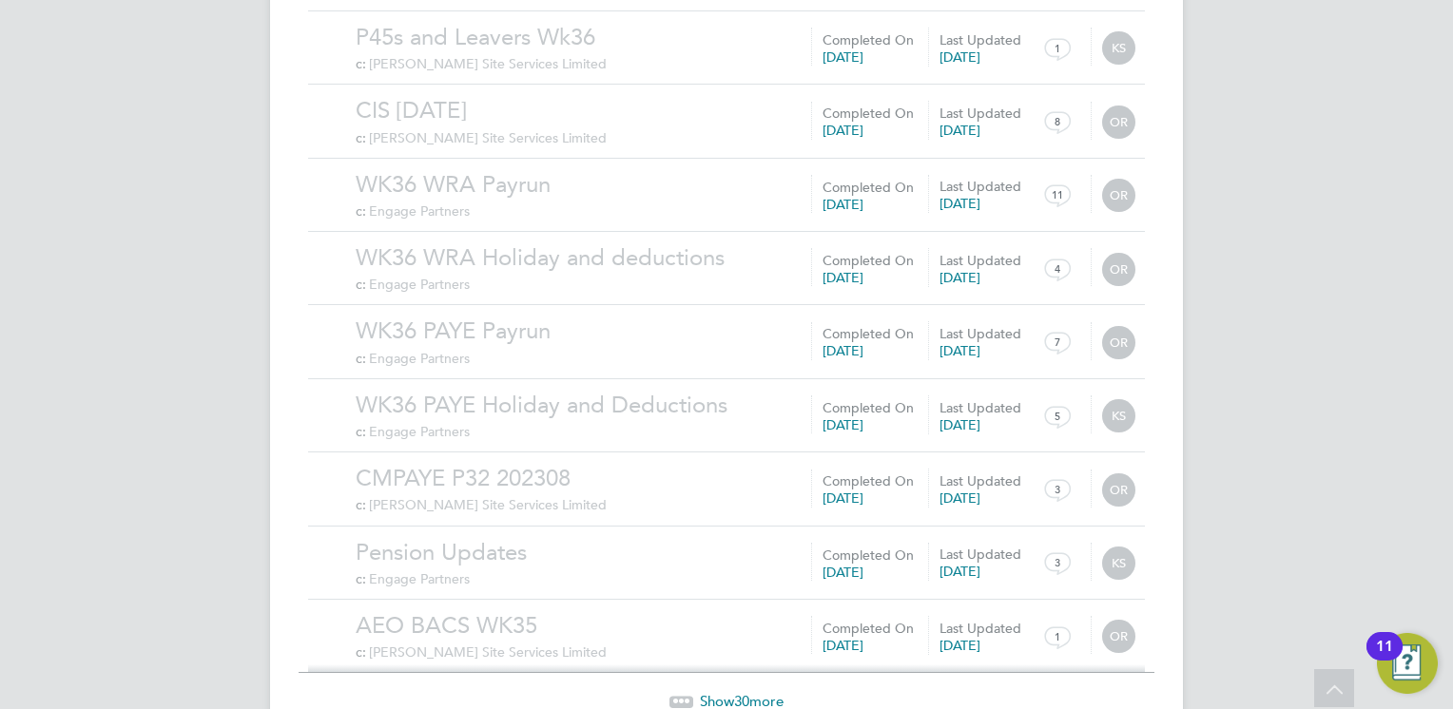
click at [751, 692] on span "Show 30 more" at bounding box center [742, 701] width 84 height 18
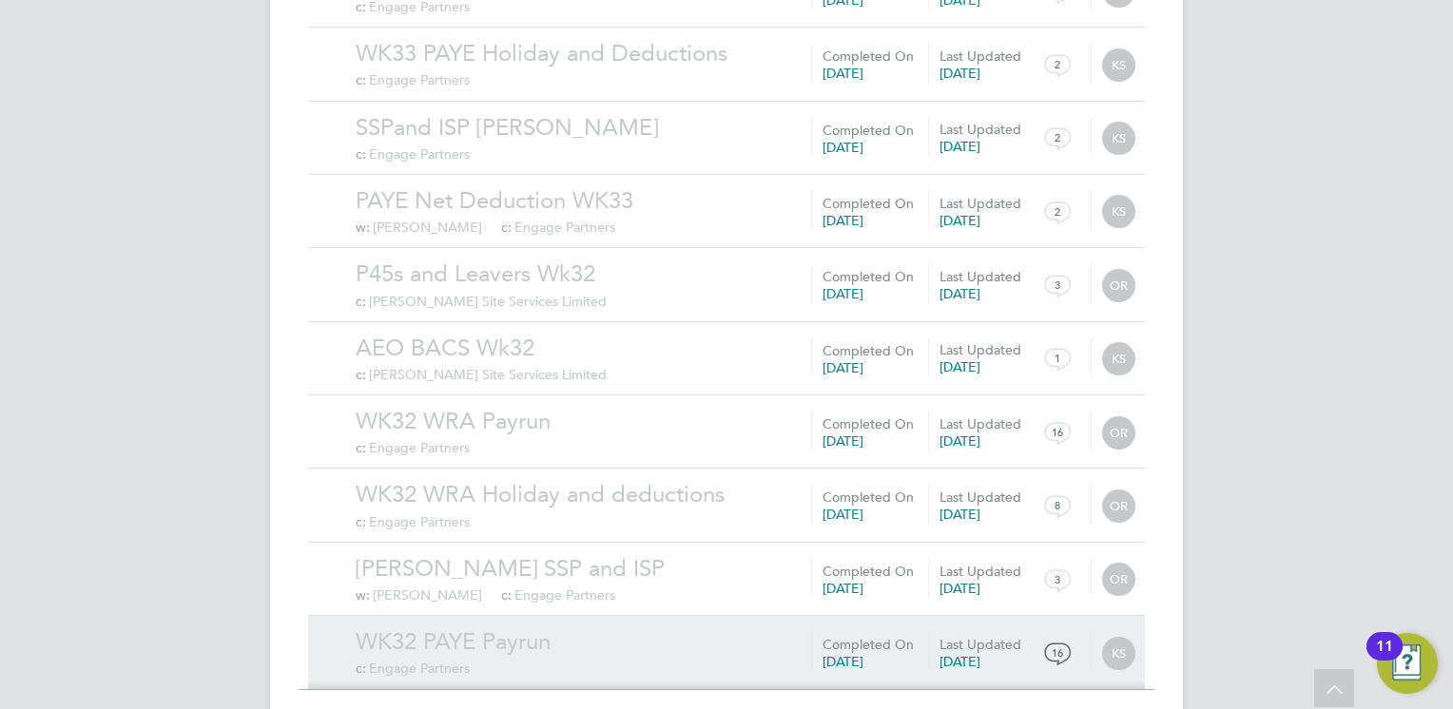
scroll to position [17478, 0]
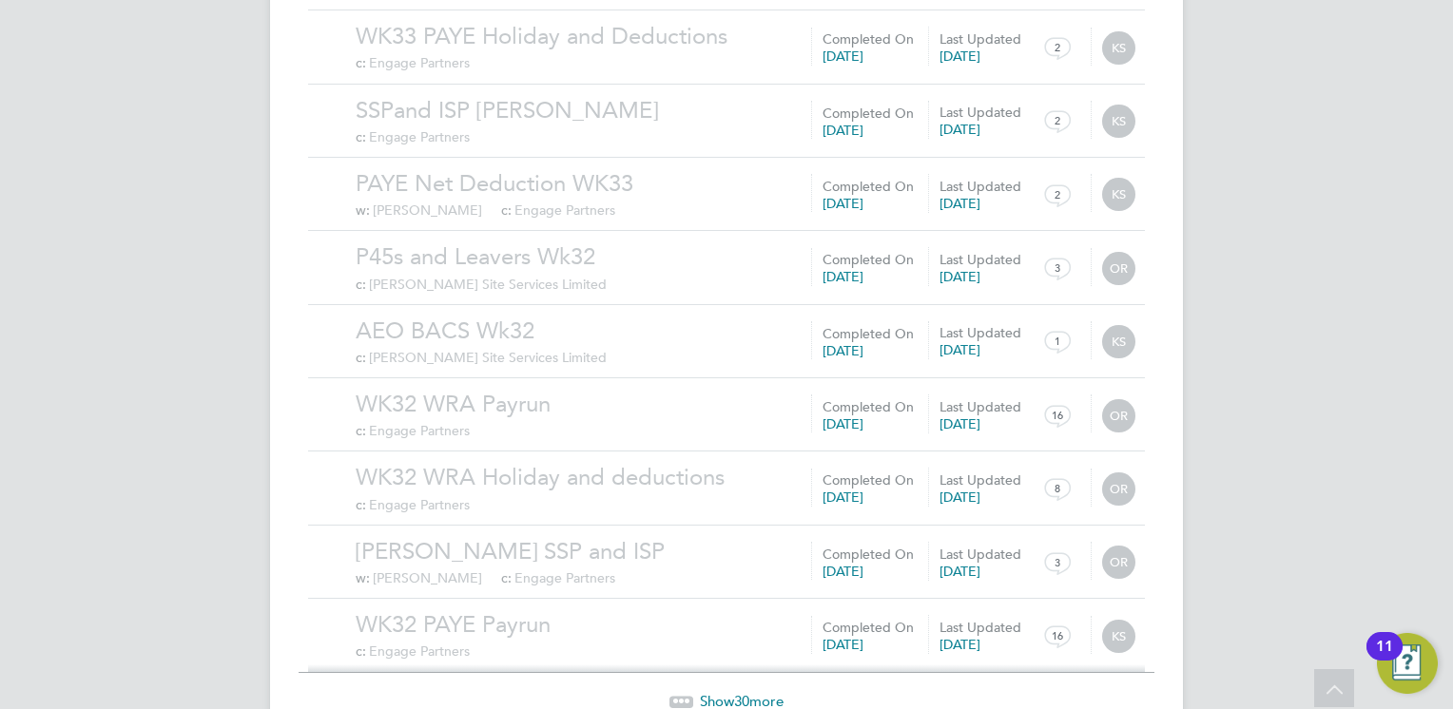
click at [738, 692] on span "30" at bounding box center [741, 701] width 15 height 18
click at [742, 692] on span "30" at bounding box center [741, 701] width 15 height 18
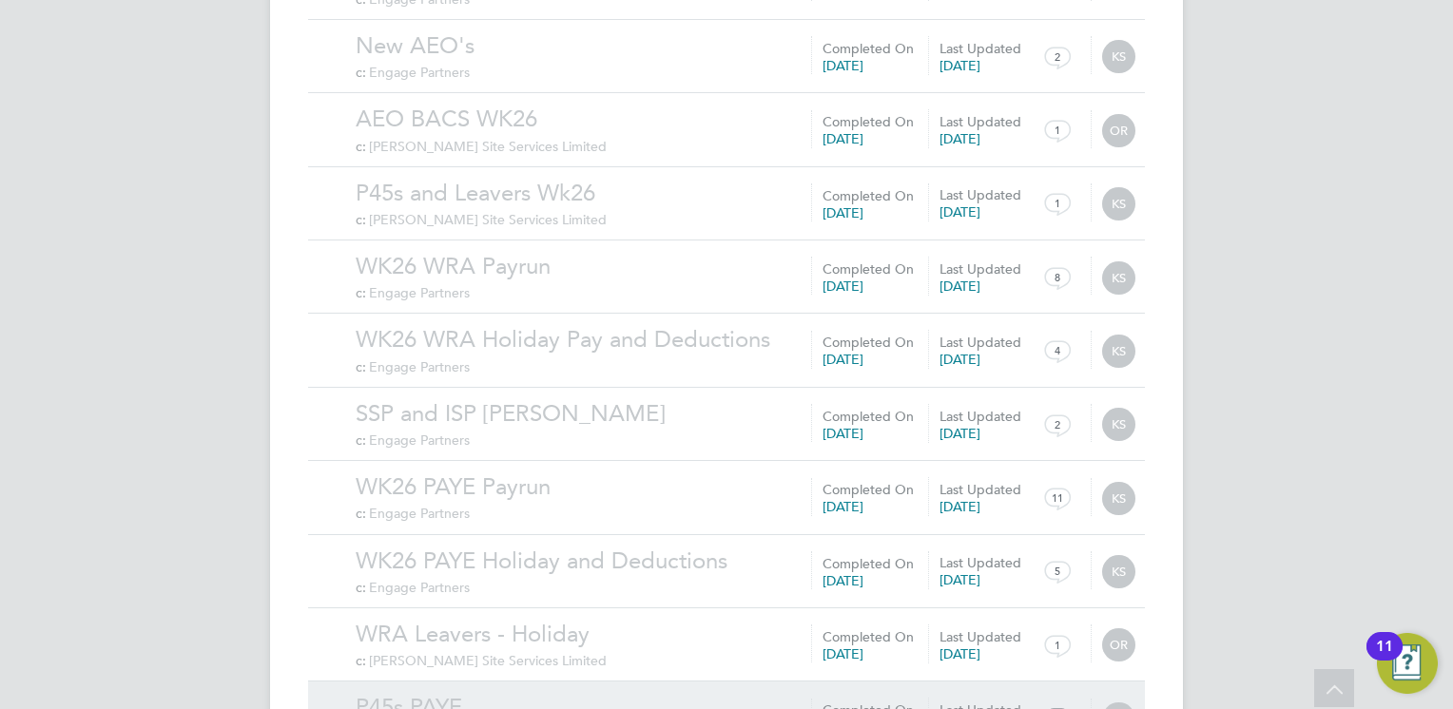
scroll to position [21890, 0]
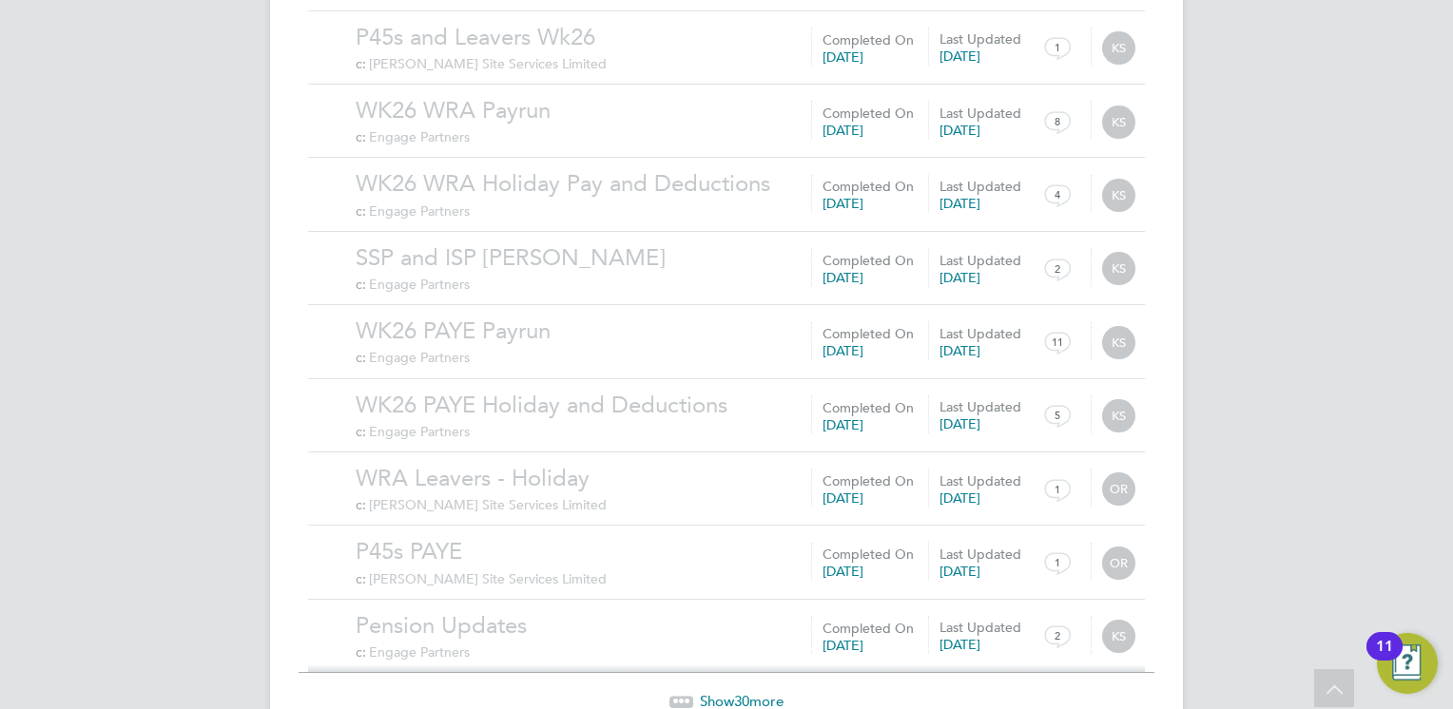
click at [749, 692] on span "30" at bounding box center [741, 701] width 15 height 18
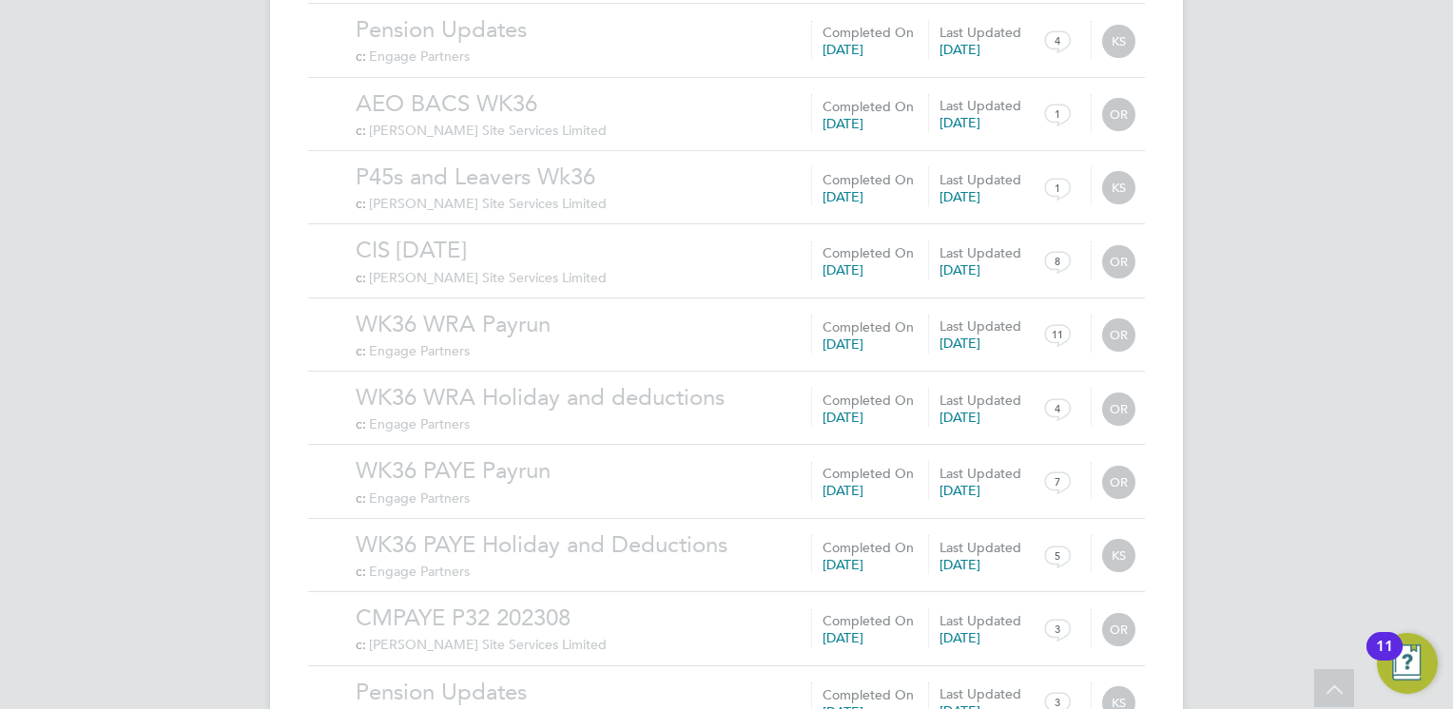
scroll to position [15416, 0]
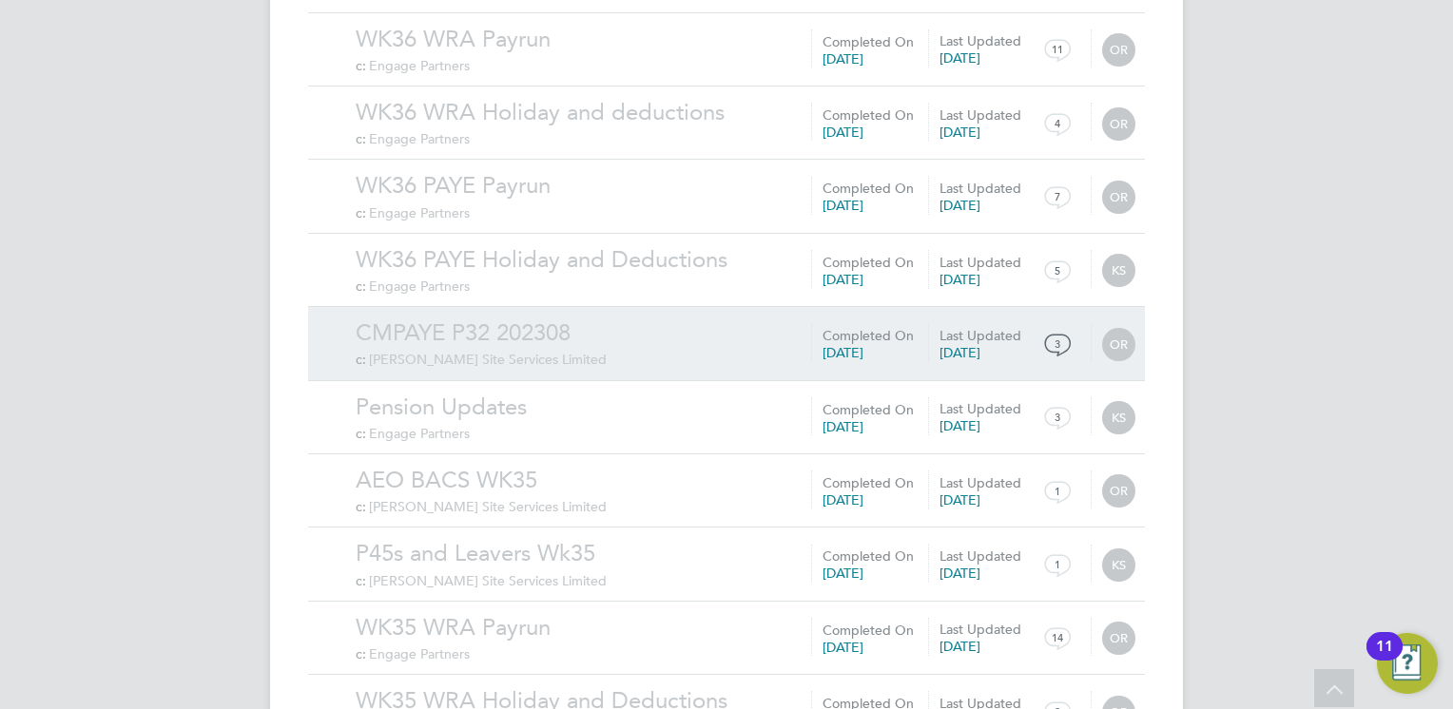
click at [543, 318] on link "CMPAYE P32 202308" at bounding box center [745, 332] width 779 height 29
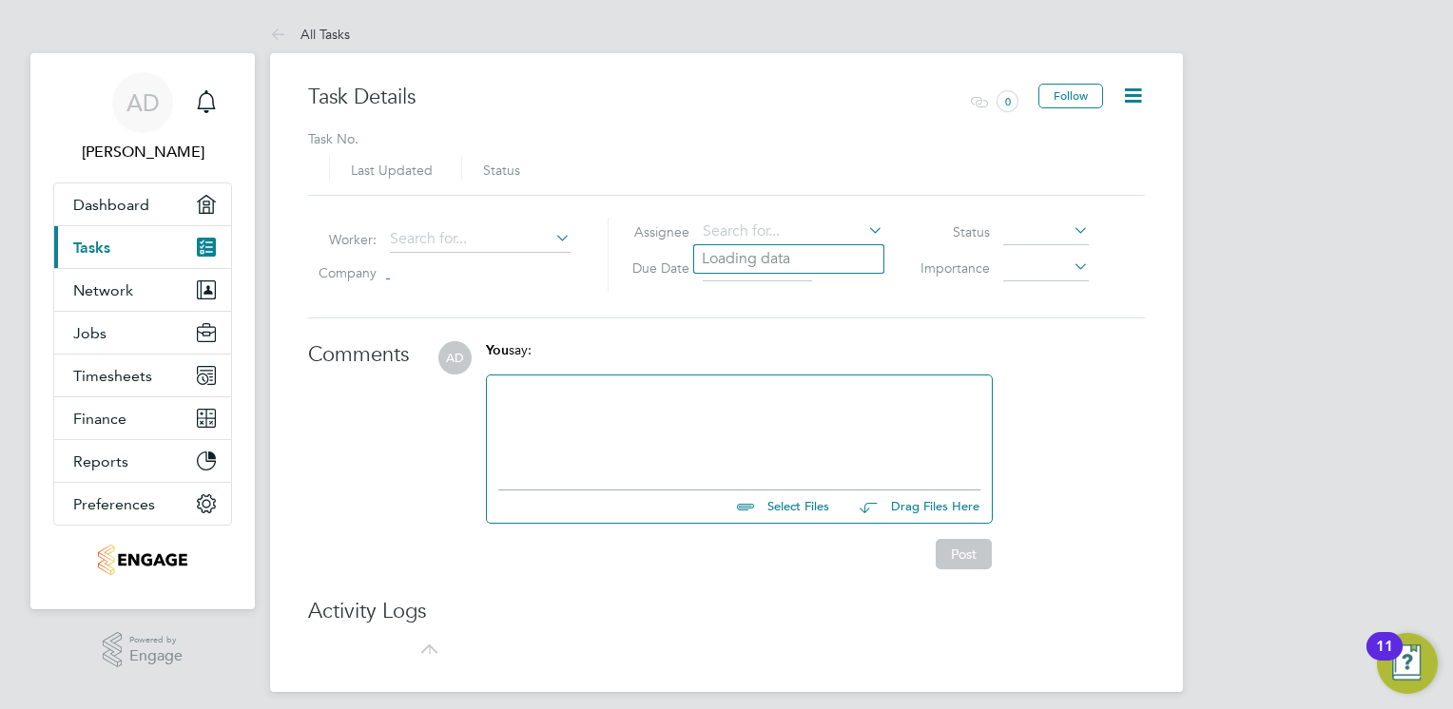
type input "[DATE]"
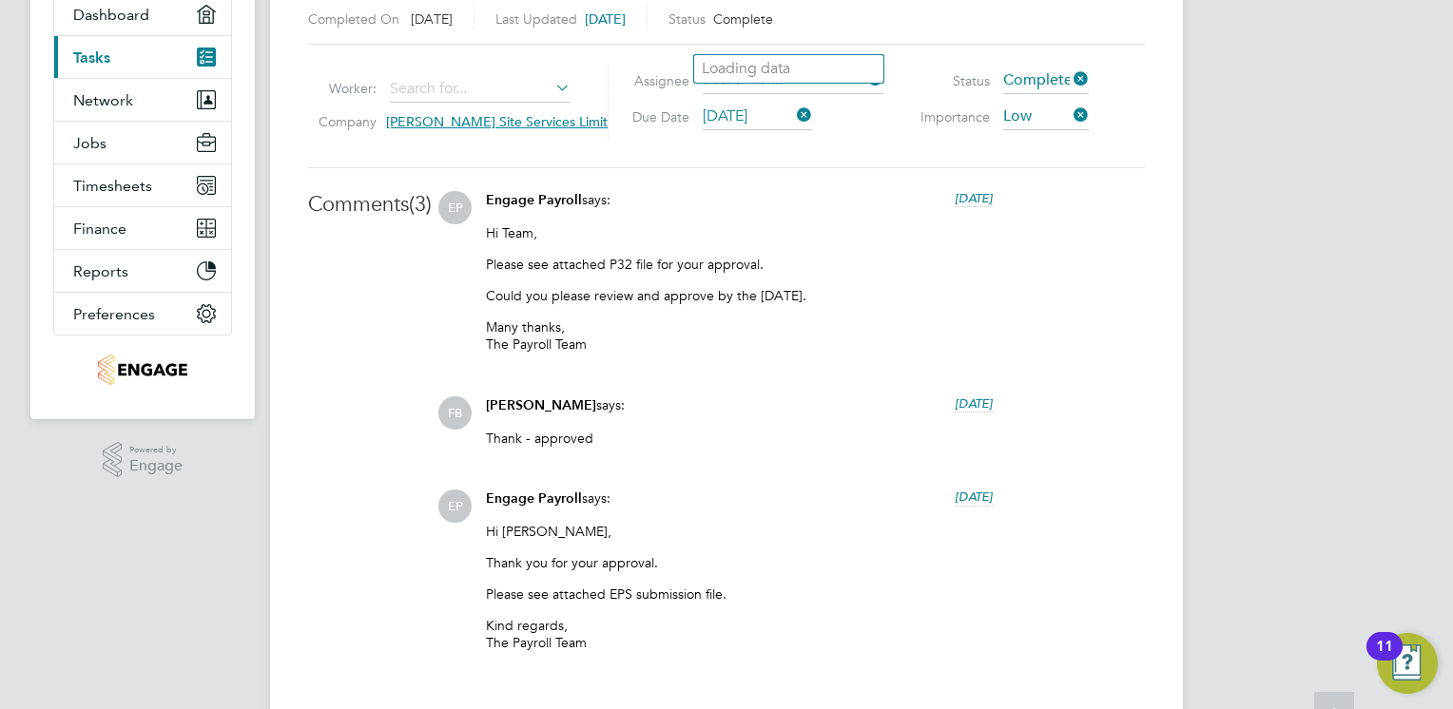
scroll to position [665, 0]
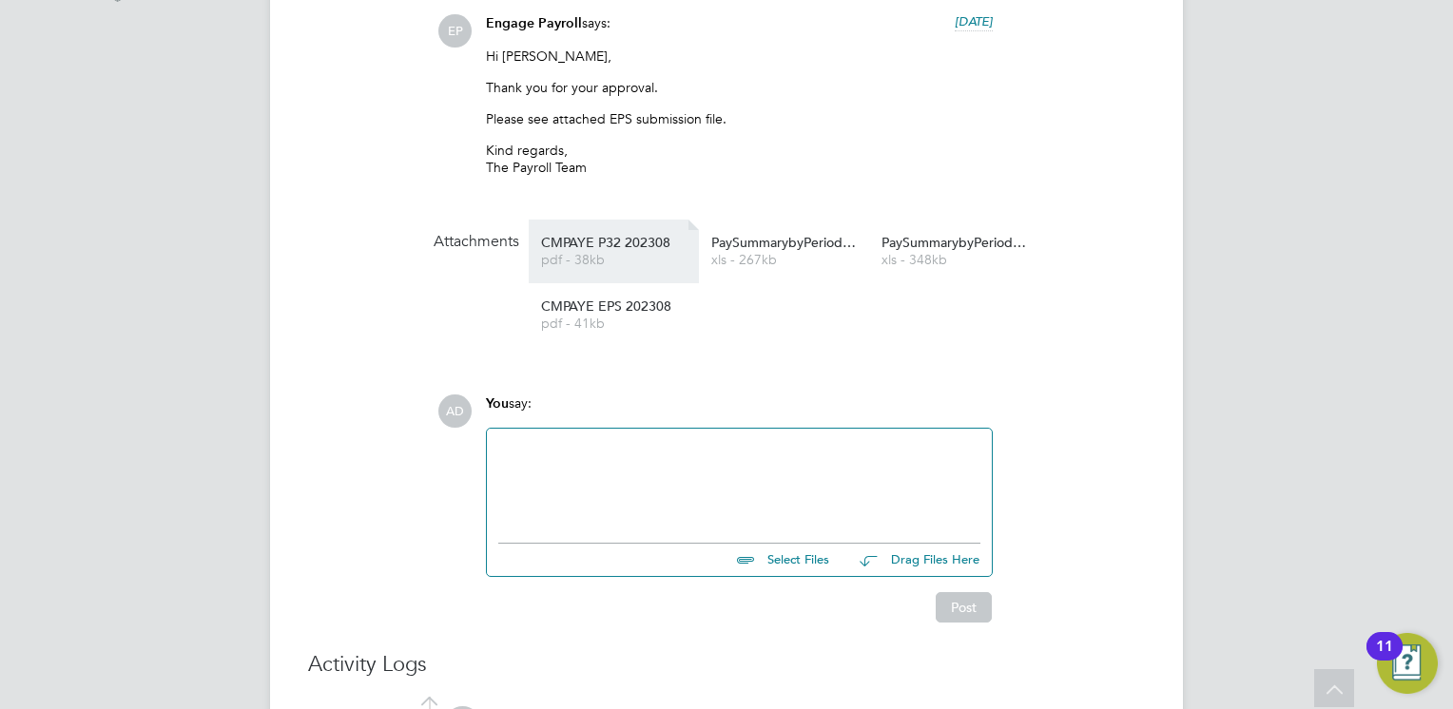
click at [634, 247] on span "CMPAYE P32 202308" at bounding box center [617, 243] width 152 height 14
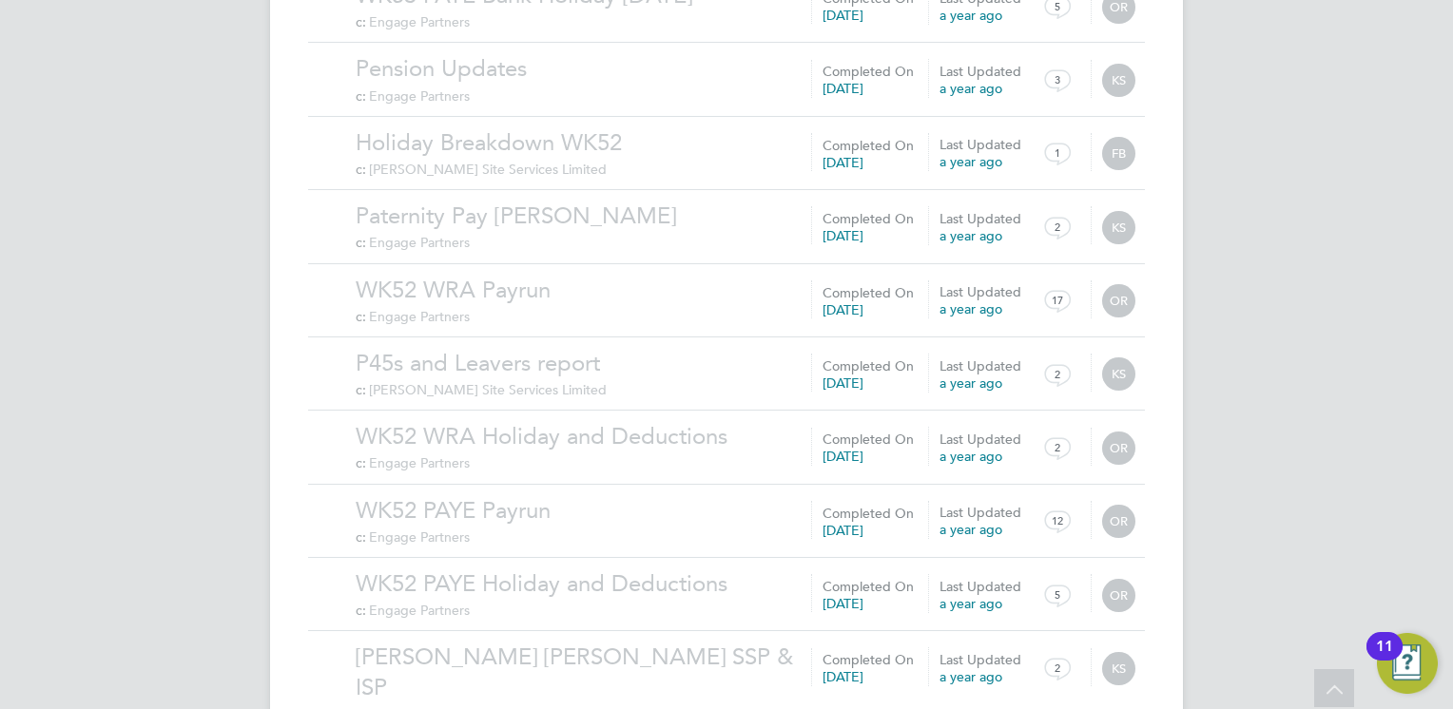
scroll to position [2031, 0]
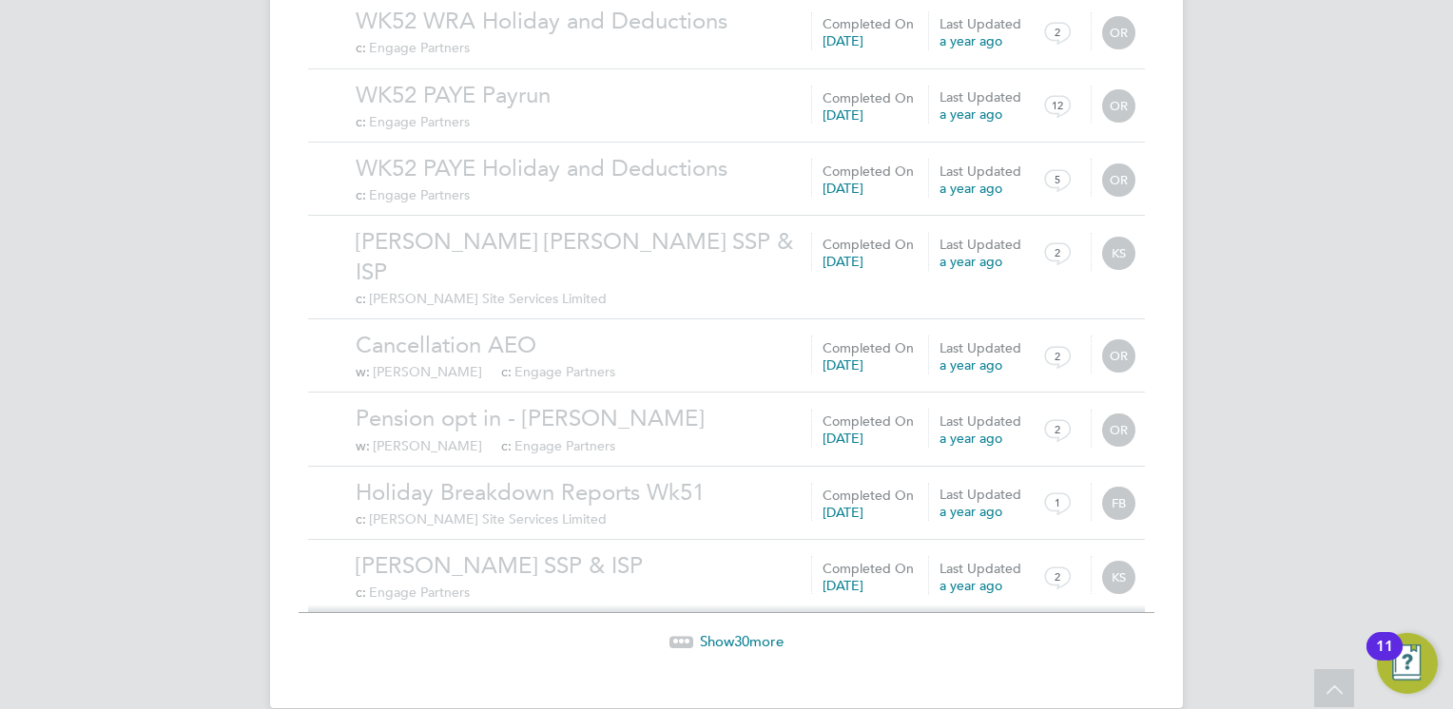
click at [744, 632] on span "30" at bounding box center [741, 641] width 15 height 18
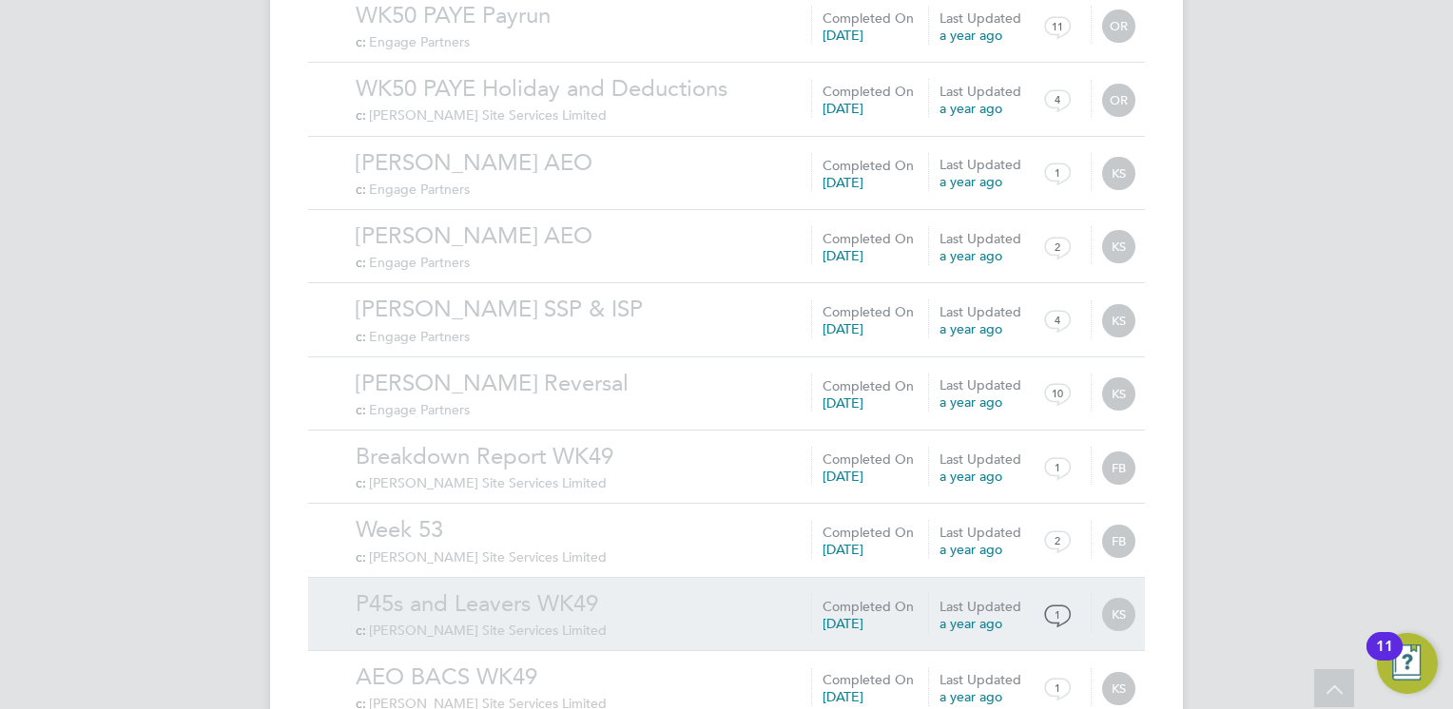
scroll to position [4238, 0]
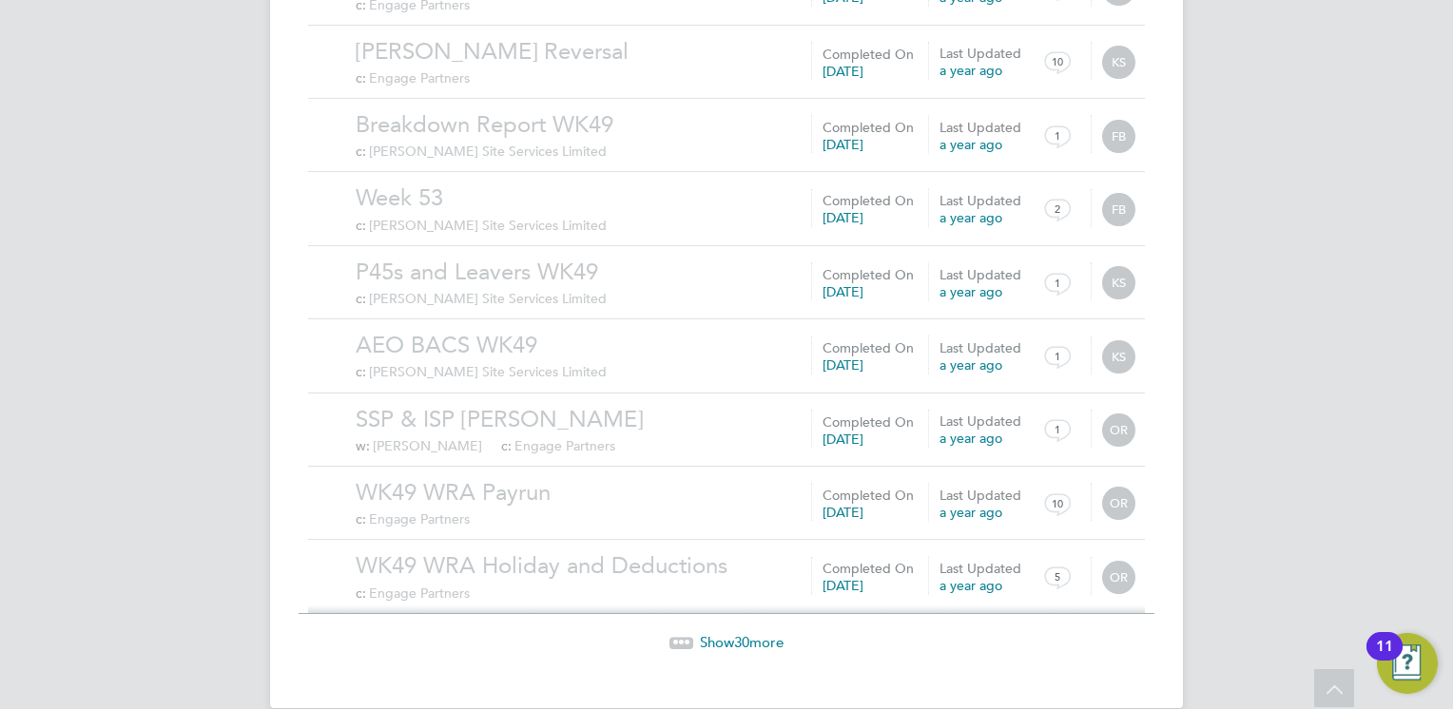
click at [730, 633] on span "Show 30 more" at bounding box center [742, 642] width 84 height 18
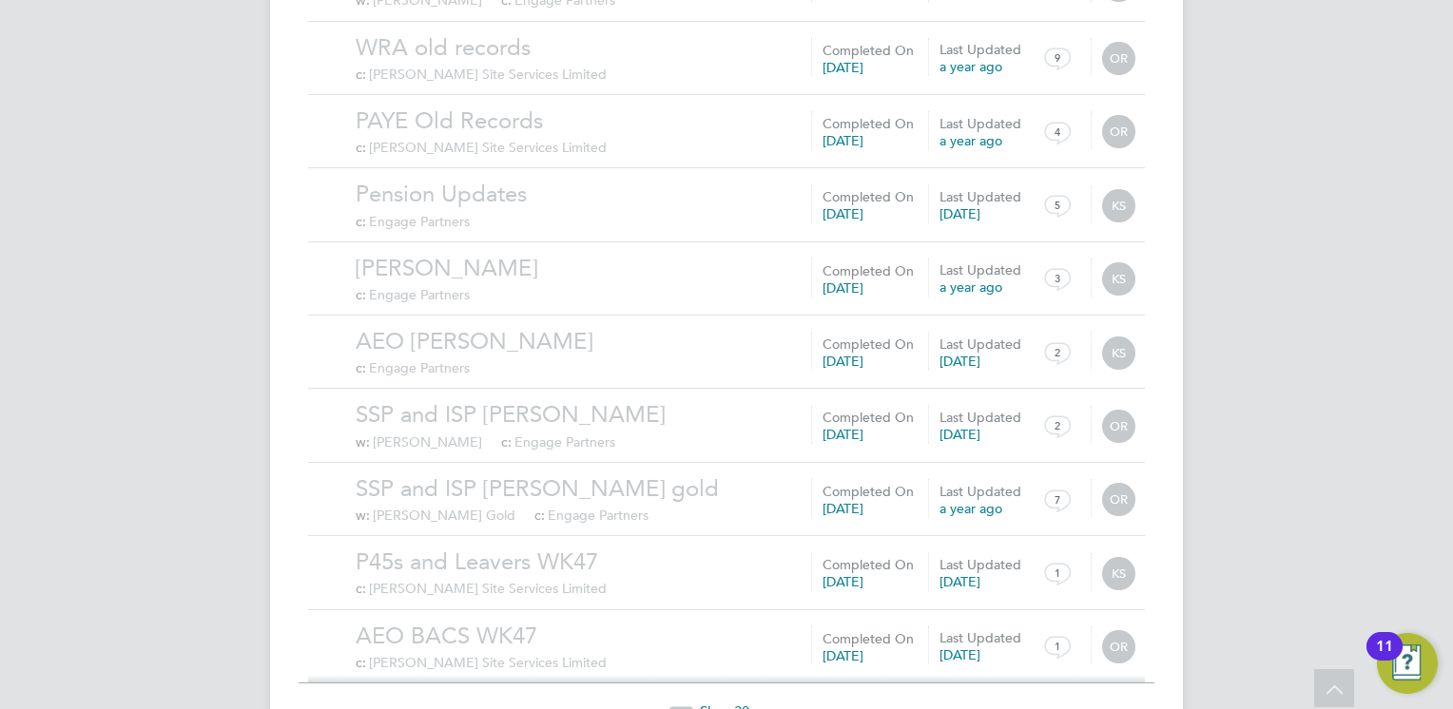
scroll to position [6444, 0]
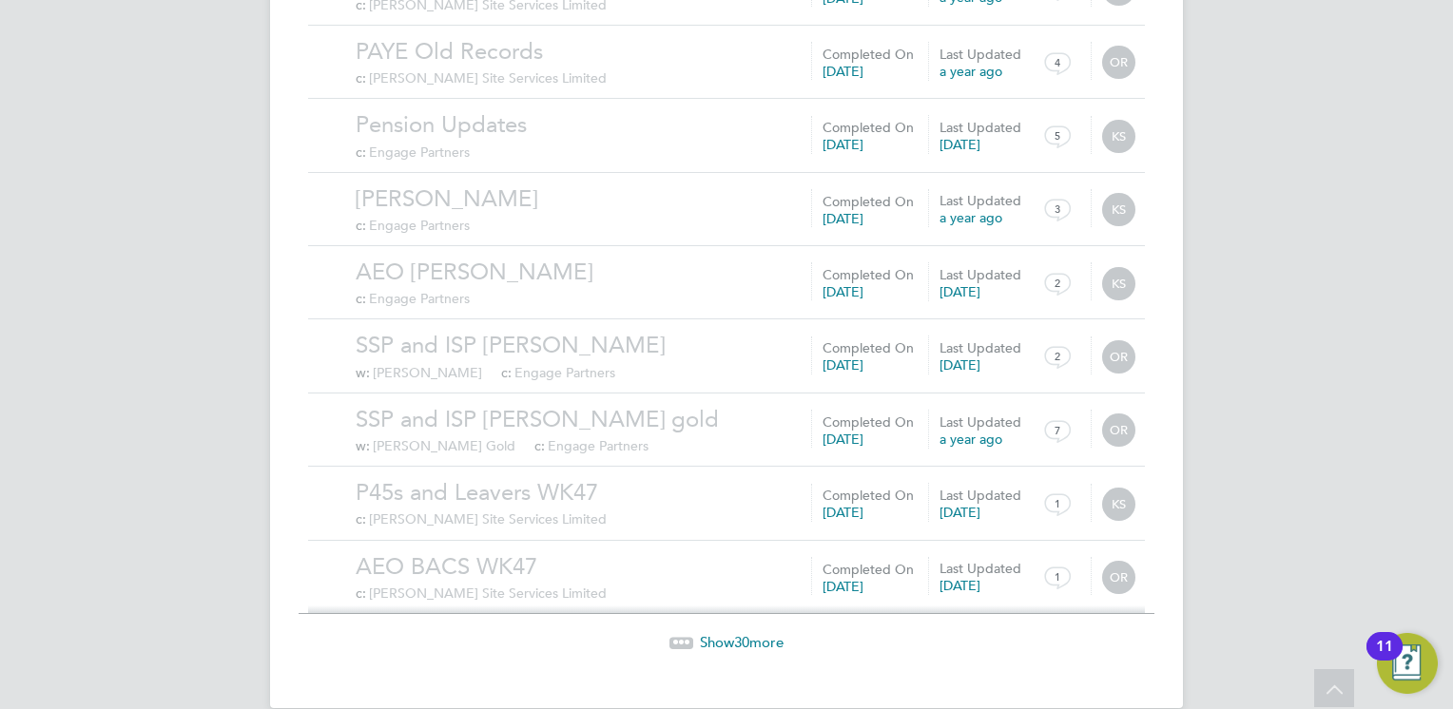
click at [737, 633] on span "30" at bounding box center [741, 642] width 15 height 18
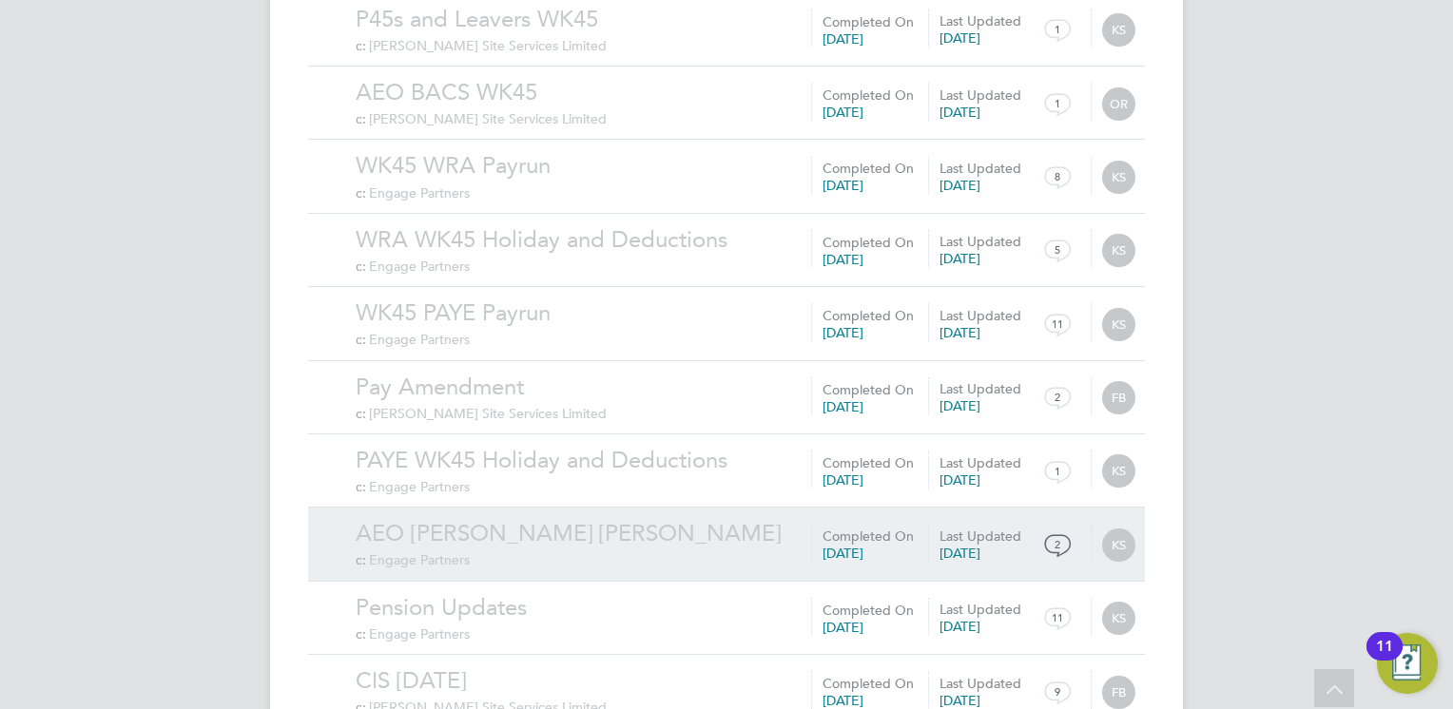
scroll to position [8651, 0]
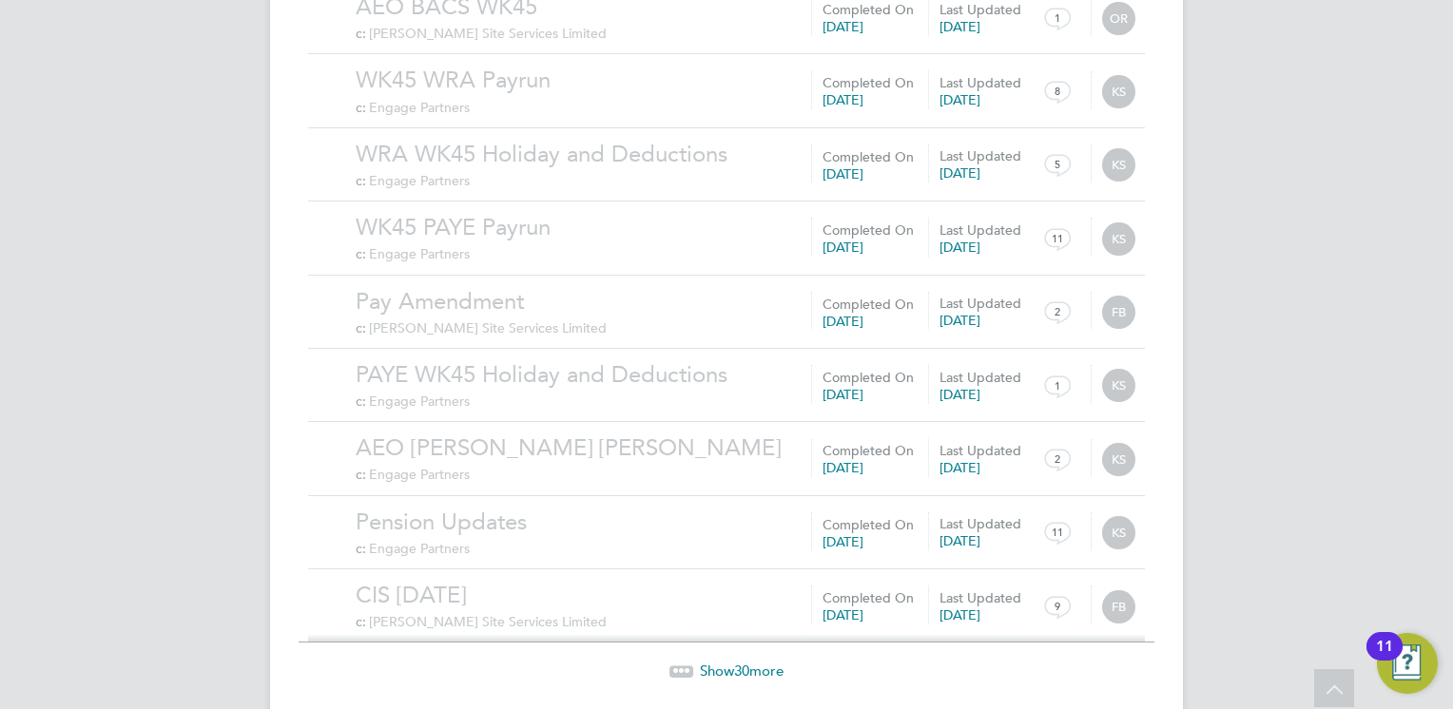
click at [756, 662] on span "Show 30 more" at bounding box center [742, 671] width 84 height 18
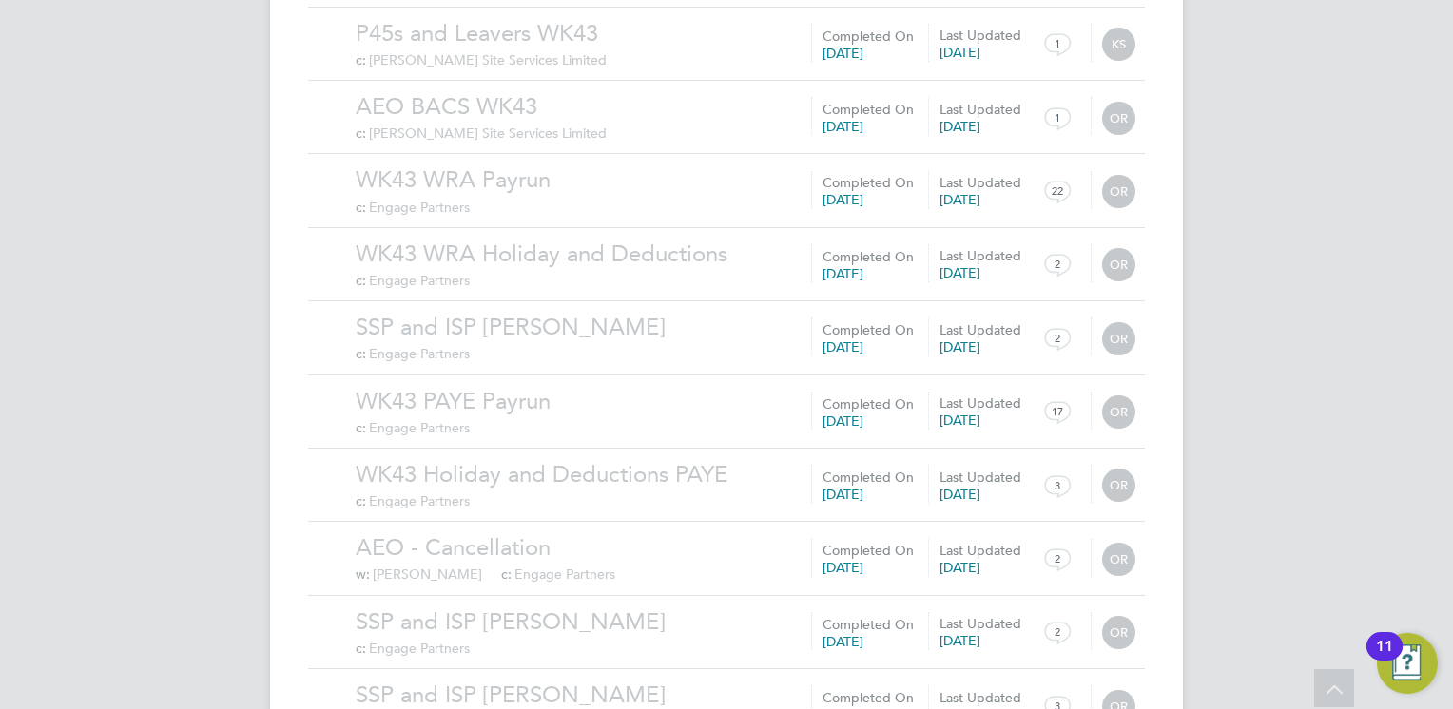
scroll to position [10858, 0]
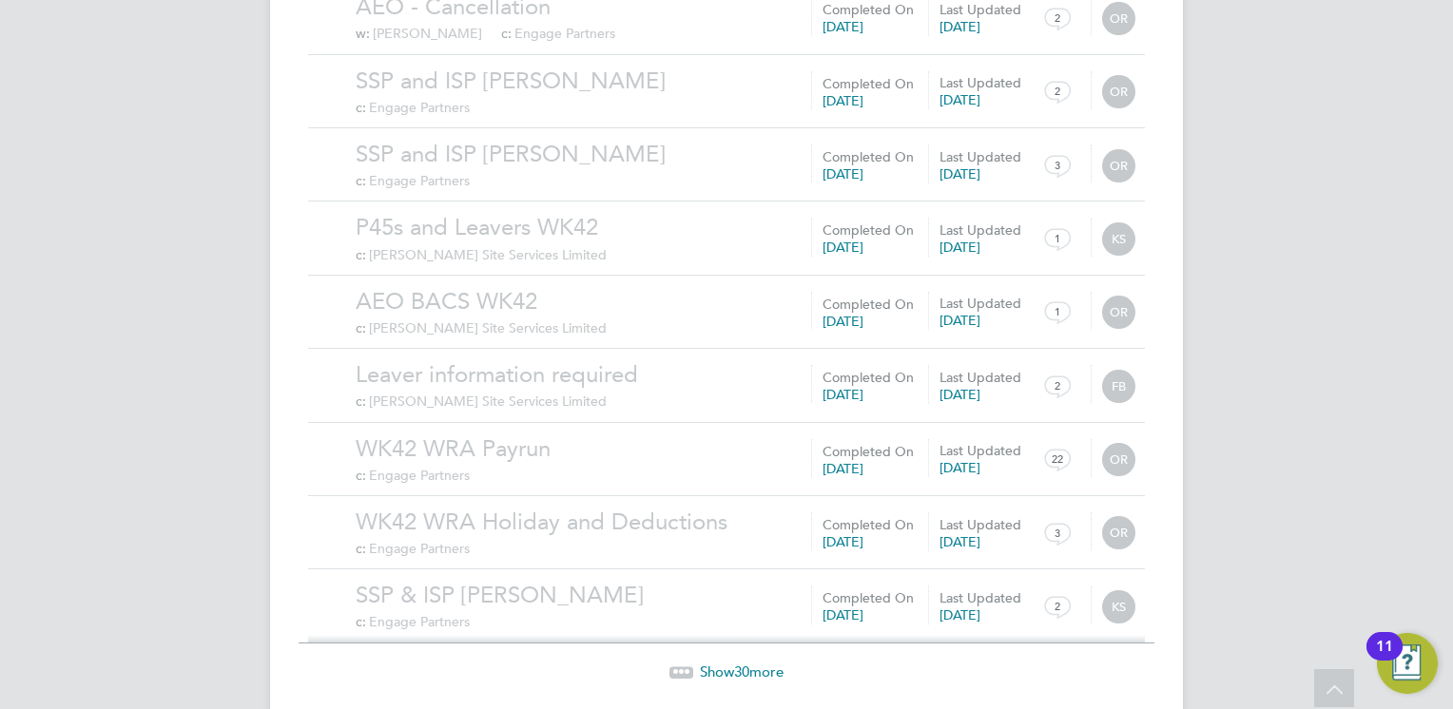
click at [748, 663] on span "30" at bounding box center [741, 672] width 15 height 18
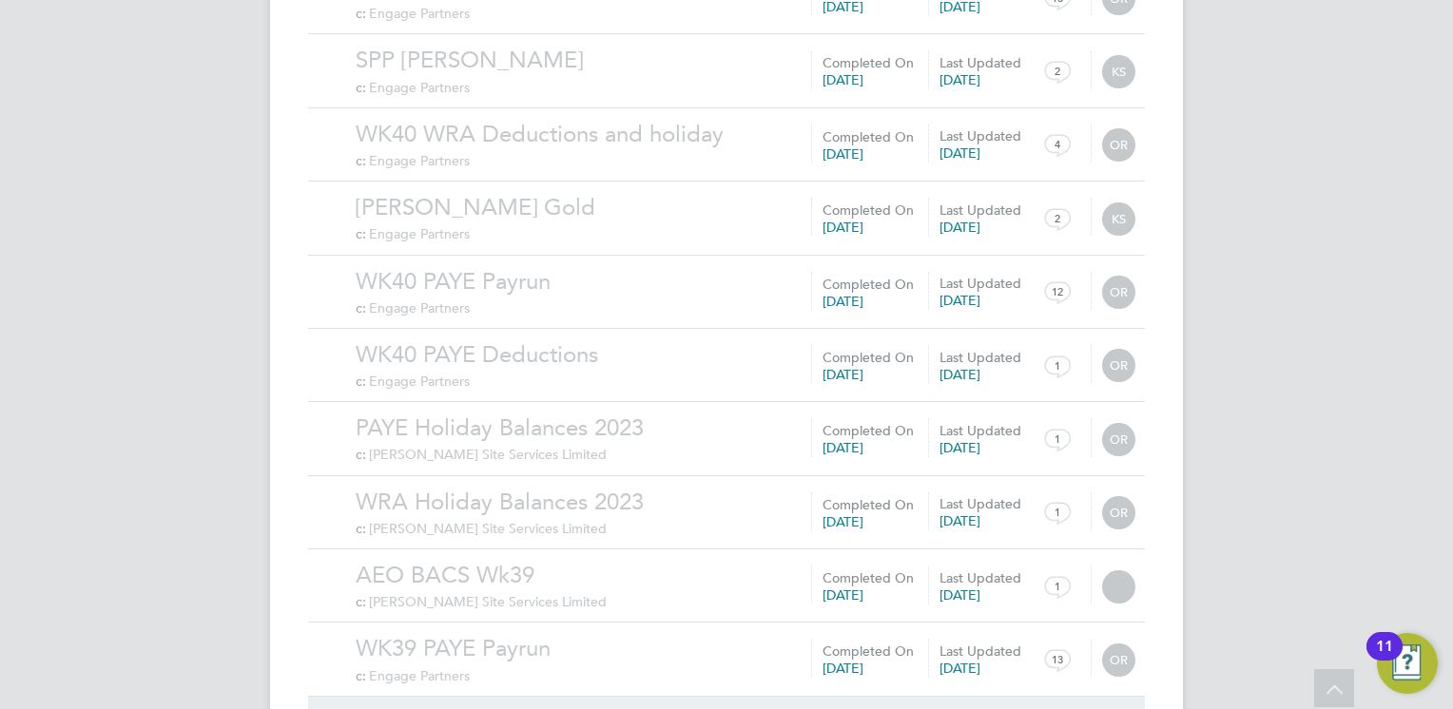
scroll to position [13064, 0]
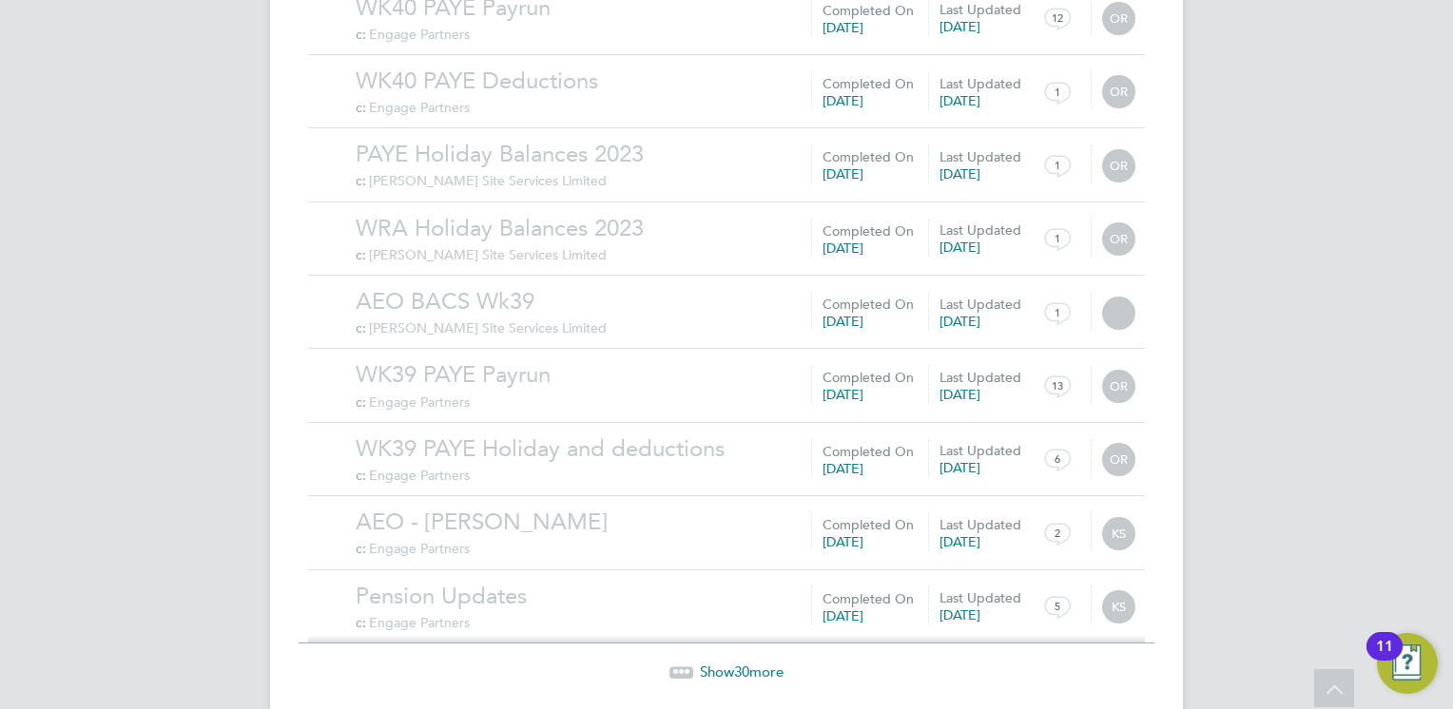
click at [752, 663] on span "Show 30 more" at bounding box center [742, 672] width 84 height 18
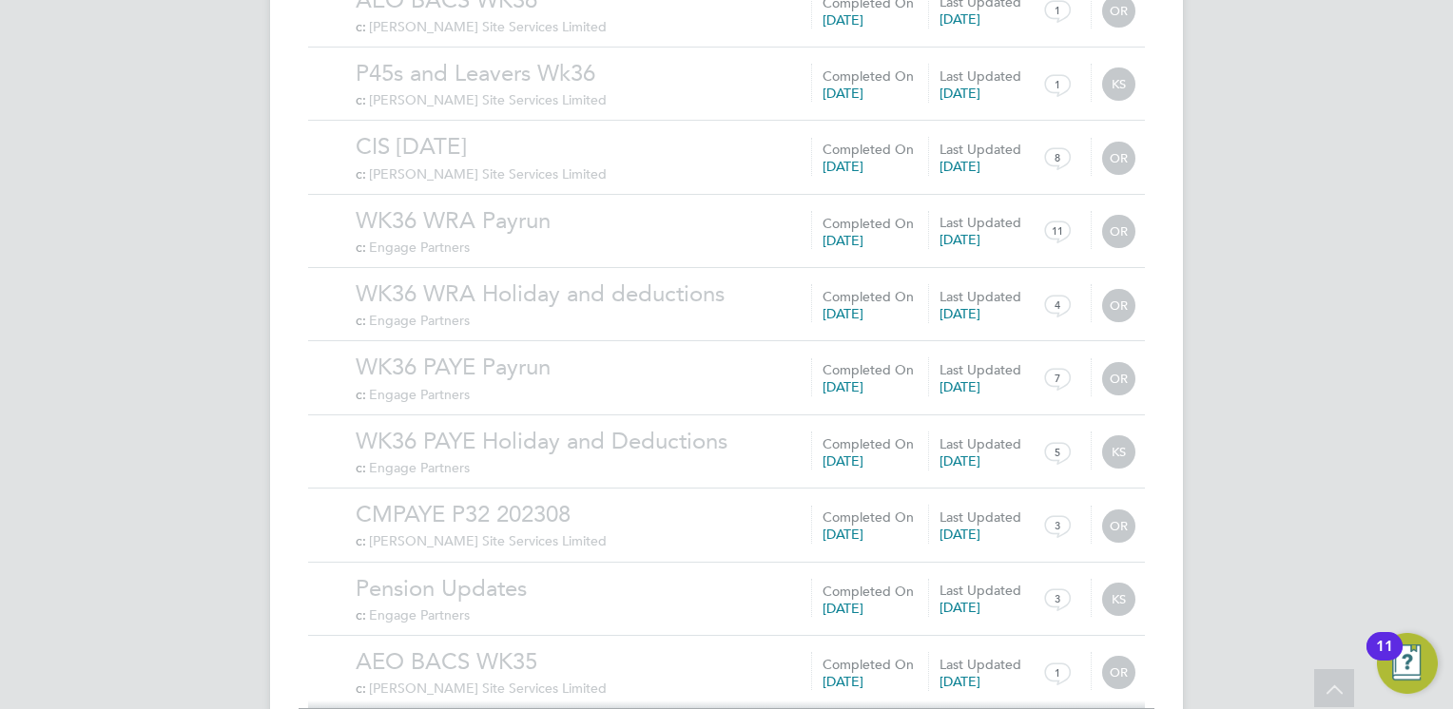
scroll to position [15270, 0]
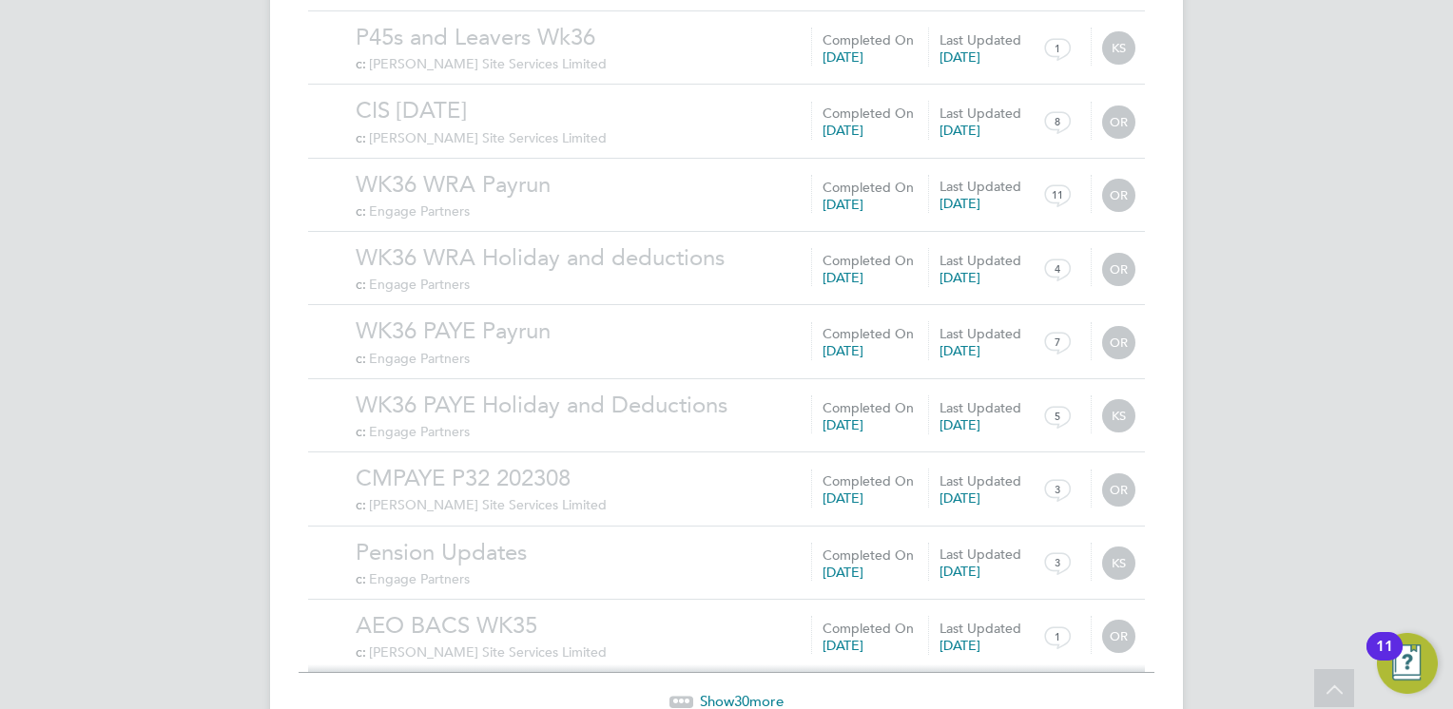
click at [746, 692] on span "30" at bounding box center [741, 701] width 15 height 18
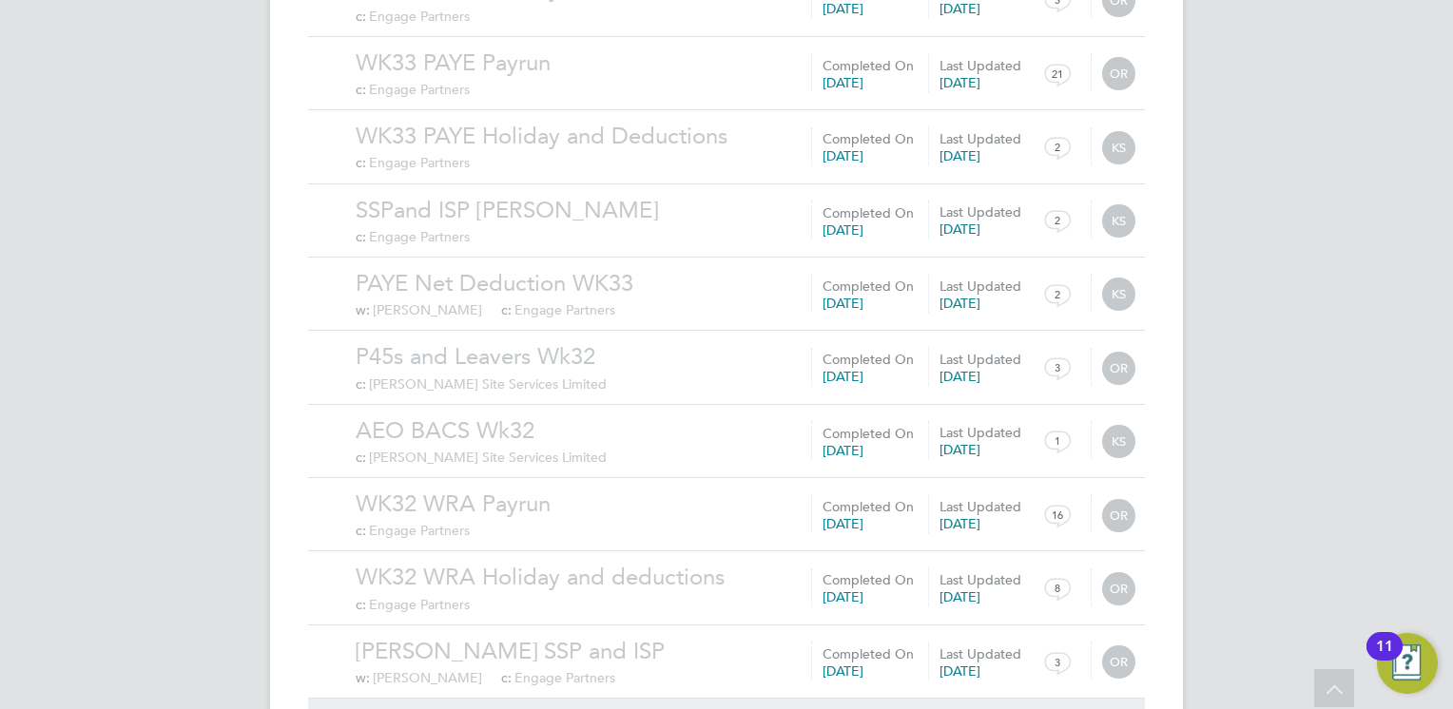
scroll to position [17478, 0]
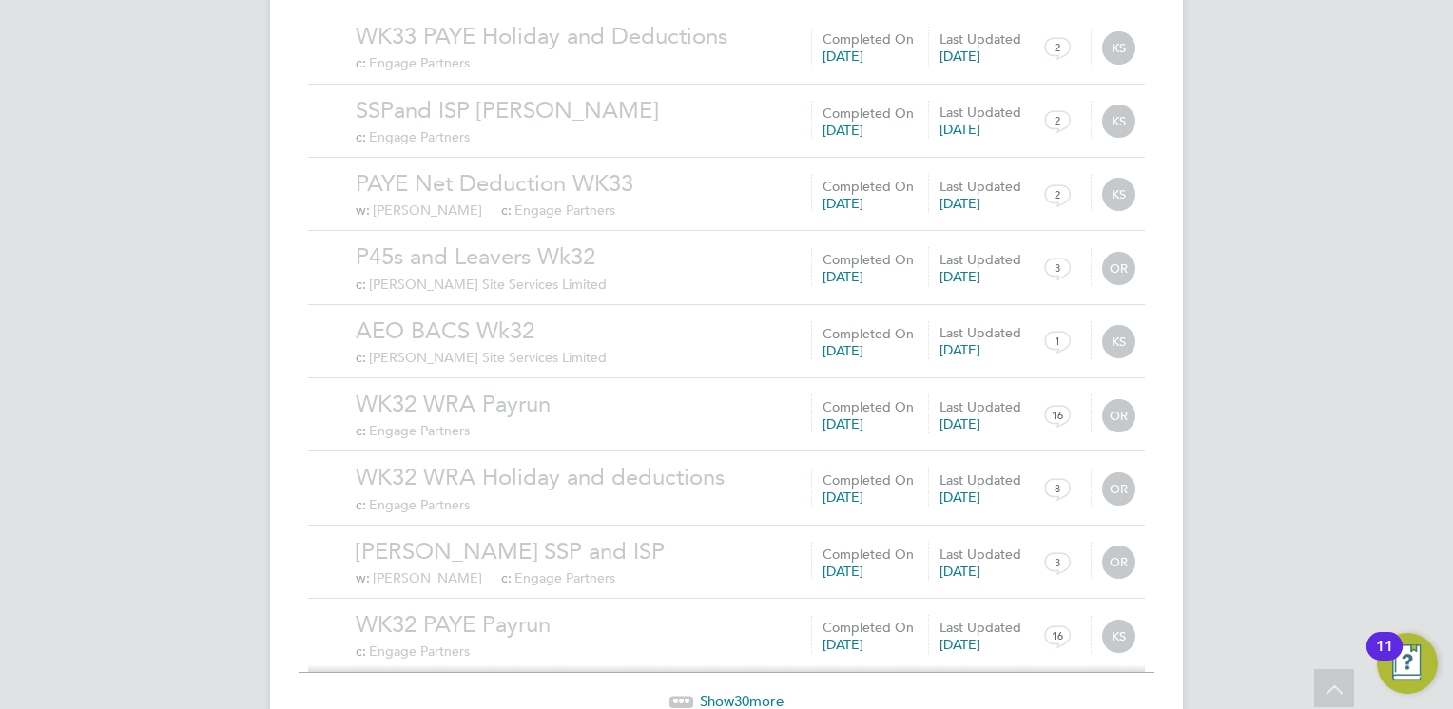
click at [726, 692] on span "Show 30 more" at bounding box center [742, 701] width 84 height 18
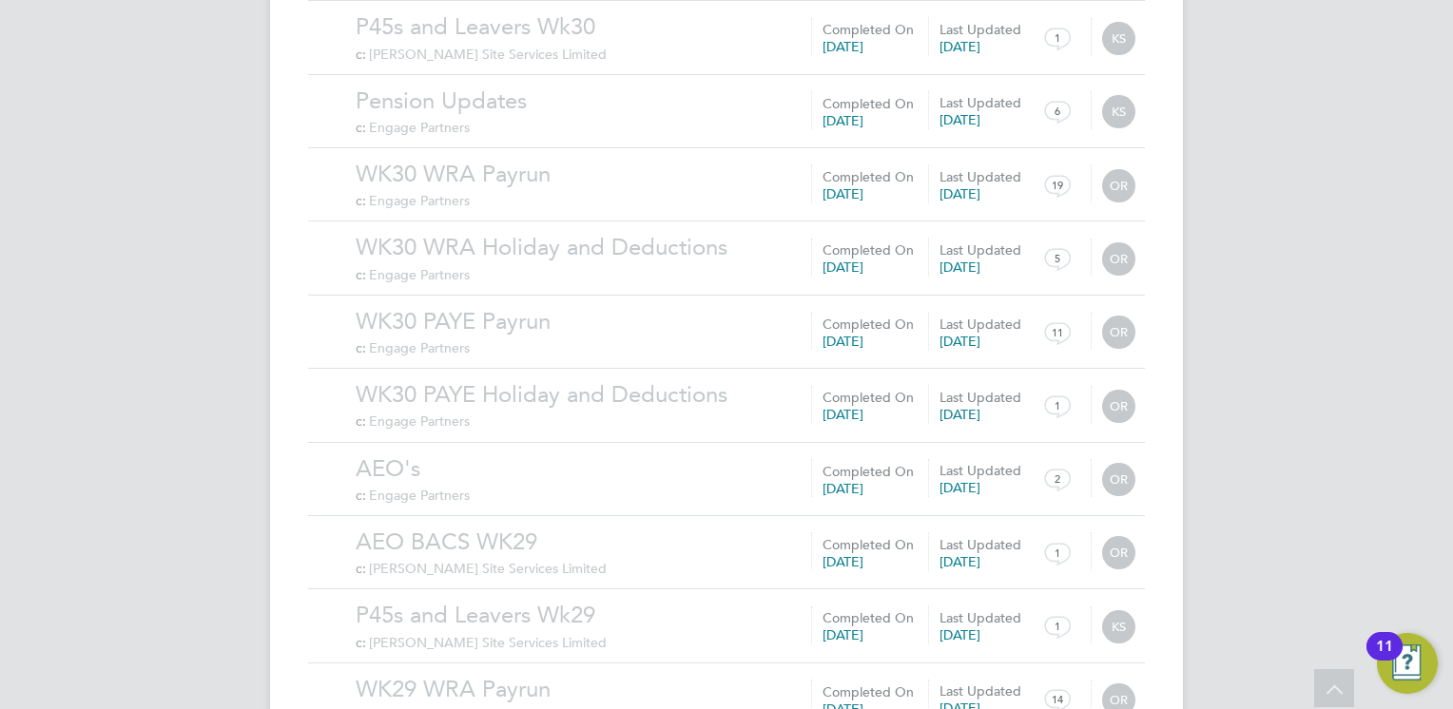
scroll to position [19684, 0]
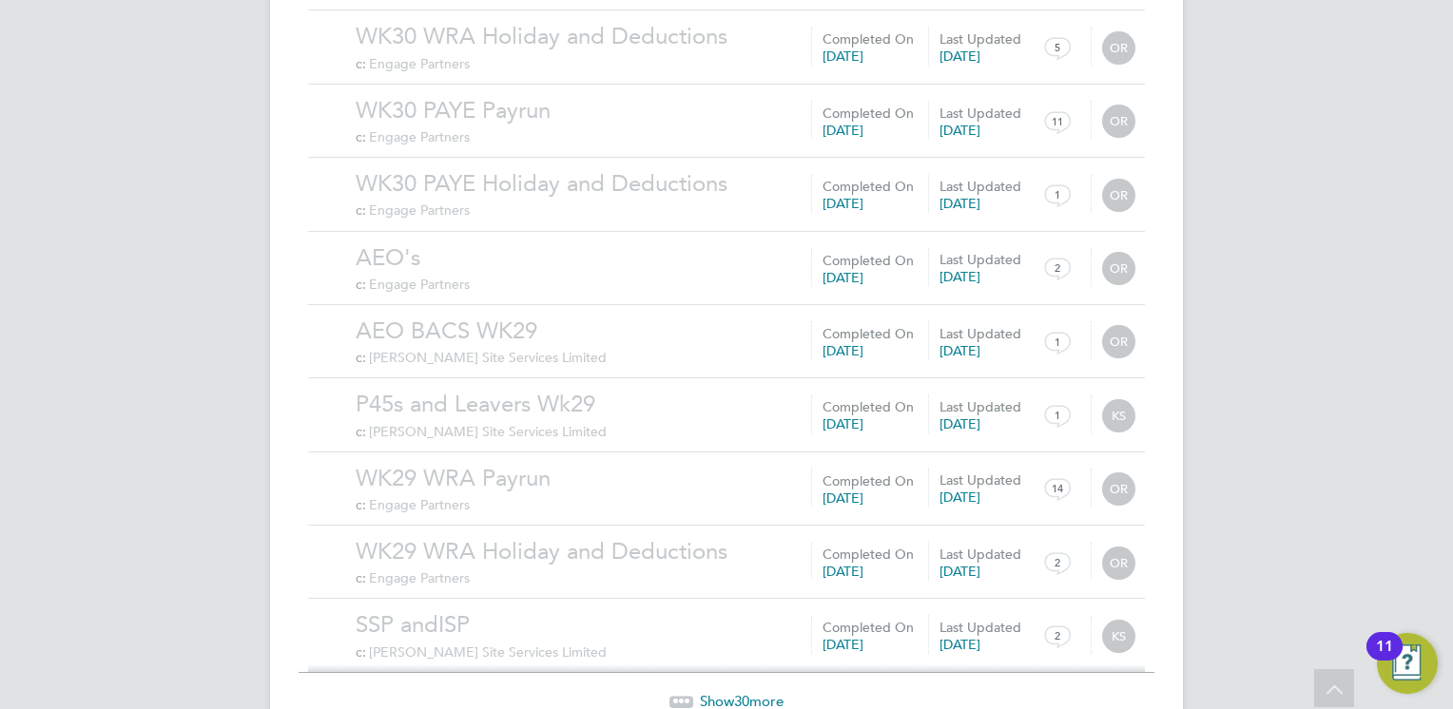
click at [729, 692] on span "Show 30 more" at bounding box center [742, 701] width 84 height 18
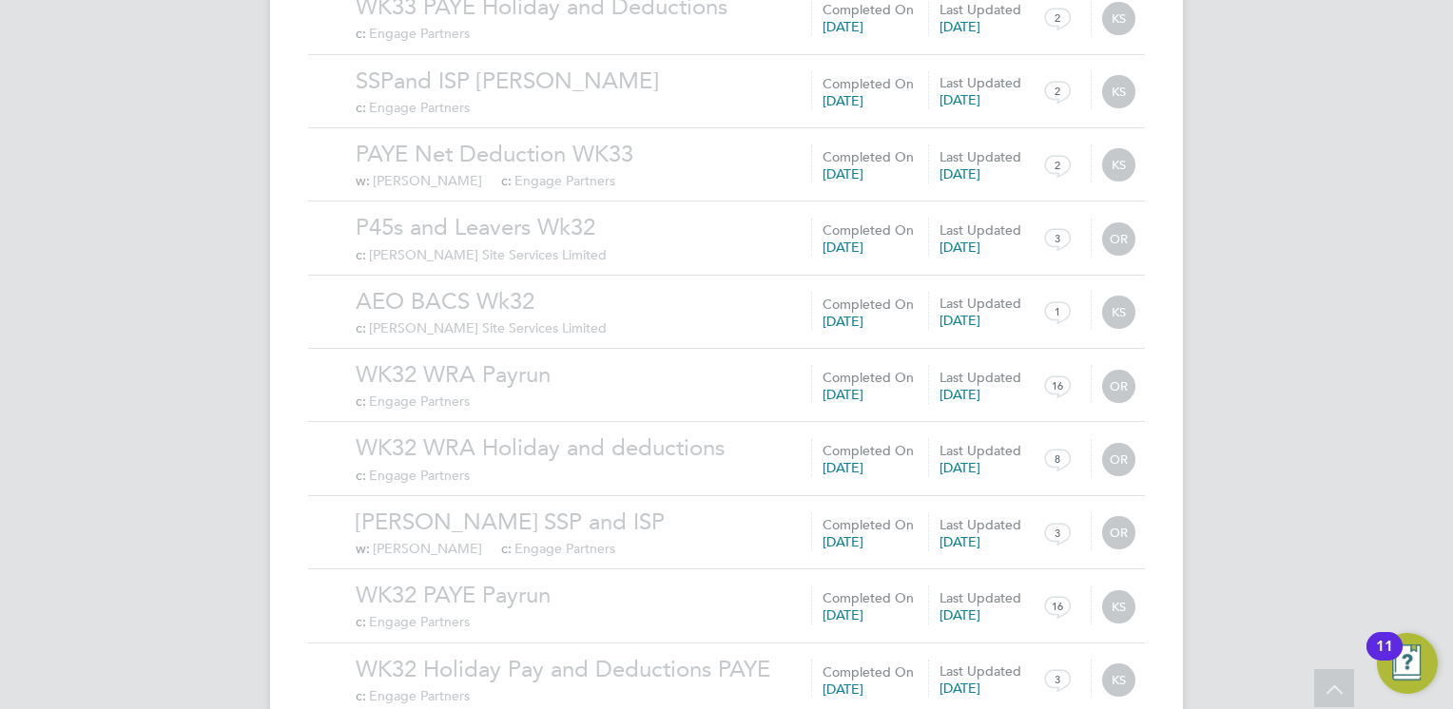
scroll to position [18077, 0]
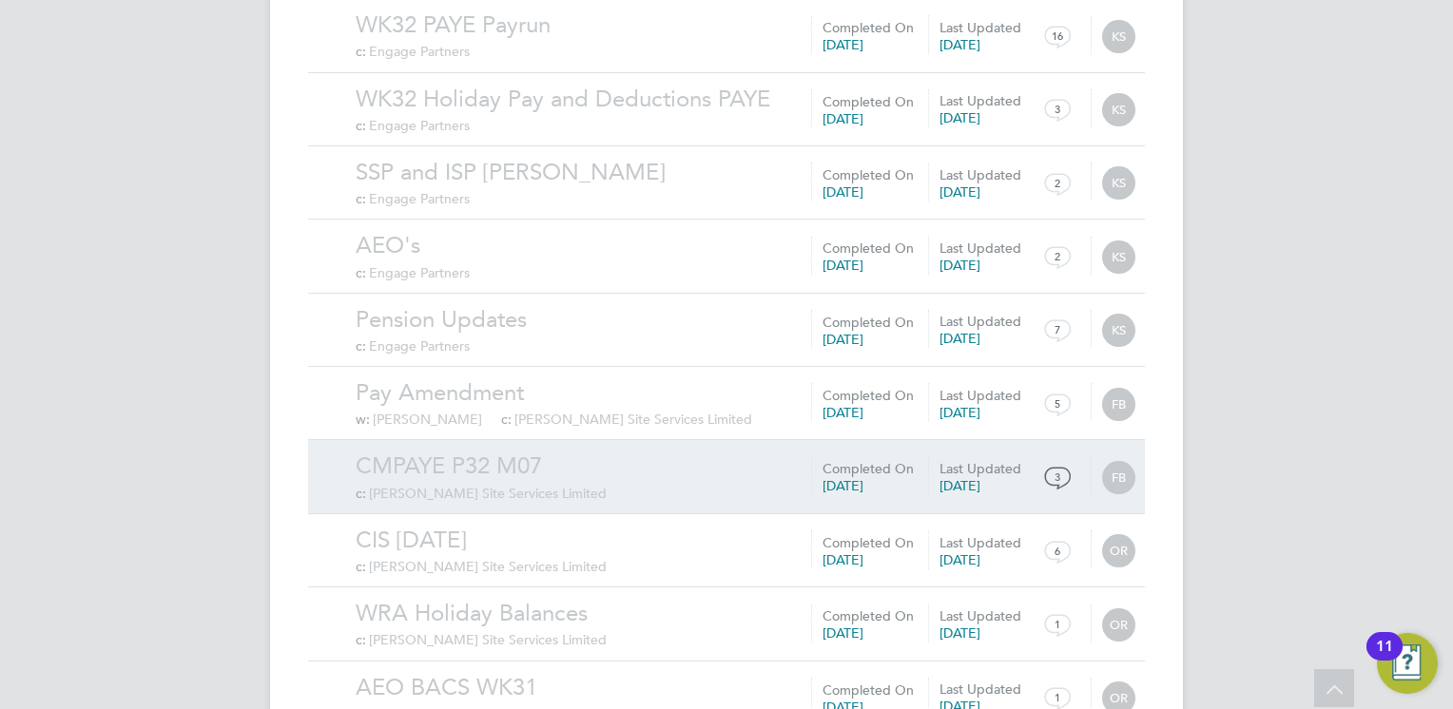
click at [568, 452] on link "CMPAYE P32 M07" at bounding box center [745, 466] width 779 height 29
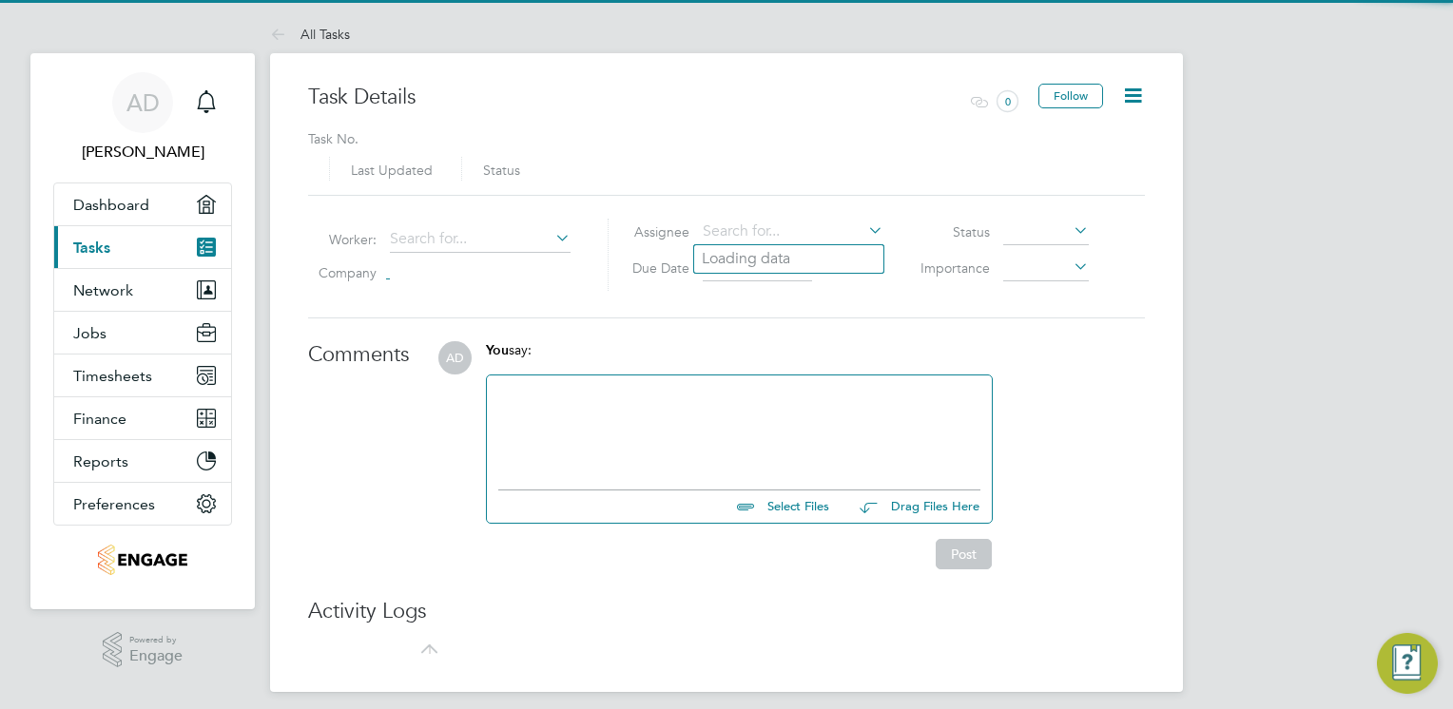
type input "[DATE]"
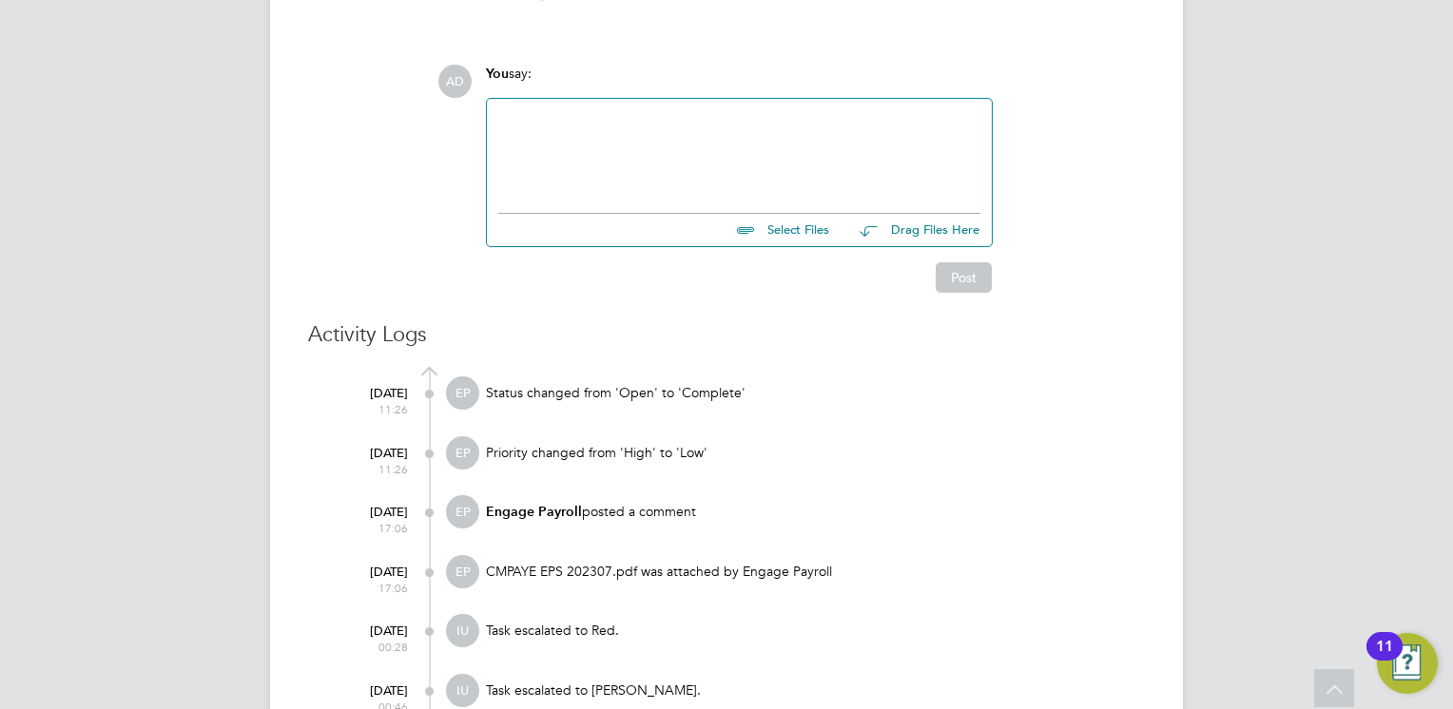
scroll to position [760, 0]
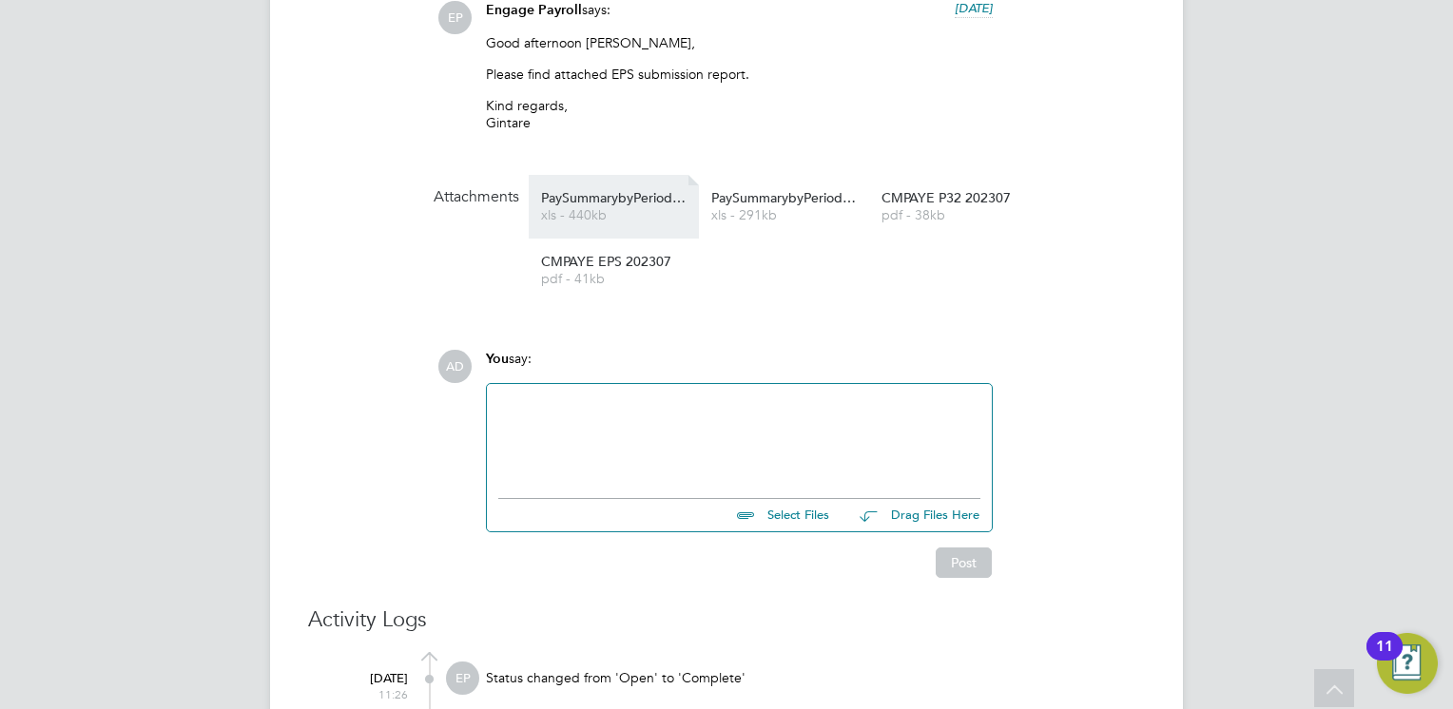
click at [611, 207] on link "PaySummarybyPeriodRange_WRA_WK27-31 xls - 440kb" at bounding box center [617, 206] width 152 height 31
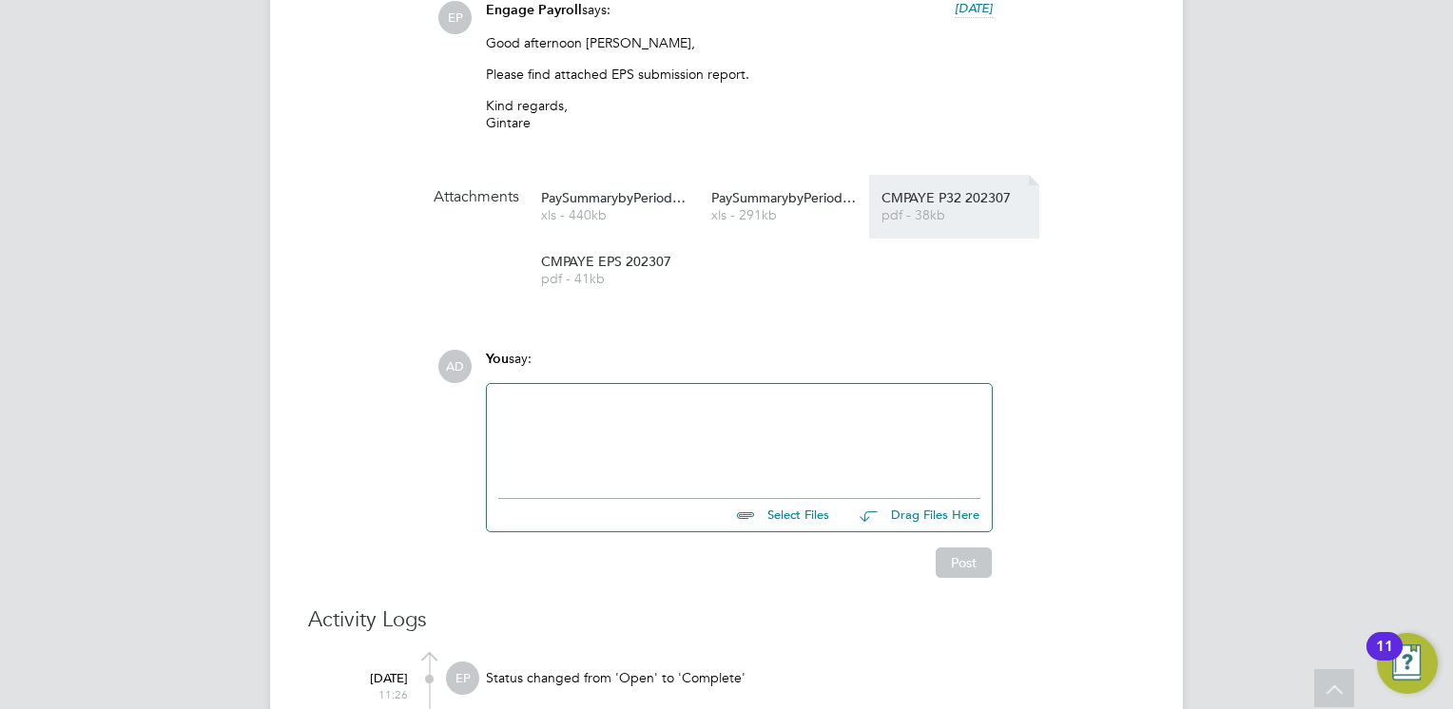
click at [911, 188] on li "CMPAYE P32 202307 pdf - 38kb" at bounding box center [954, 207] width 170 height 64
click at [939, 213] on span "pdf - 38kb" at bounding box center [957, 215] width 152 height 14
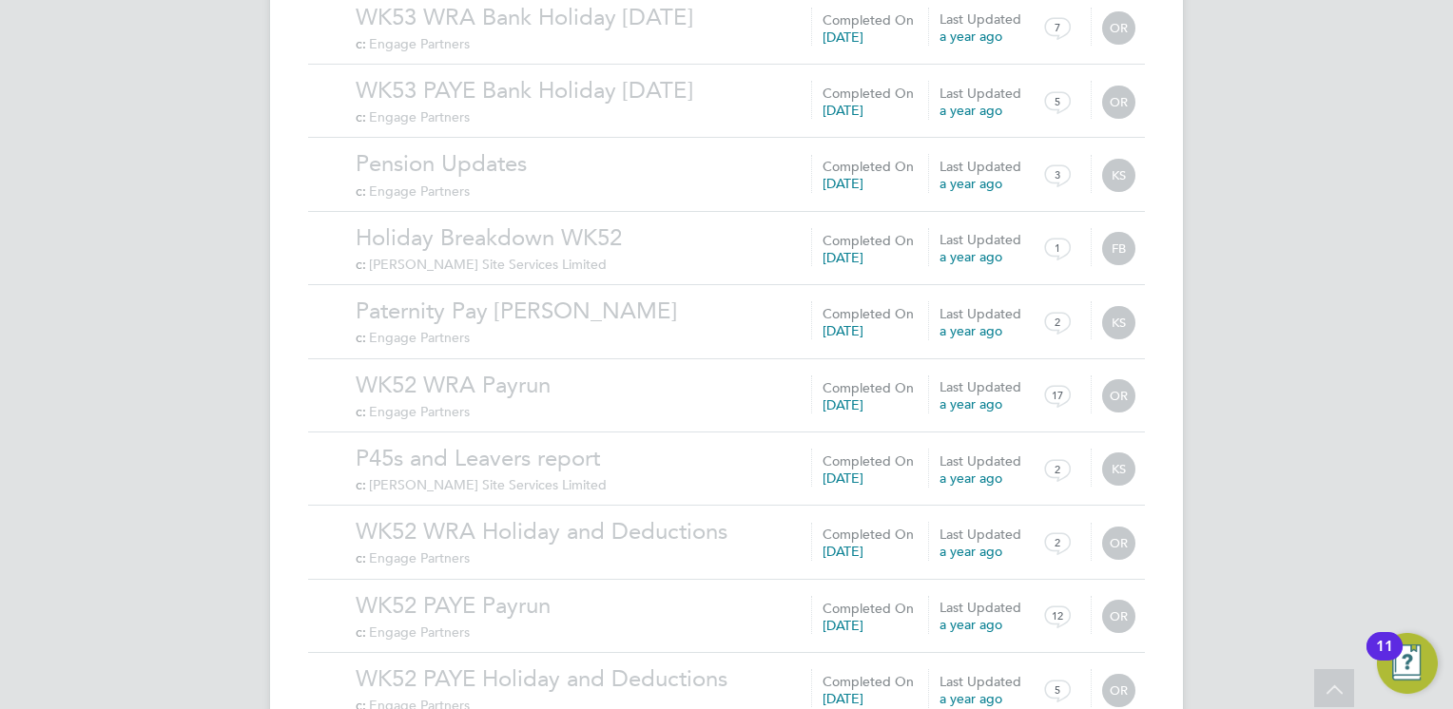
scroll to position [2031, 0]
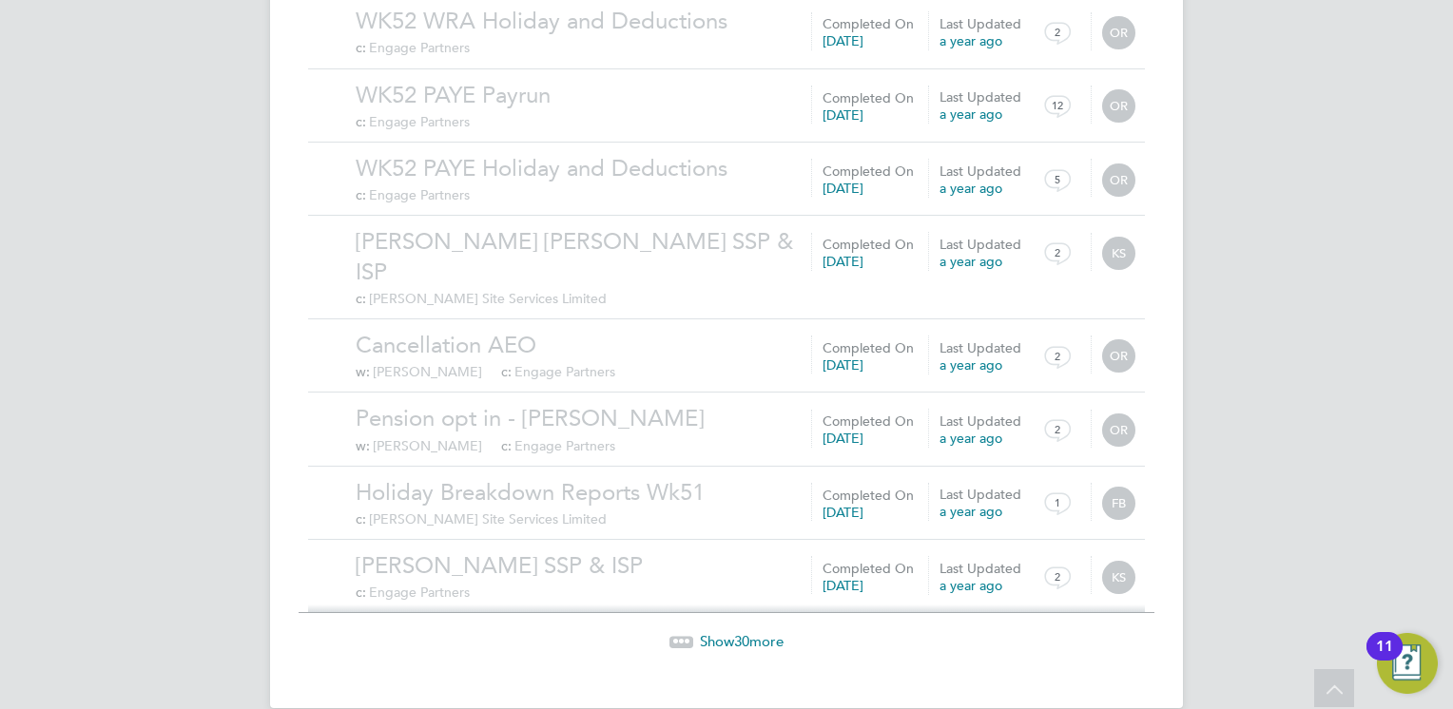
click at [754, 632] on span "Show 30 more" at bounding box center [742, 641] width 84 height 18
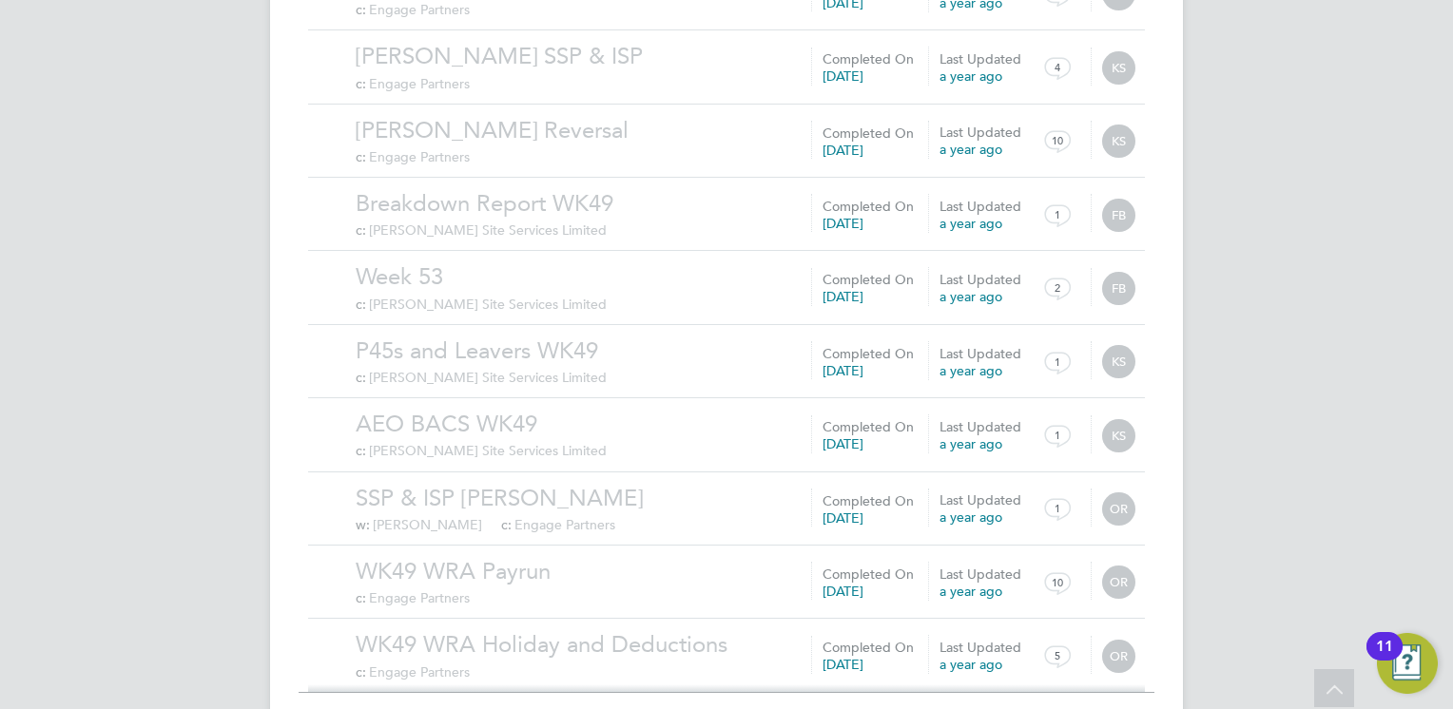
scroll to position [4238, 0]
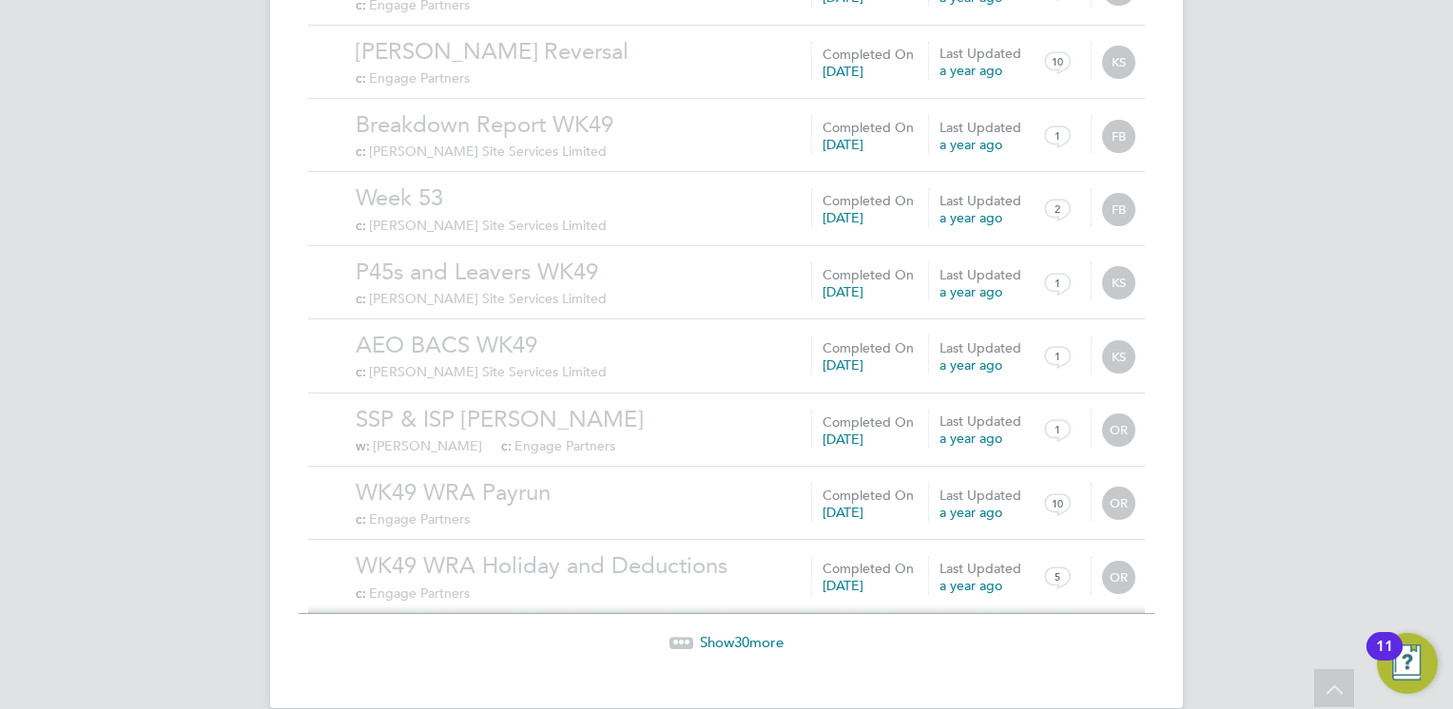
click at [754, 633] on span "Show 30 more" at bounding box center [742, 642] width 84 height 18
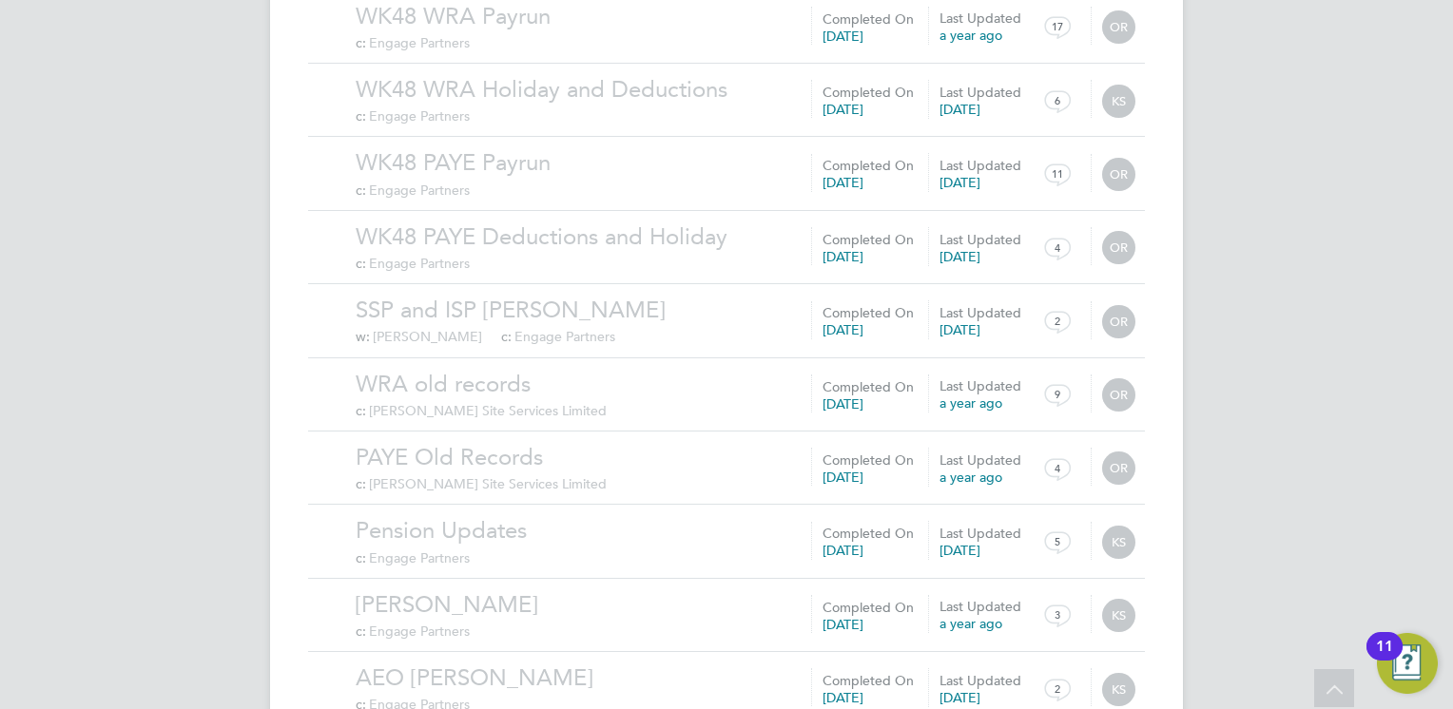
scroll to position [6444, 0]
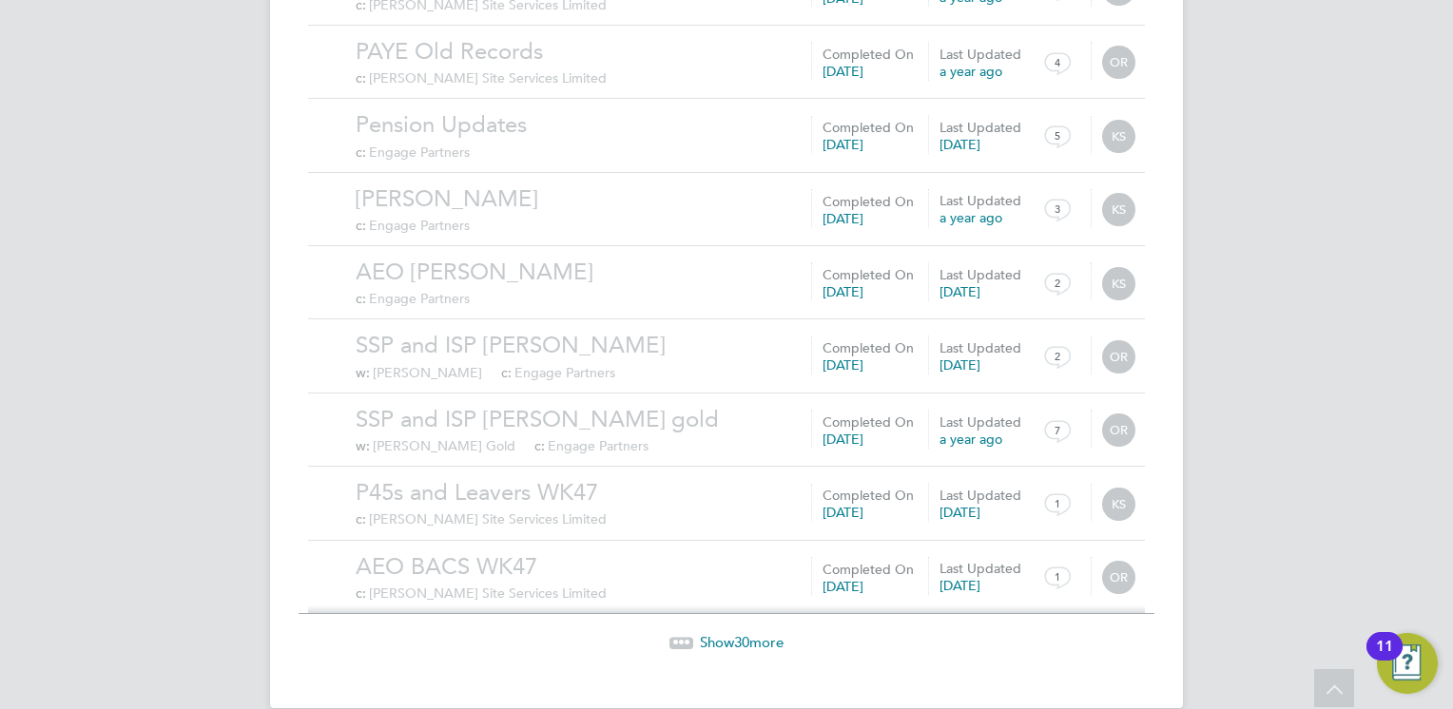
click at [737, 633] on span "30" at bounding box center [741, 642] width 15 height 18
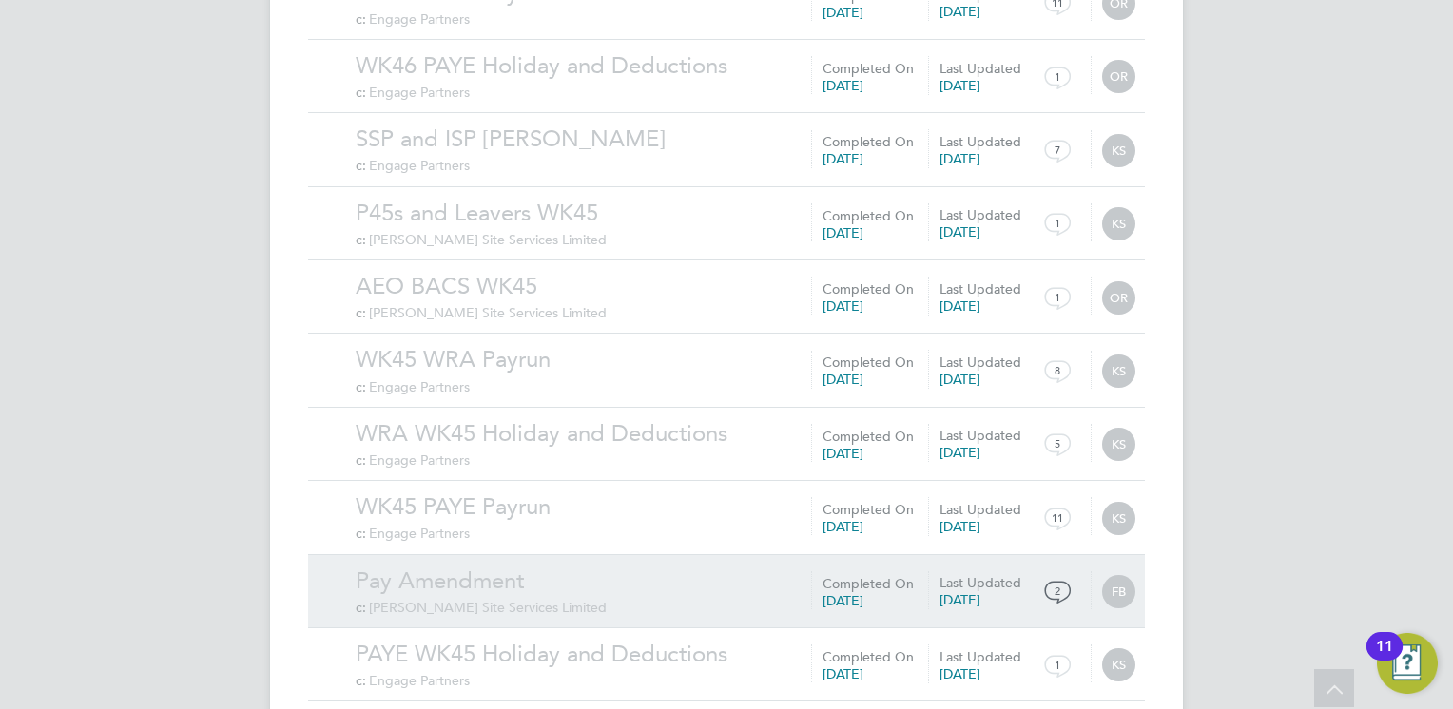
scroll to position [8651, 0]
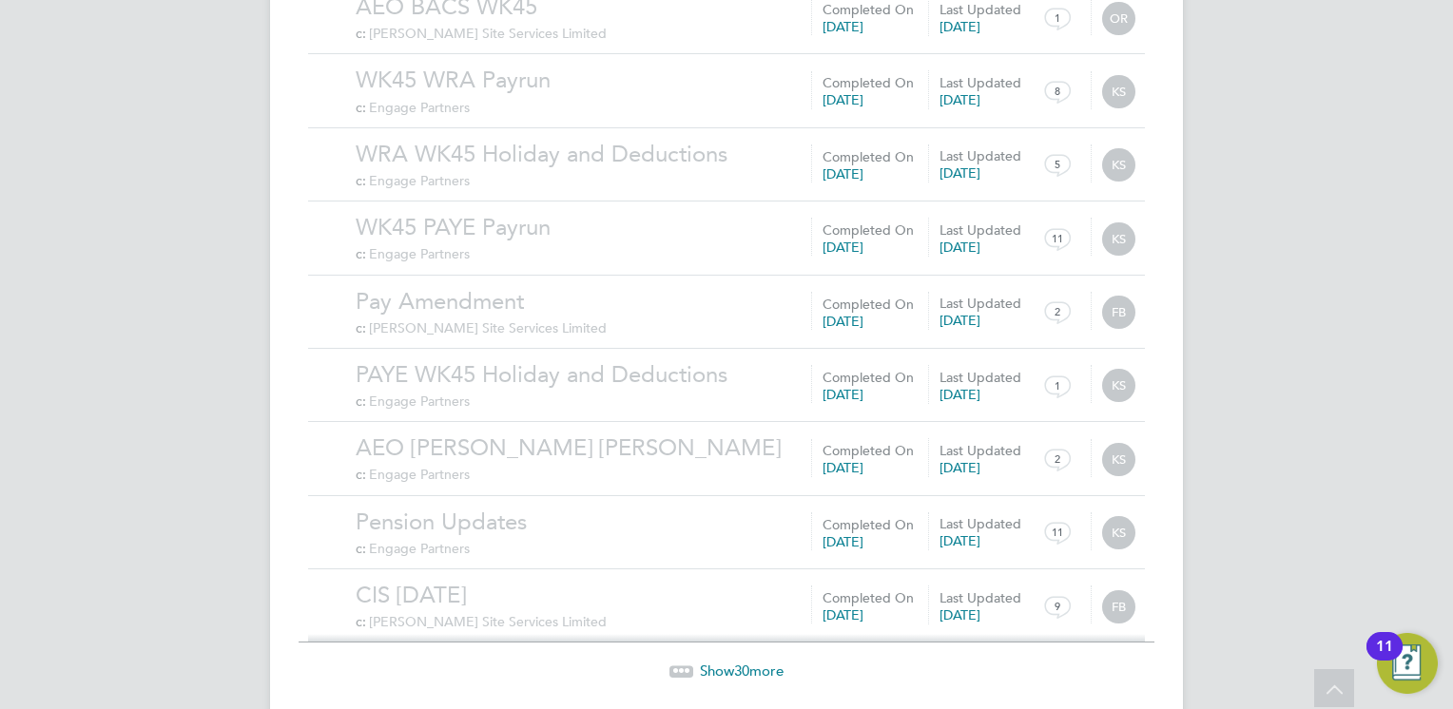
click at [741, 662] on span "30" at bounding box center [741, 671] width 15 height 18
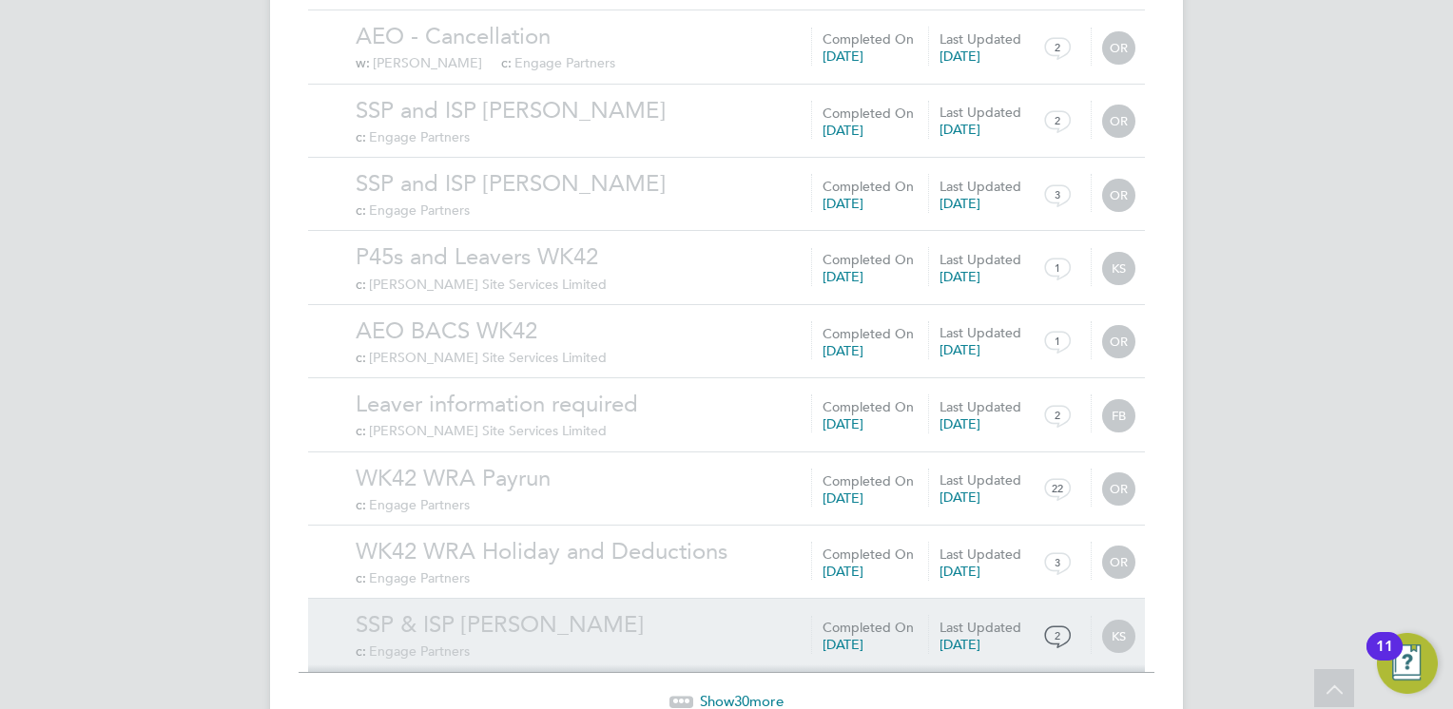
scroll to position [10858, 0]
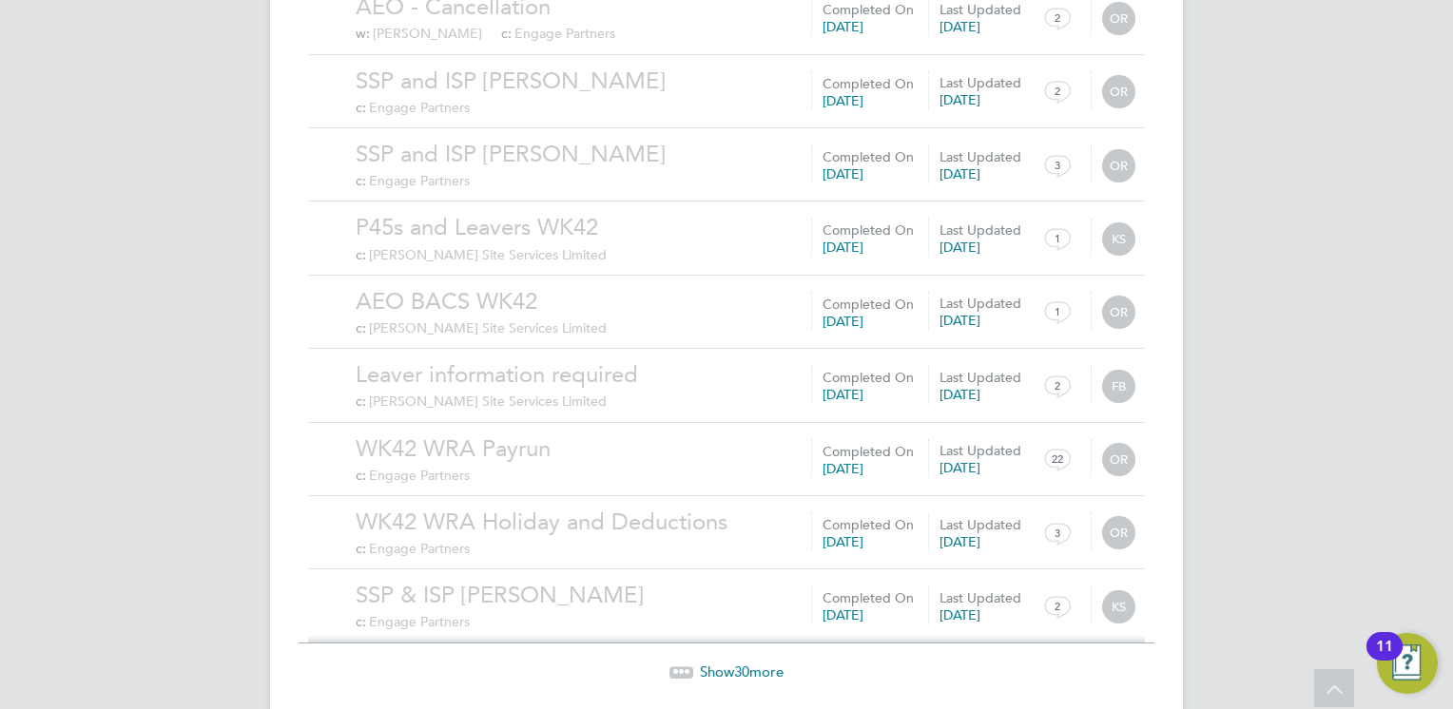
click at [745, 663] on span "30" at bounding box center [741, 672] width 15 height 18
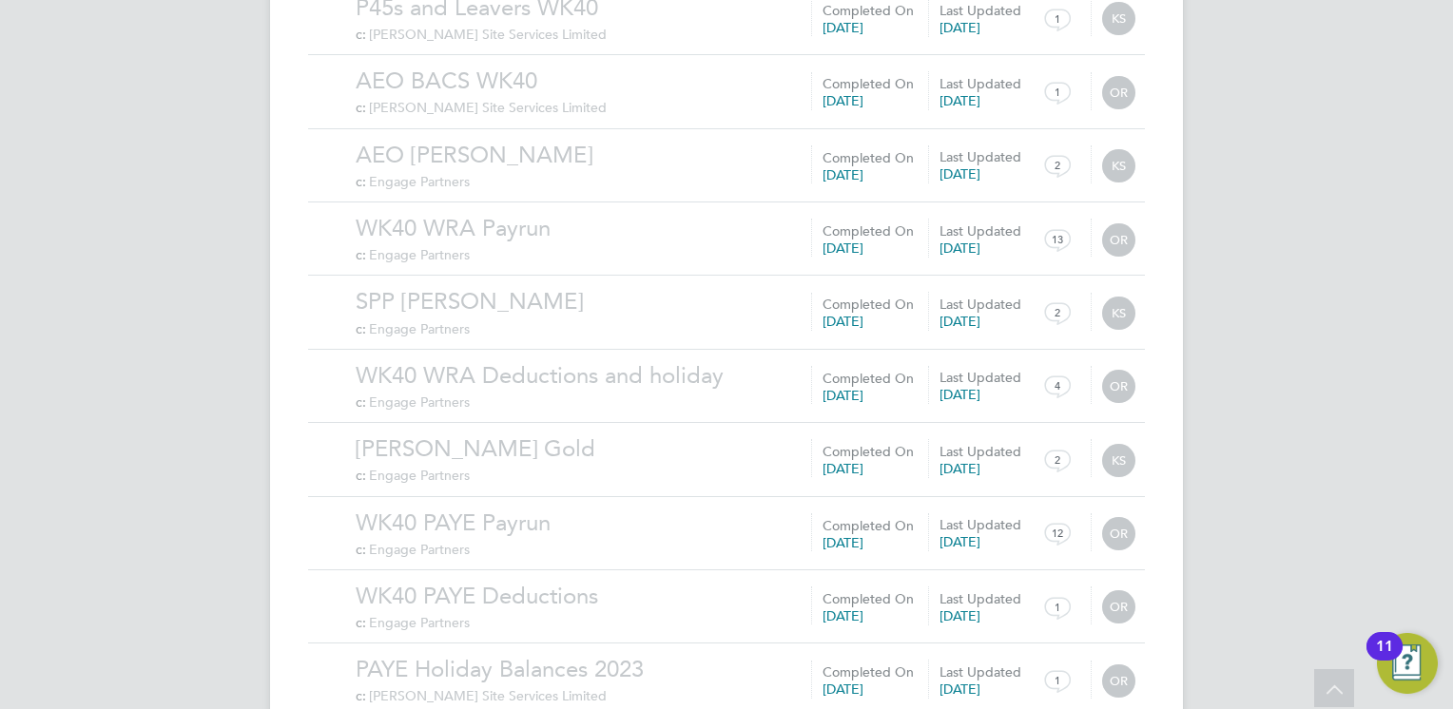
scroll to position [13064, 0]
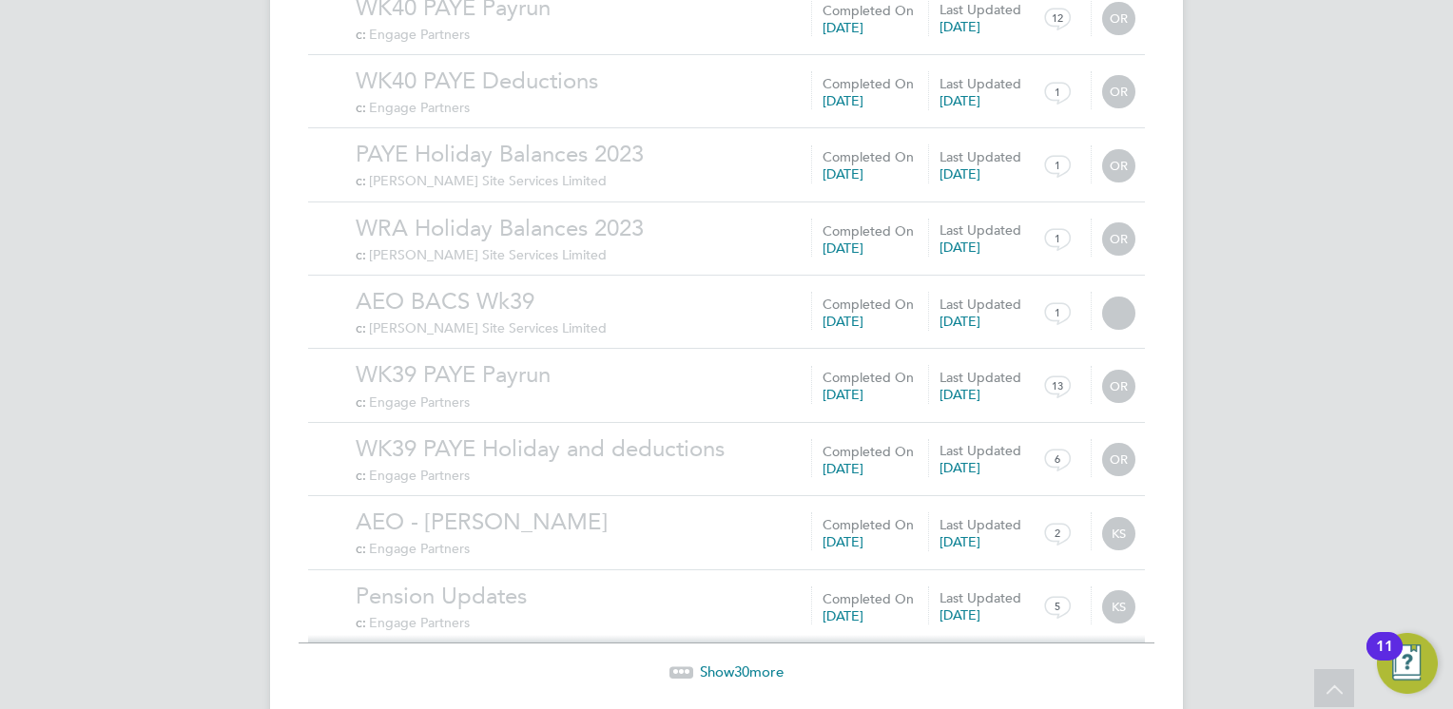
click at [729, 663] on span "Show 30 more" at bounding box center [742, 672] width 84 height 18
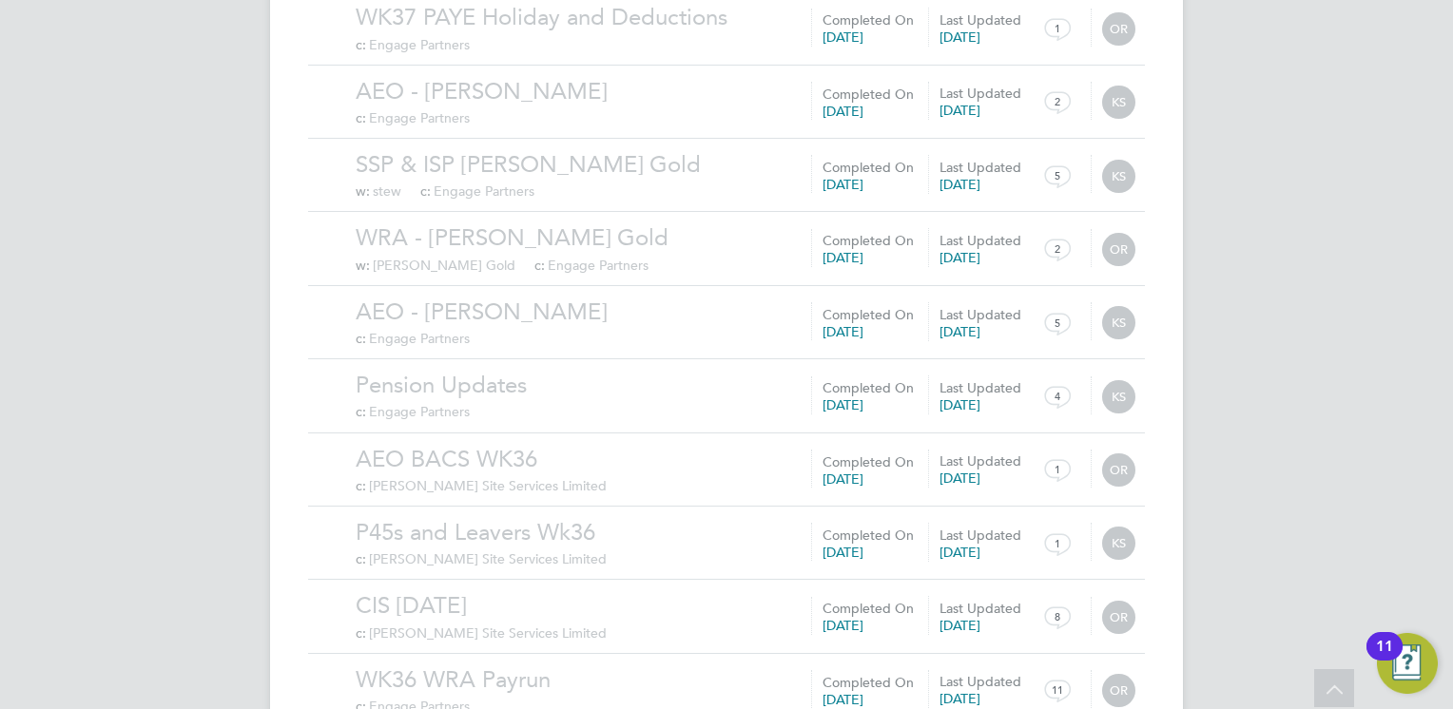
scroll to position [15270, 0]
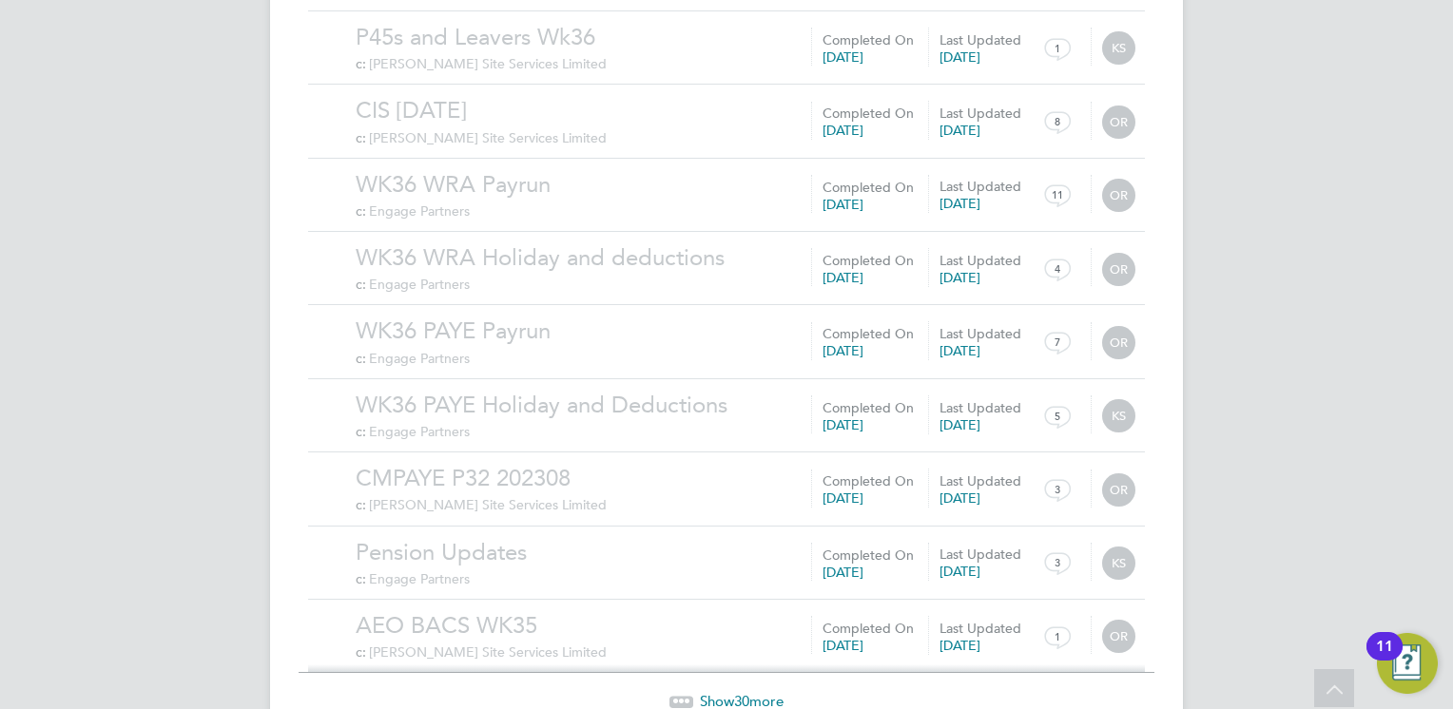
click at [753, 692] on span "Show 30 more" at bounding box center [742, 701] width 84 height 18
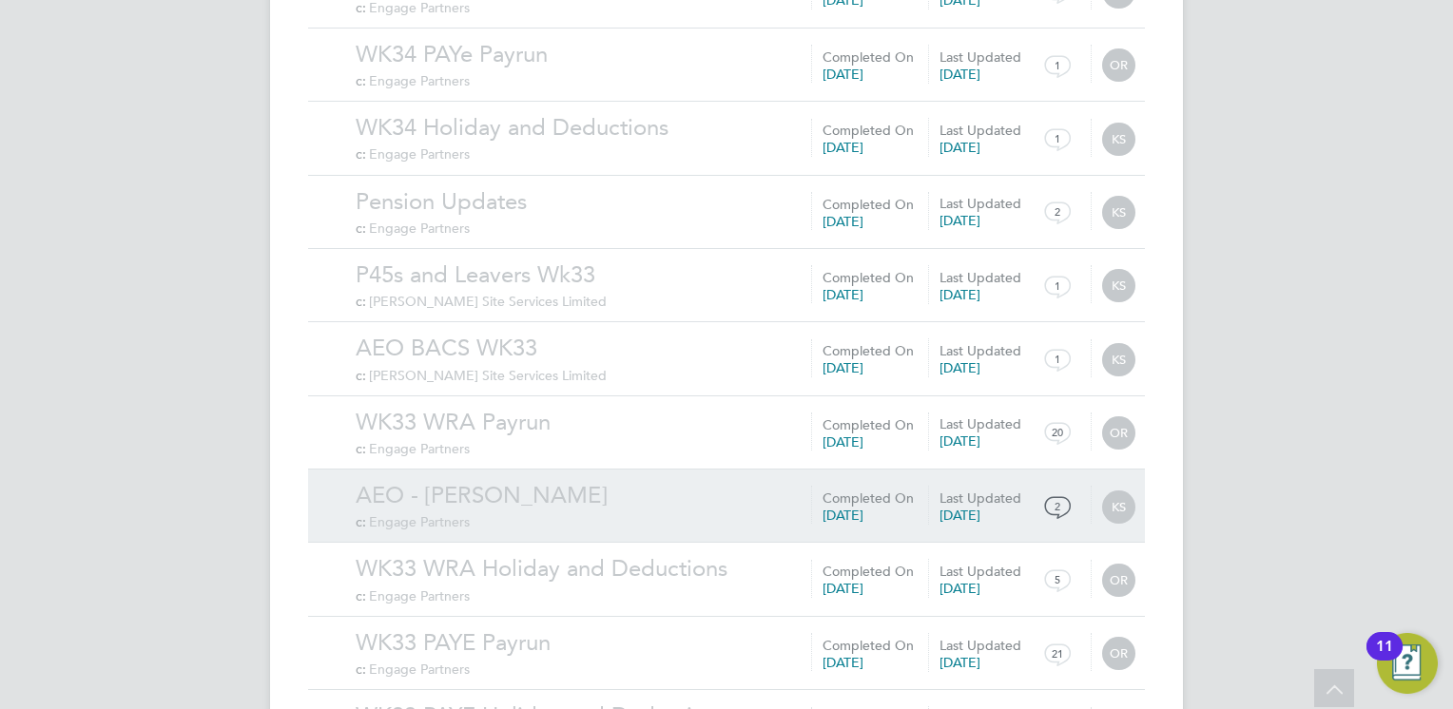
scroll to position [17478, 0]
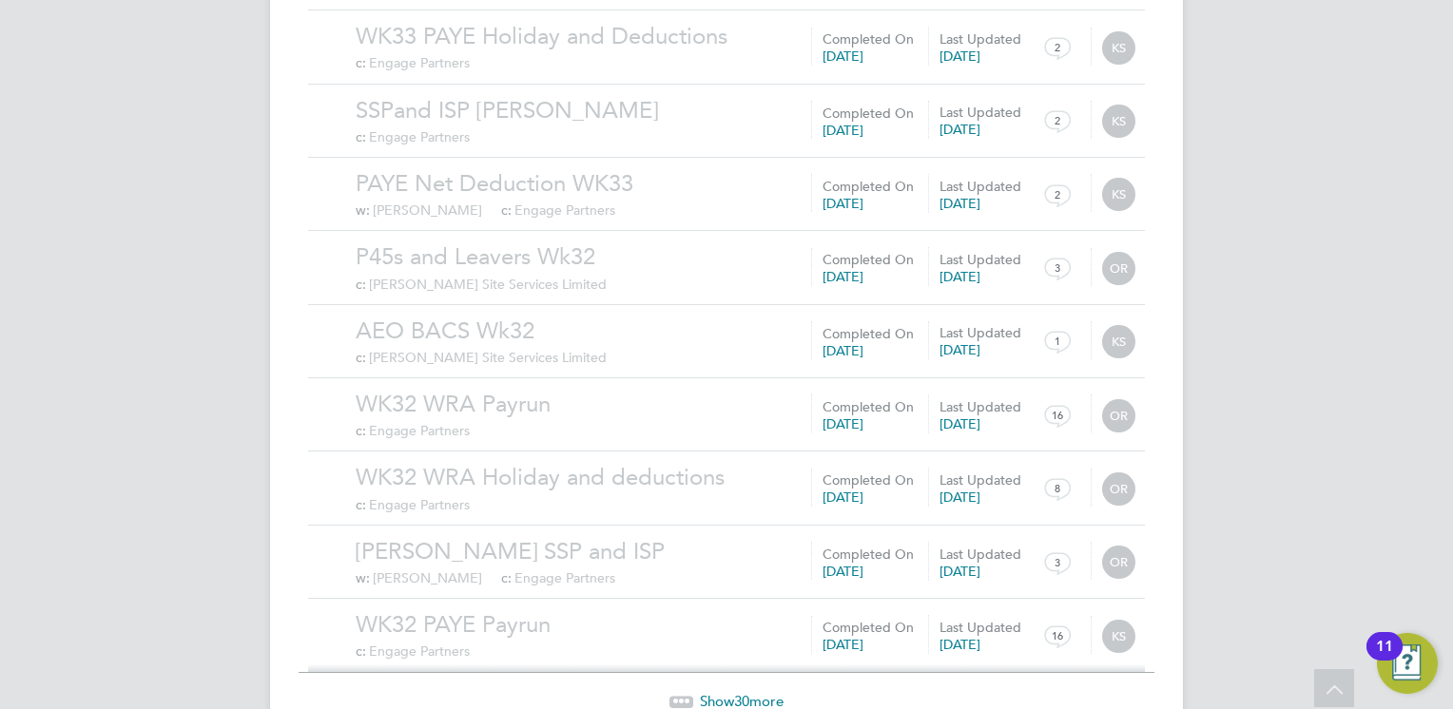
click at [752, 692] on span "Show 30 more" at bounding box center [742, 701] width 84 height 18
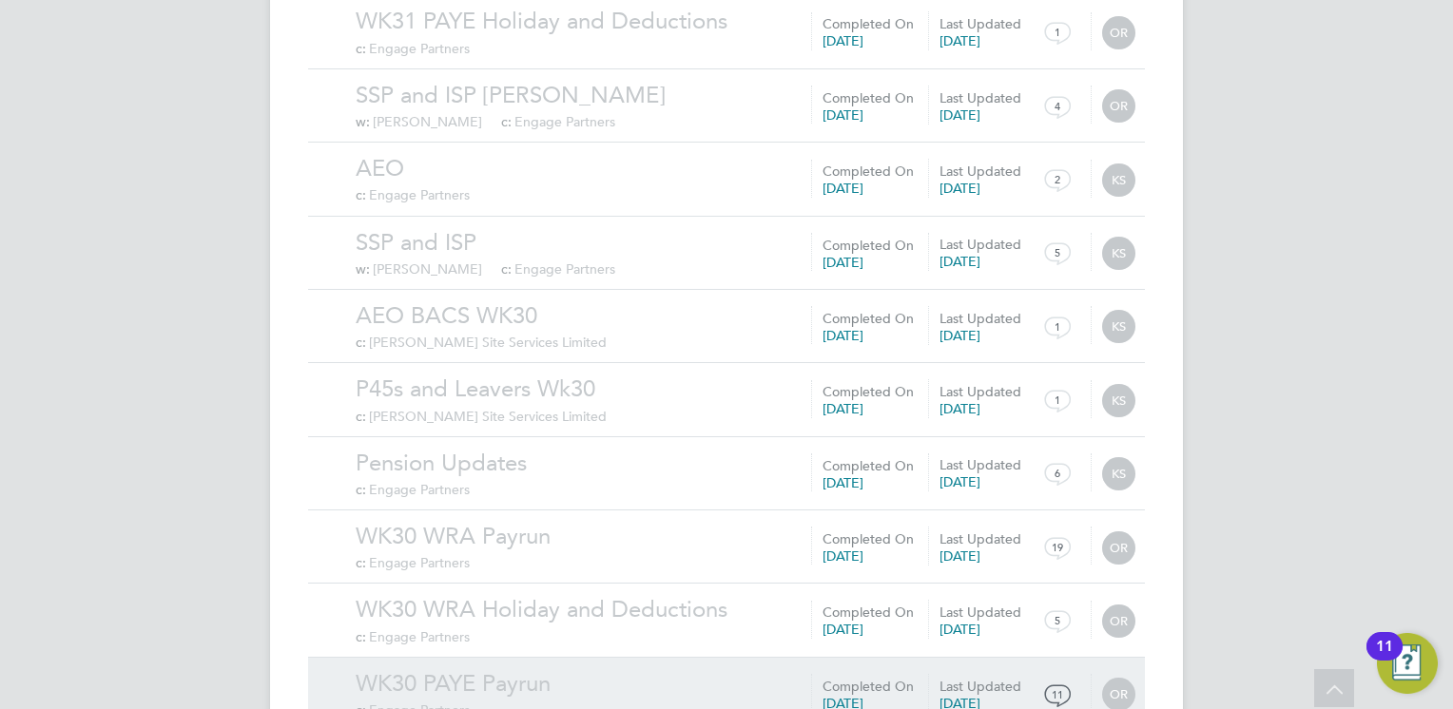
scroll to position [19684, 0]
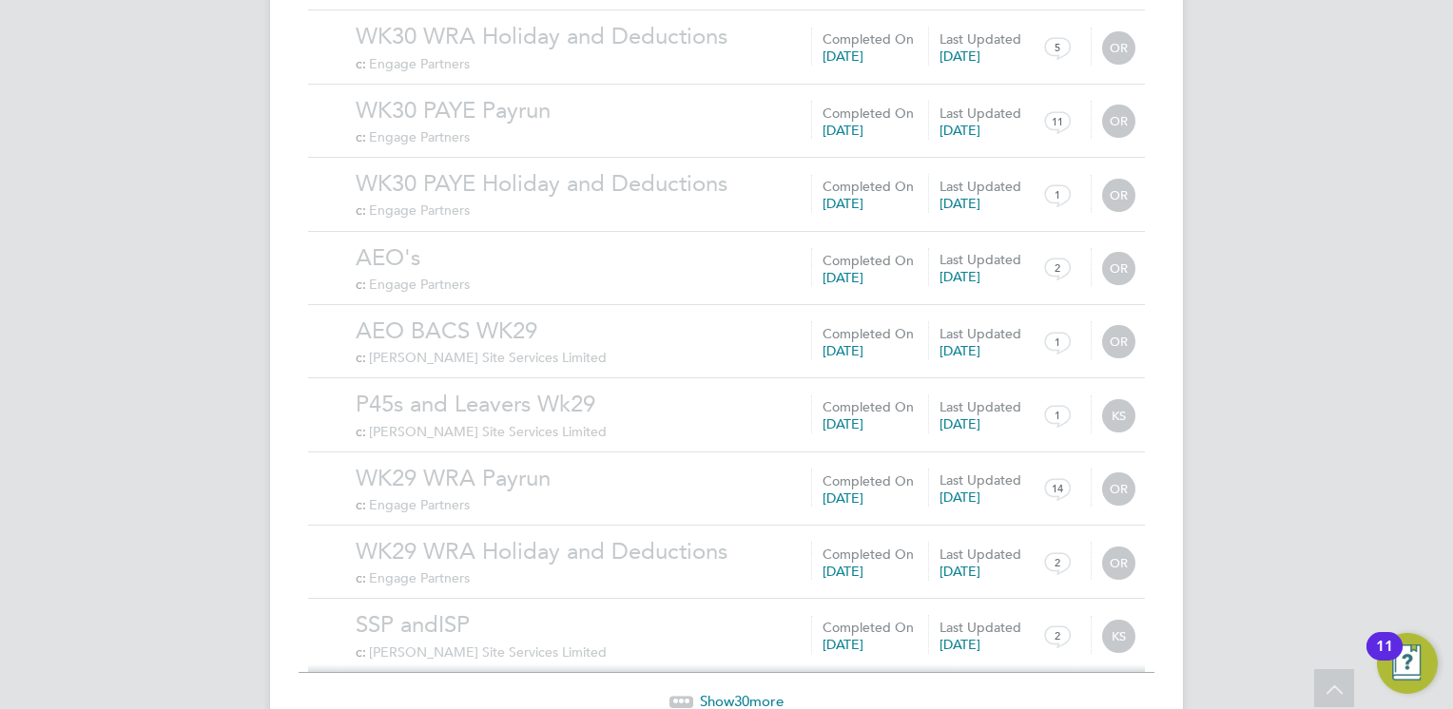
click at [760, 692] on div "Show 30 more" at bounding box center [726, 701] width 856 height 19
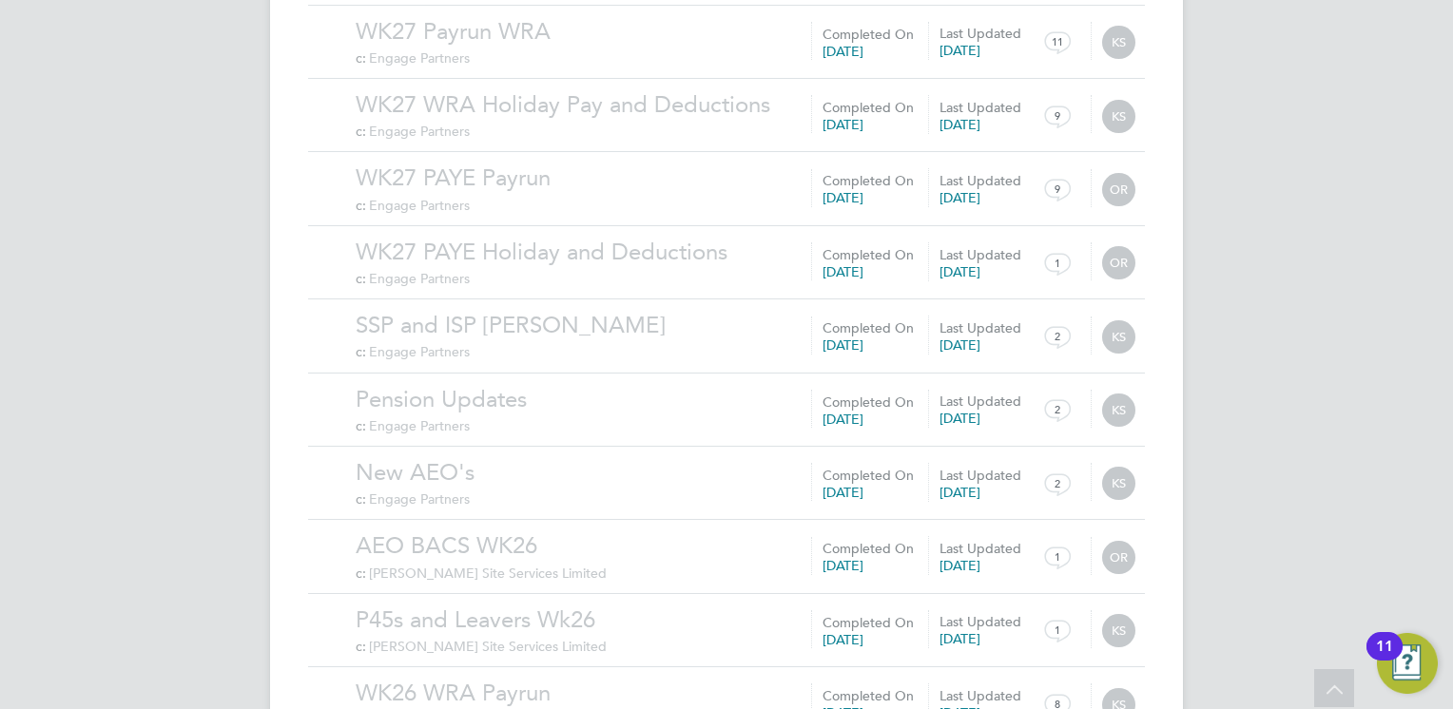
scroll to position [21890, 0]
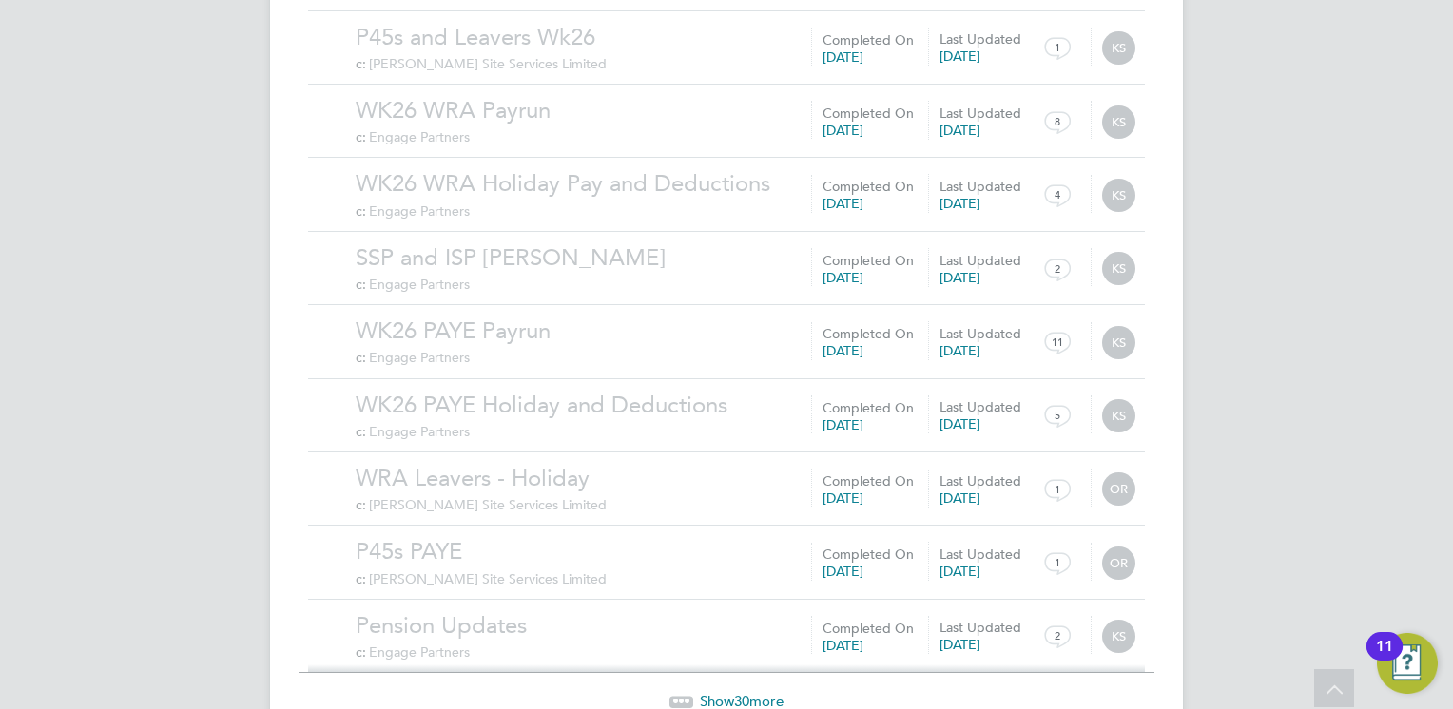
click at [752, 692] on span "Show 30 more" at bounding box center [742, 701] width 84 height 18
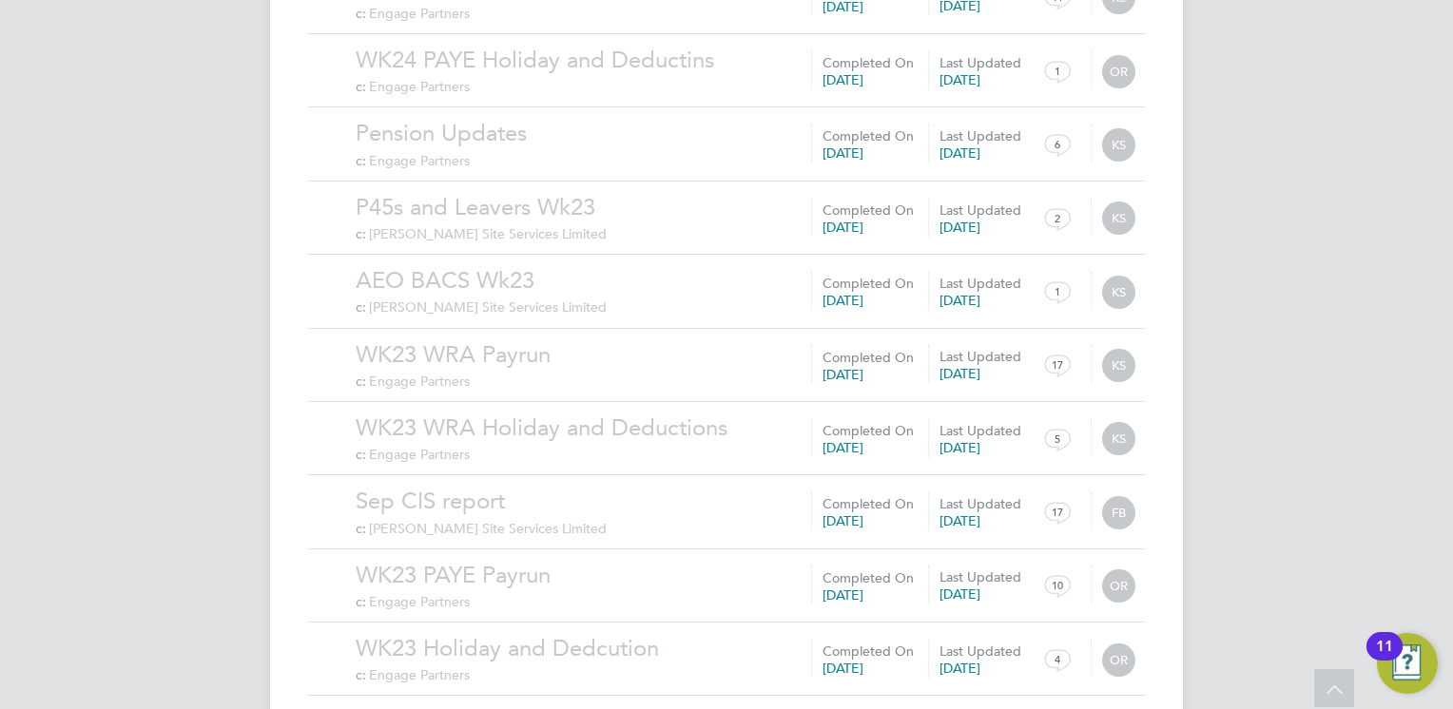
scroll to position [24097, 0]
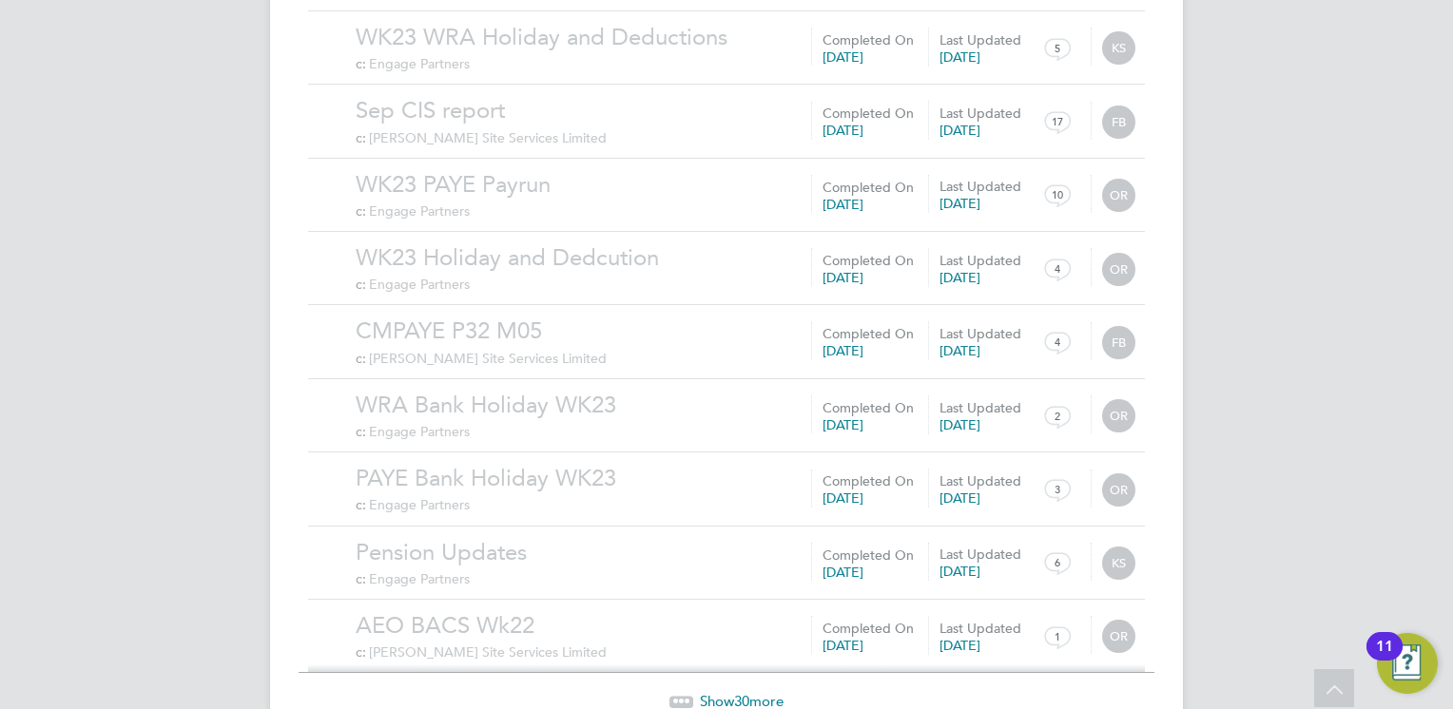
click at [734, 692] on span "30" at bounding box center [741, 701] width 15 height 18
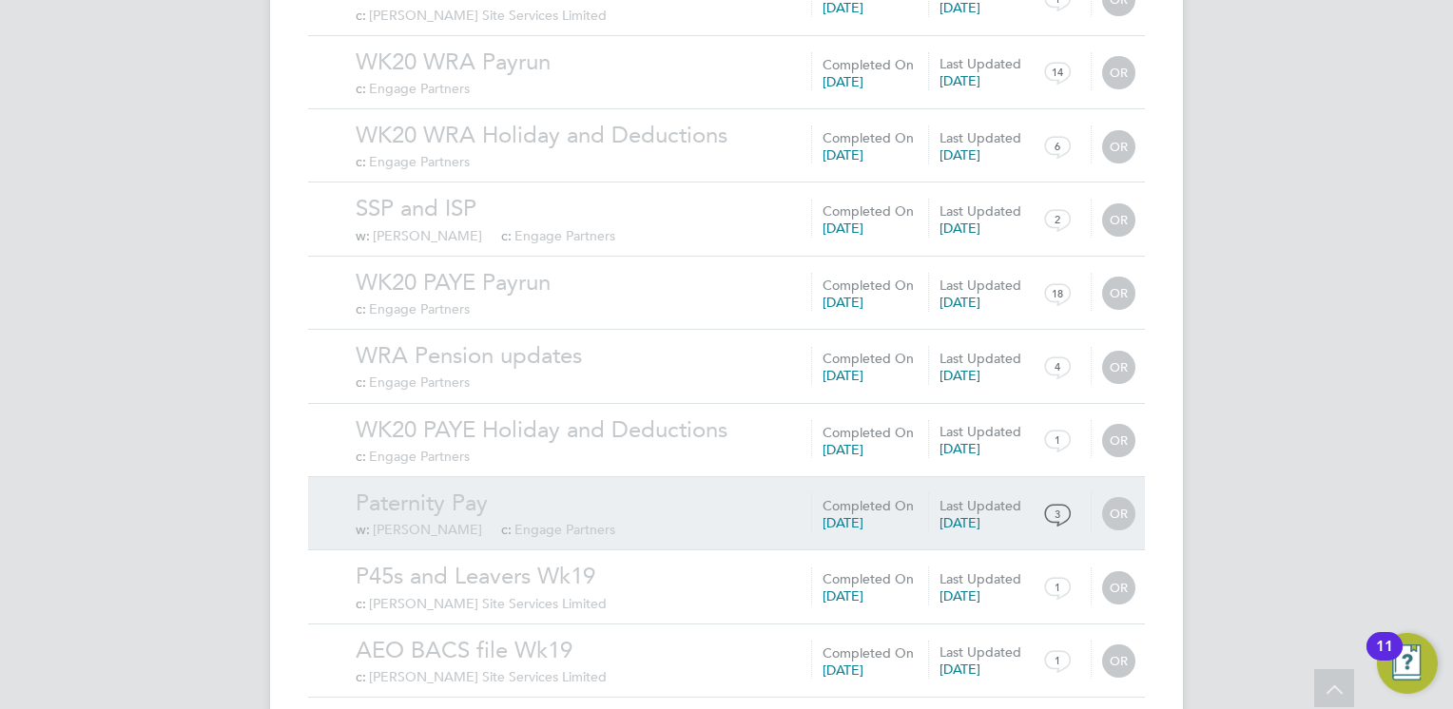
scroll to position [26304, 0]
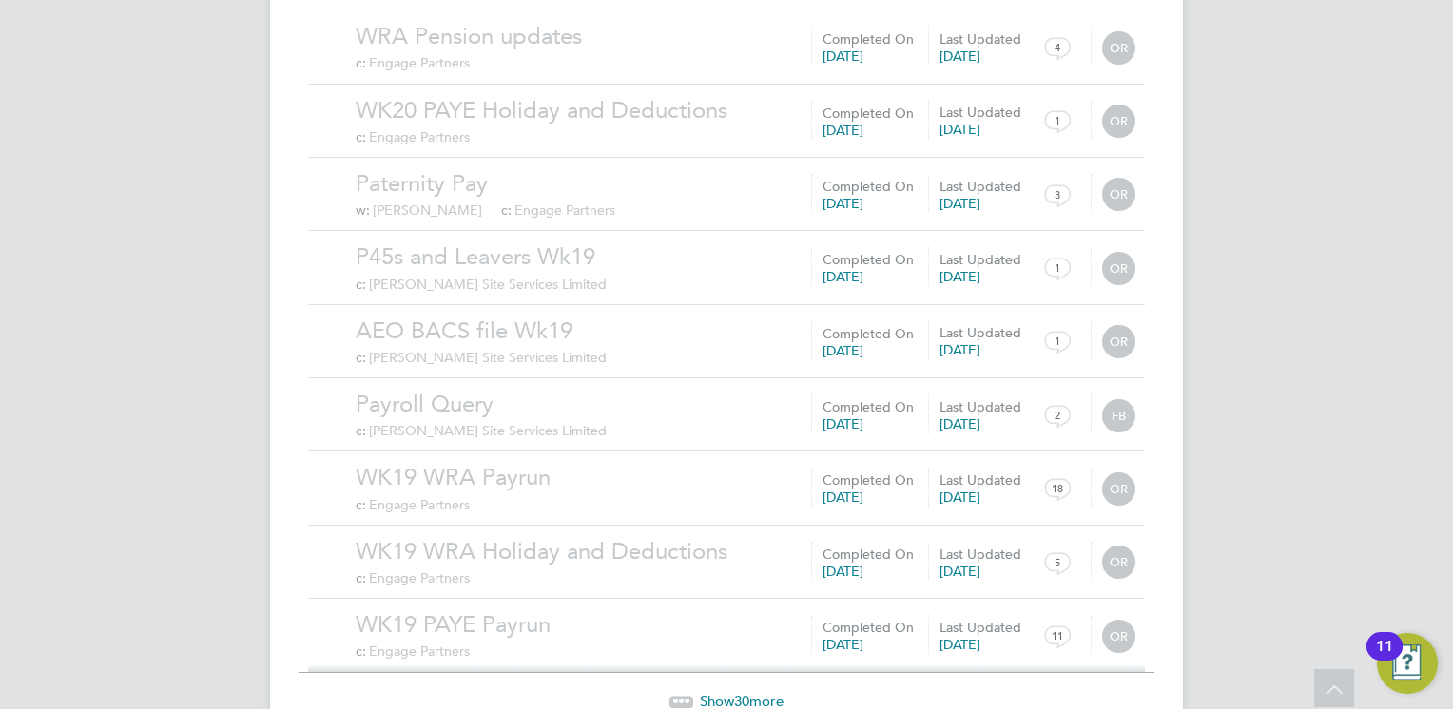
click at [763, 692] on span "Show 30 more" at bounding box center [742, 701] width 84 height 18
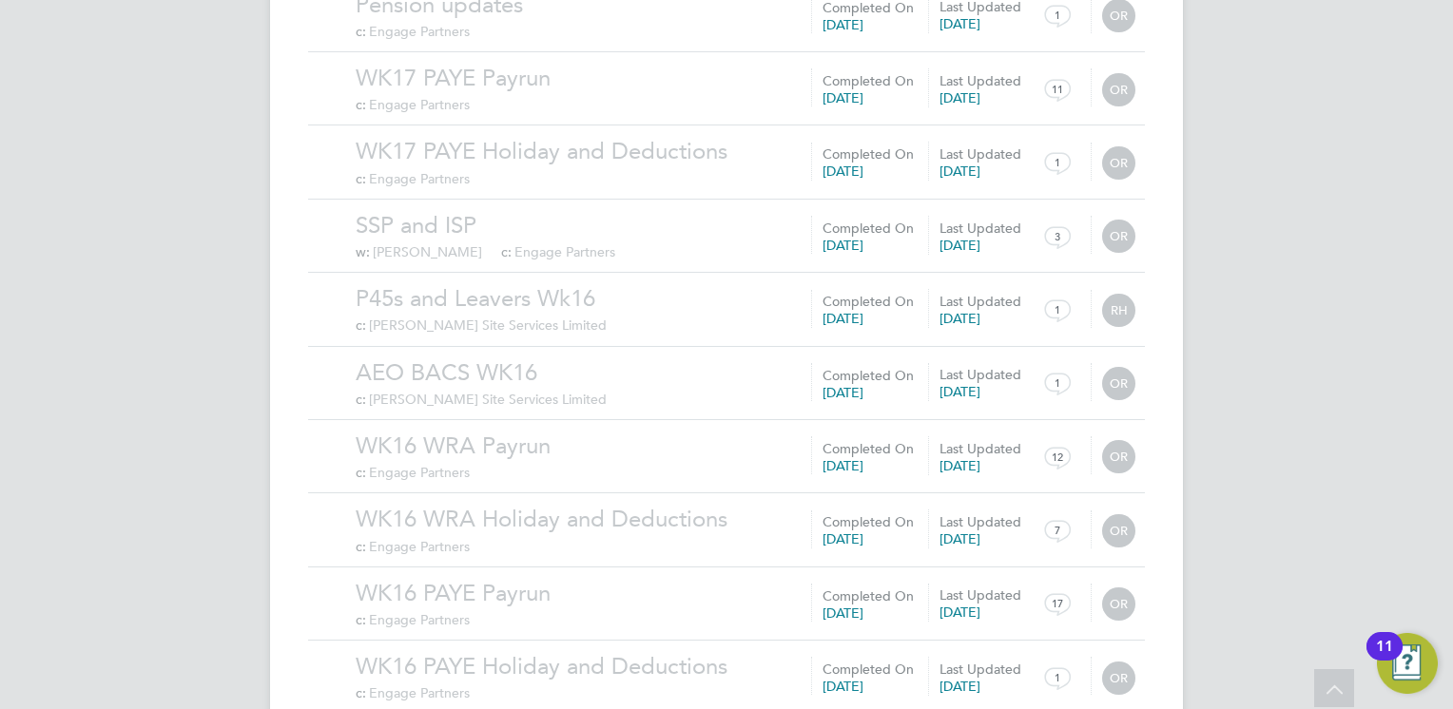
scroll to position [28510, 0]
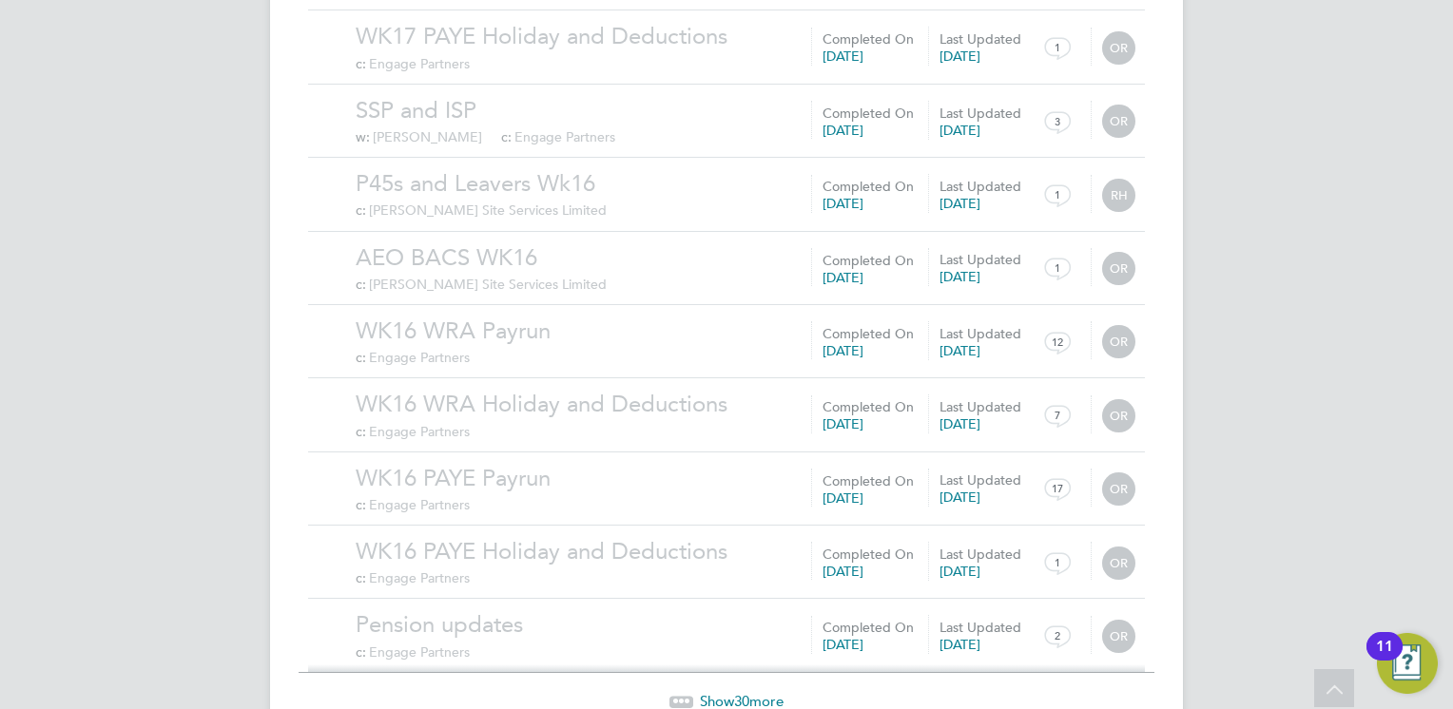
click at [742, 692] on span "30" at bounding box center [741, 701] width 15 height 18
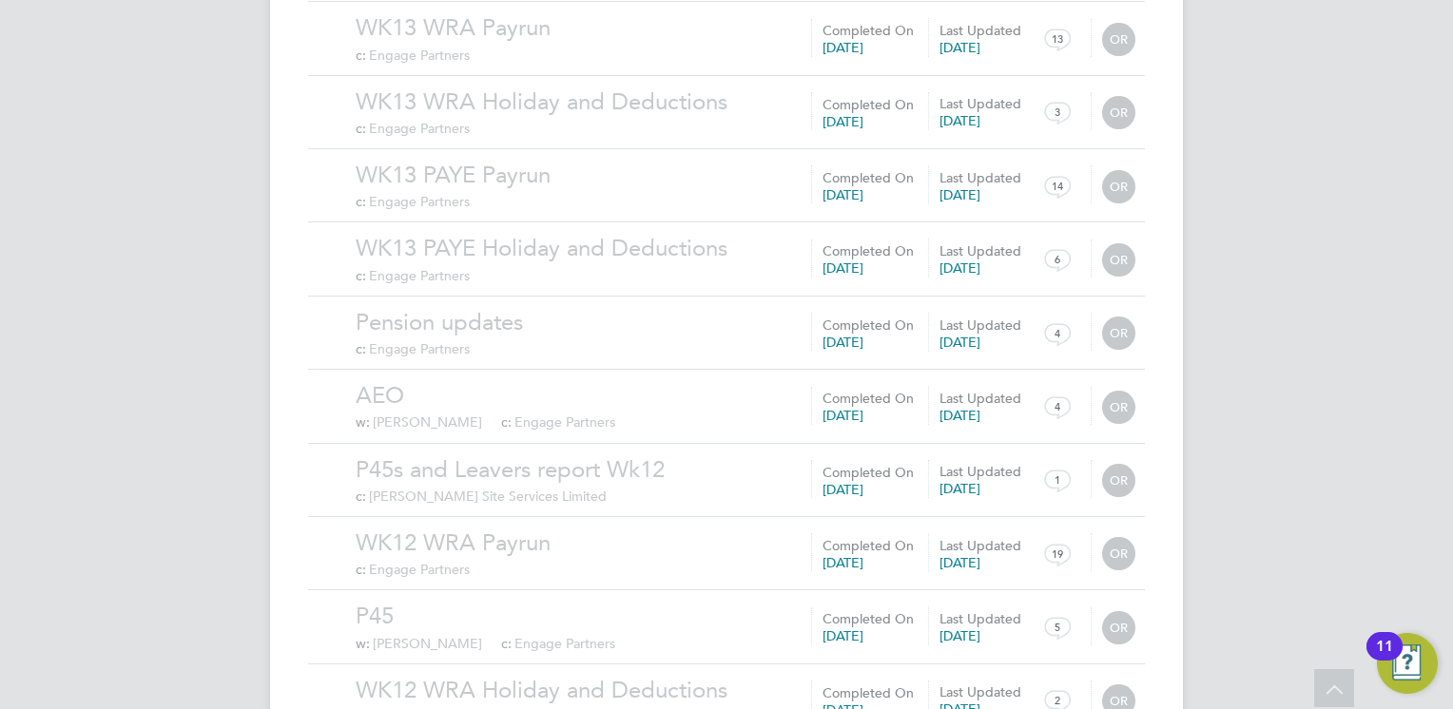
scroll to position [30716, 0]
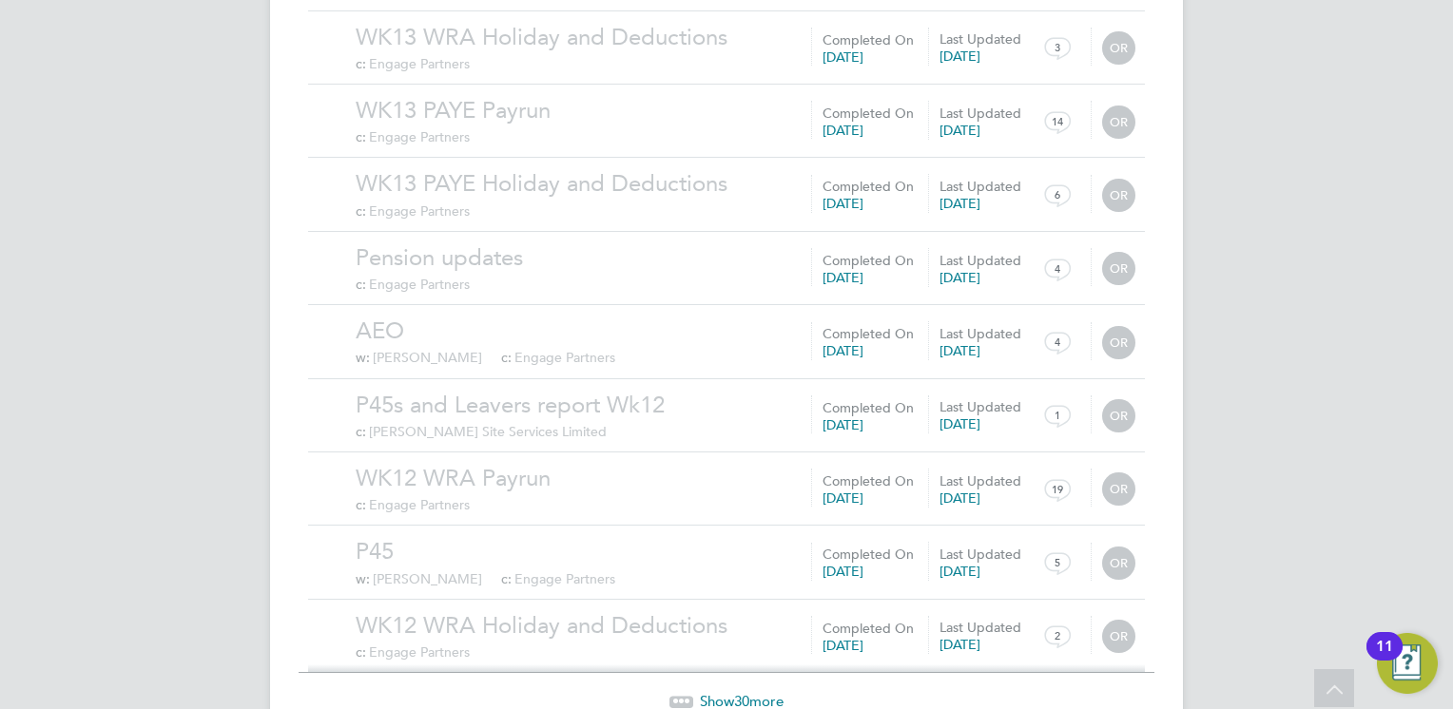
click at [736, 692] on span "30" at bounding box center [741, 701] width 15 height 18
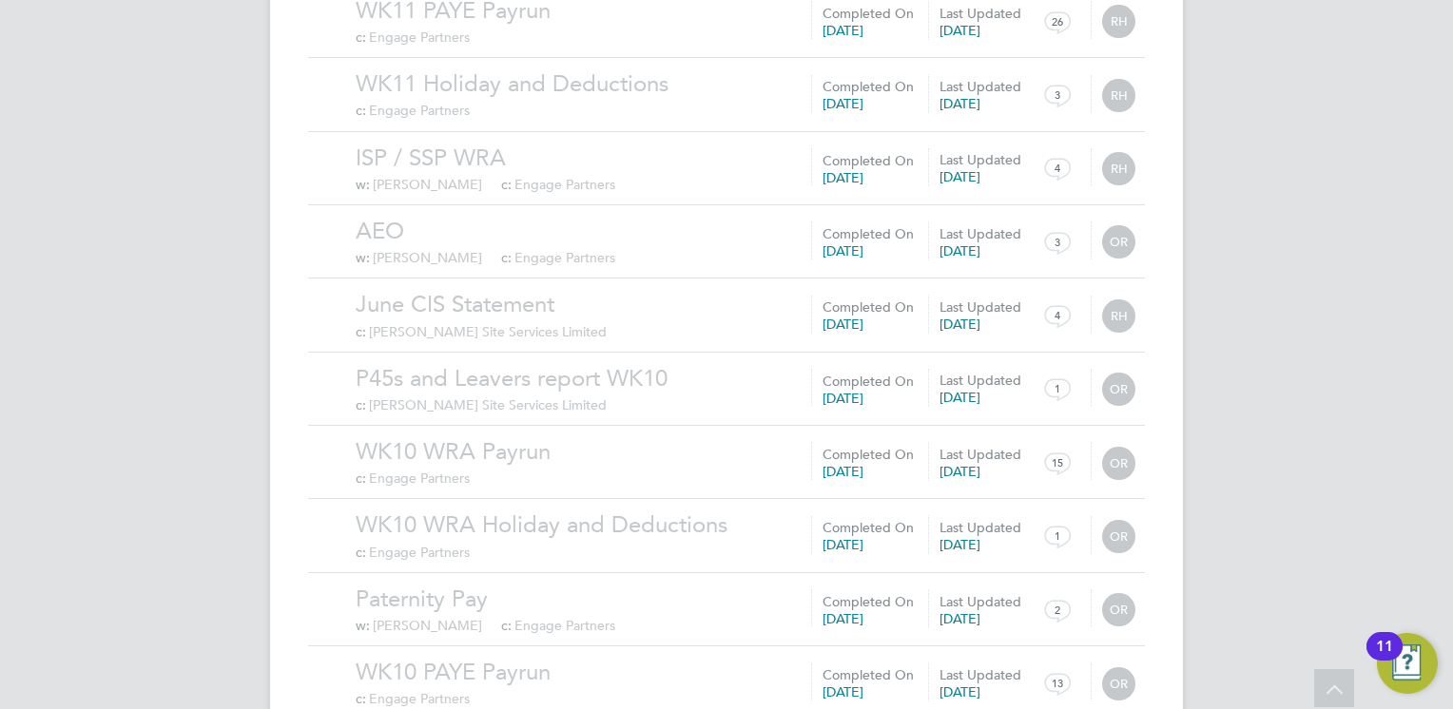
scroll to position [32923, 0]
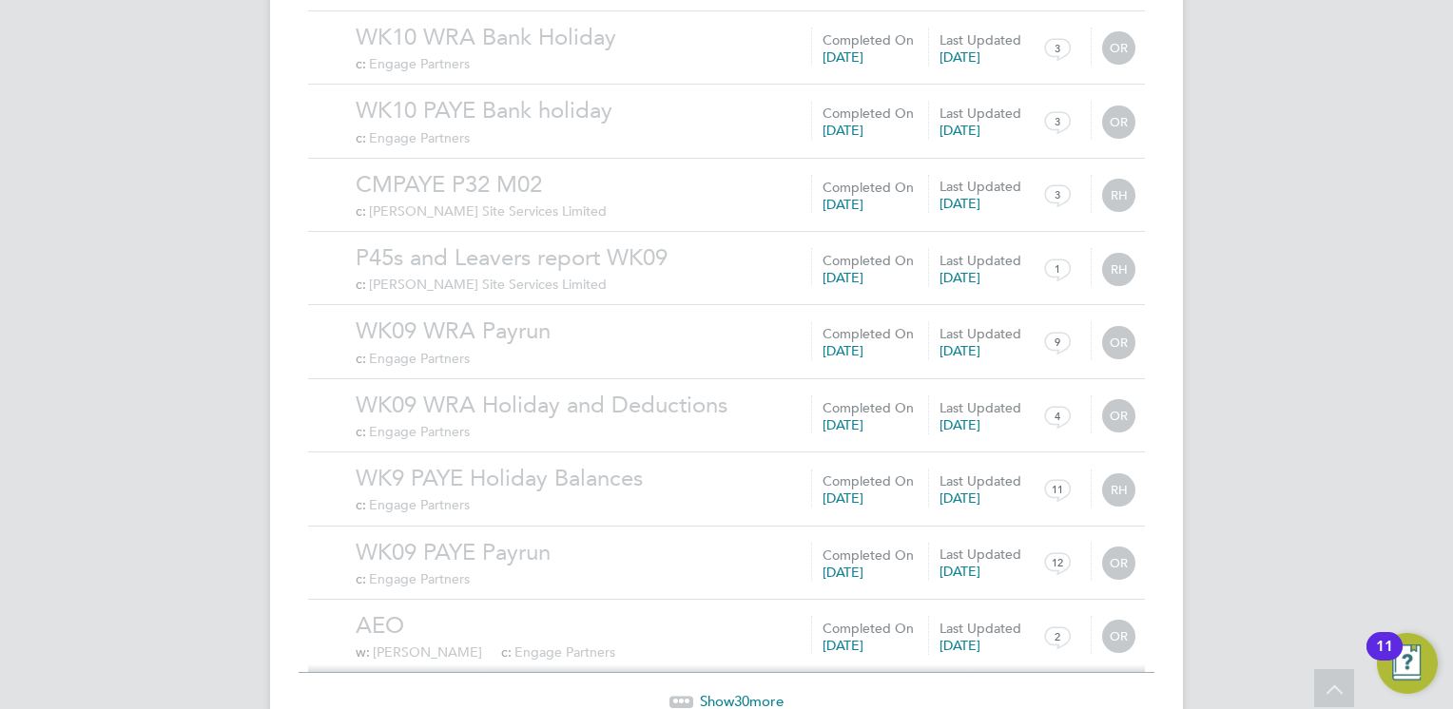
click at [740, 692] on span "30" at bounding box center [741, 701] width 15 height 18
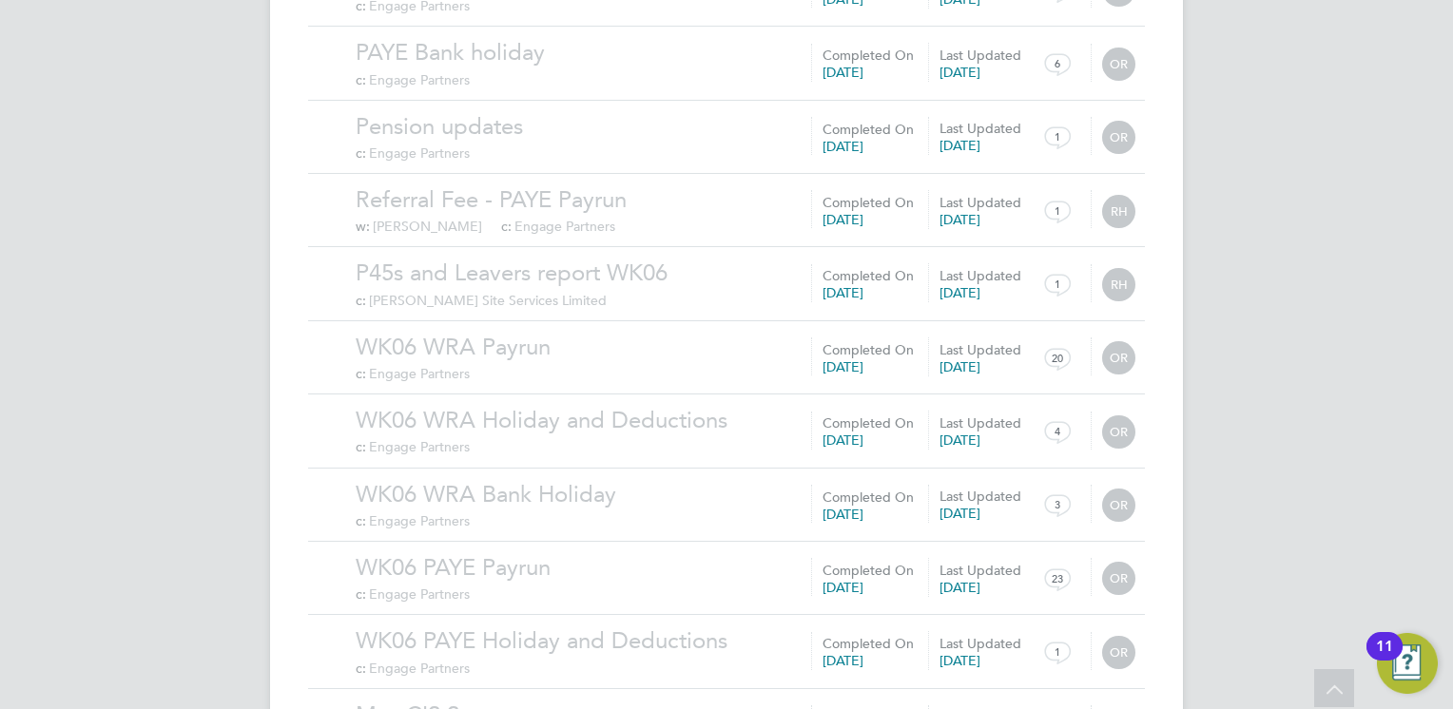
scroll to position [35130, 0]
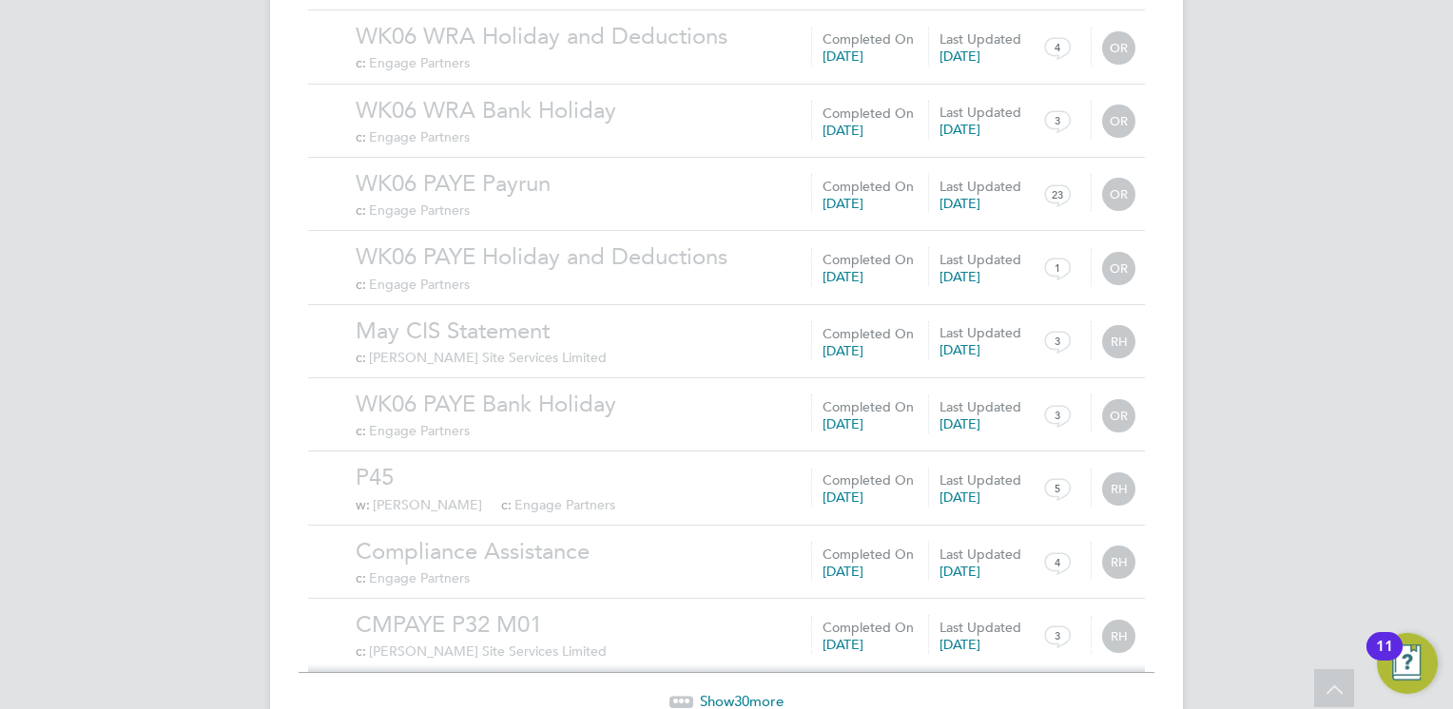
click at [733, 692] on span "Show 30 more" at bounding box center [742, 701] width 84 height 18
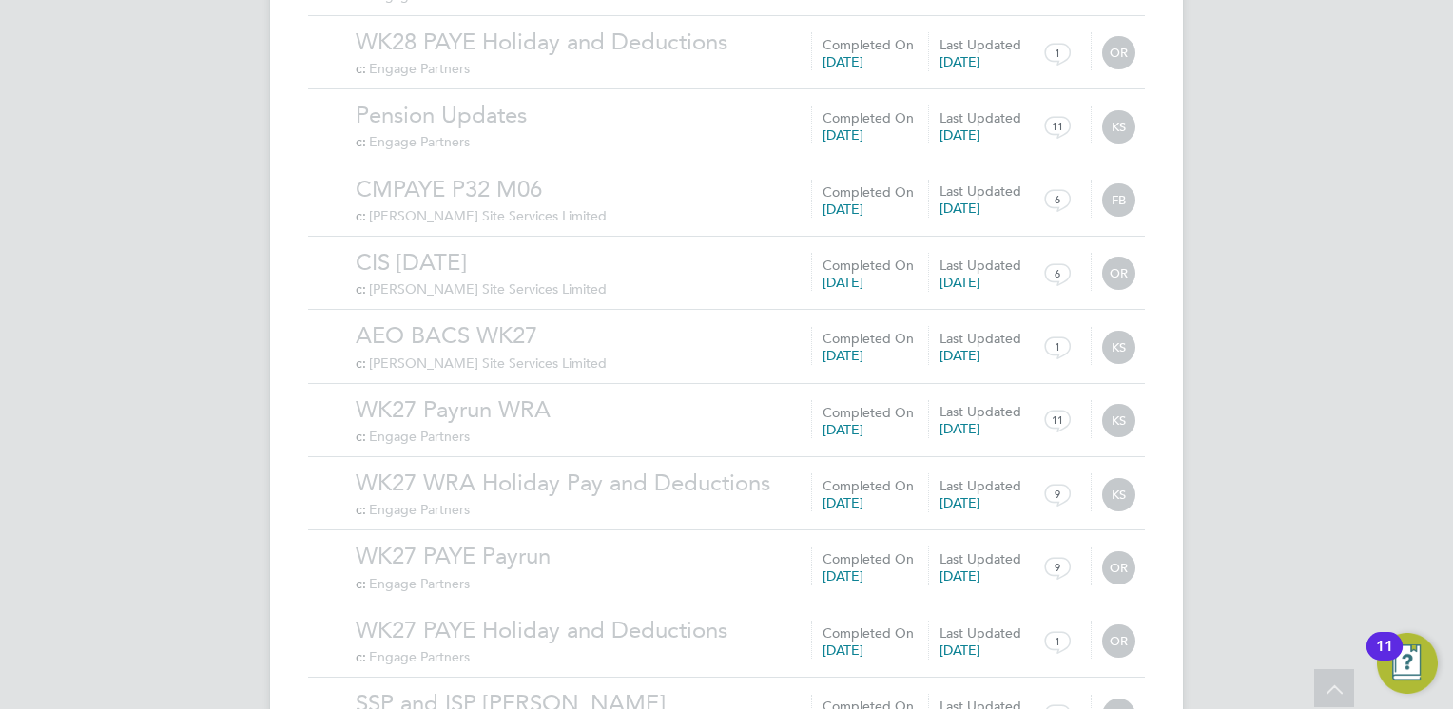
scroll to position [20739, 0]
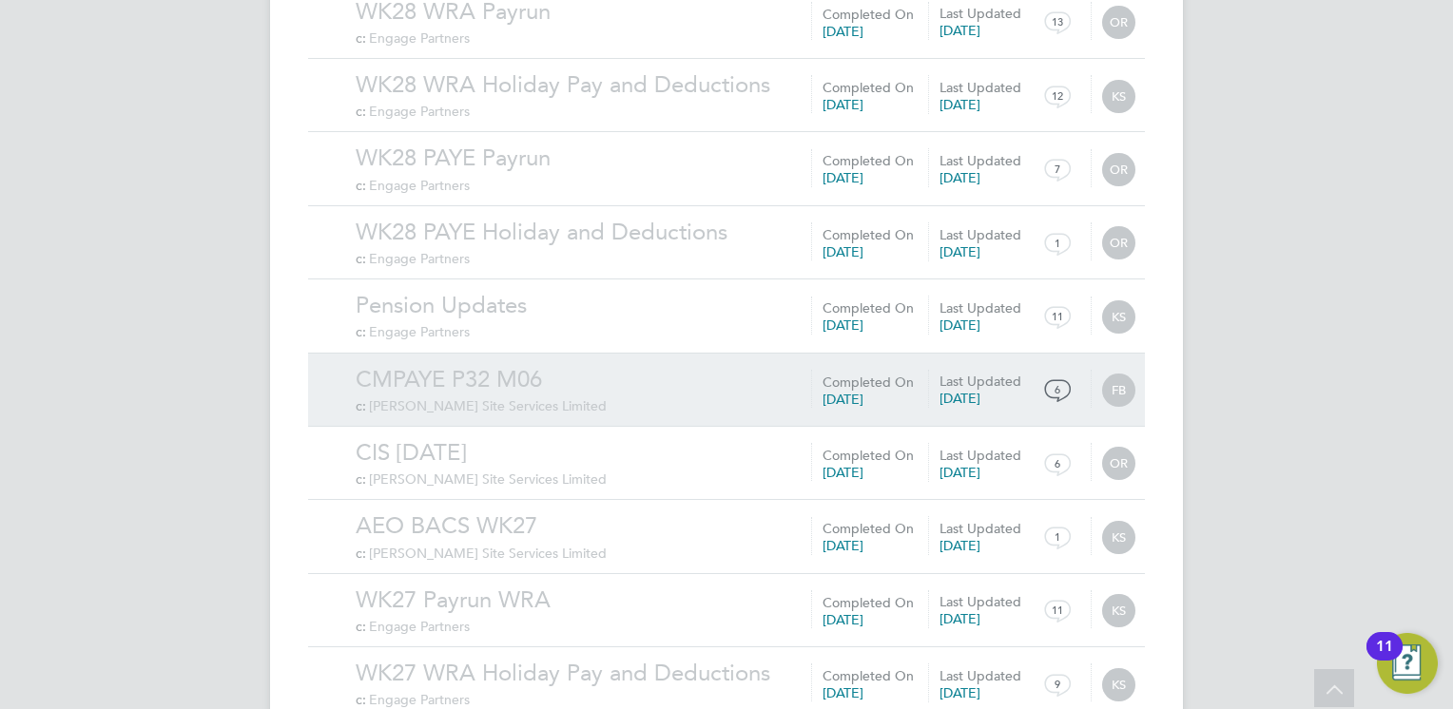
click at [552, 365] on link "CMPAYE P32 M06" at bounding box center [745, 379] width 779 height 29
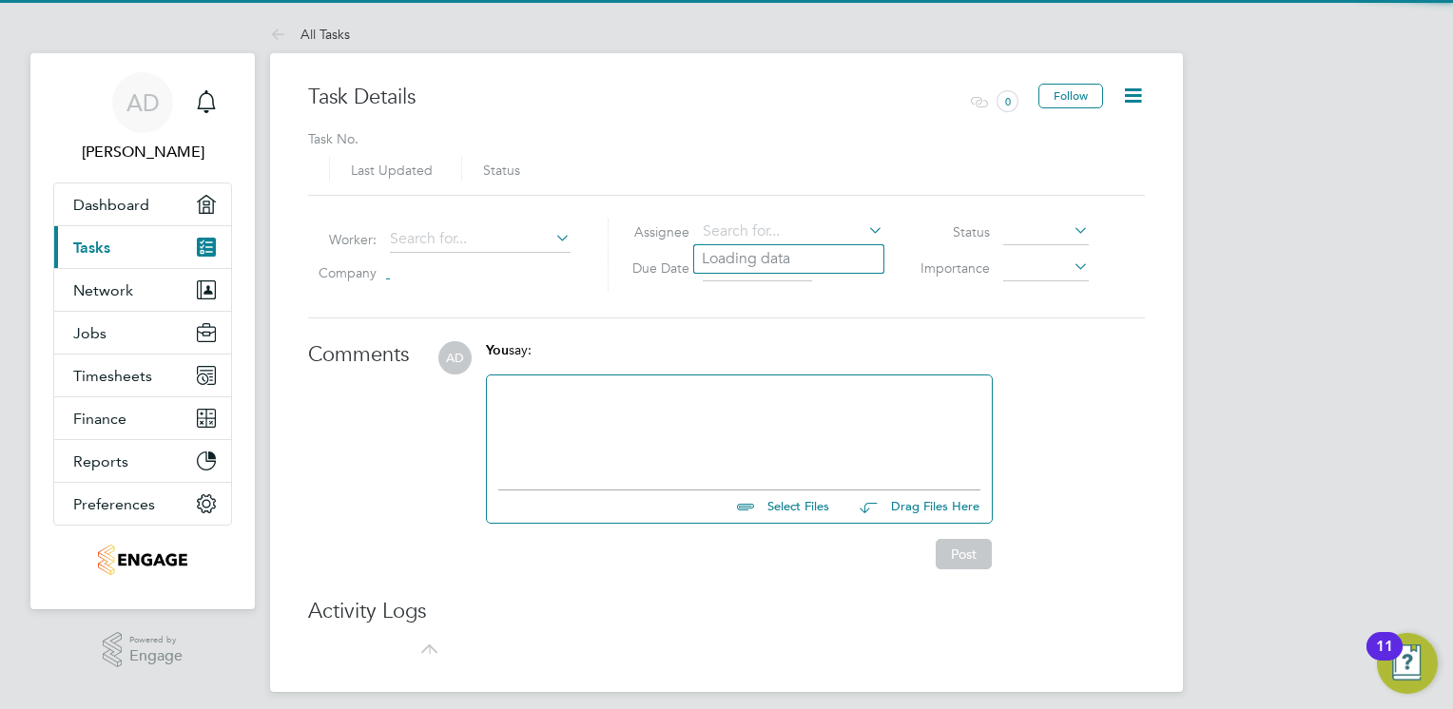
type input "[DATE]"
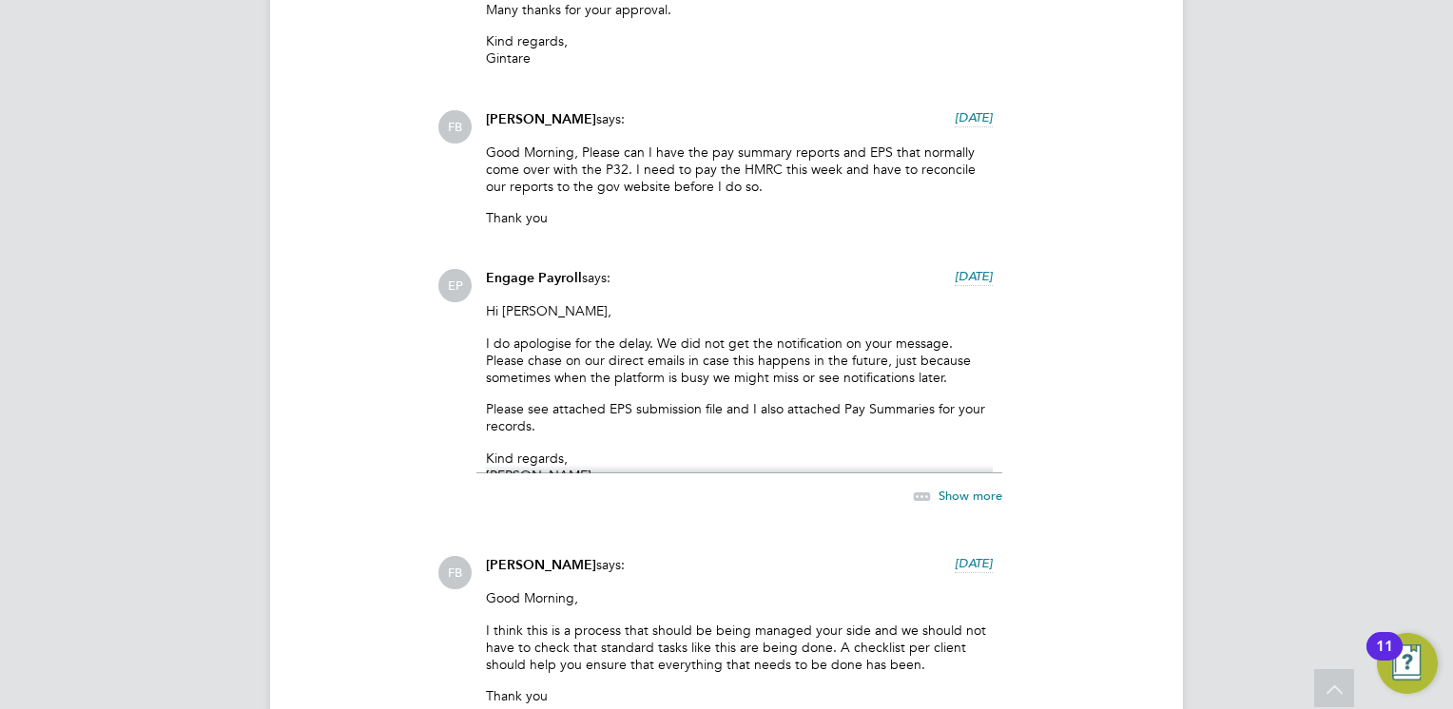
scroll to position [1046, 0]
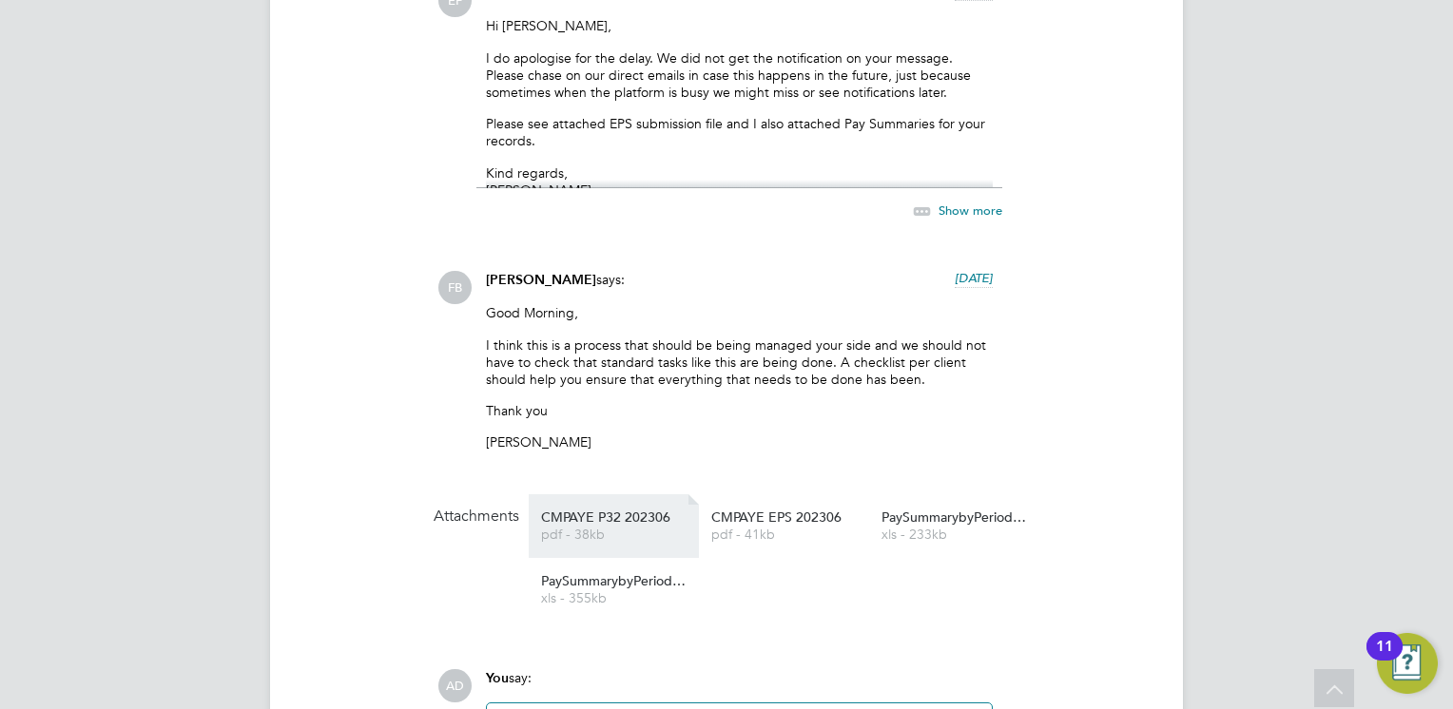
click at [629, 524] on span "CMPAYE P32 202306" at bounding box center [617, 517] width 152 height 14
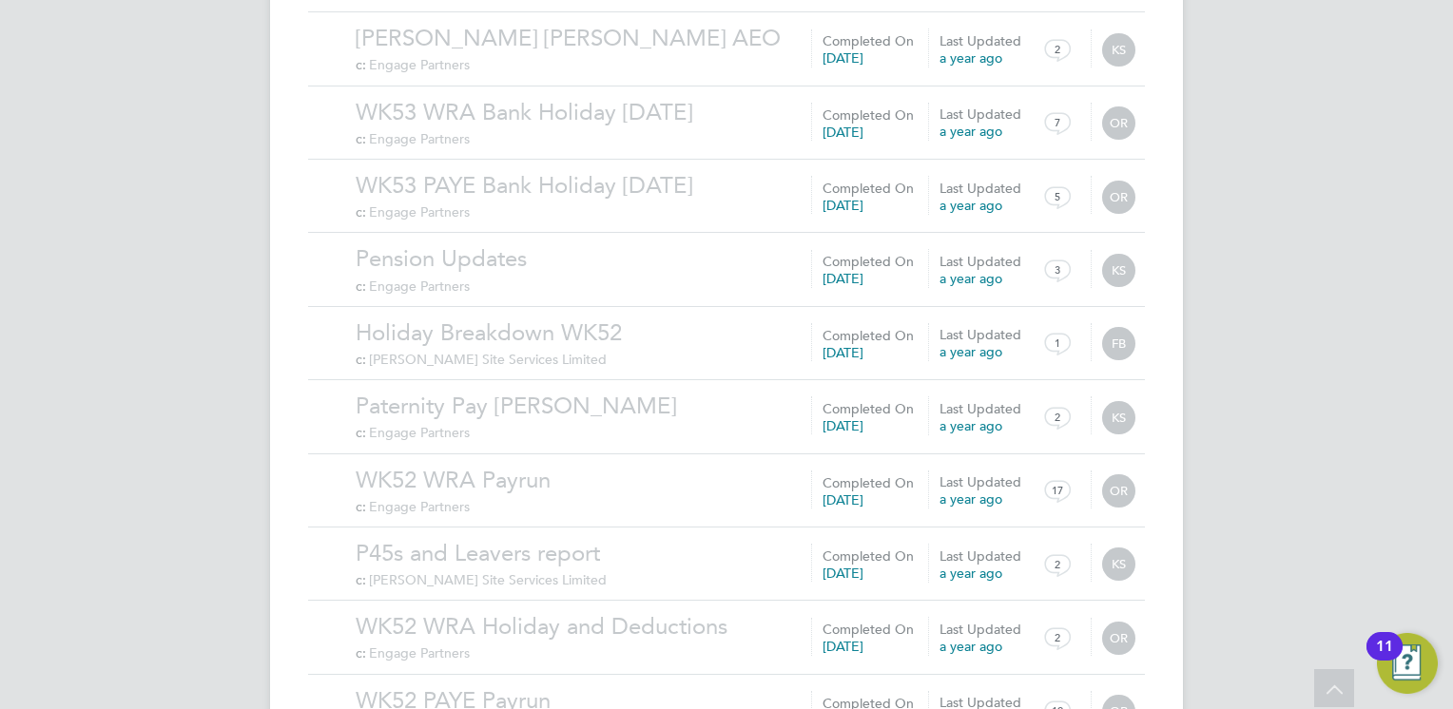
scroll to position [2031, 0]
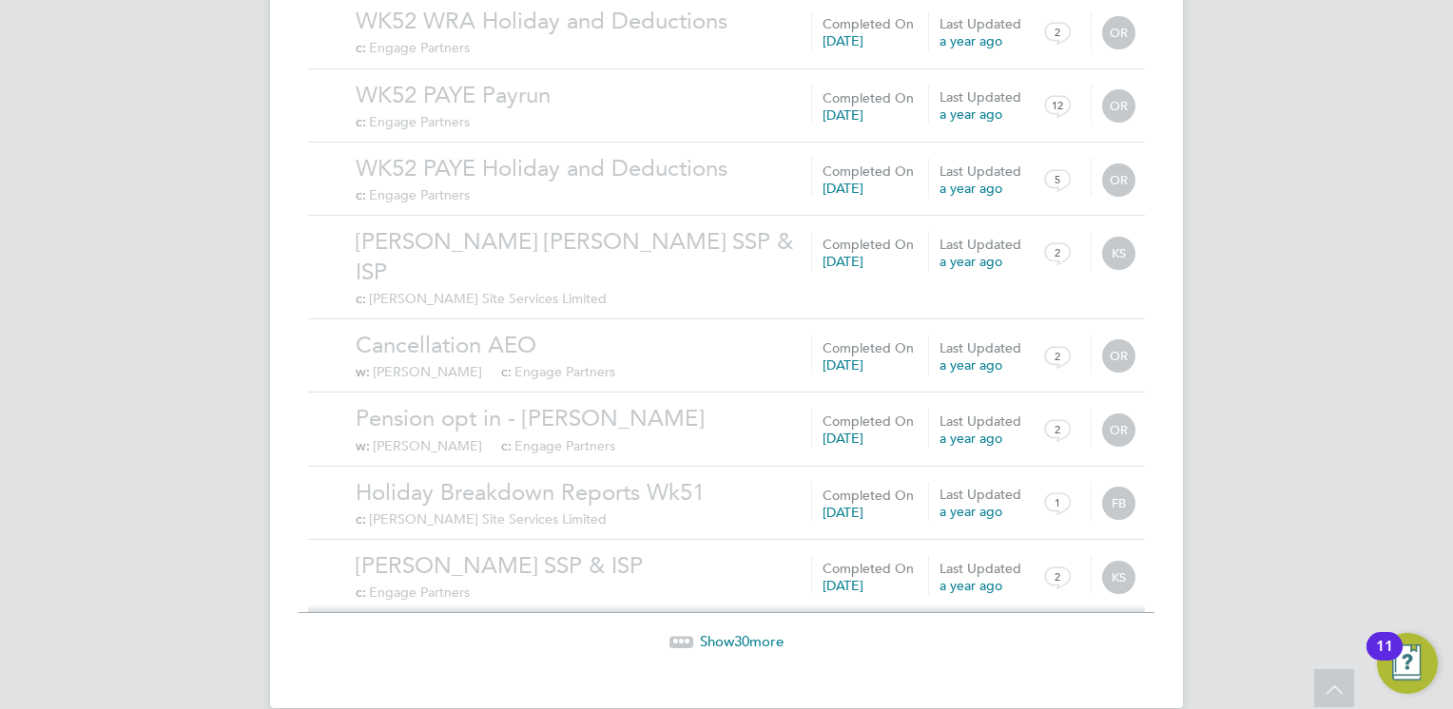
click at [756, 605] on div "Show 30 more" at bounding box center [726, 628] width 856 height 47
click at [756, 632] on span "Show 30 more" at bounding box center [742, 641] width 84 height 18
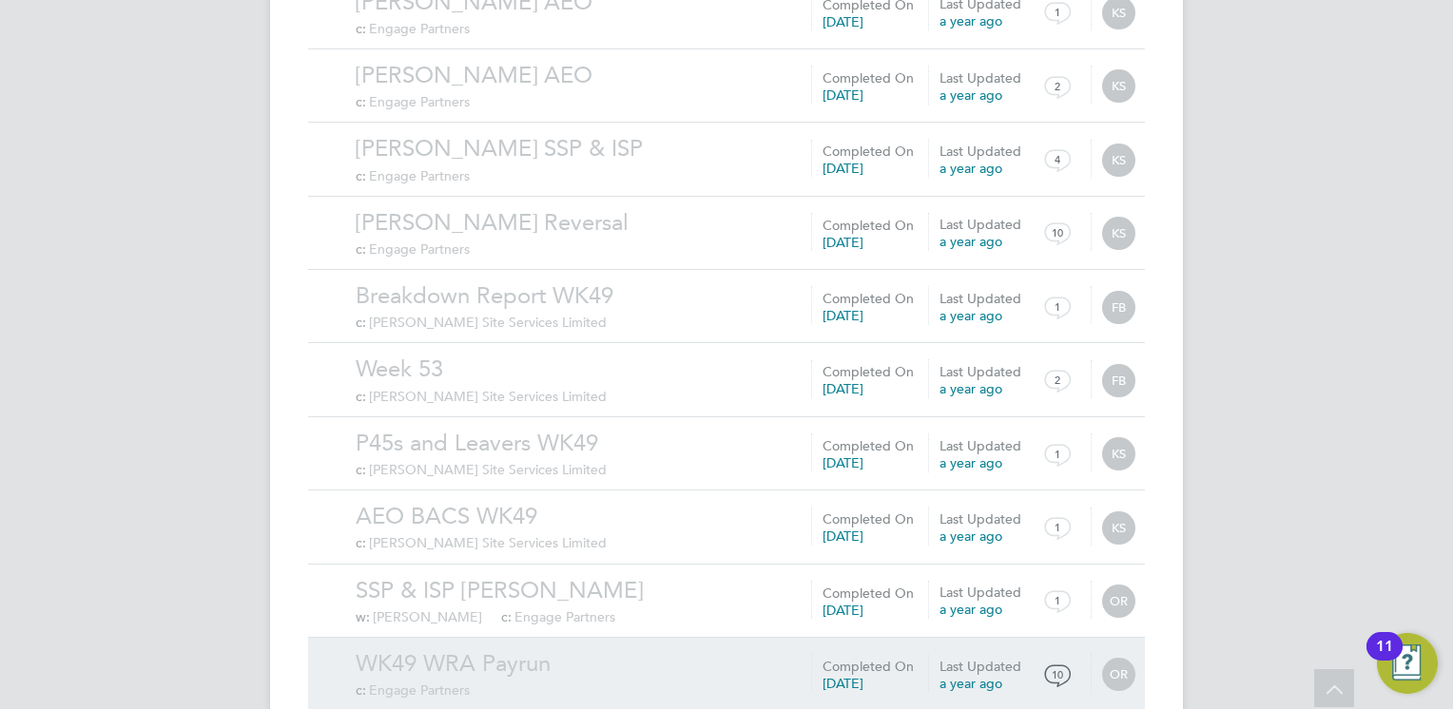
scroll to position [4238, 0]
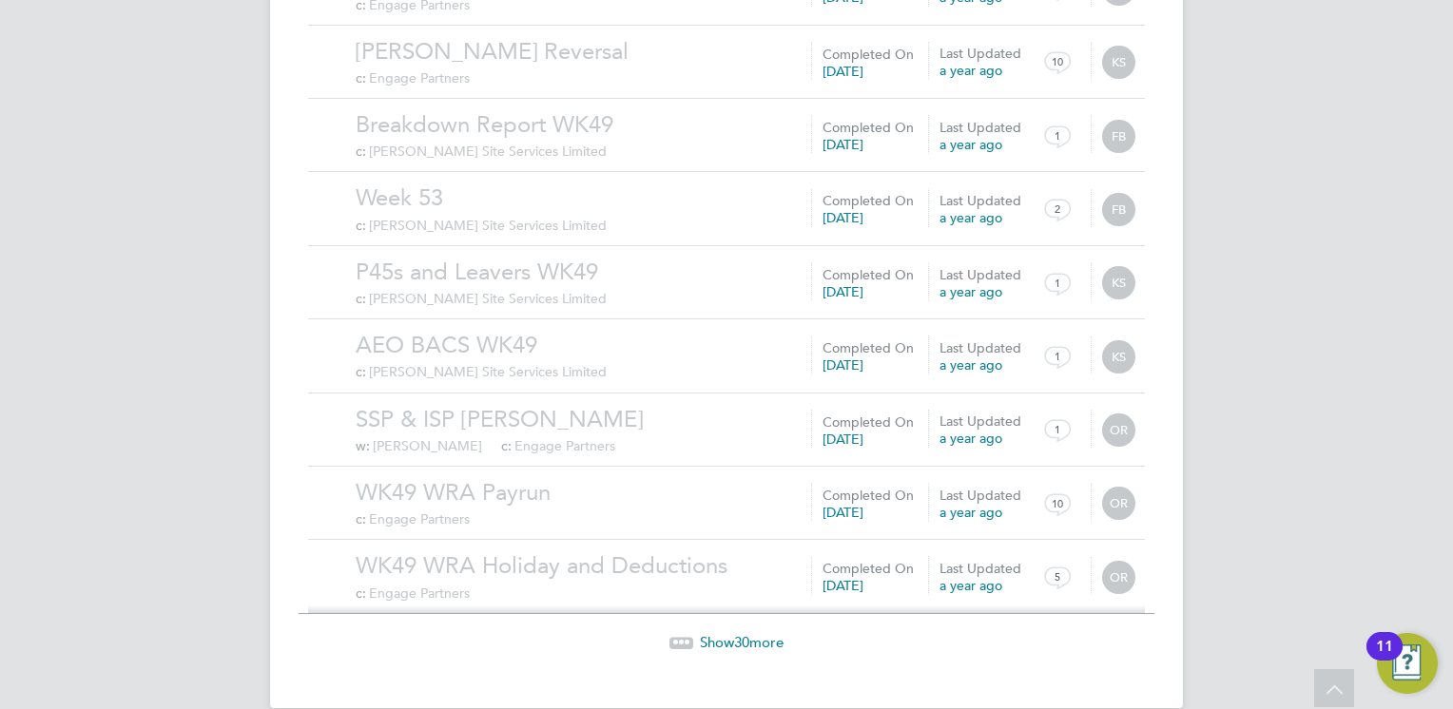
click at [748, 633] on span "30" at bounding box center [741, 642] width 15 height 18
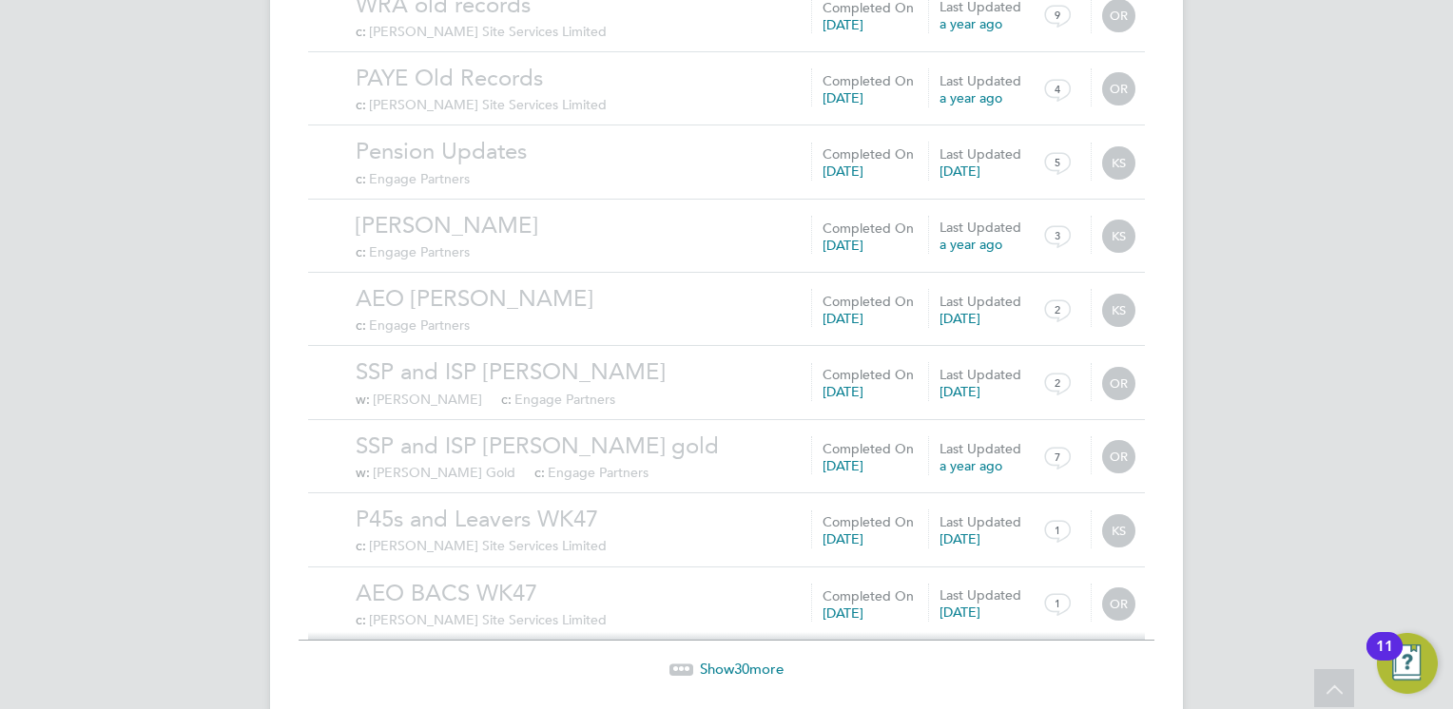
scroll to position [6444, 0]
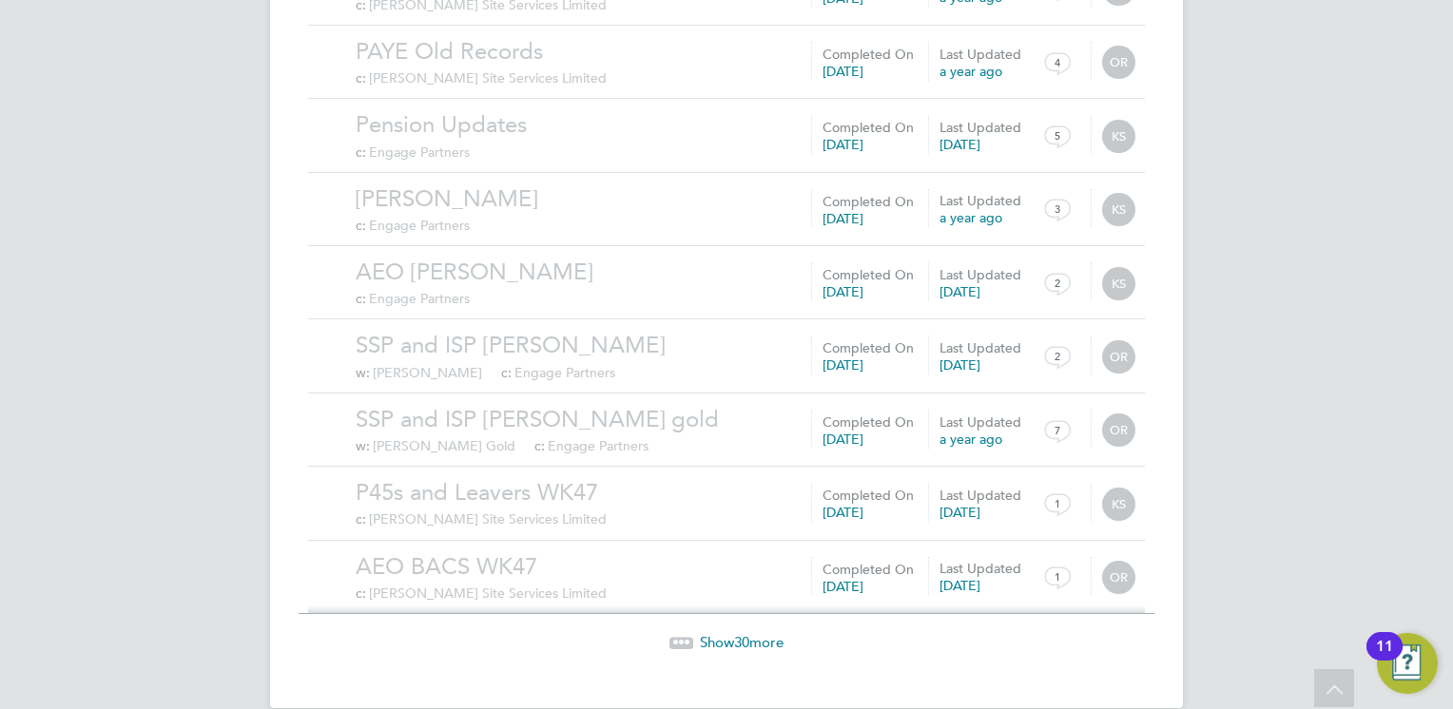
click at [724, 633] on span "Show 30 more" at bounding box center [742, 642] width 84 height 18
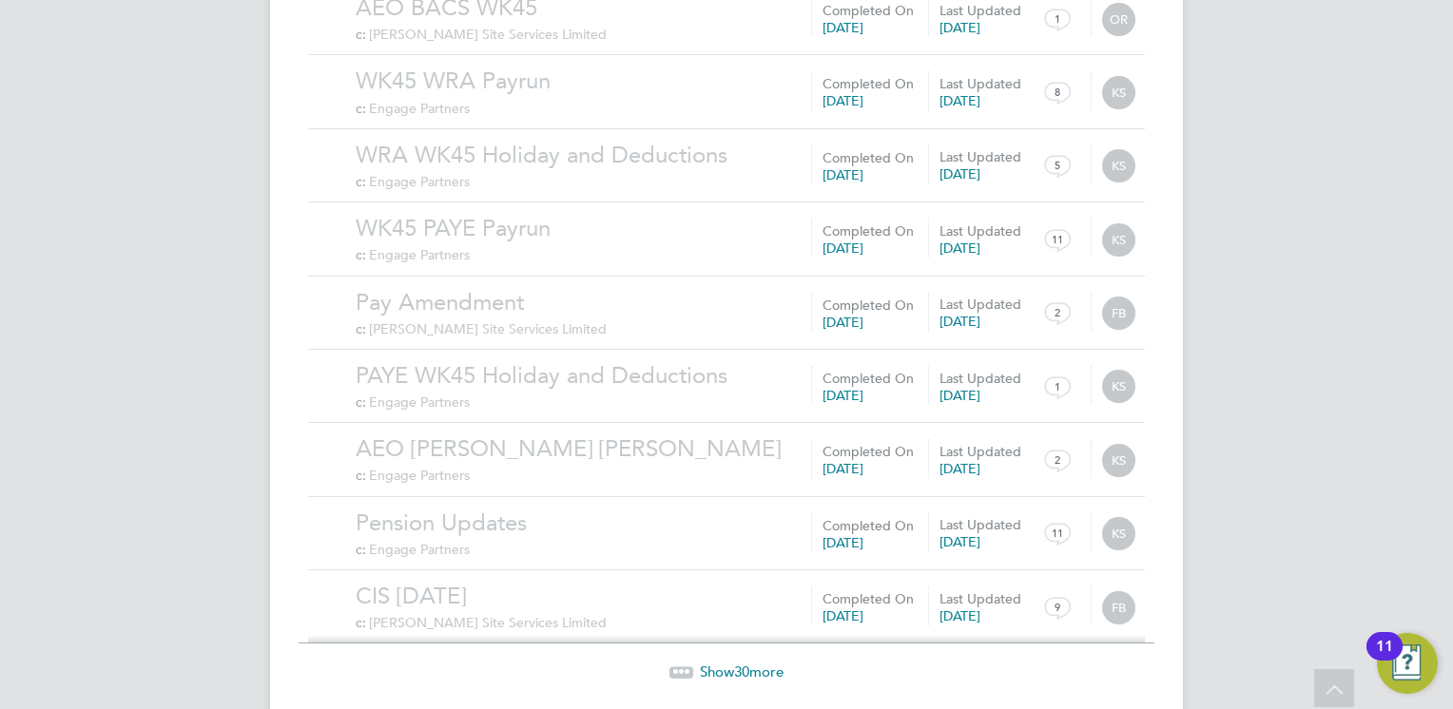
scroll to position [8651, 0]
click at [744, 634] on div "Show 30 more" at bounding box center [726, 657] width 856 height 47
click at [744, 662] on span "30" at bounding box center [741, 671] width 15 height 18
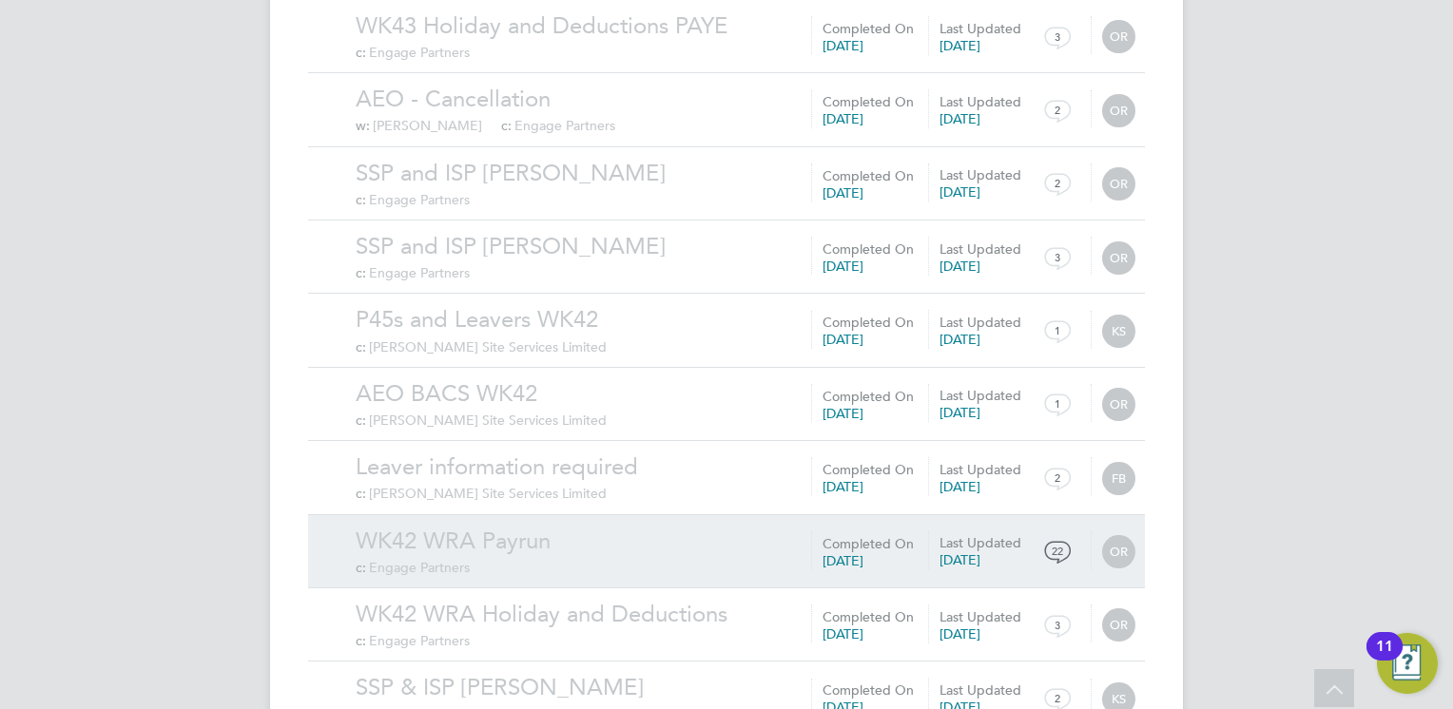
scroll to position [10858, 0]
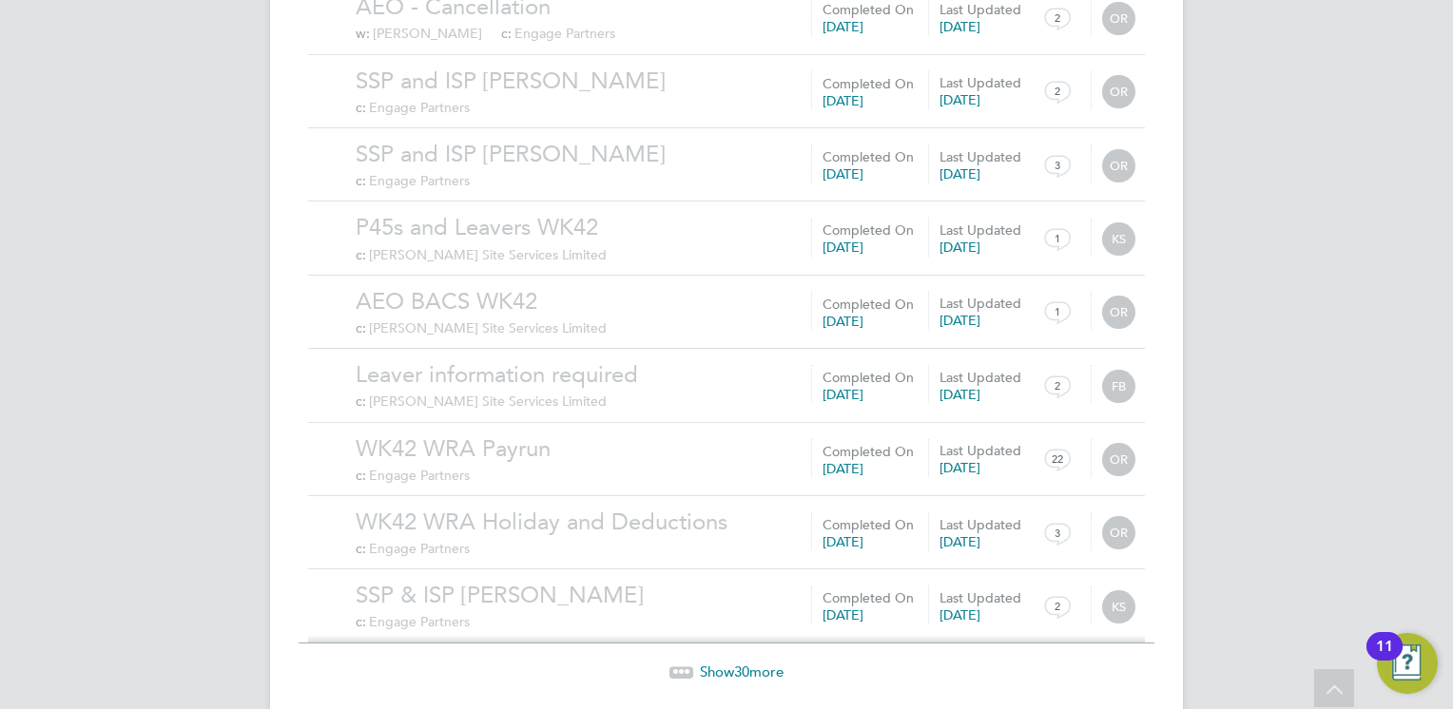
click at [747, 663] on span "30" at bounding box center [741, 672] width 15 height 18
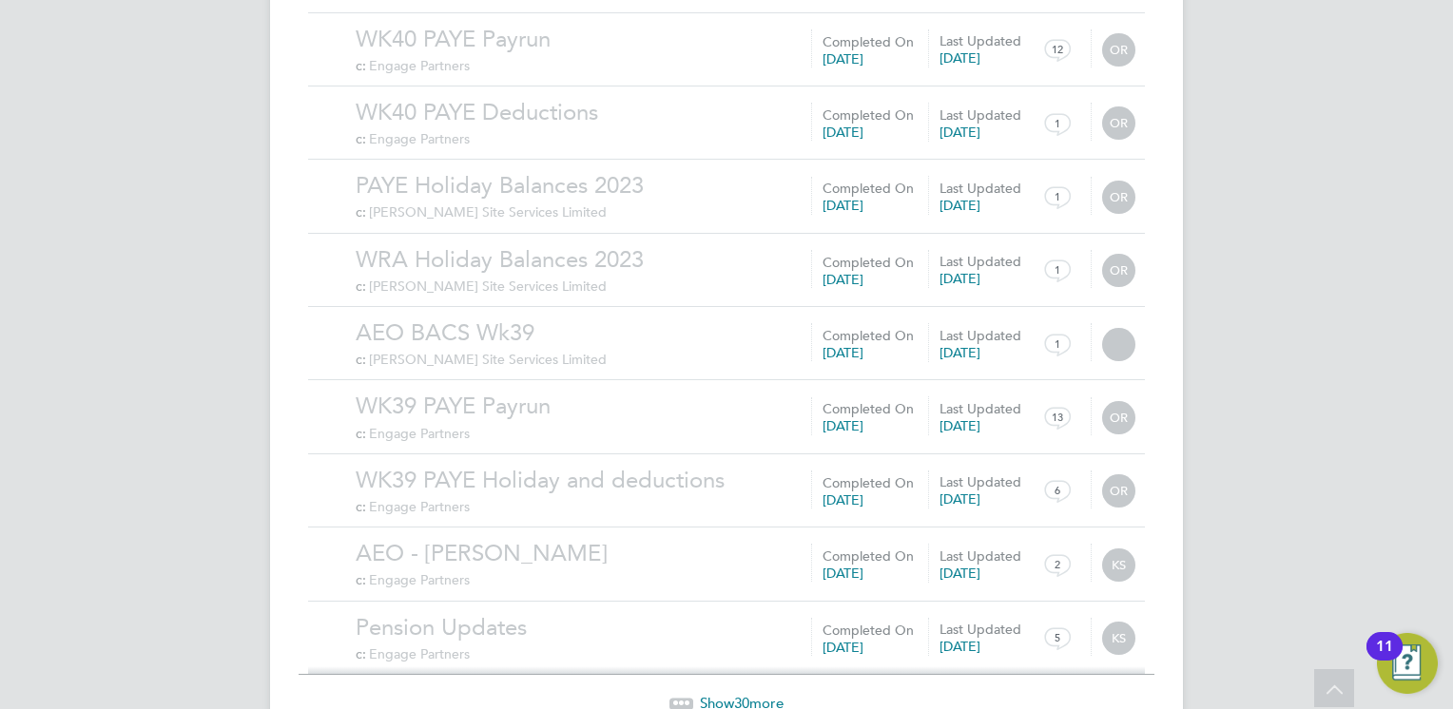
scroll to position [13064, 0]
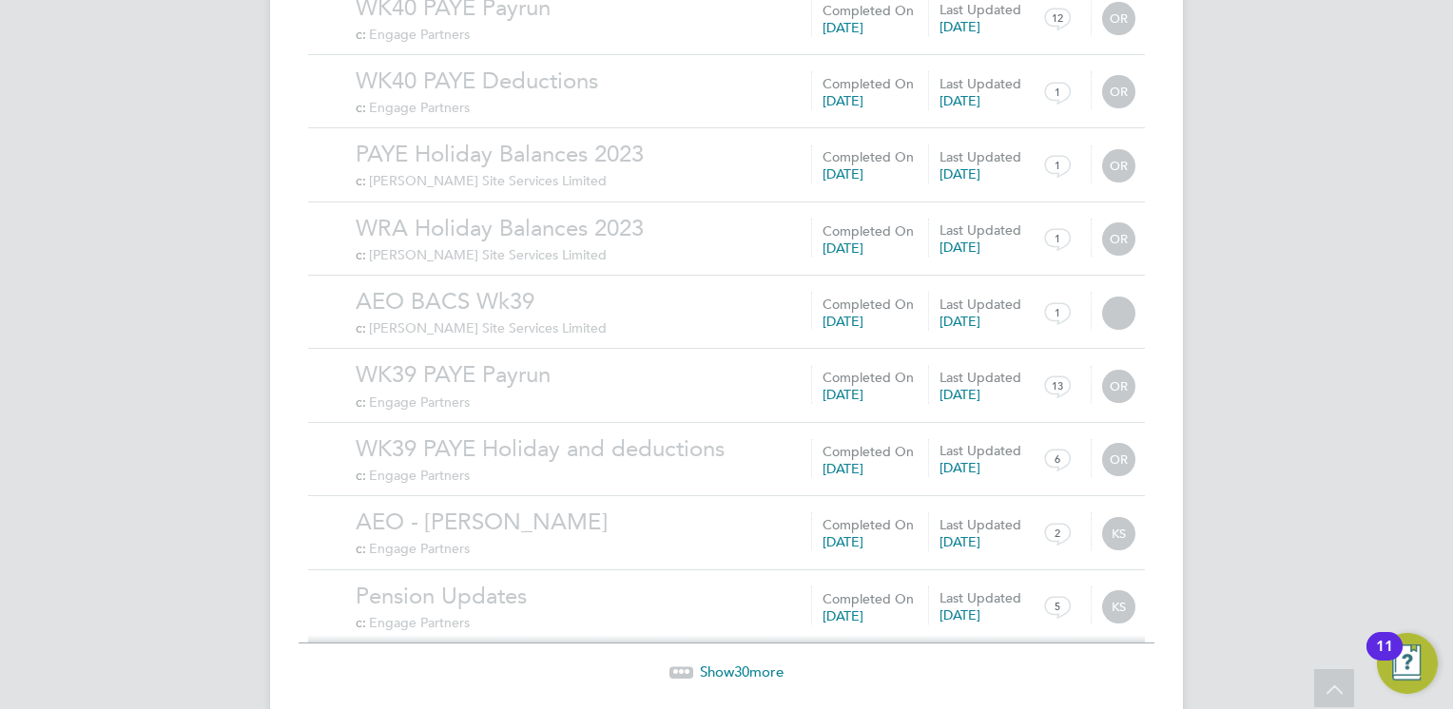
click at [727, 663] on span "Show 30 more" at bounding box center [742, 672] width 84 height 18
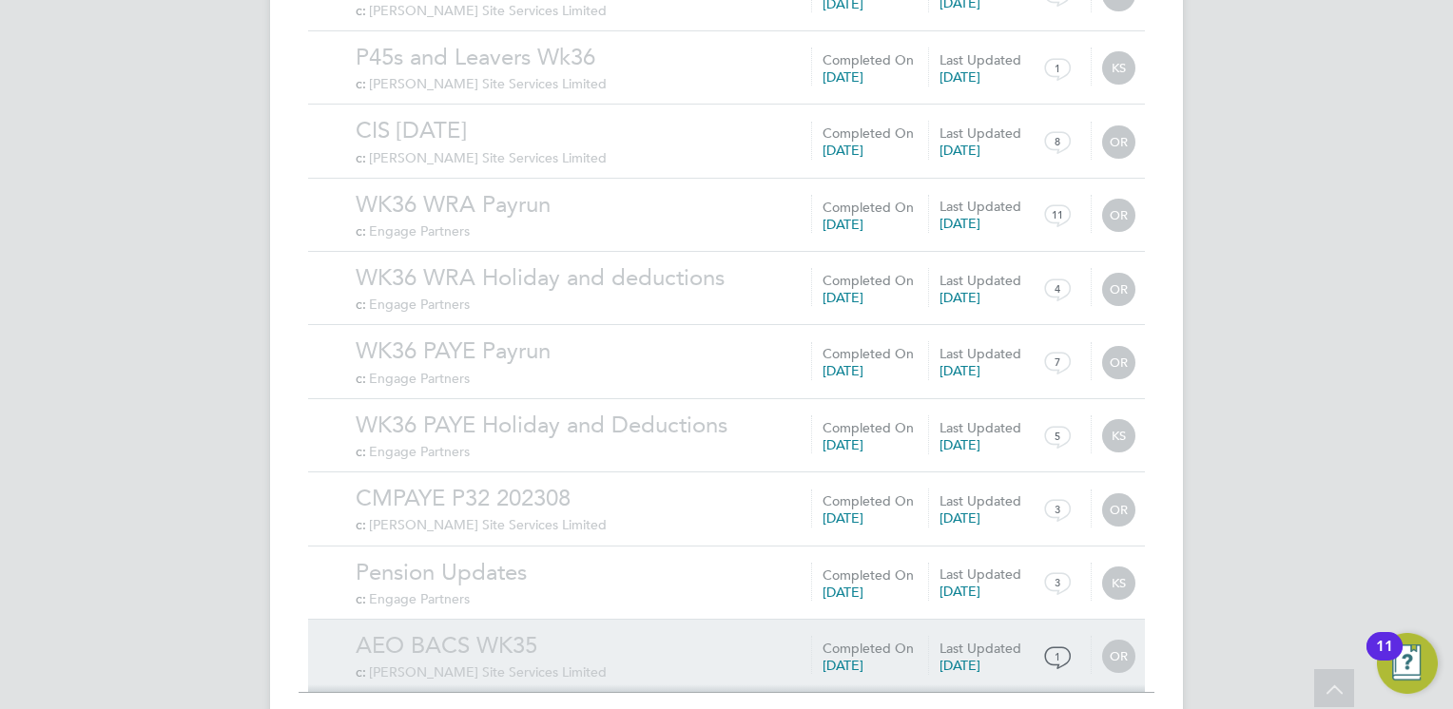
scroll to position [15270, 0]
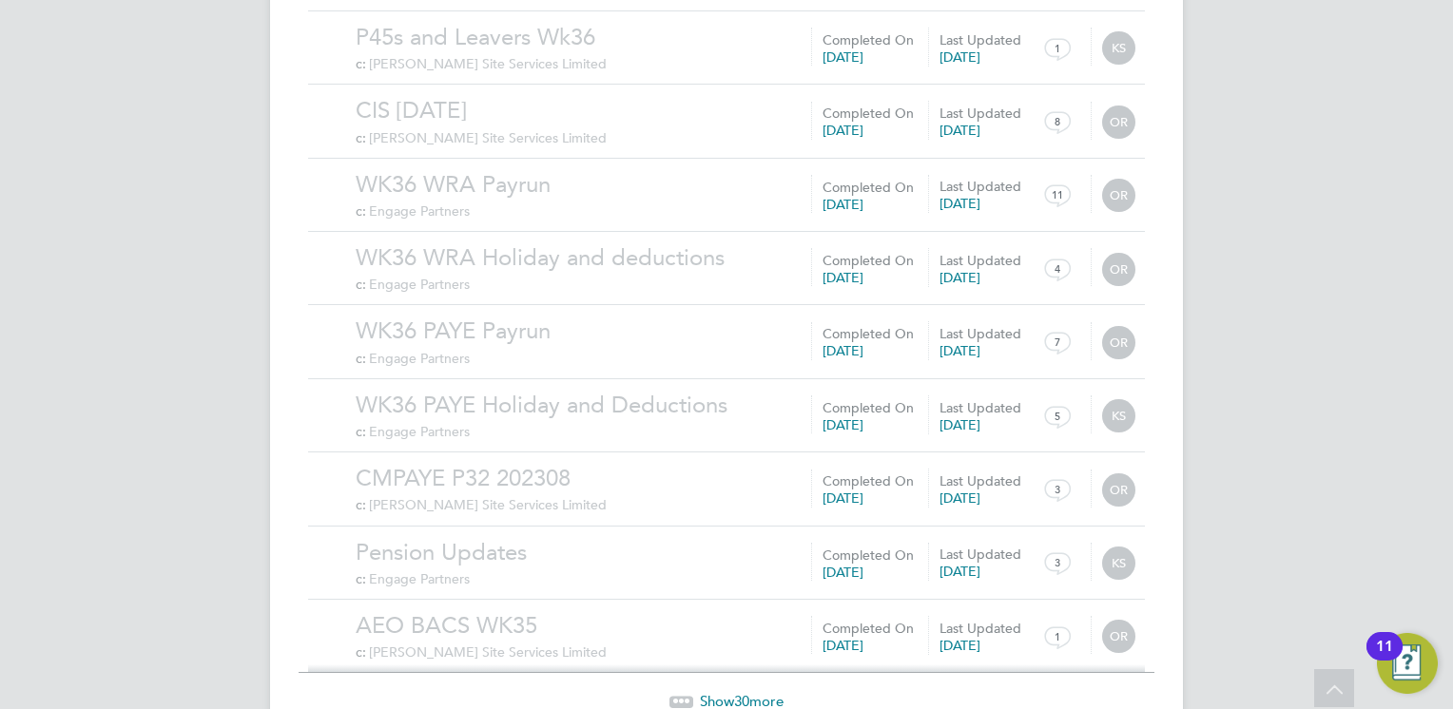
click at [742, 692] on span "30" at bounding box center [741, 701] width 15 height 18
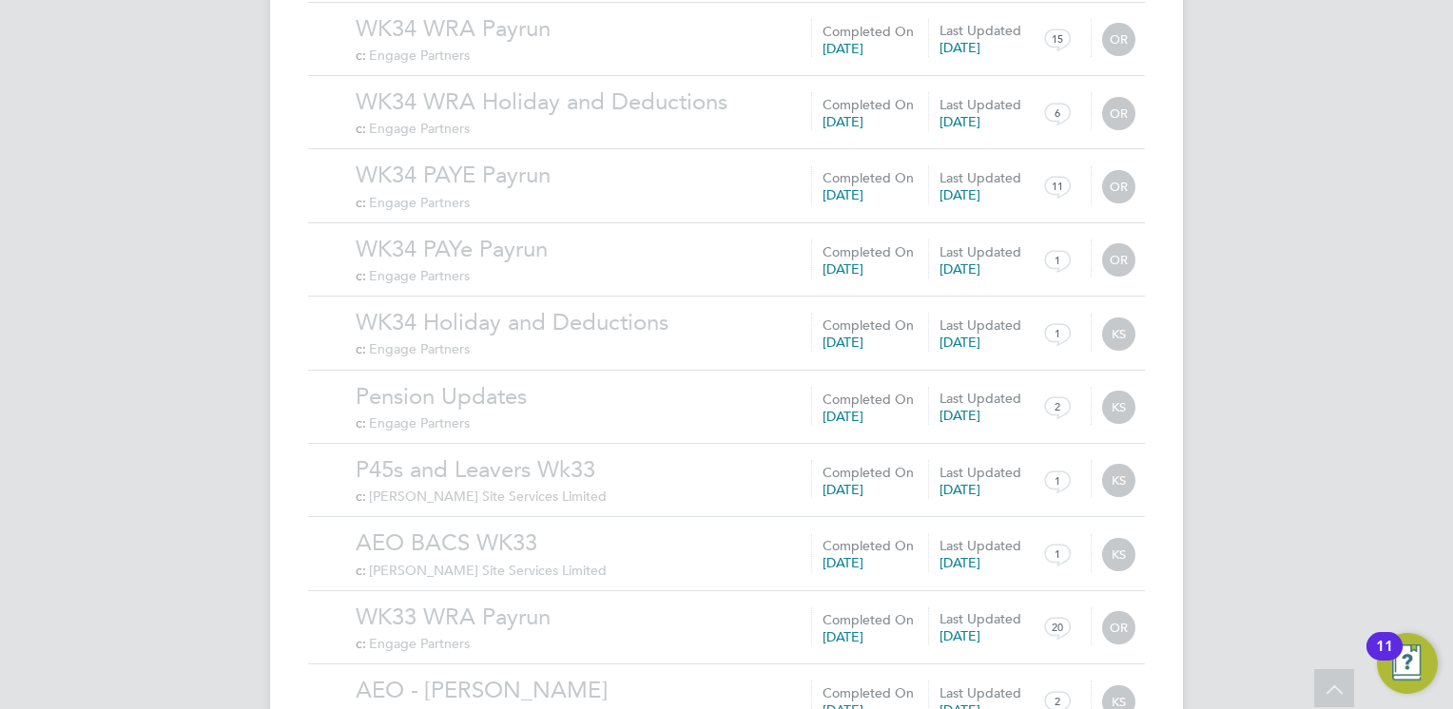
scroll to position [17478, 0]
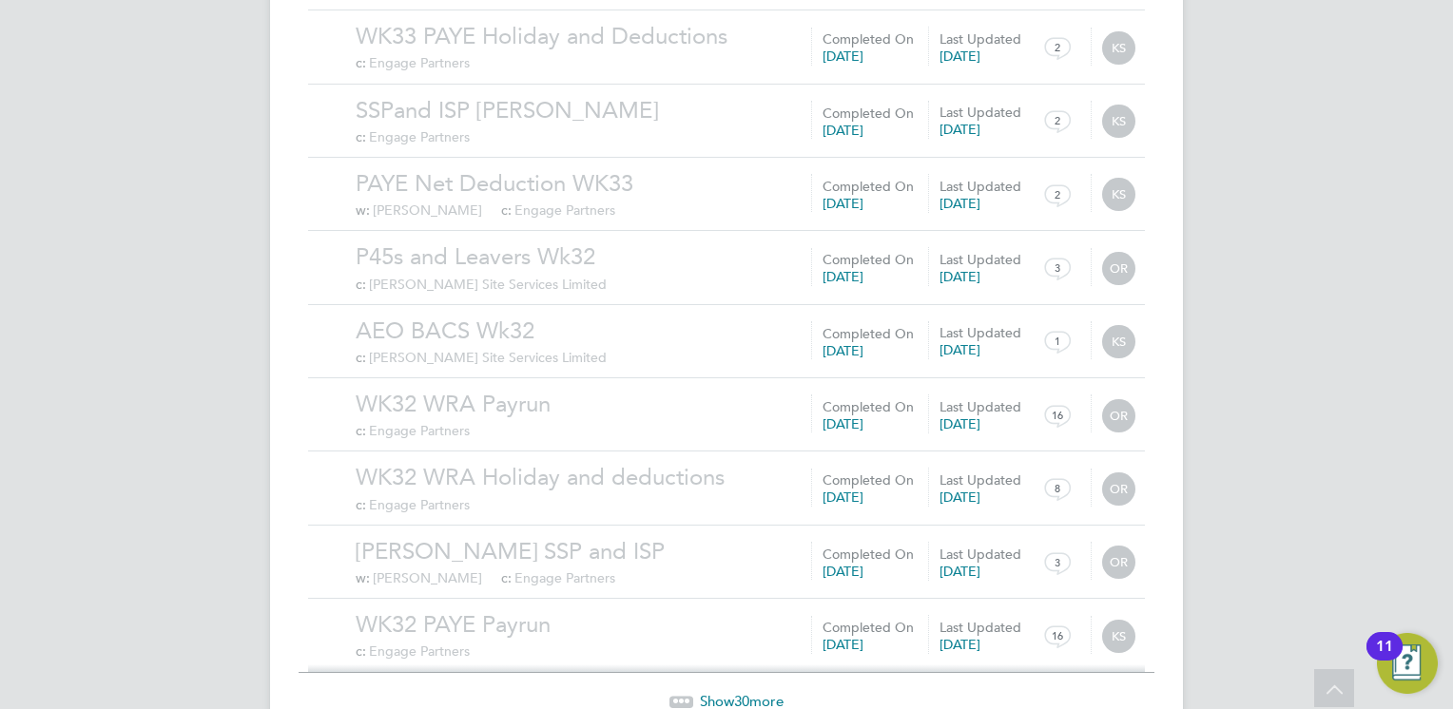
click at [733, 692] on span "Show 30 more" at bounding box center [742, 701] width 84 height 18
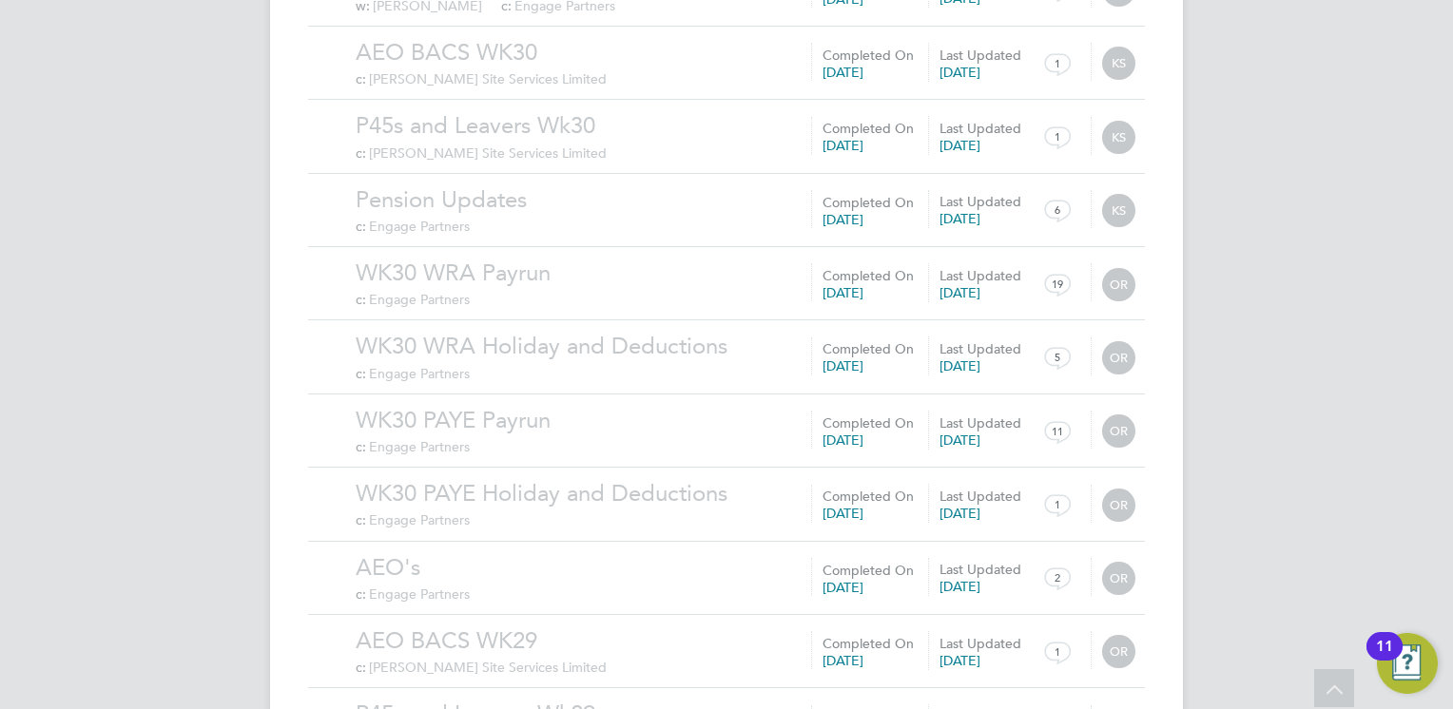
scroll to position [19684, 0]
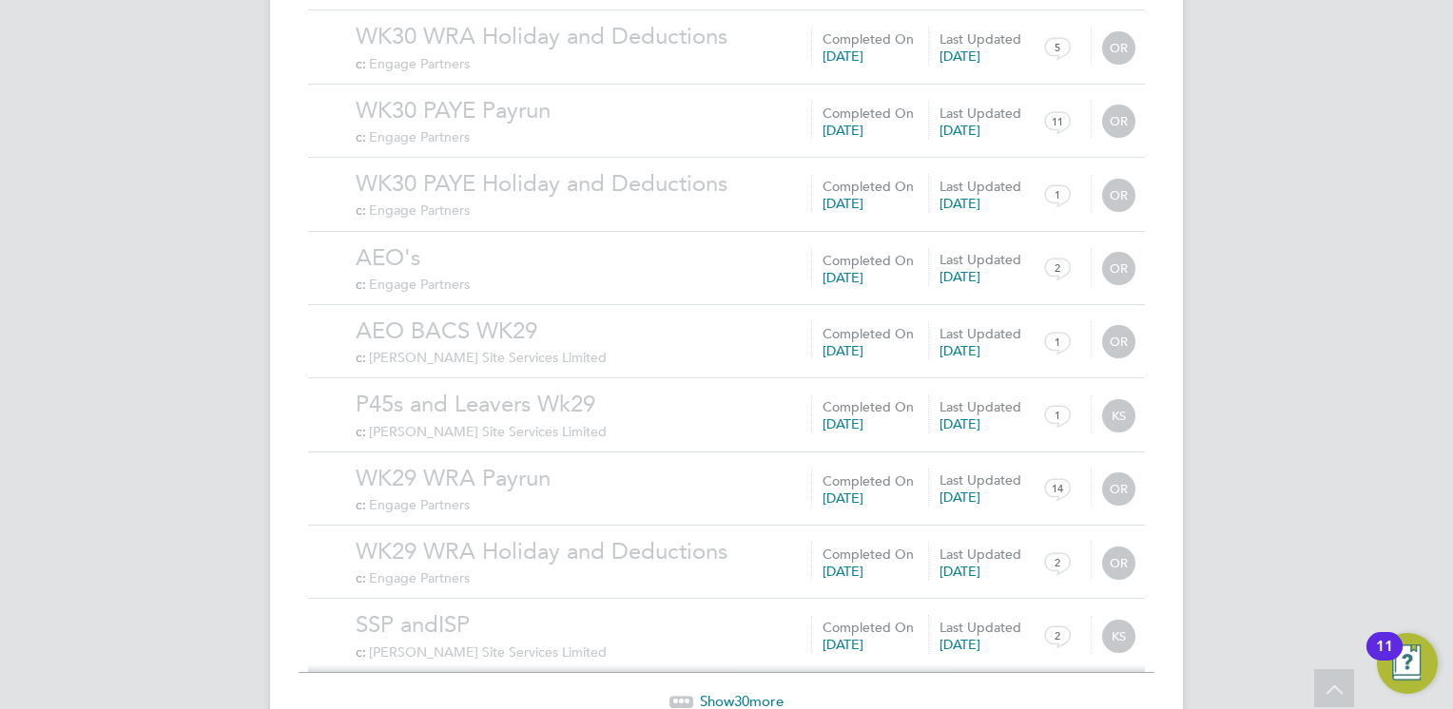
click at [743, 692] on span "30" at bounding box center [741, 701] width 15 height 18
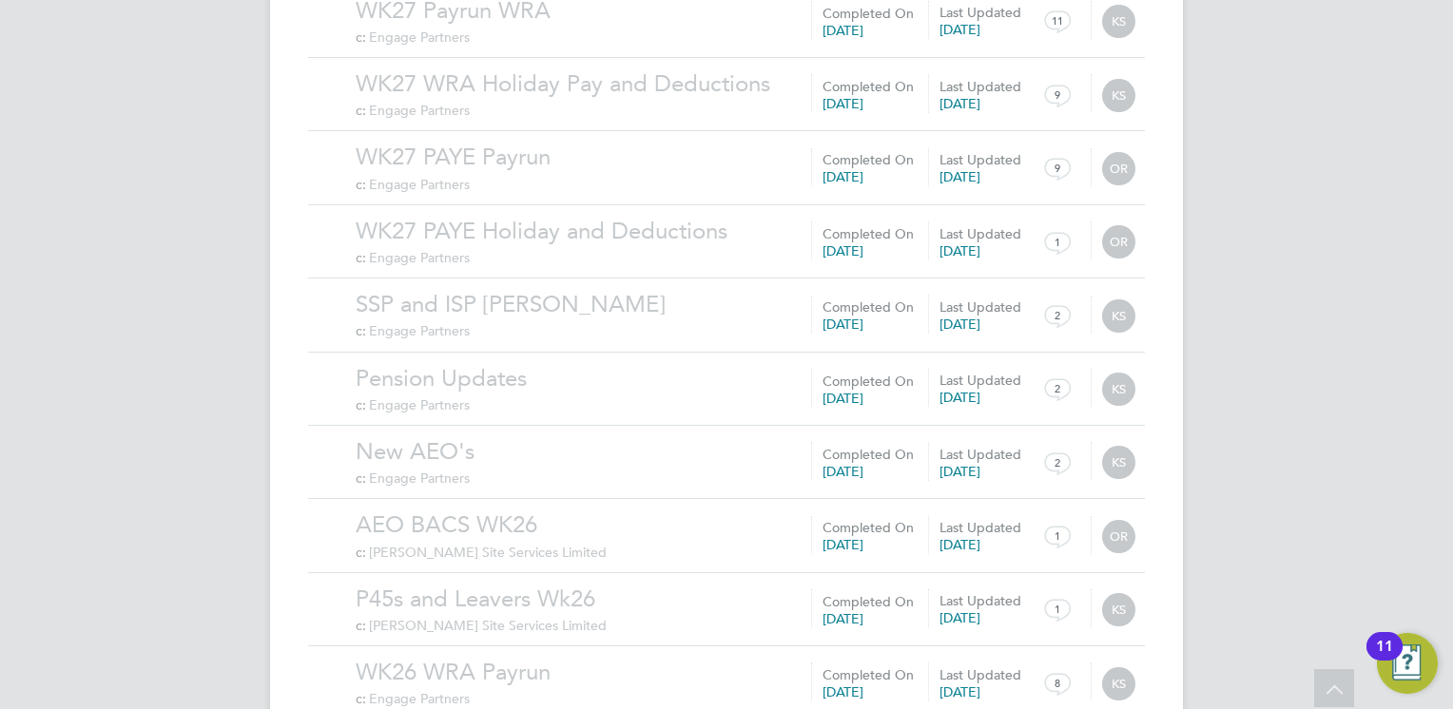
scroll to position [21890, 0]
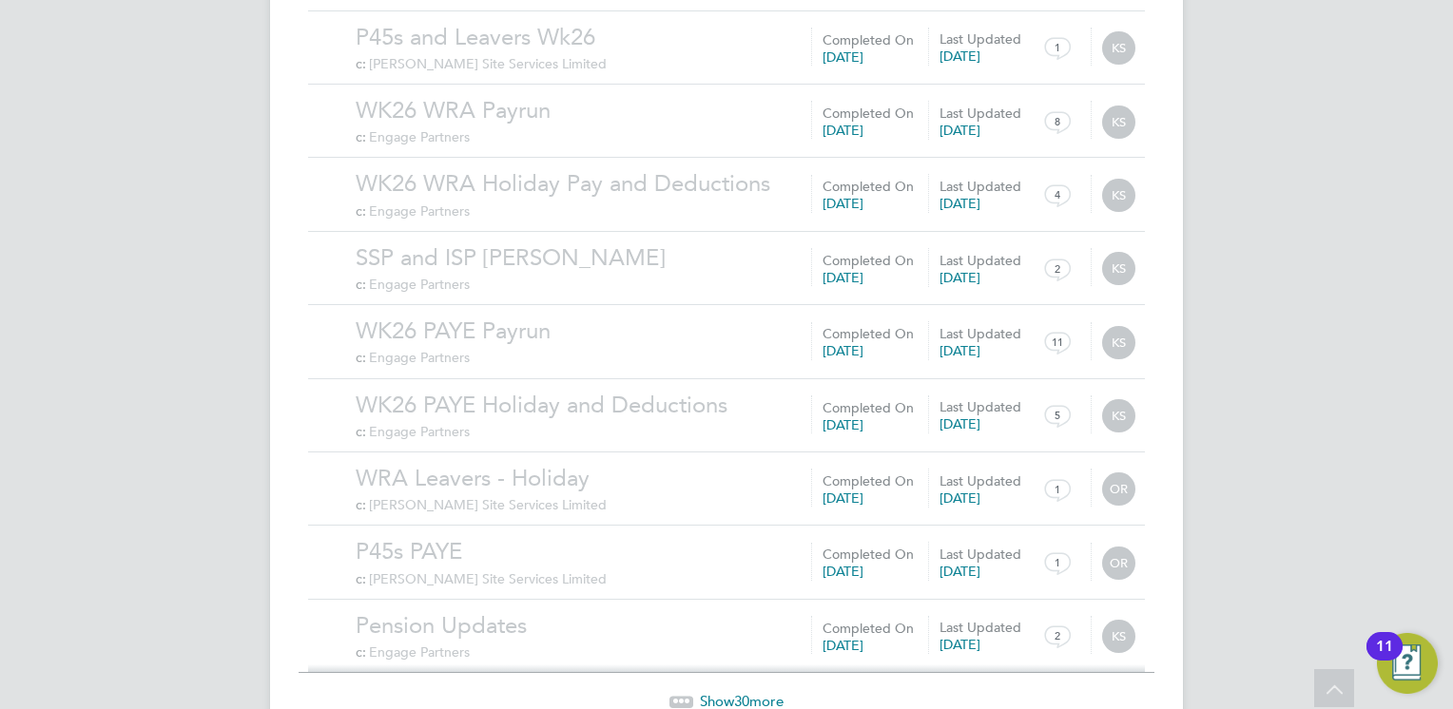
click at [746, 692] on span "30" at bounding box center [741, 701] width 15 height 18
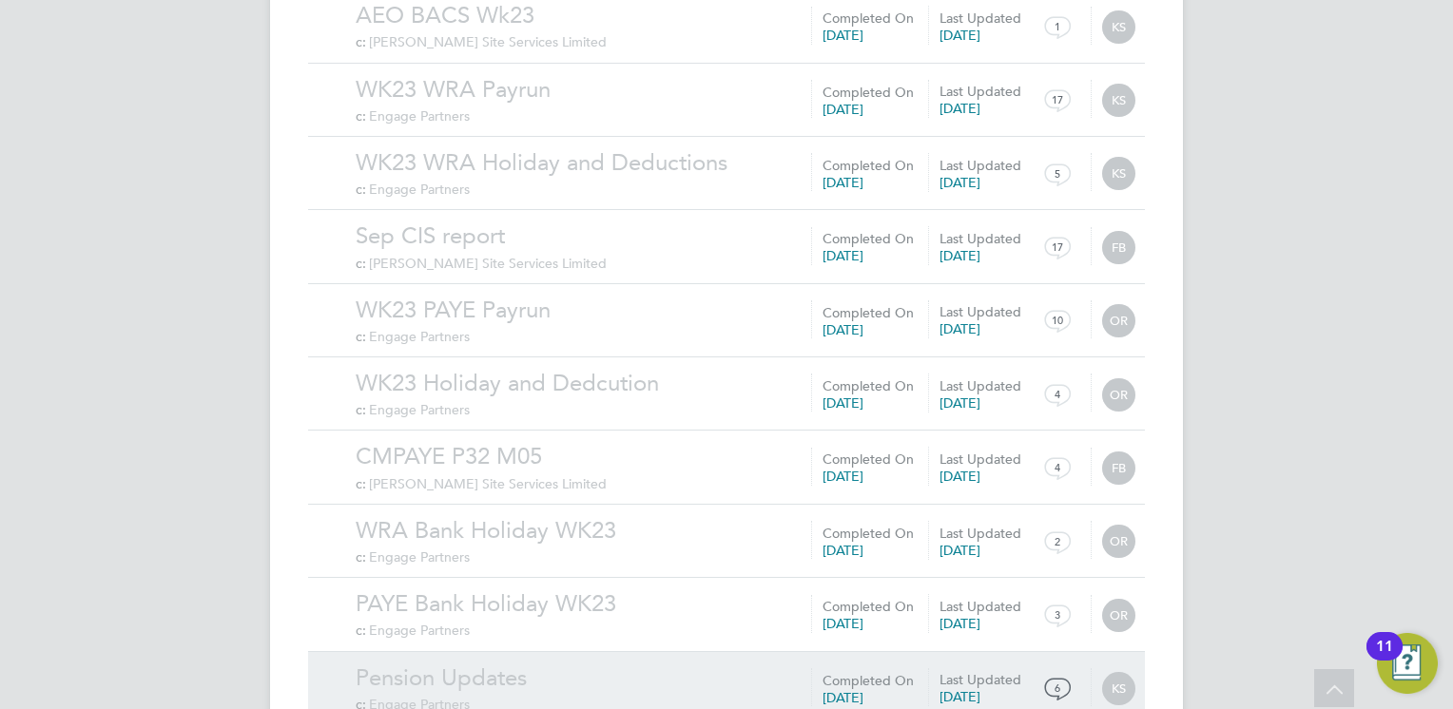
scroll to position [24097, 0]
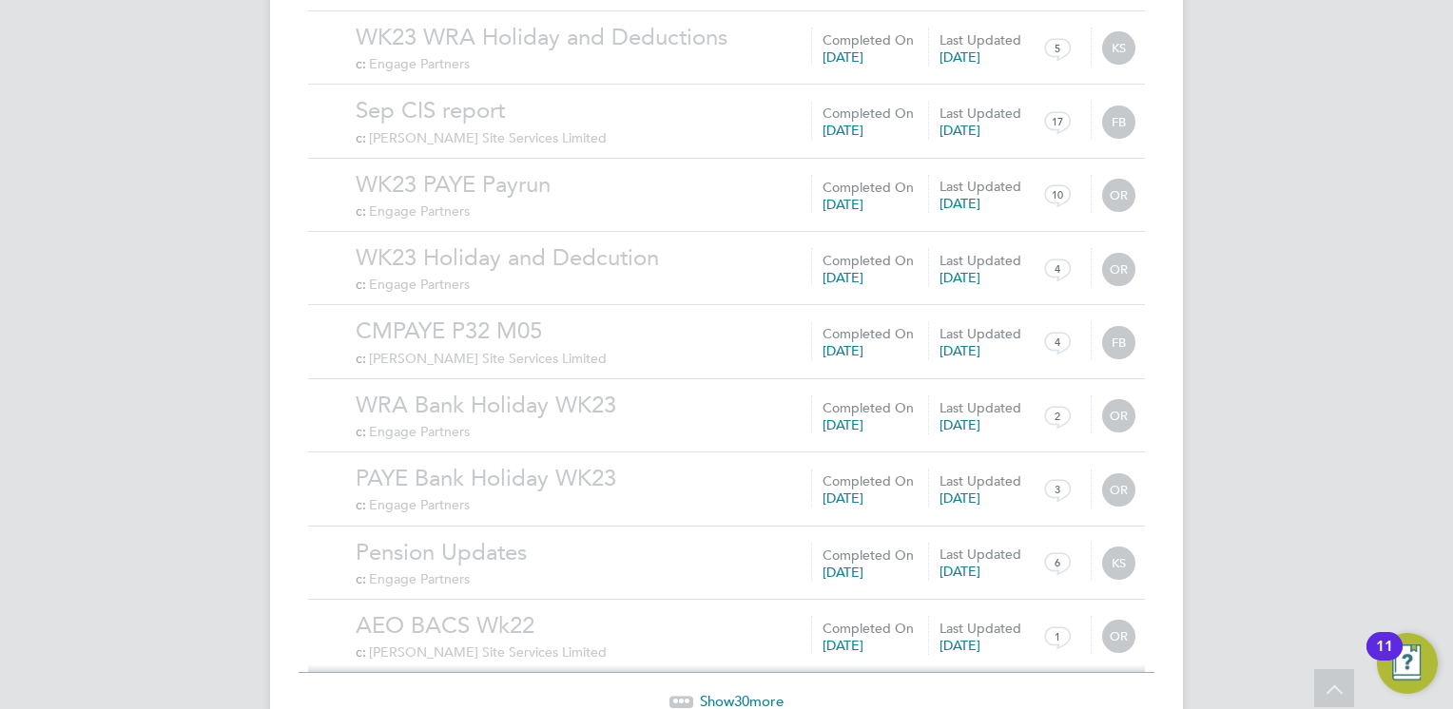
click at [742, 692] on span "30" at bounding box center [741, 701] width 15 height 18
click at [736, 692] on span "30" at bounding box center [741, 701] width 15 height 18
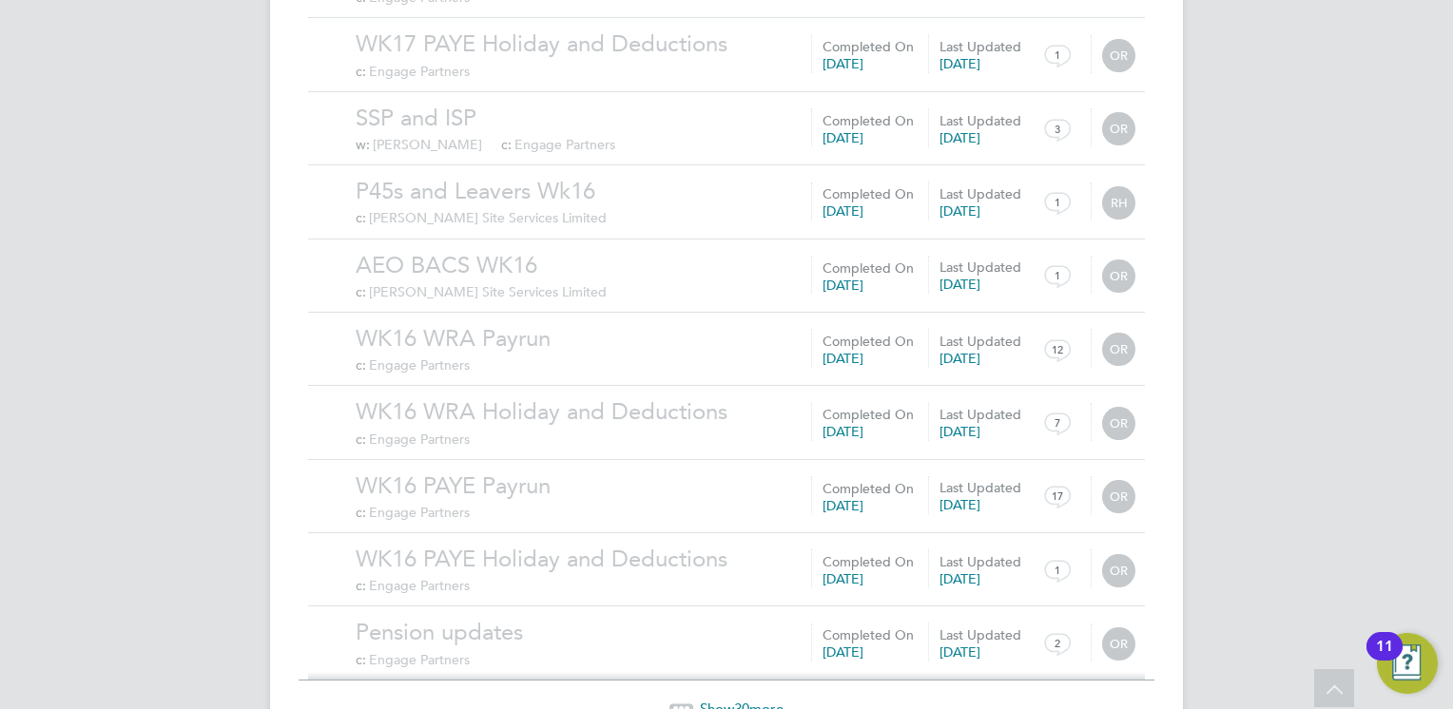
scroll to position [28510, 0]
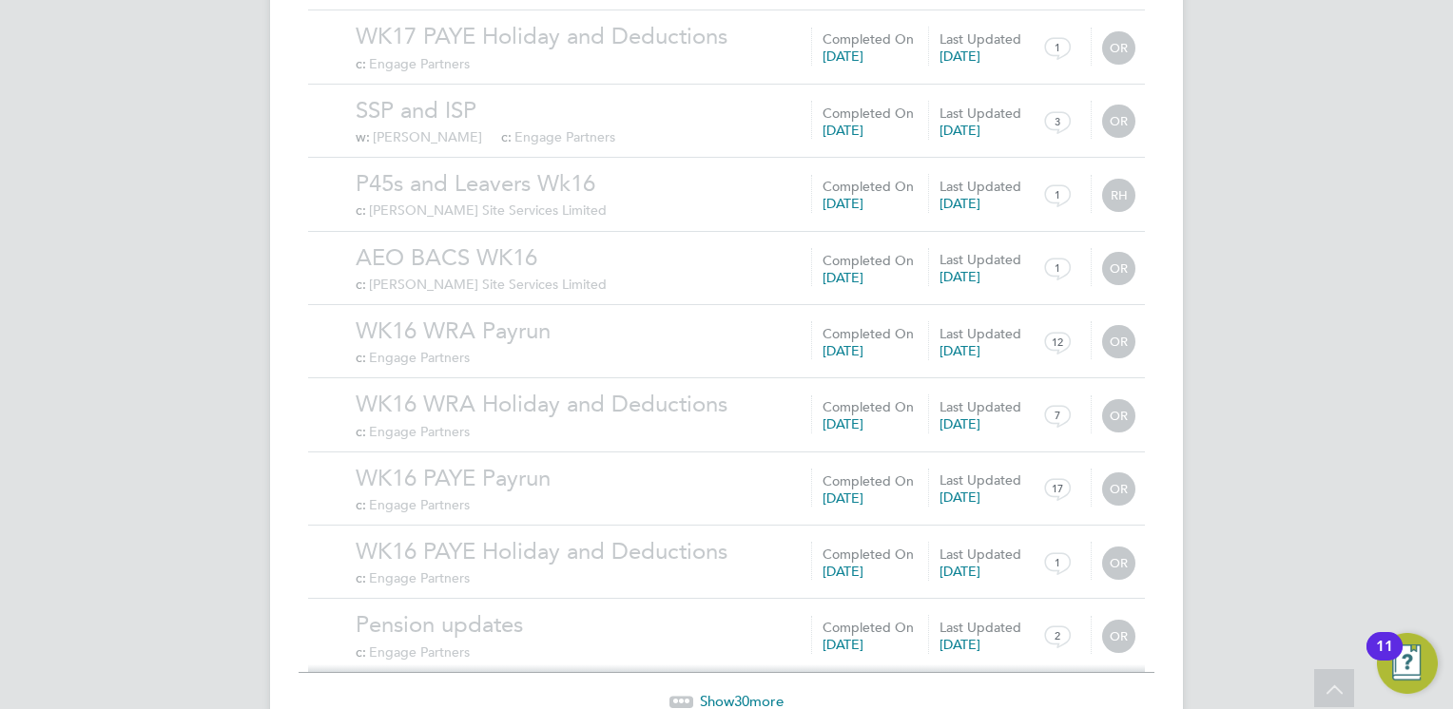
click at [738, 692] on span "30" at bounding box center [741, 701] width 15 height 18
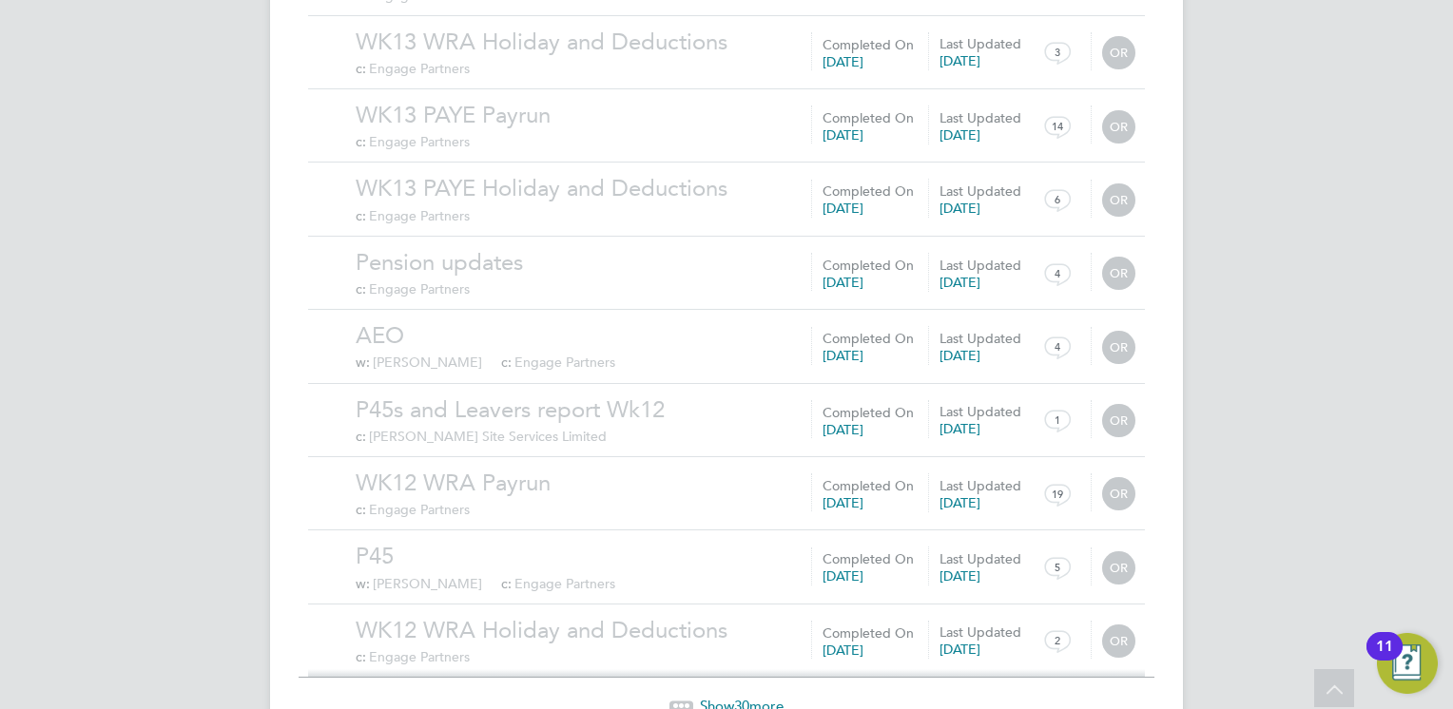
scroll to position [30716, 0]
click at [760, 692] on span "Show 30 more" at bounding box center [742, 701] width 84 height 18
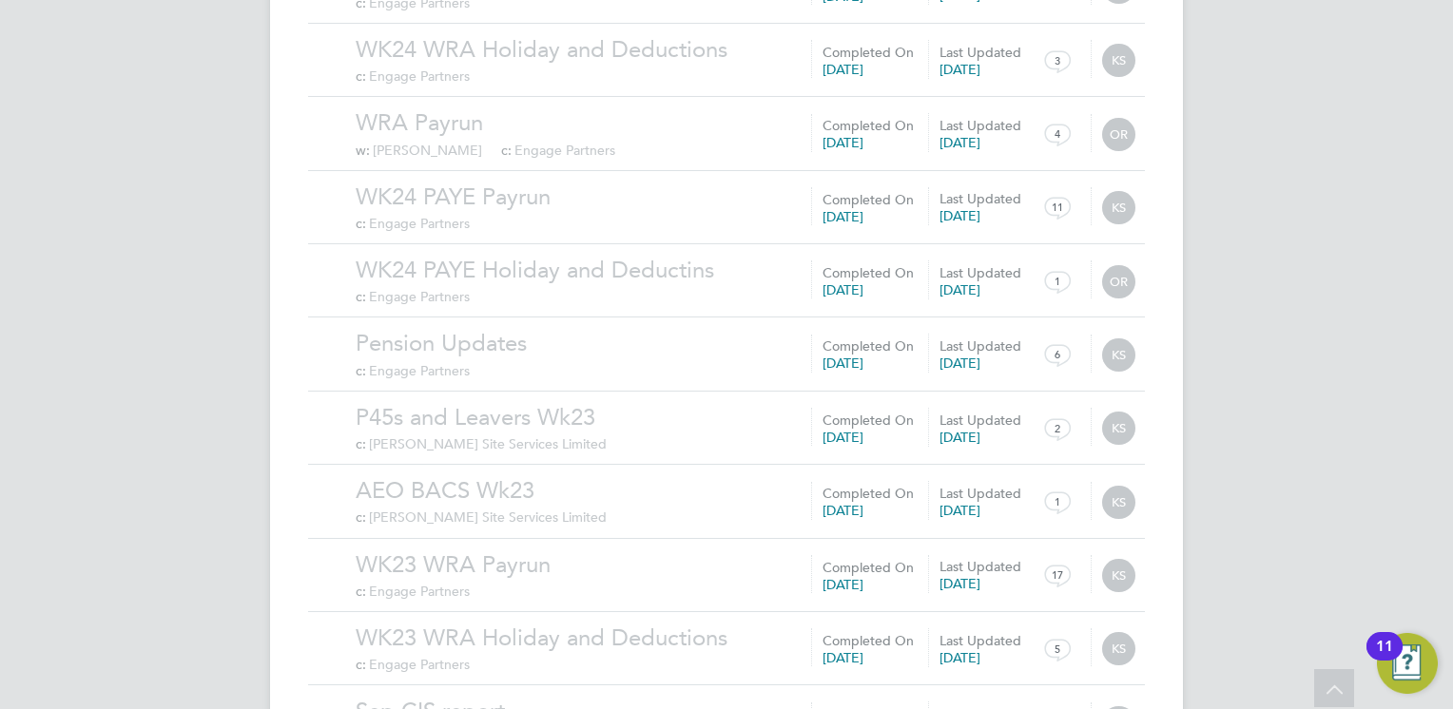
scroll to position [24066, 0]
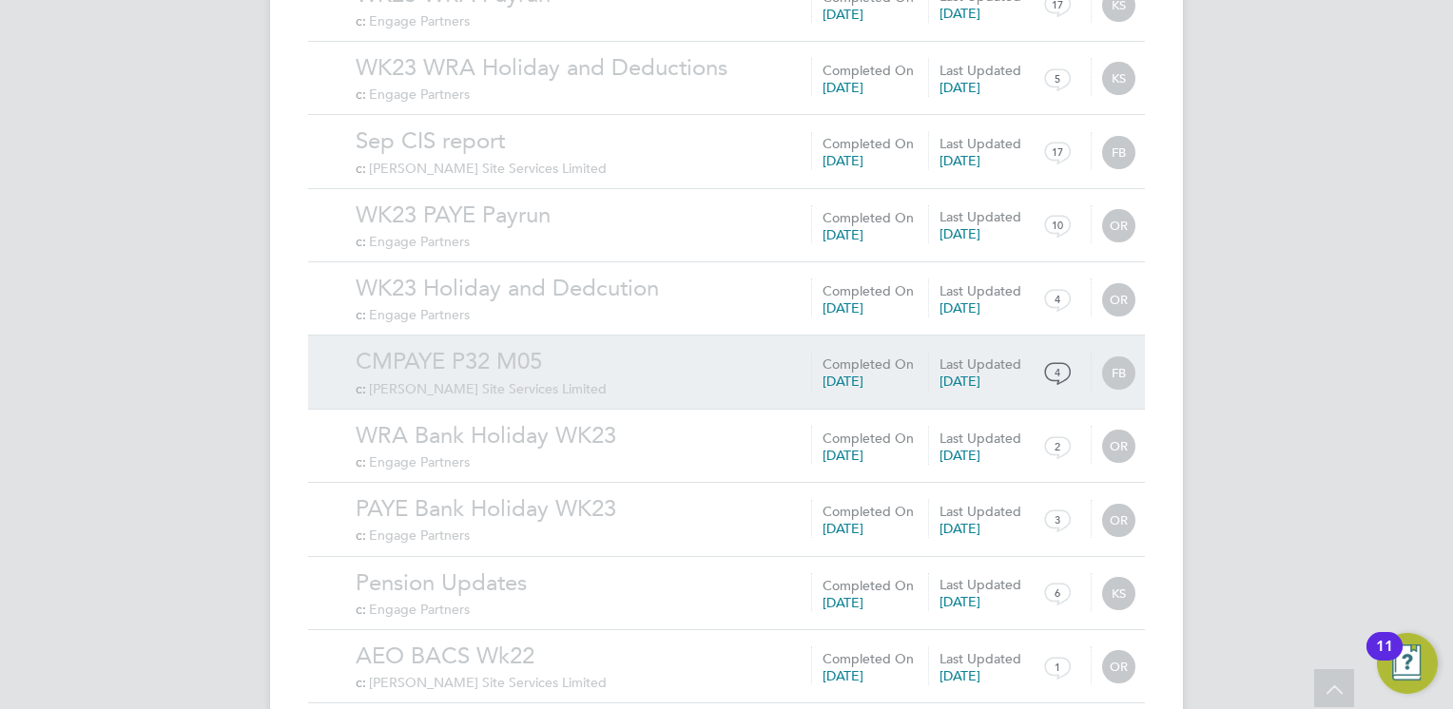
click at [509, 347] on link "CMPAYE P32 M05" at bounding box center [745, 361] width 779 height 29
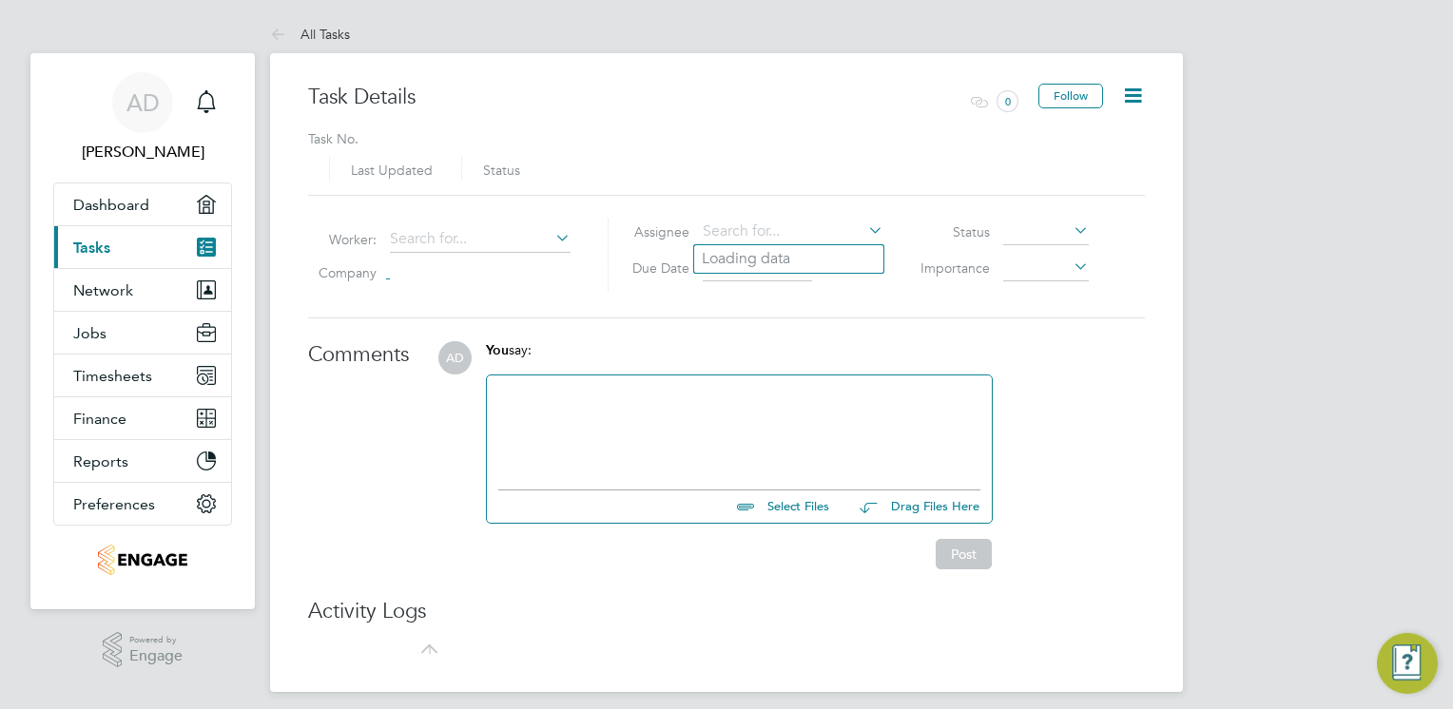
type input "[DATE]"
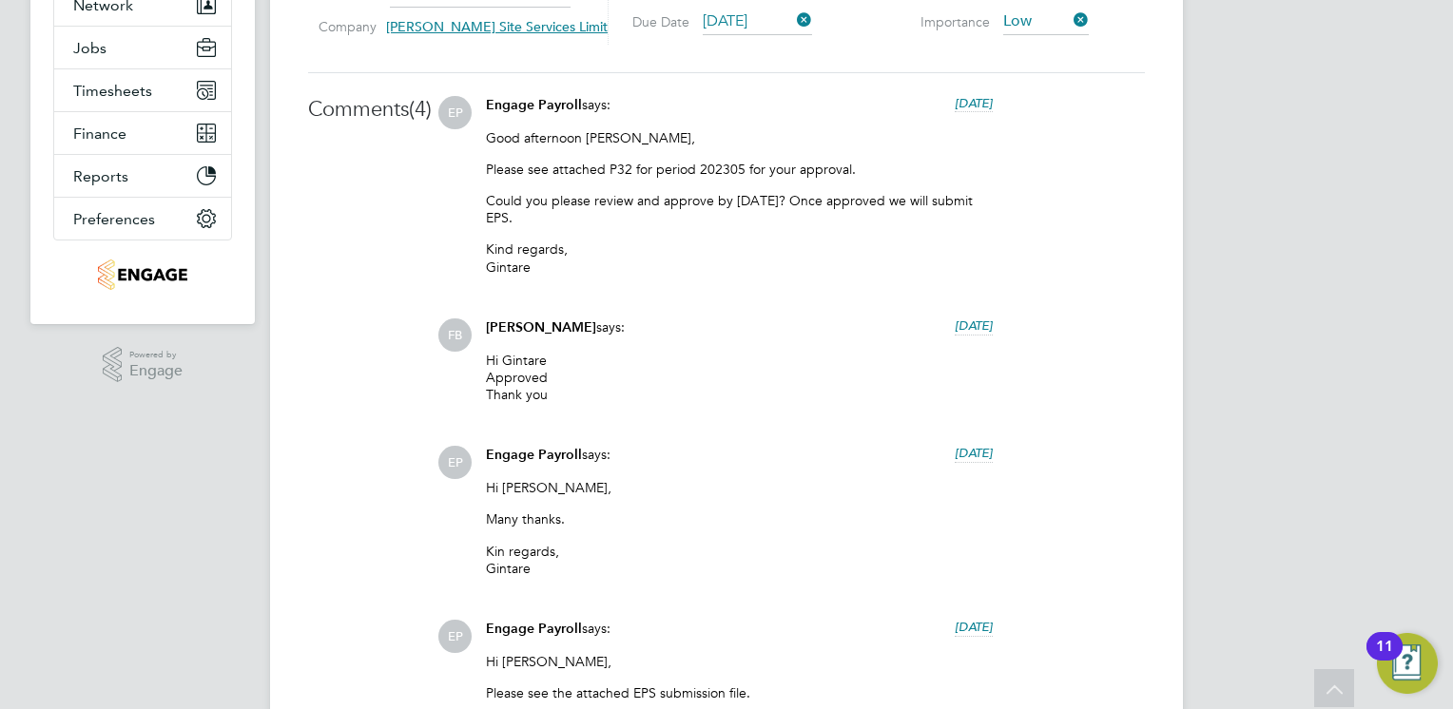
scroll to position [570, 0]
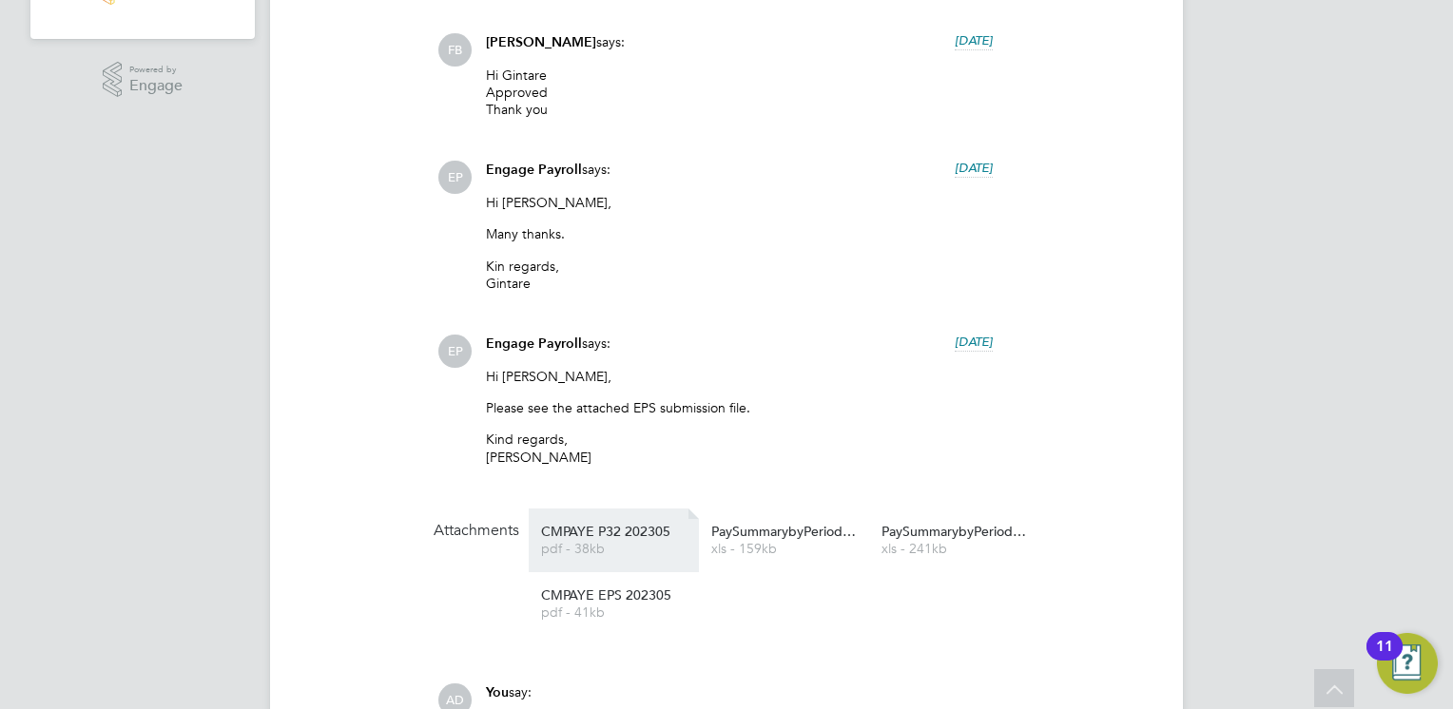
click at [634, 533] on span "CMPAYE P32 202305" at bounding box center [617, 532] width 152 height 14
